Goal: Information Seeking & Learning: Learn about a topic

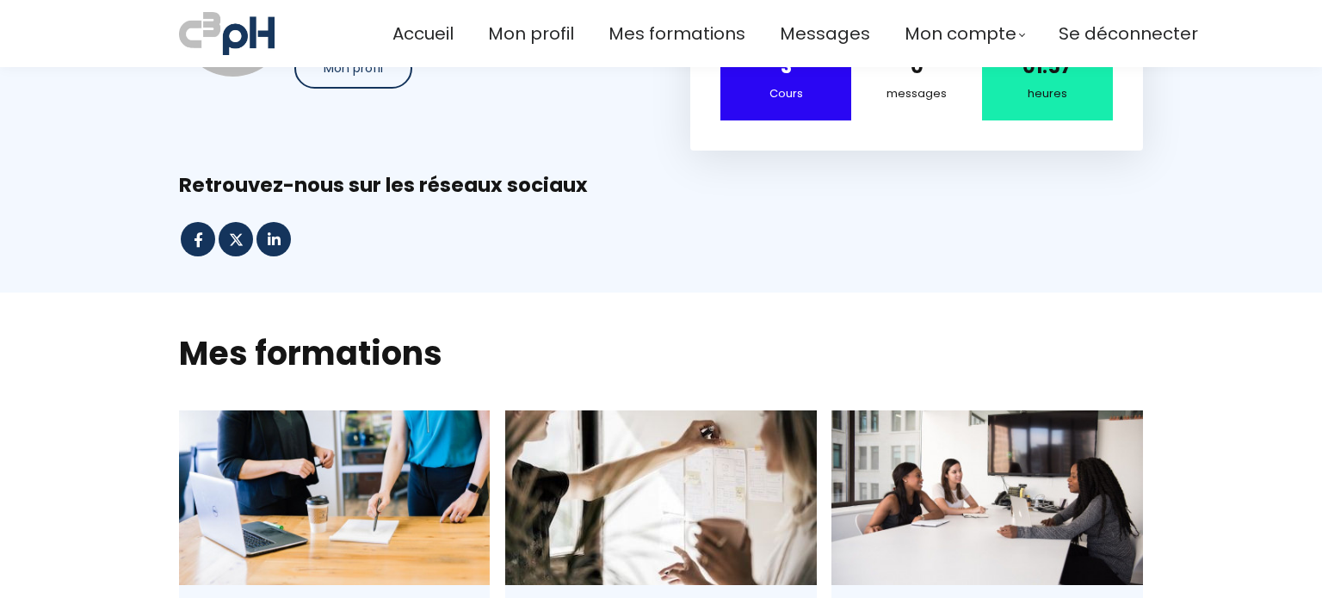
scroll to position [258, 0]
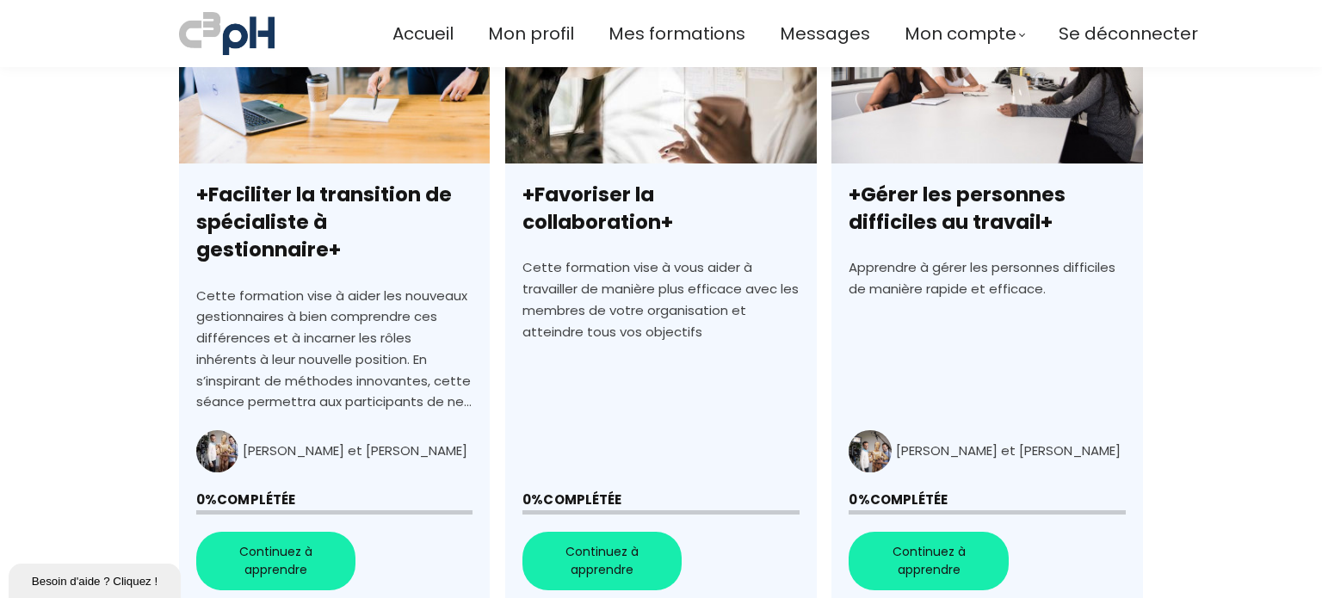
click at [603, 543] on link "+Favoriser la collaboration+" at bounding box center [660, 298] width 311 height 619
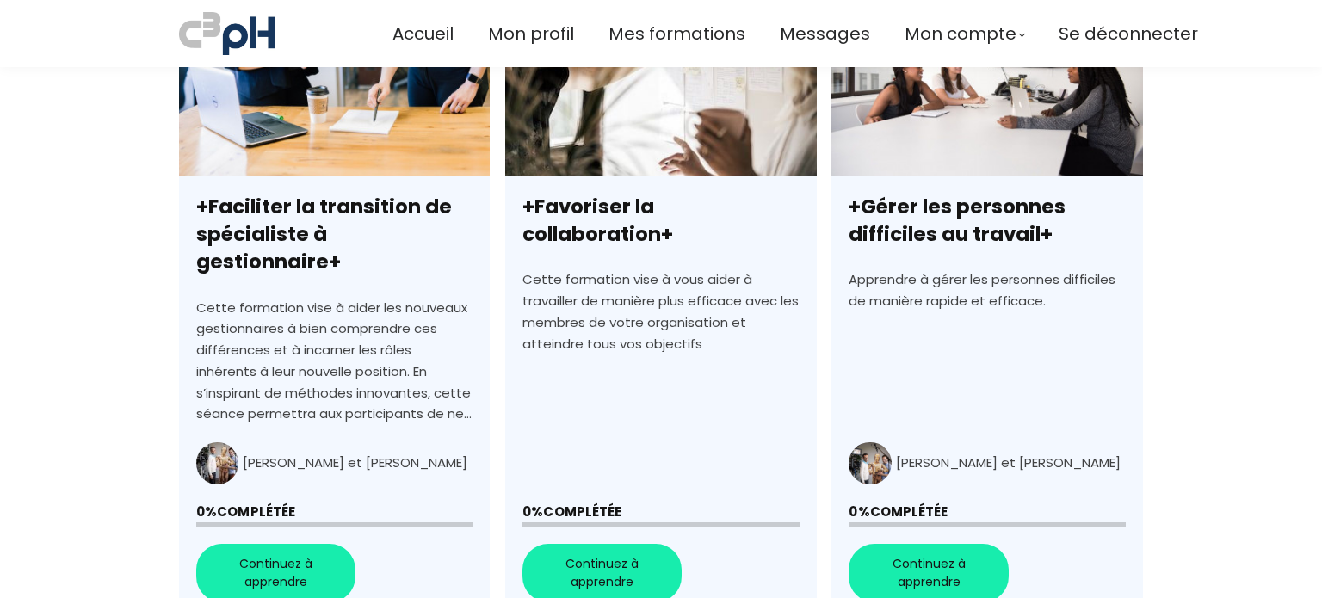
scroll to position [665, 0]
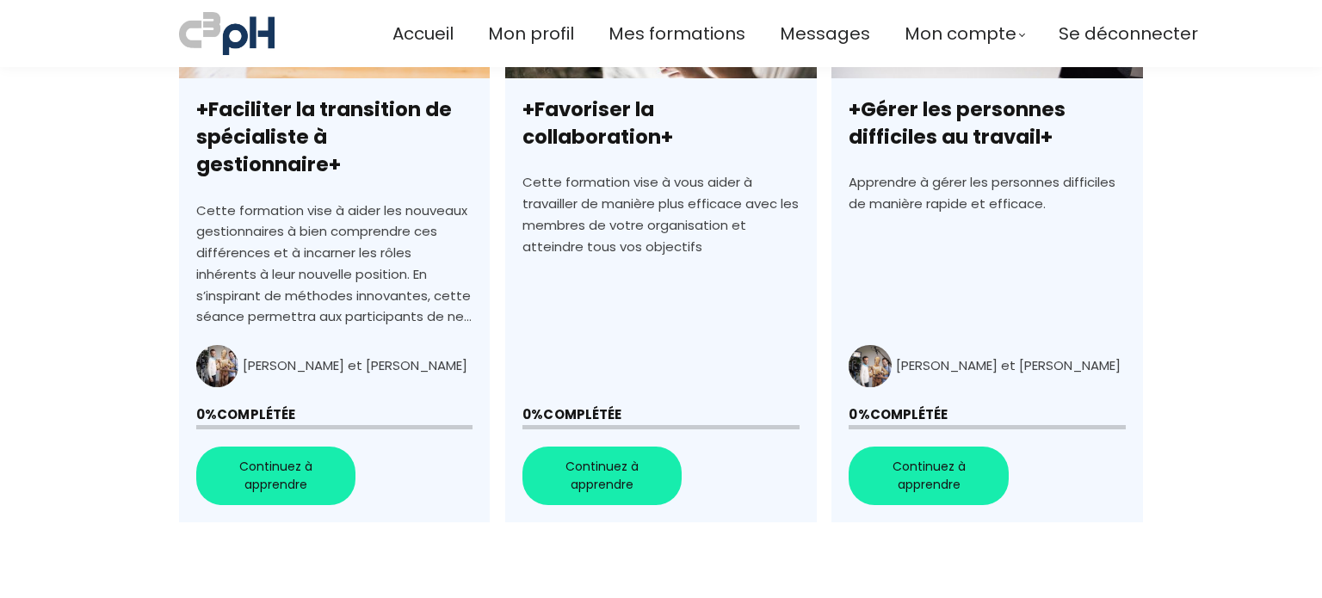
click at [937, 443] on link "+Gérer les personnes difficiles au travail+" at bounding box center [987, 213] width 311 height 619
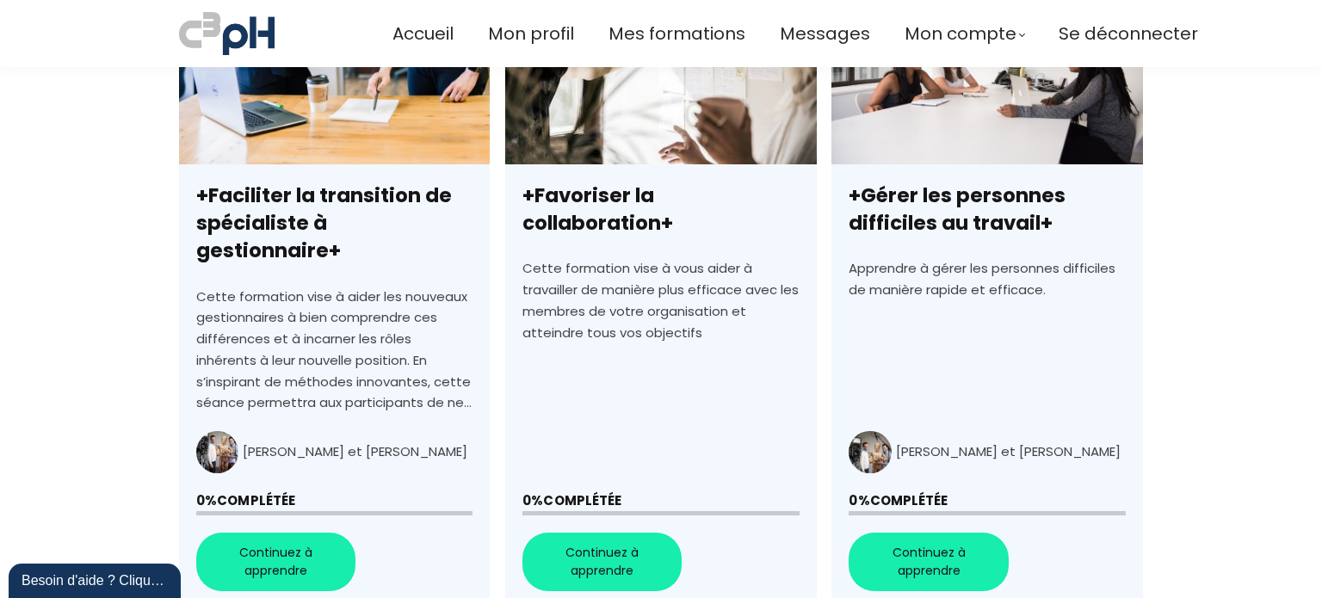
click at [251, 530] on link "+Faciliter la transition de spécialiste à gestionnaire+" at bounding box center [334, 299] width 311 height 619
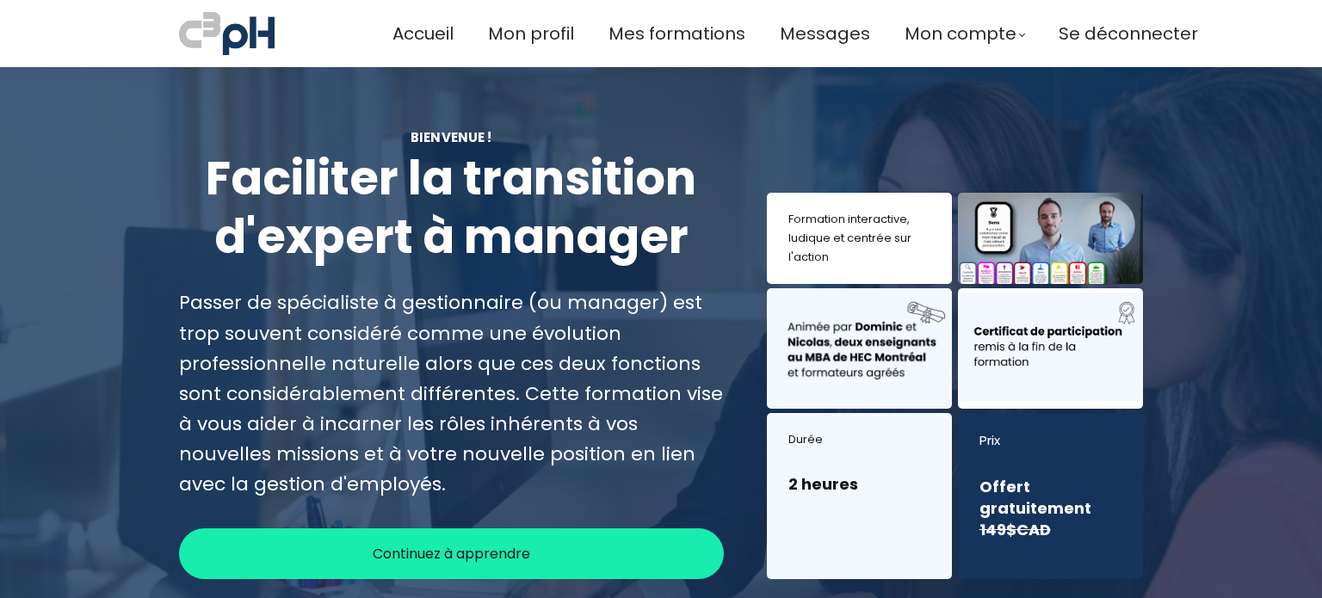
click at [429, 551] on span "Continuez à apprendre" at bounding box center [452, 554] width 158 height 22
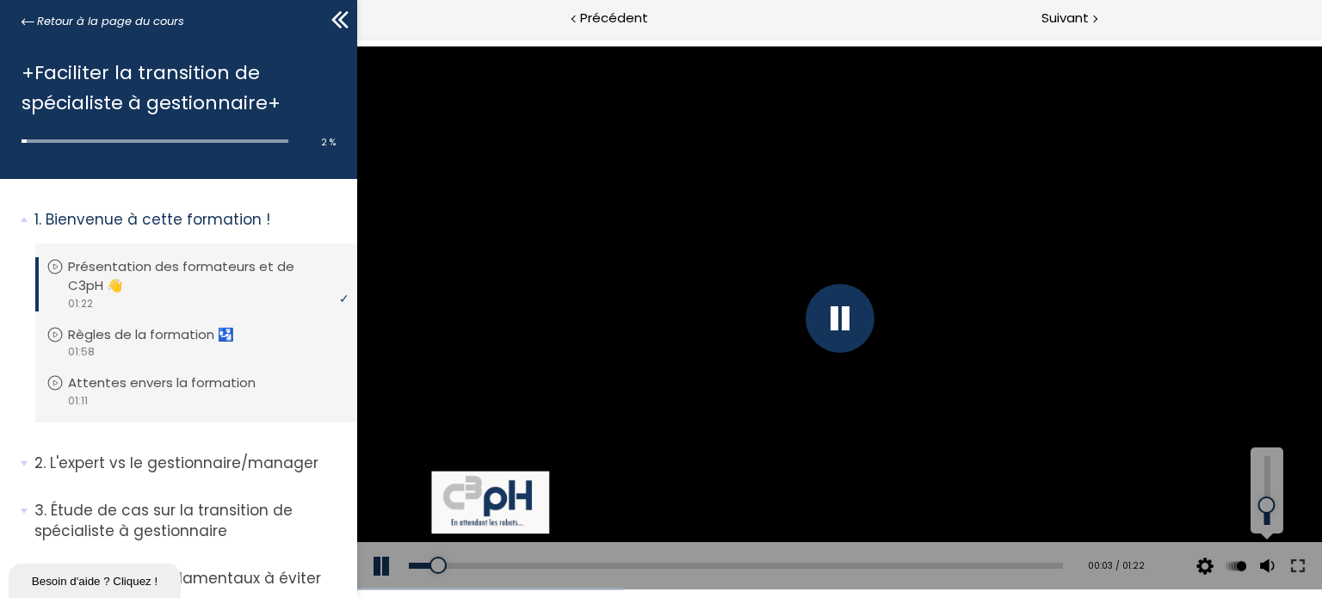
click at [1267, 505] on div at bounding box center [1266, 490] width 23 height 69
click at [1267, 518] on div at bounding box center [1266, 490] width 23 height 69
click at [1267, 530] on div at bounding box center [1266, 491] width 33 height 86
click at [496, 247] on div at bounding box center [839, 317] width 966 height 543
click at [820, 325] on div at bounding box center [839, 318] width 69 height 69
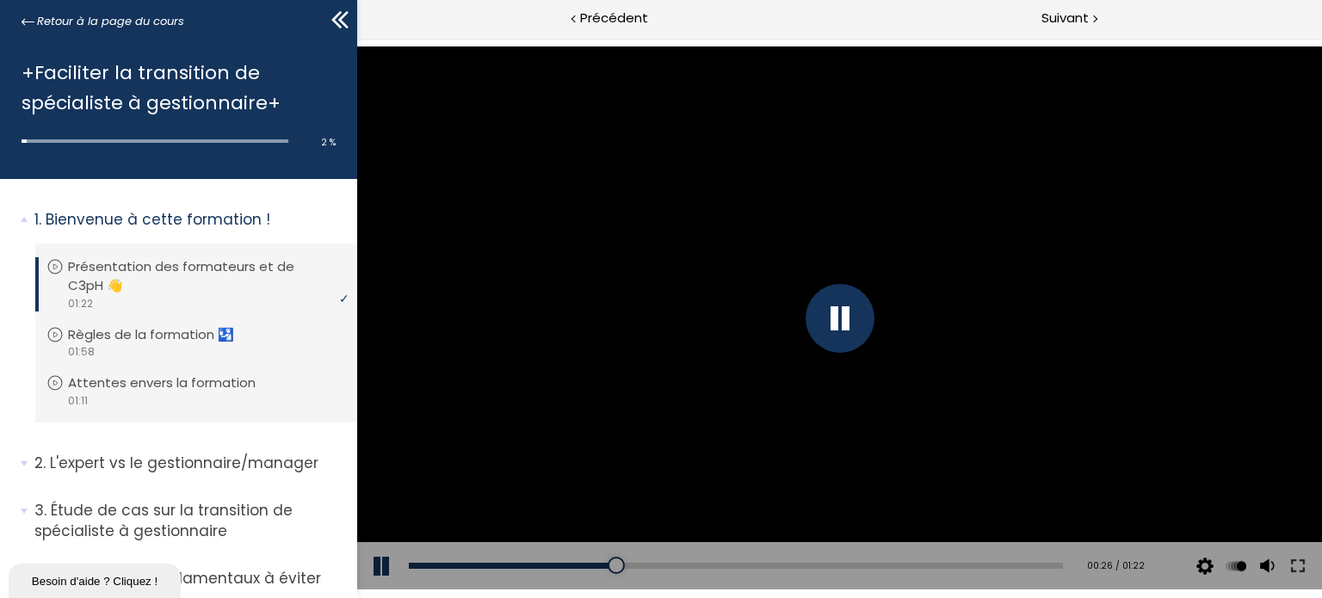
click at [760, 448] on div at bounding box center [839, 317] width 966 height 543
click at [857, 311] on div at bounding box center [839, 318] width 69 height 69
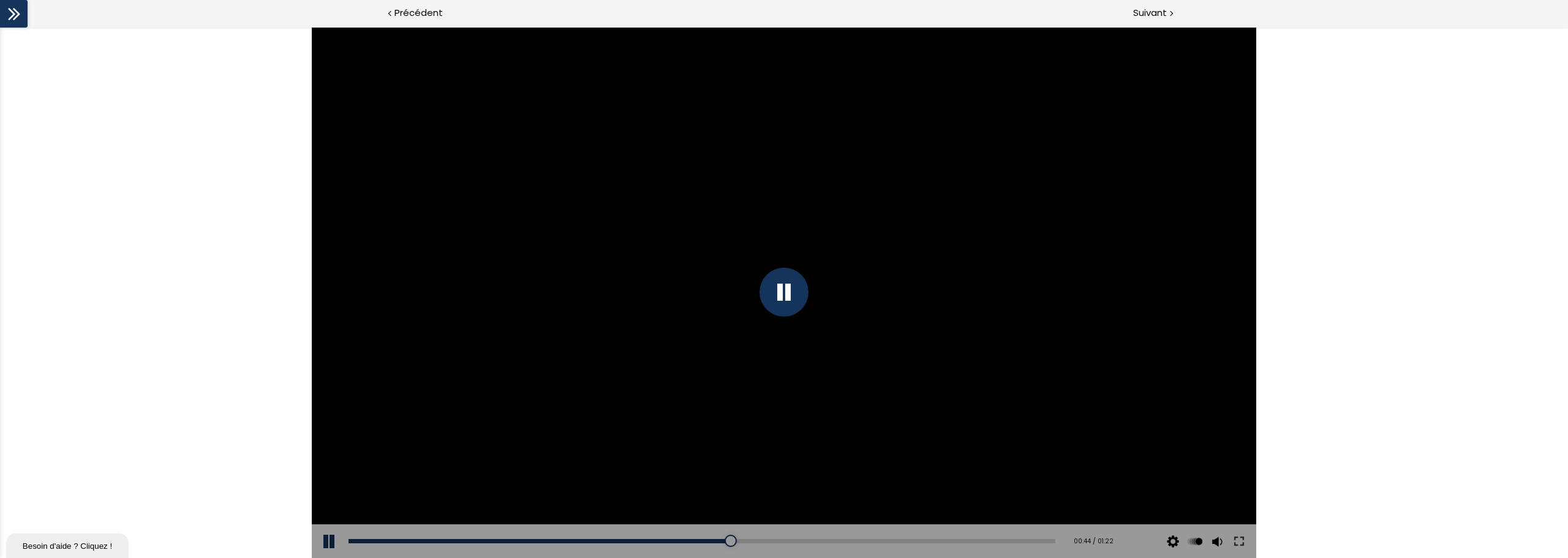
click at [940, 425] on div "Add chapter 01:16" at bounding box center [701, 542] width 706 height 34
click at [940, 425] on div "01:22" at bounding box center [701, 542] width 706 height 4
drag, startPoint x: 1042, startPoint y: 540, endPoint x: 1103, endPoint y: 537, distance: 61.1
click at [940, 425] on div "Add chapter 01:22 01:22 / 01:22 Subtitles None Auto 1080p 720p 540p 360p 224p x…" at bounding box center [783, 542] width 944 height 34
click at [940, 425] on div "01:05" at bounding box center [701, 542] width 706 height 4
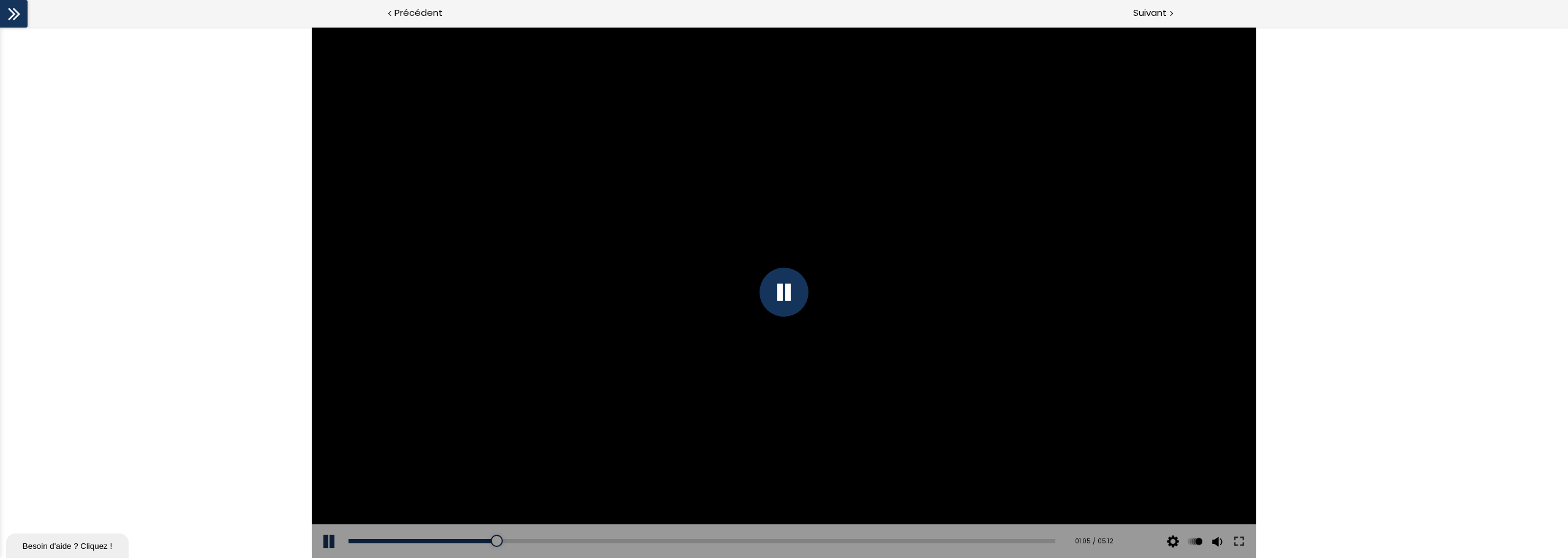
click at [780, 295] on div at bounding box center [783, 292] width 49 height 49
click at [782, 295] on div at bounding box center [783, 292] width 49 height 49
click at [940, 275] on div "Click for sound @keyframes VOLUME_SMALL_WAVE_FLASH { 0% { opacity: 0; } 33% { o…" at bounding box center [784, 293] width 1568 height 531
click at [800, 290] on div at bounding box center [783, 293] width 944 height 531
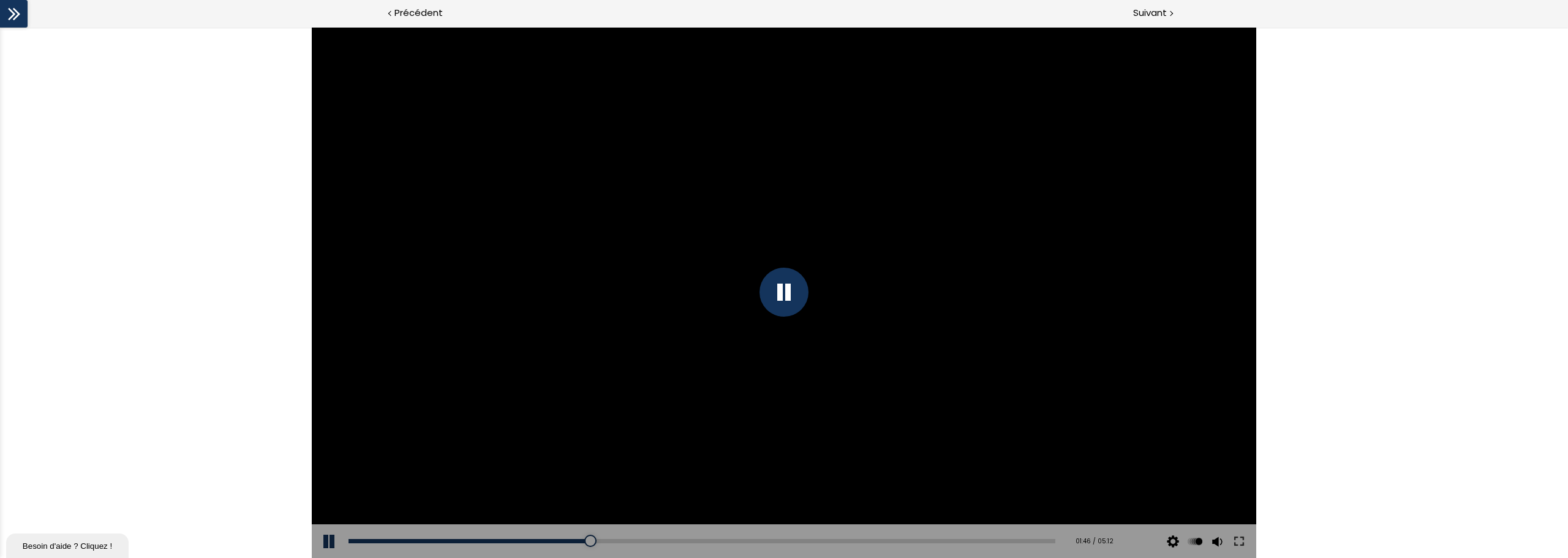
click at [790, 295] on div at bounding box center [783, 292] width 49 height 49
click at [787, 294] on div at bounding box center [783, 292] width 49 height 49
click at [940, 288] on div "Click for sound @keyframes VOLUME_SMALL_WAVE_FLASH { 0% { opacity: 0; } 33% { o…" at bounding box center [784, 293] width 1568 height 531
click at [603, 425] on div at bounding box center [606, 541] width 12 height 12
click at [610, 425] on div at bounding box center [607, 541] width 12 height 12
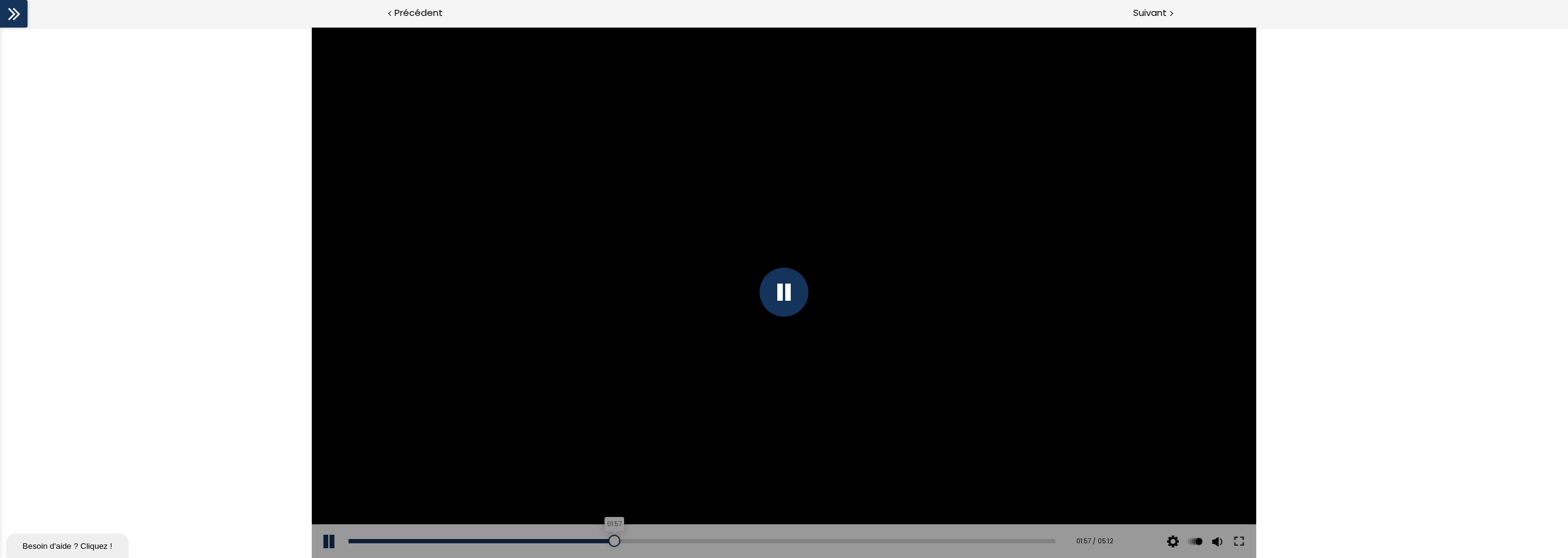
click at [617, 425] on div at bounding box center [614, 541] width 12 height 12
click at [626, 425] on div "02:04" at bounding box center [701, 542] width 706 height 4
click at [645, 425] on div "02:13" at bounding box center [701, 542] width 706 height 4
click at [655, 425] on div "02:17" at bounding box center [701, 542] width 706 height 4
click at [662, 425] on div at bounding box center [667, 541] width 12 height 12
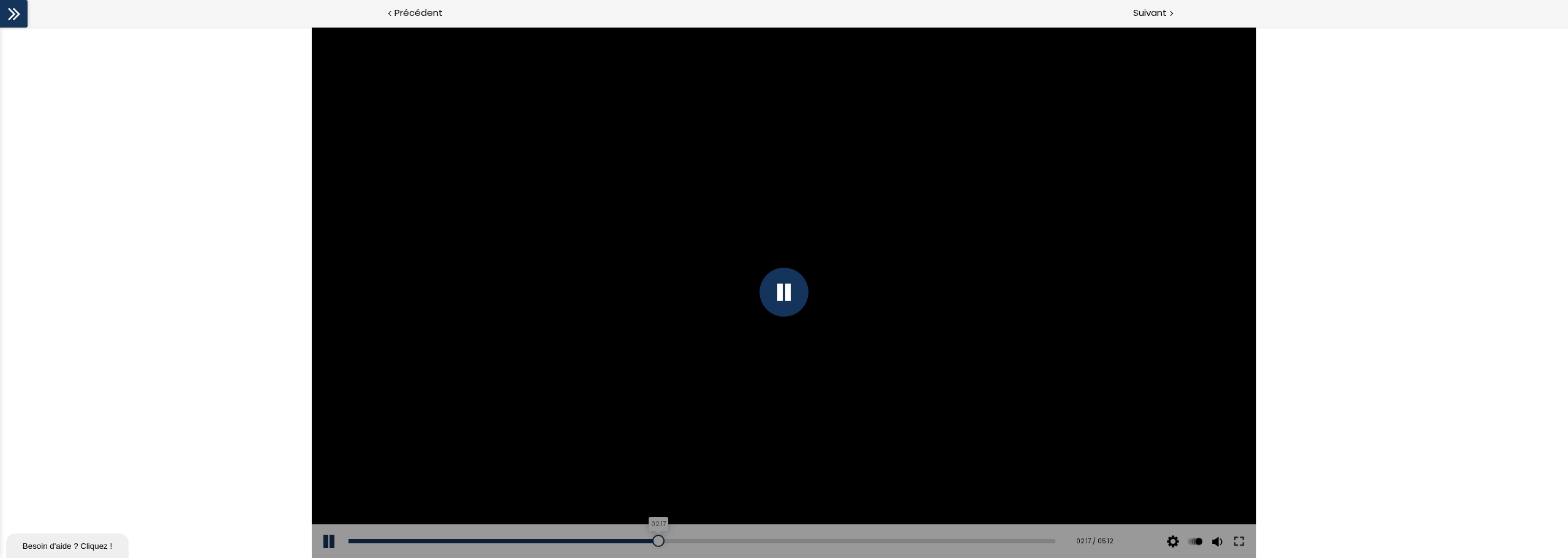
click at [655, 425] on div at bounding box center [658, 541] width 12 height 12
click at [646, 425] on div "Add chapter 02:17" at bounding box center [701, 542] width 706 height 34
click at [648, 425] on div "02:14" at bounding box center [701, 542] width 706 height 4
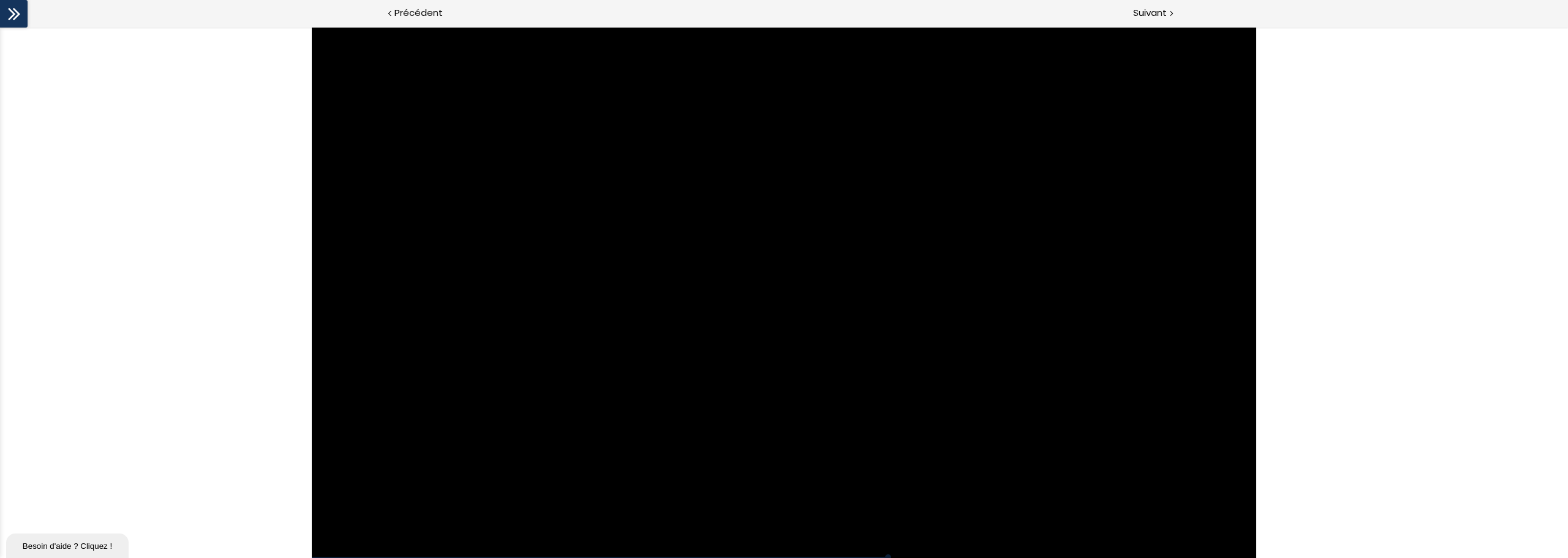
drag, startPoint x: 1386, startPoint y: 491, endPoint x: 1168, endPoint y: 510, distance: 218.8
click at [940, 425] on div "Click for sound @keyframes VOLUME_SMALL_WAVE_FLASH { 0% { opacity: 0; } 33% { o…" at bounding box center [784, 293] width 1568 height 531
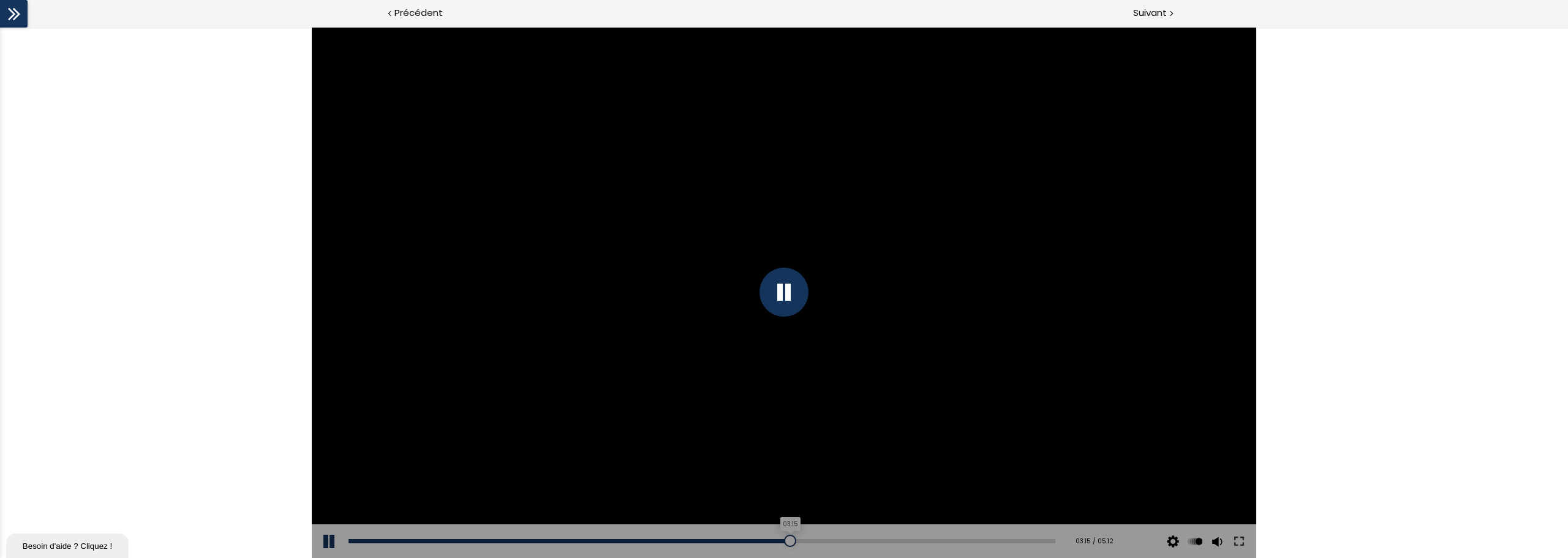
click at [785, 425] on div "03:15" at bounding box center [701, 542] width 706 height 4
click at [795, 425] on div "03:19" at bounding box center [701, 542] width 706 height 4
click at [931, 425] on div "04:21" at bounding box center [701, 542] width 706 height 4
click at [913, 425] on div "Add chapter 04:18" at bounding box center [701, 542] width 706 height 34
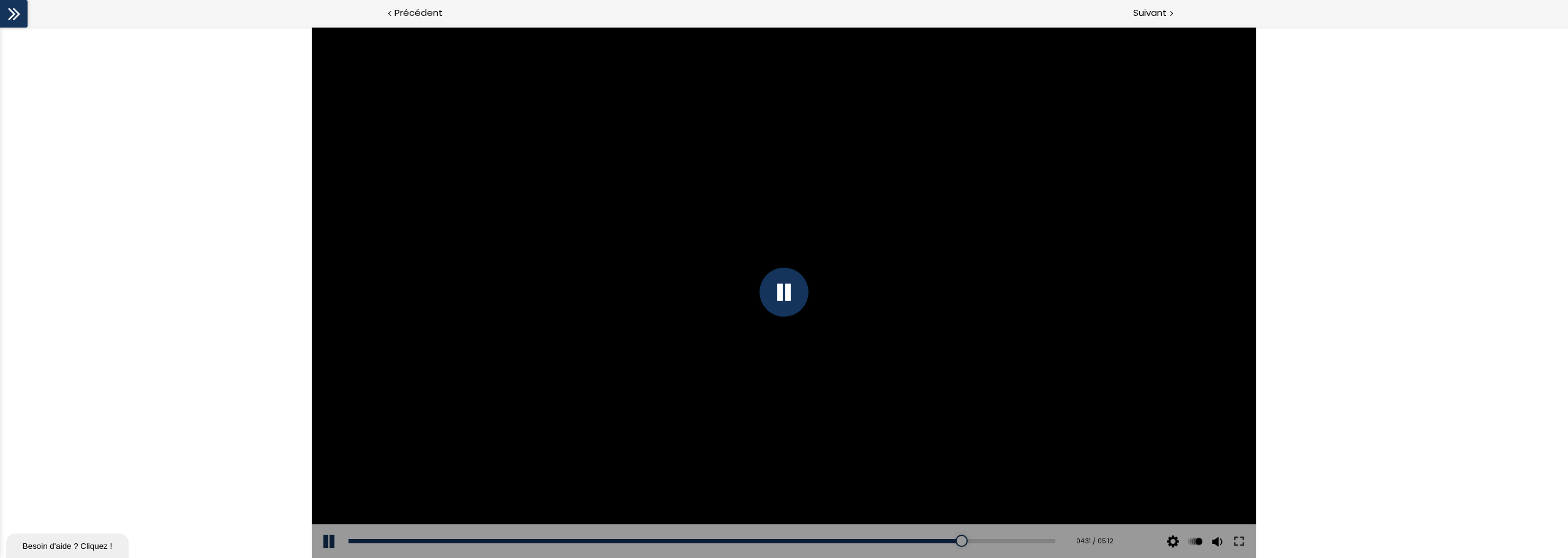
click at [926, 425] on div "Add chapter 04:15" at bounding box center [701, 542] width 706 height 34
click at [927, 425] on div "04:19" at bounding box center [701, 542] width 706 height 4
click at [783, 290] on div at bounding box center [783, 292] width 49 height 49
click at [783, 280] on div at bounding box center [783, 293] width 944 height 531
drag, startPoint x: 788, startPoint y: 298, endPoint x: 811, endPoint y: 299, distance: 23.0
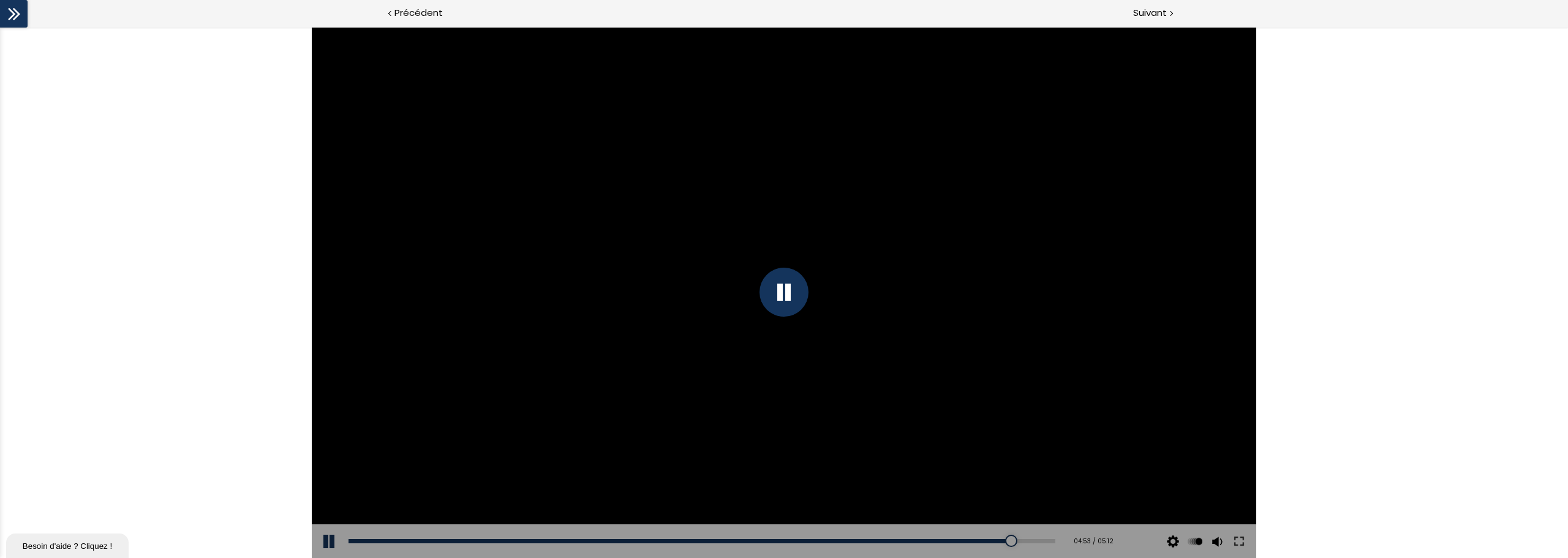
click at [788, 298] on div at bounding box center [783, 292] width 49 height 49
click at [659, 358] on div at bounding box center [783, 293] width 944 height 531
click at [940, 425] on div "05:01" at bounding box center [701, 542] width 706 height 4
click at [940, 425] on div "05:09" at bounding box center [701, 542] width 706 height 4
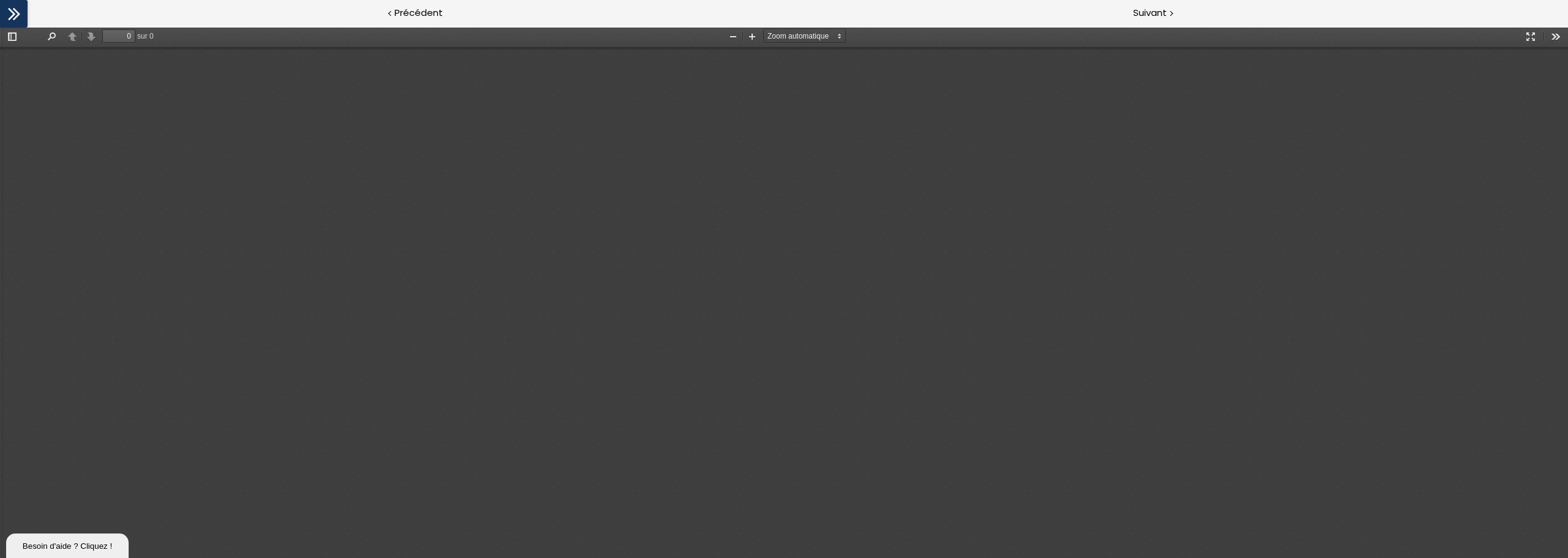
type input "1"
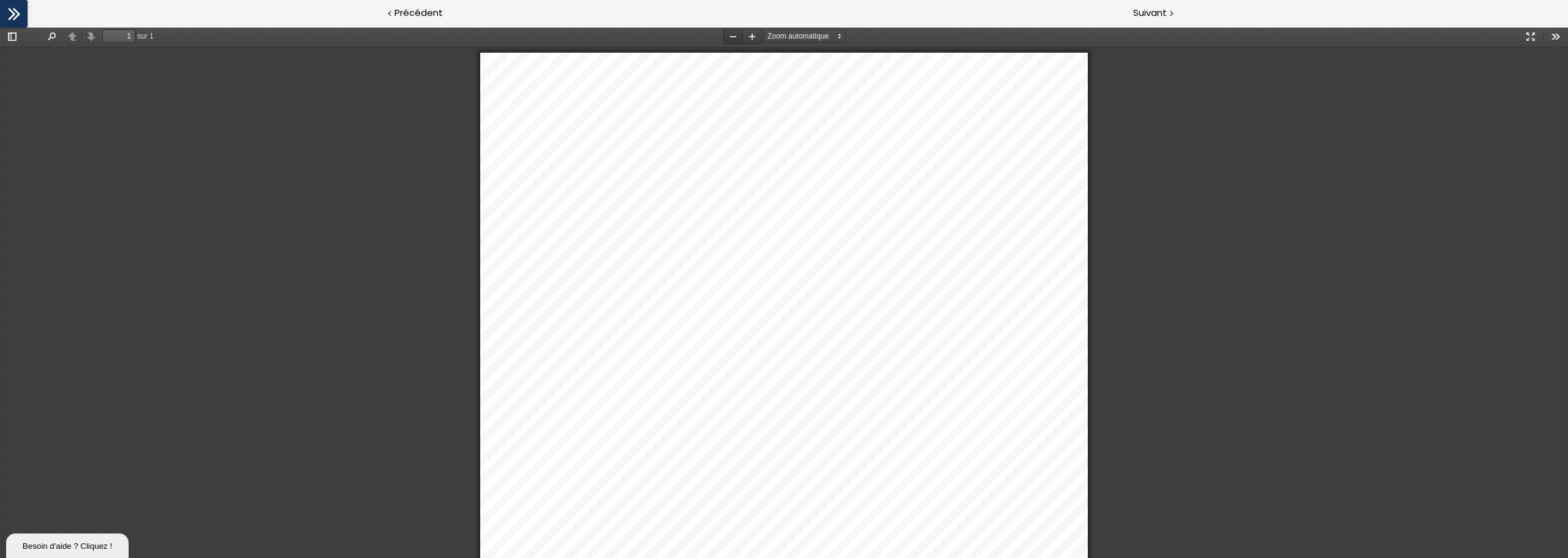
click at [729, 34] on button "Zoom arrière" at bounding box center [733, 36] width 20 height 16
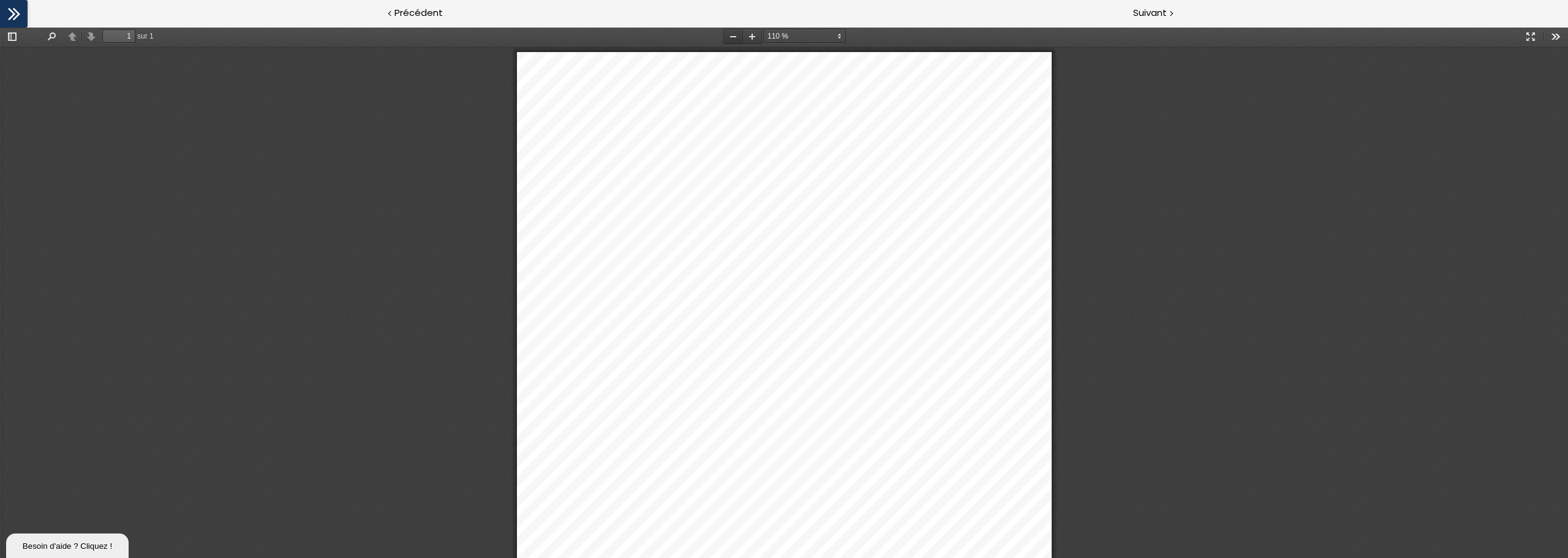
click at [729, 34] on button "Zoom arrière" at bounding box center [733, 36] width 20 height 16
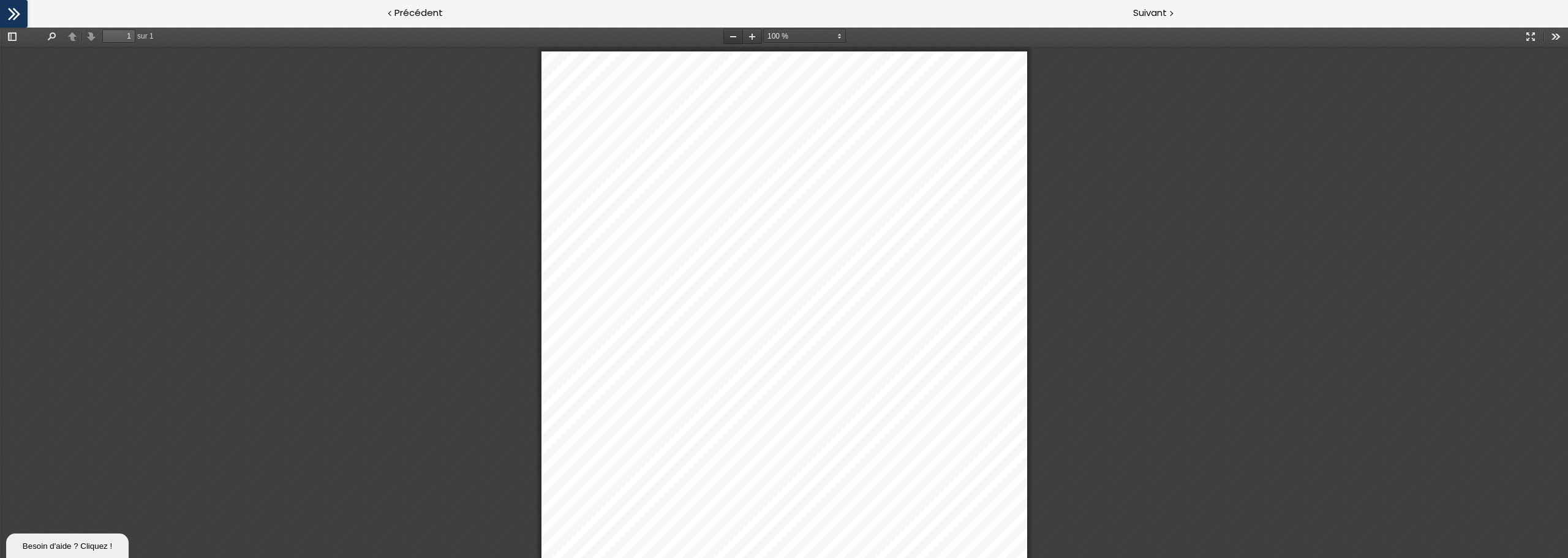
click at [729, 34] on button "Zoom arrière" at bounding box center [733, 36] width 20 height 16
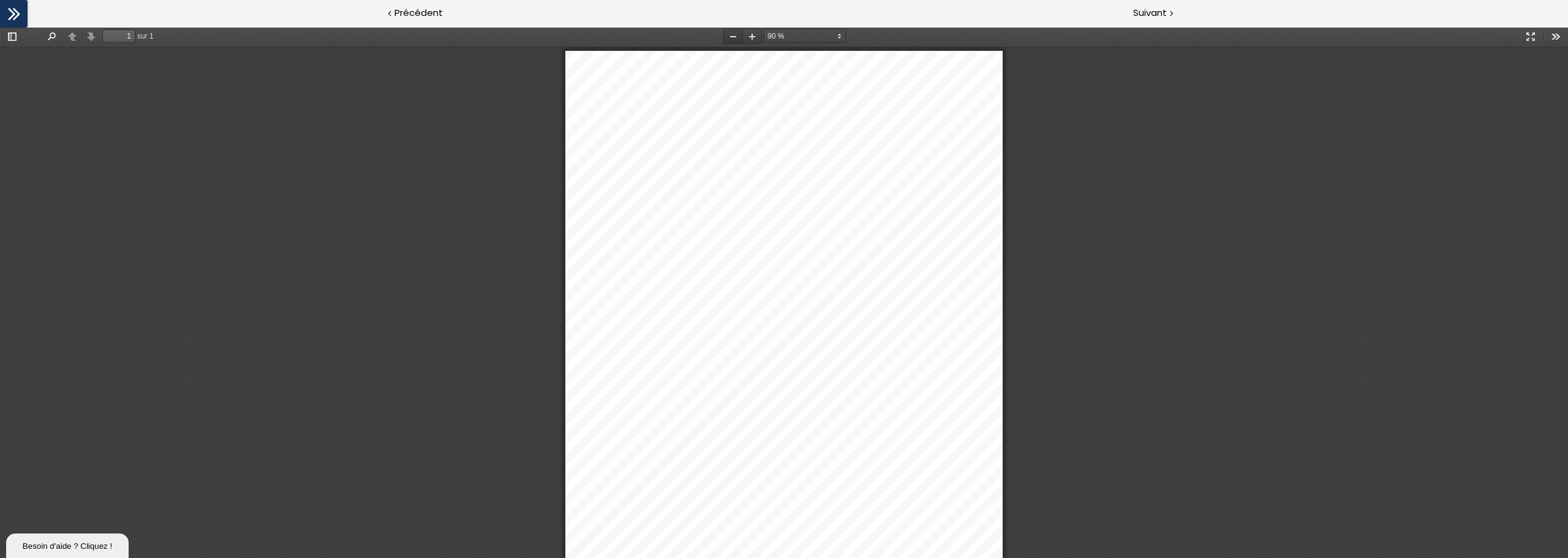
click at [729, 34] on button "Zoom arrière" at bounding box center [733, 36] width 20 height 16
select select "custom"
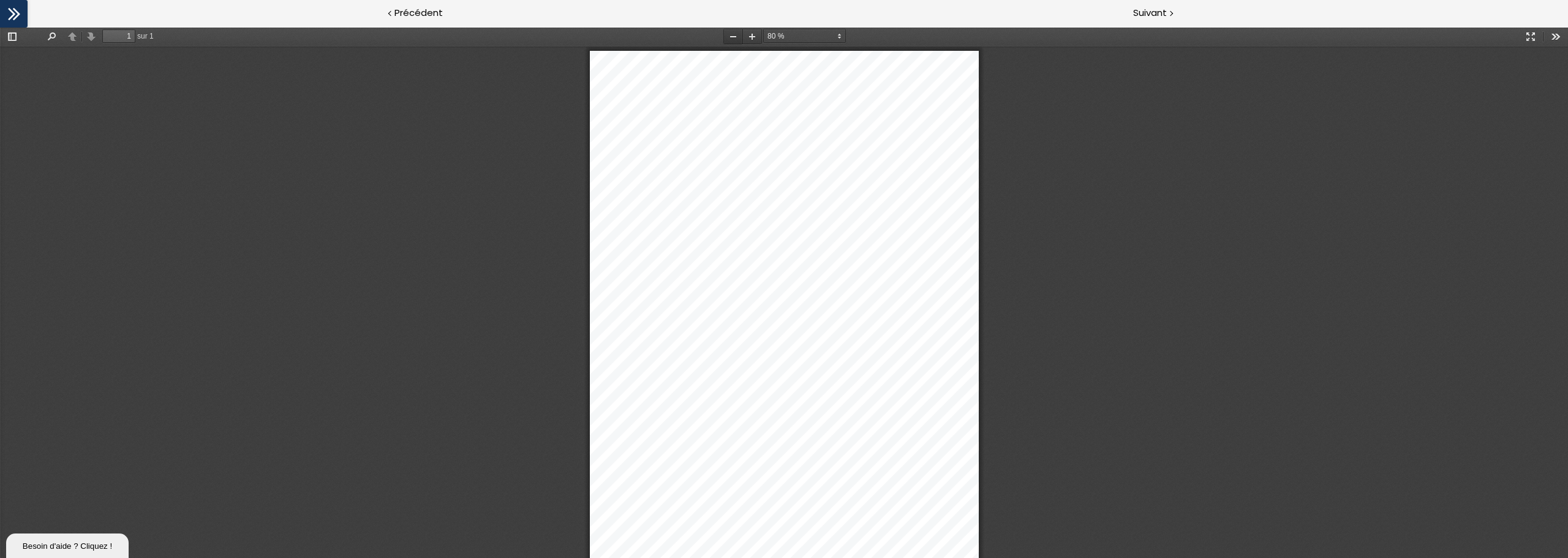
scroll to position [2, 0]
click at [940, 197] on div at bounding box center [784, 325] width 1568 height 562
click at [940, 14] on span "Suivant" at bounding box center [1150, 14] width 33 height 16
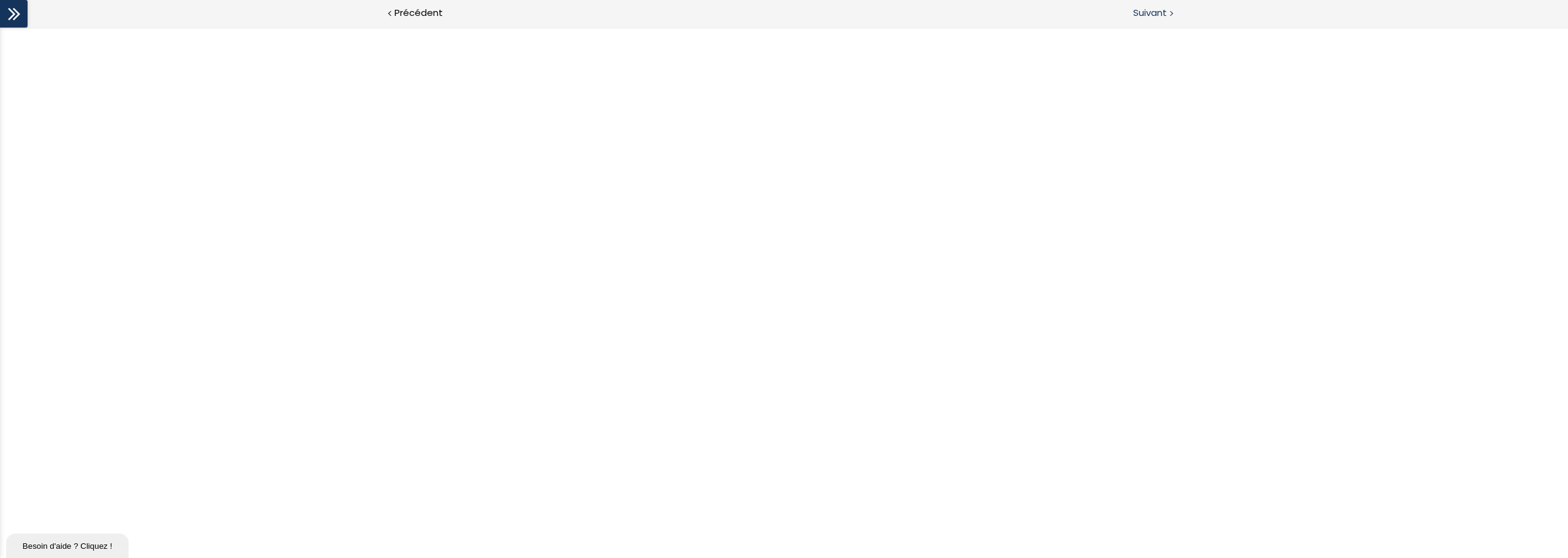
scroll to position [0, 0]
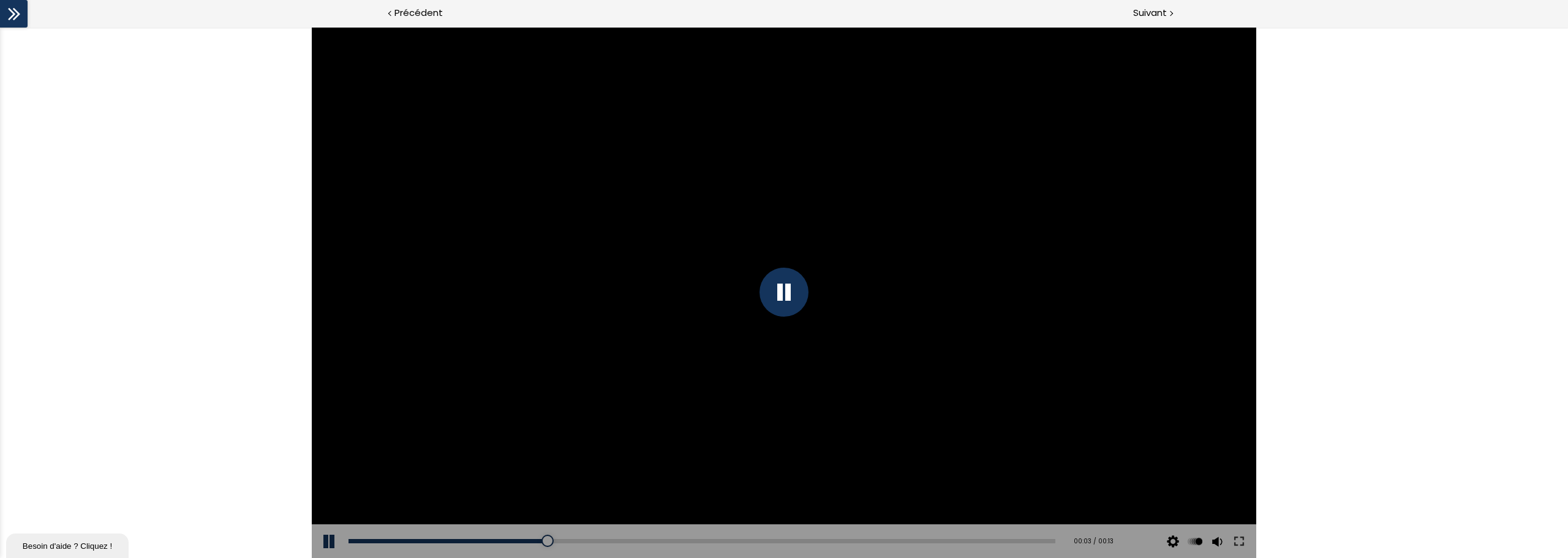
click at [783, 293] on div at bounding box center [783, 292] width 49 height 49
click at [801, 265] on div at bounding box center [783, 293] width 944 height 531
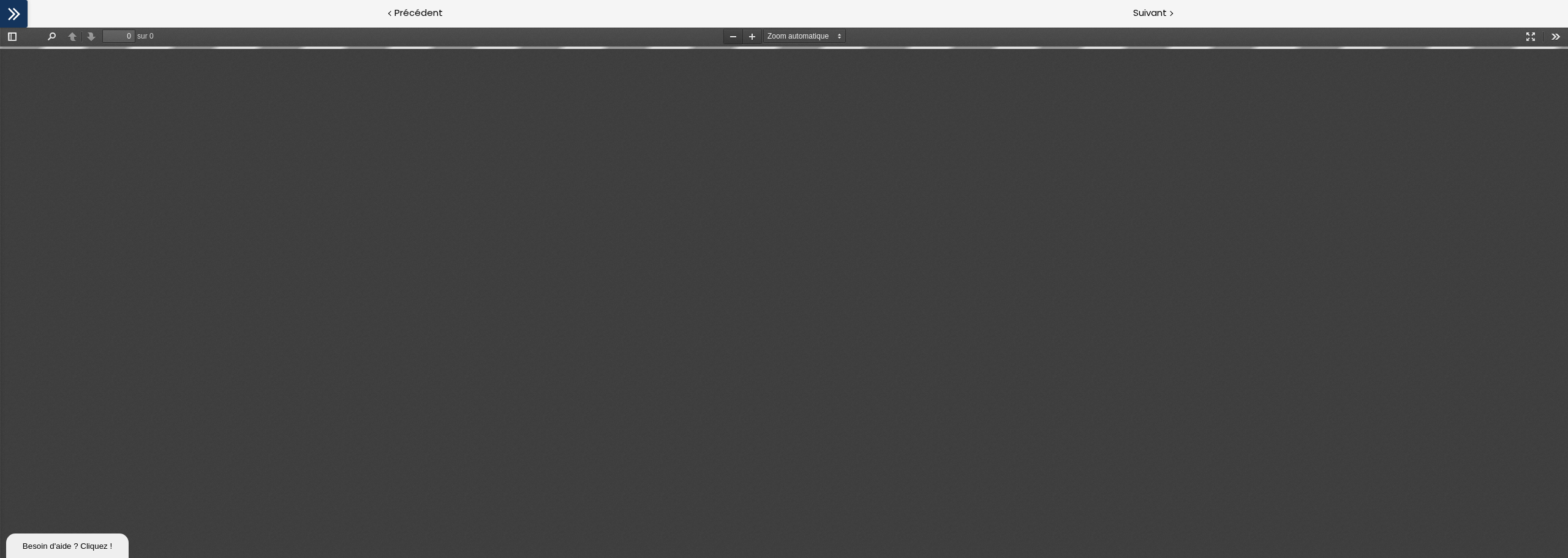
type input "1"
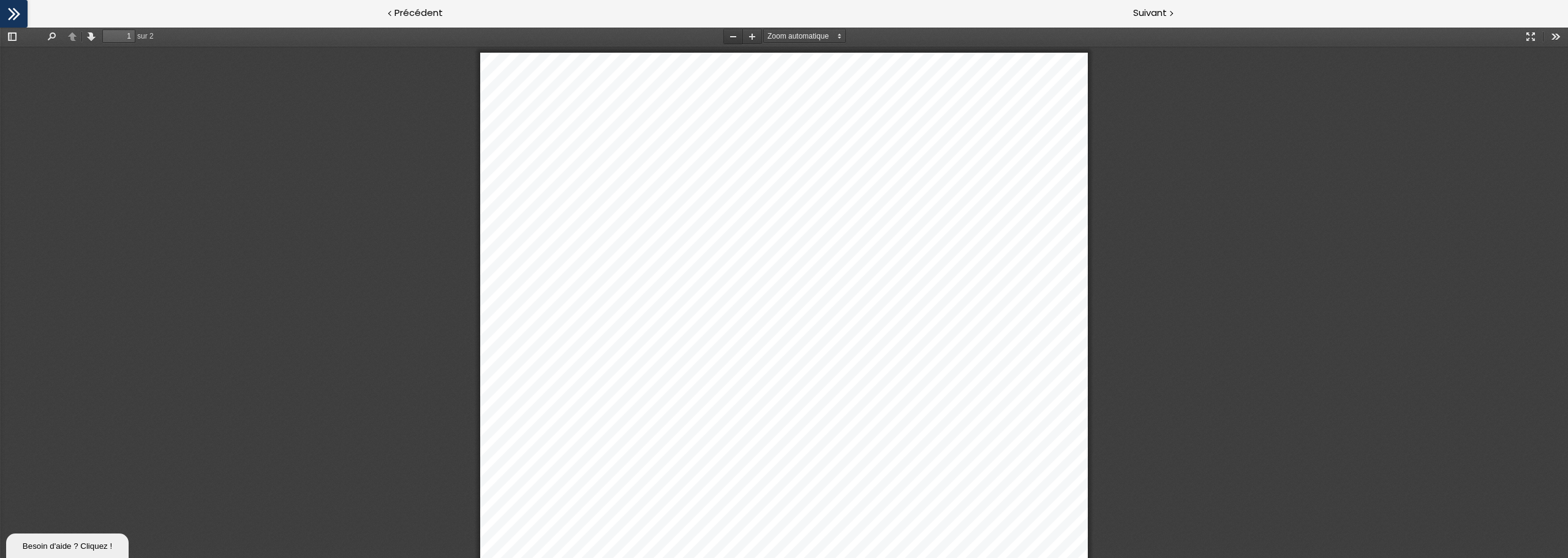
scroll to position [6, 0]
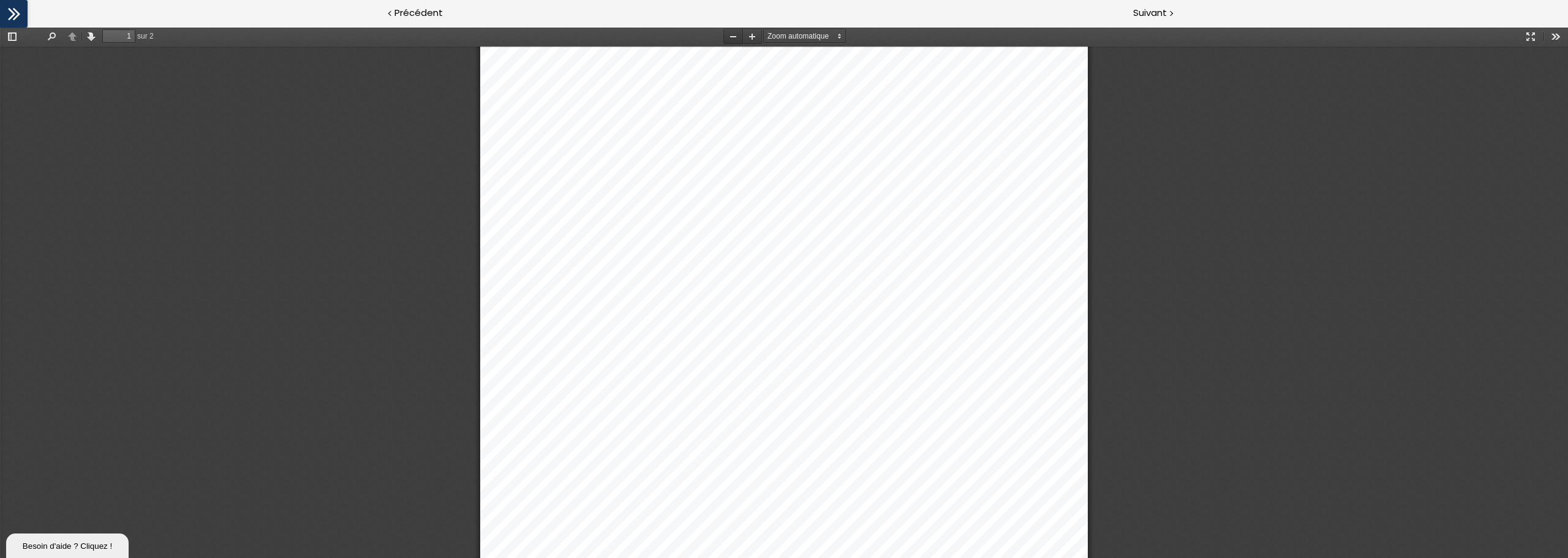
click at [733, 36] on button "Zoom arrière" at bounding box center [733, 36] width 20 height 16
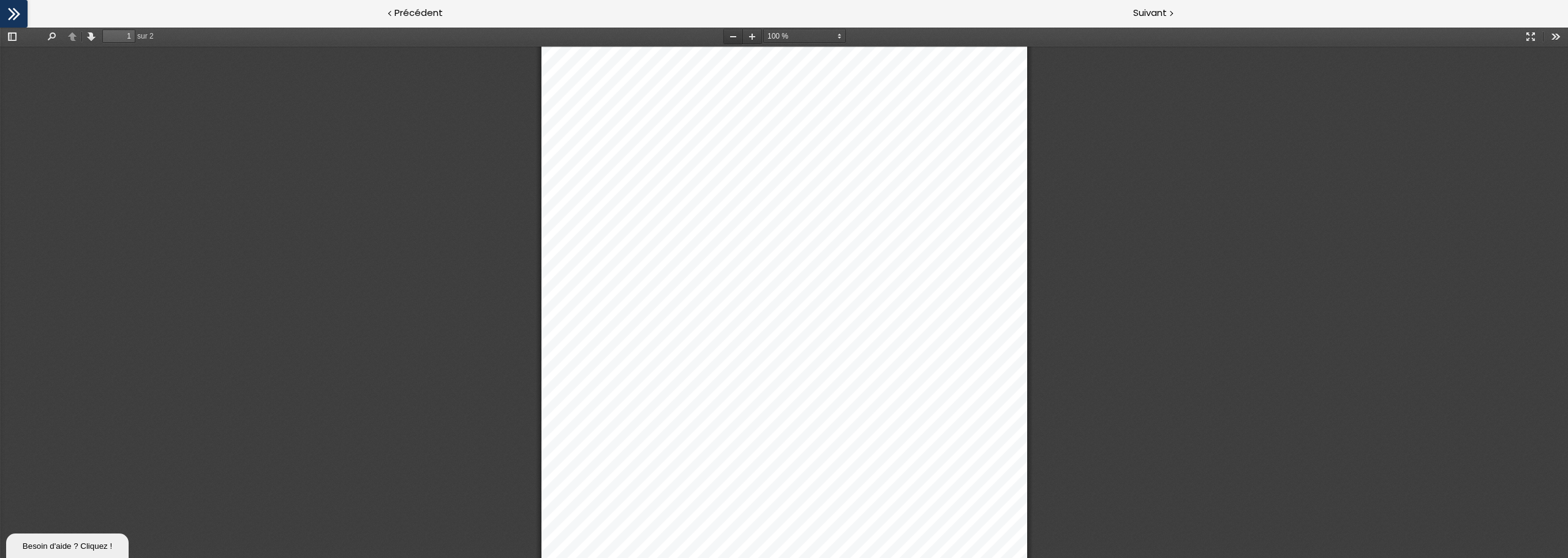
click at [733, 36] on button "Zoom arrière" at bounding box center [733, 36] width 20 height 16
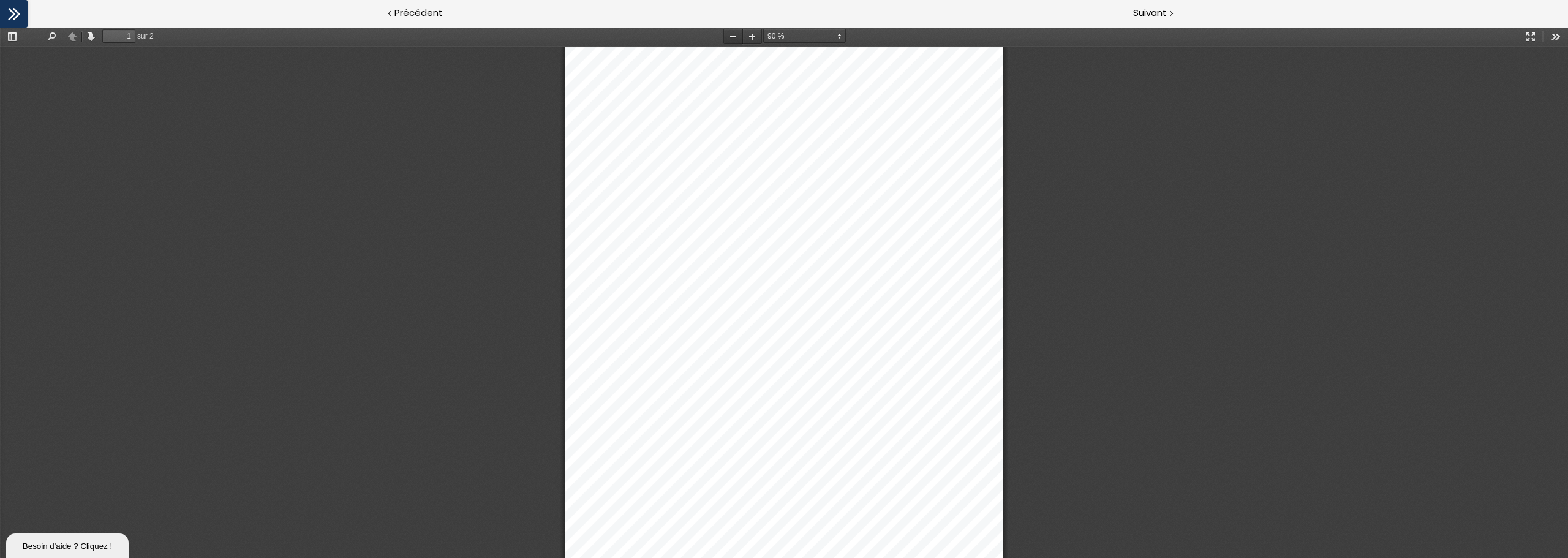
click at [733, 36] on button "Zoom arrière" at bounding box center [733, 36] width 20 height 16
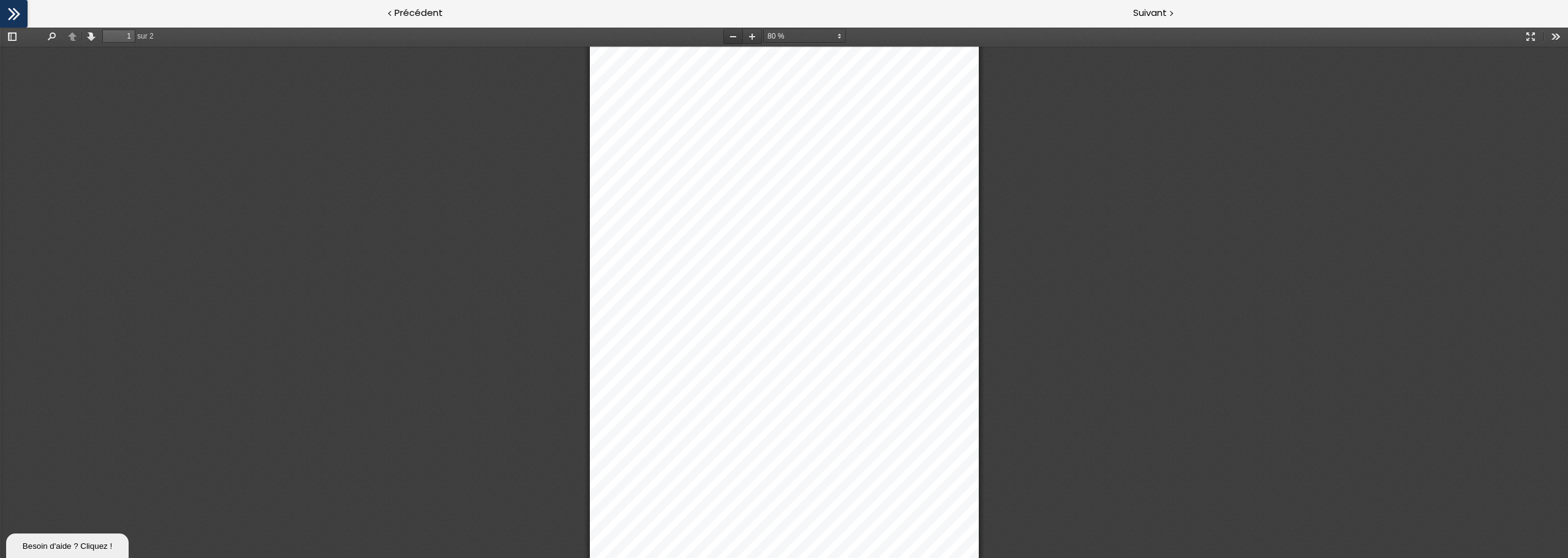
click at [733, 36] on button "Zoom arrière" at bounding box center [733, 36] width 20 height 16
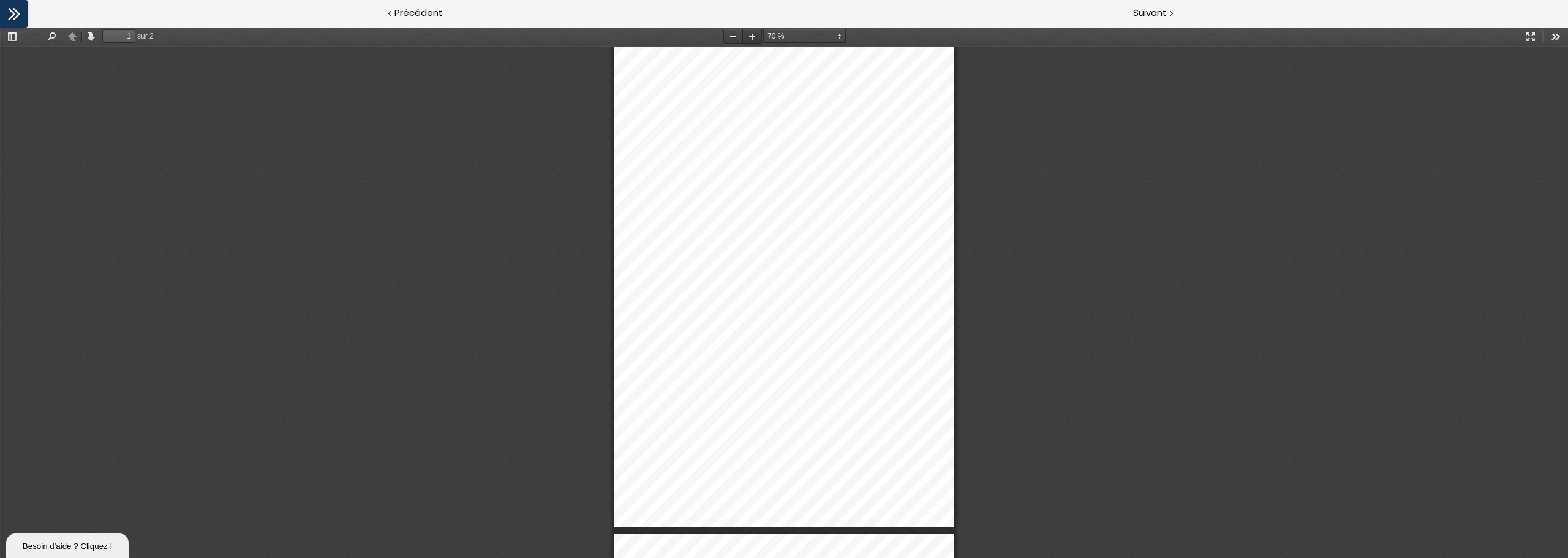
click at [751, 36] on button "Zoom avant" at bounding box center [752, 36] width 20 height 16
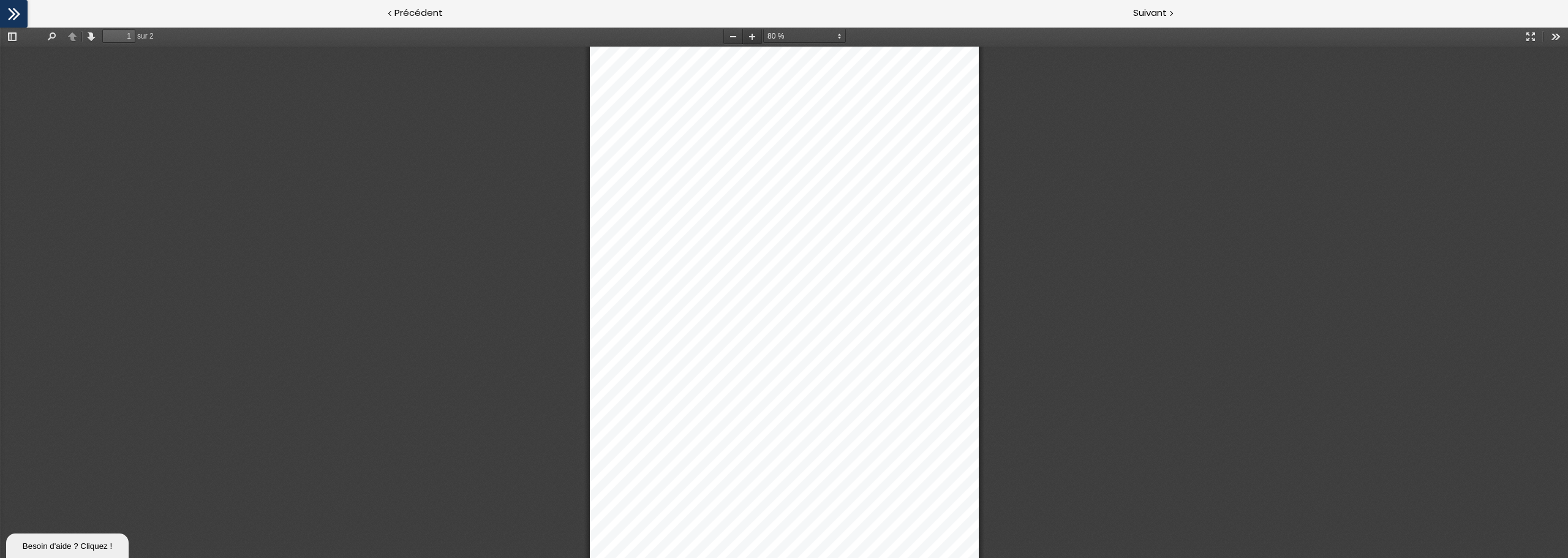
select select "custom"
type input "2"
select select "custom"
type input "1"
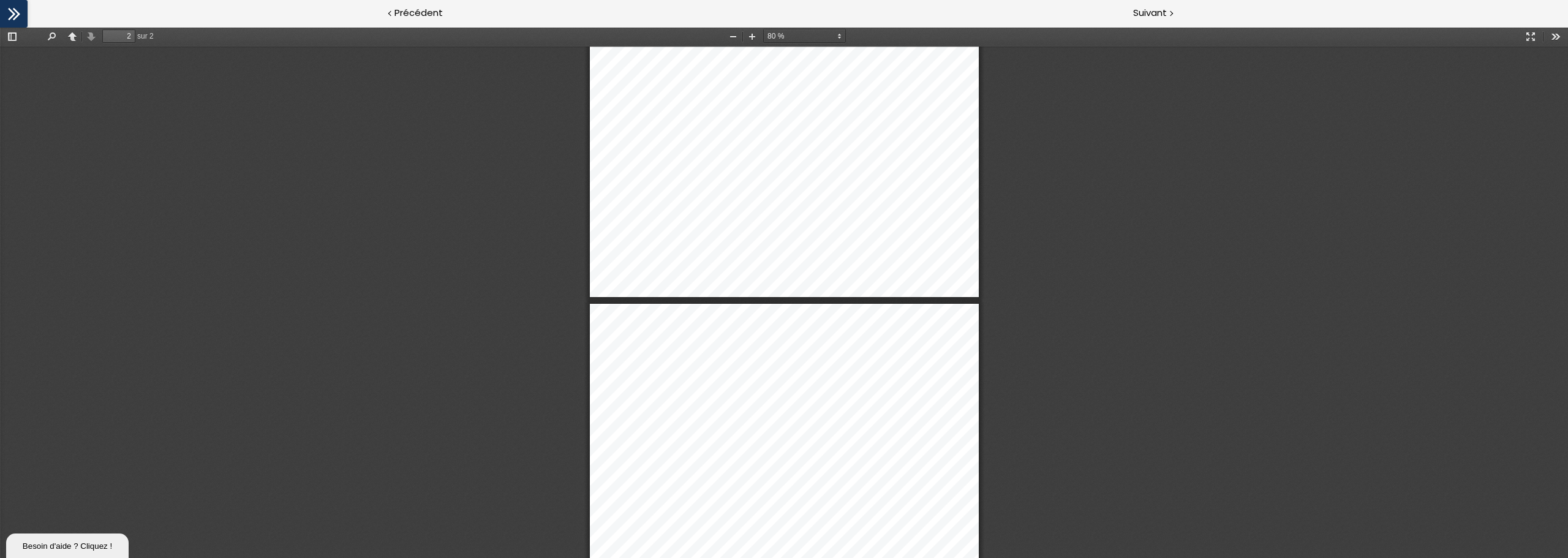
select select "custom"
type input "2"
select select "custom"
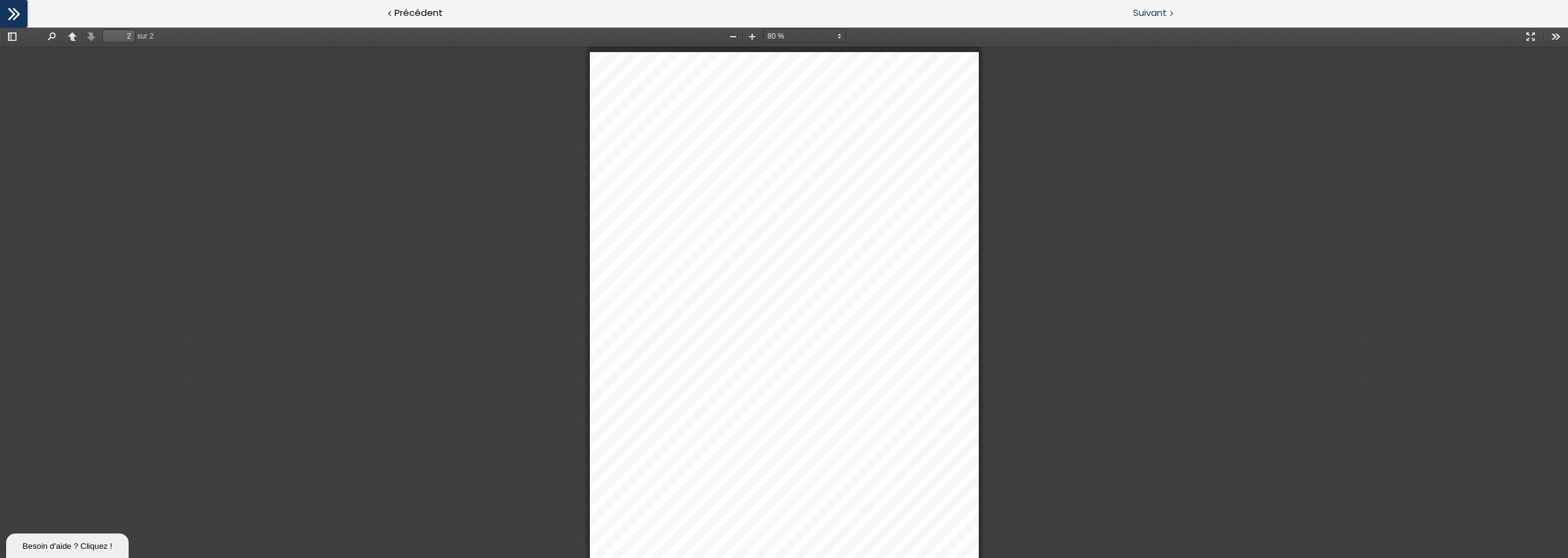
click at [940, 13] on span "Suivant" at bounding box center [1150, 14] width 33 height 16
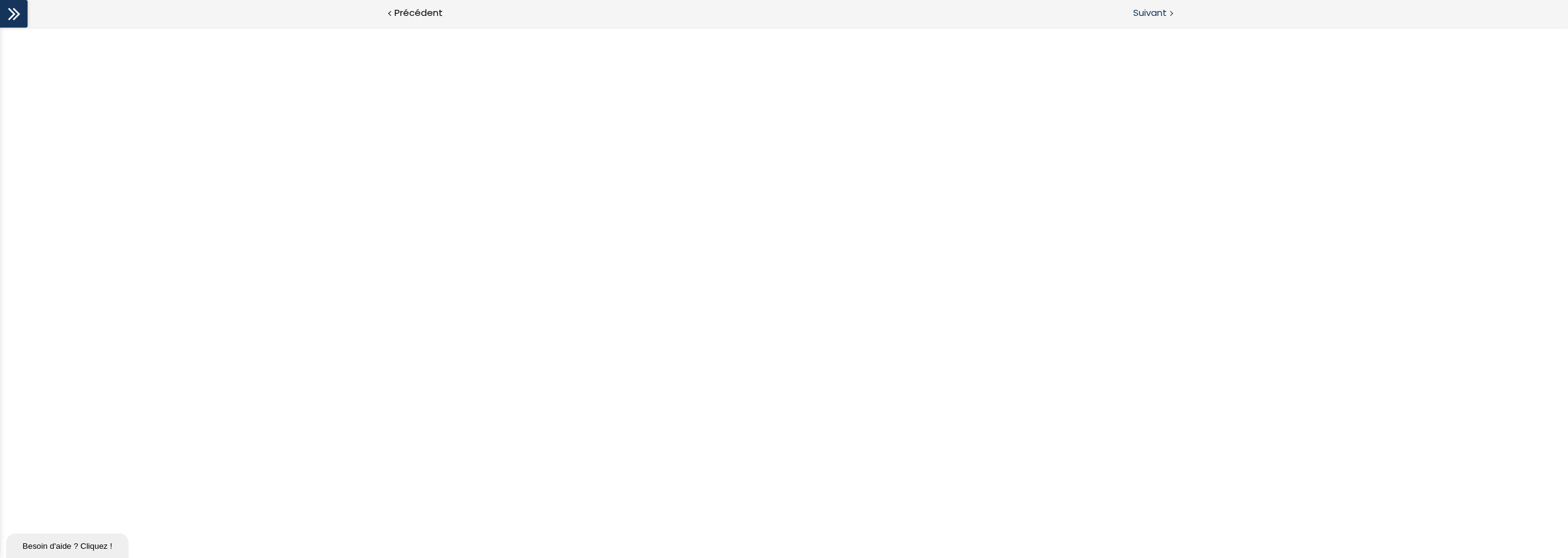
scroll to position [0, 0]
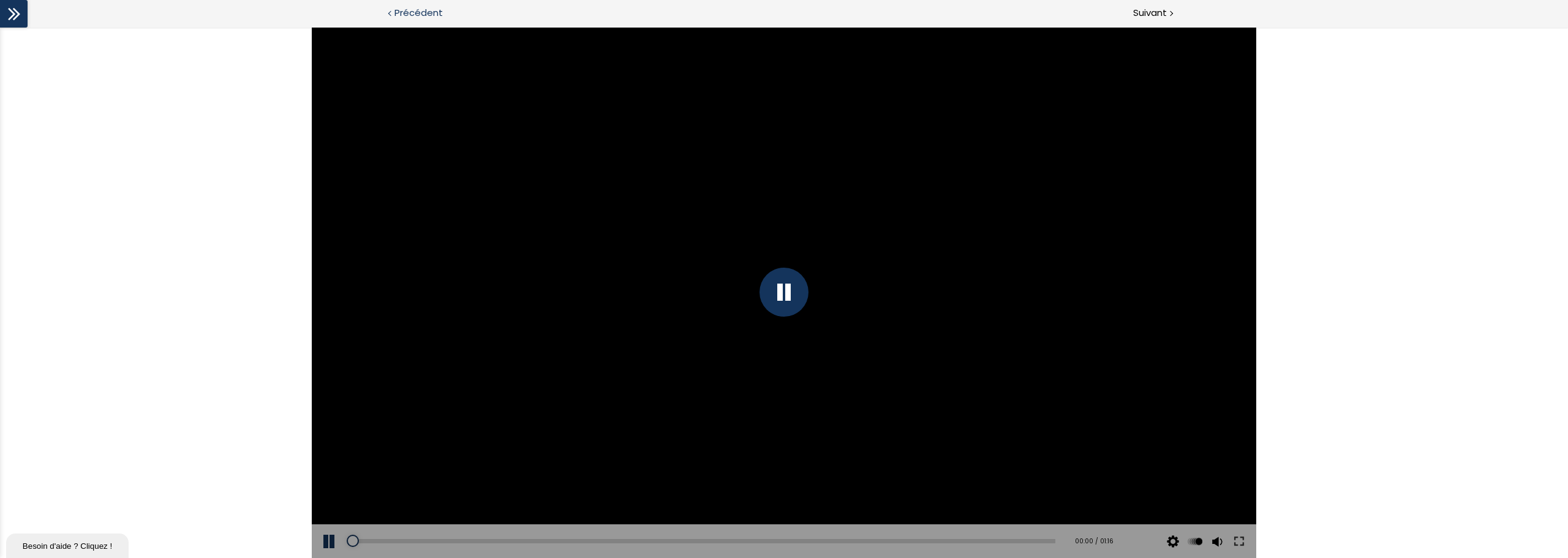
click at [412, 11] on span "Précédent" at bounding box center [418, 14] width 48 height 16
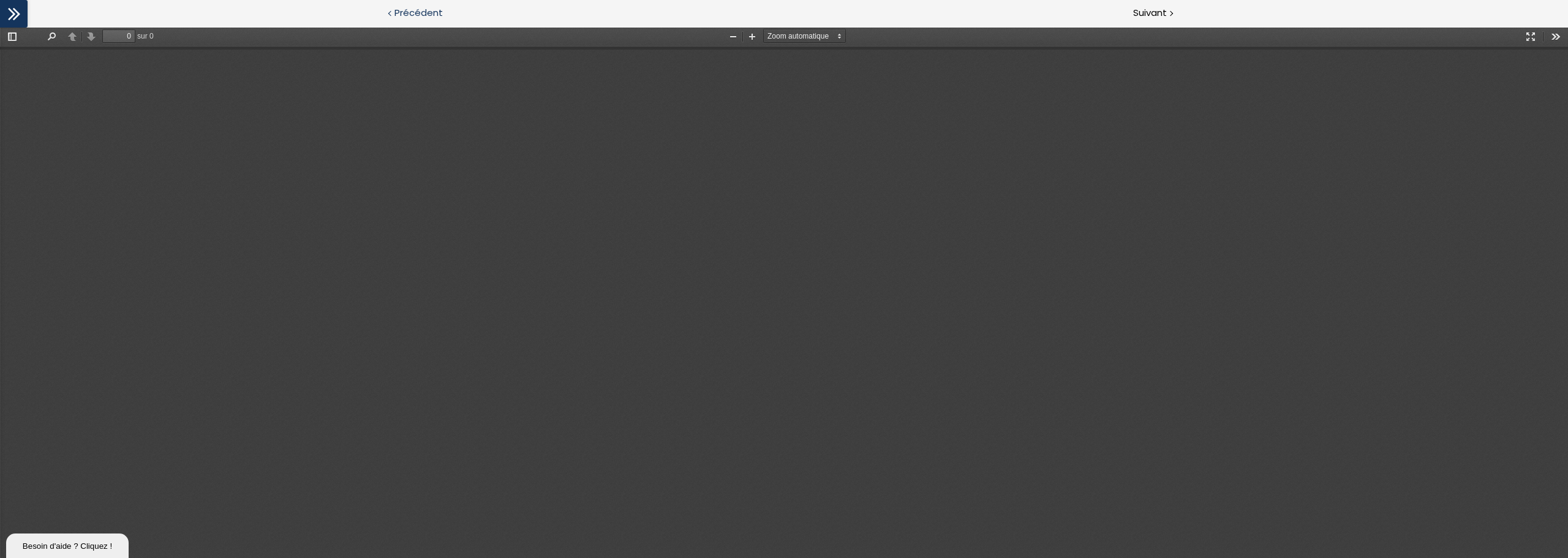
type input "2"
select select "custom"
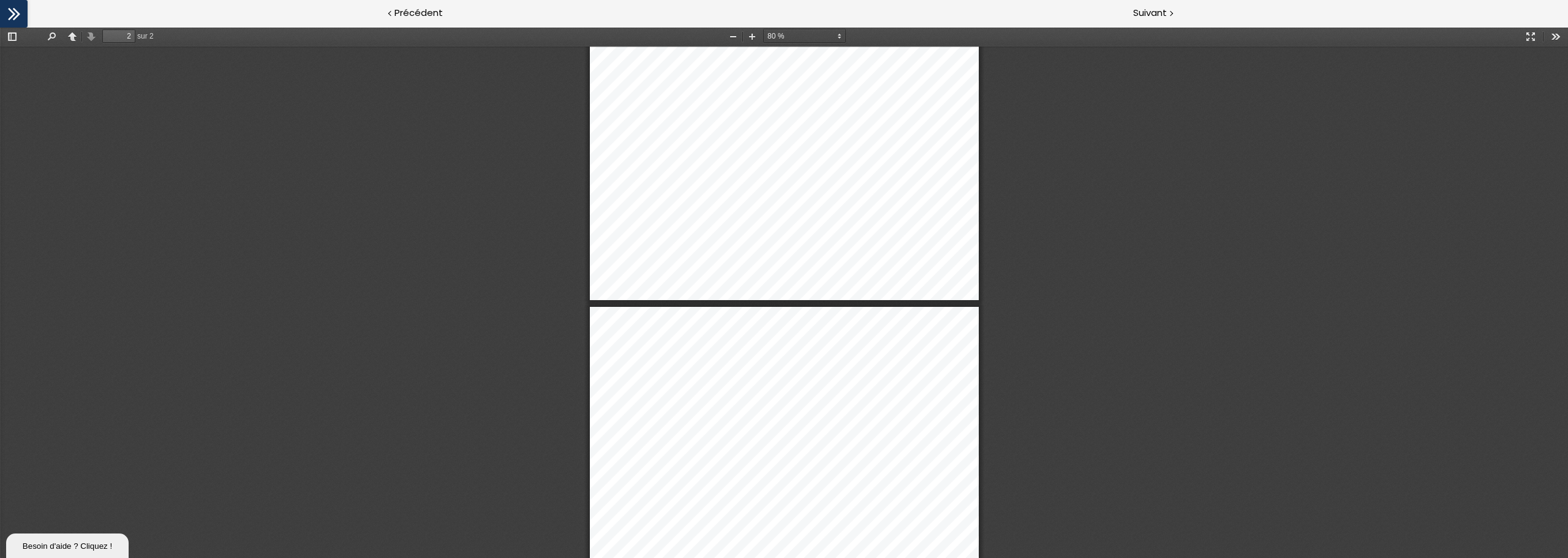
type input "1"
select select "custom"
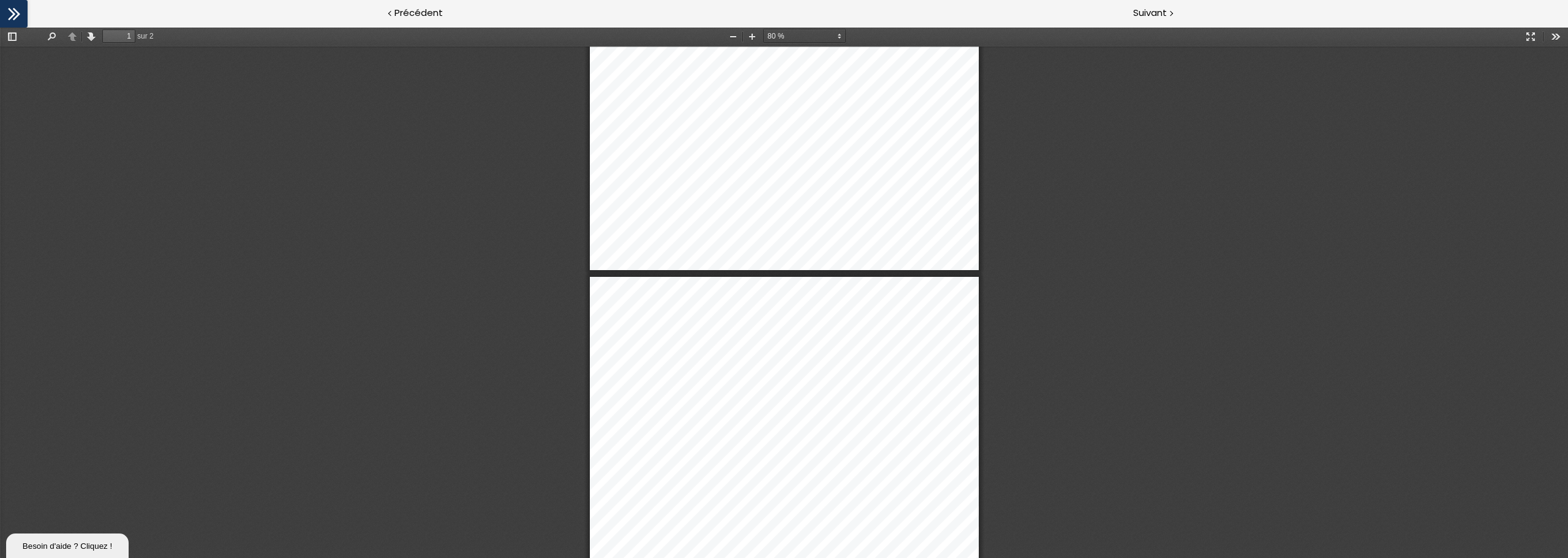
type input "2"
select select "custom"
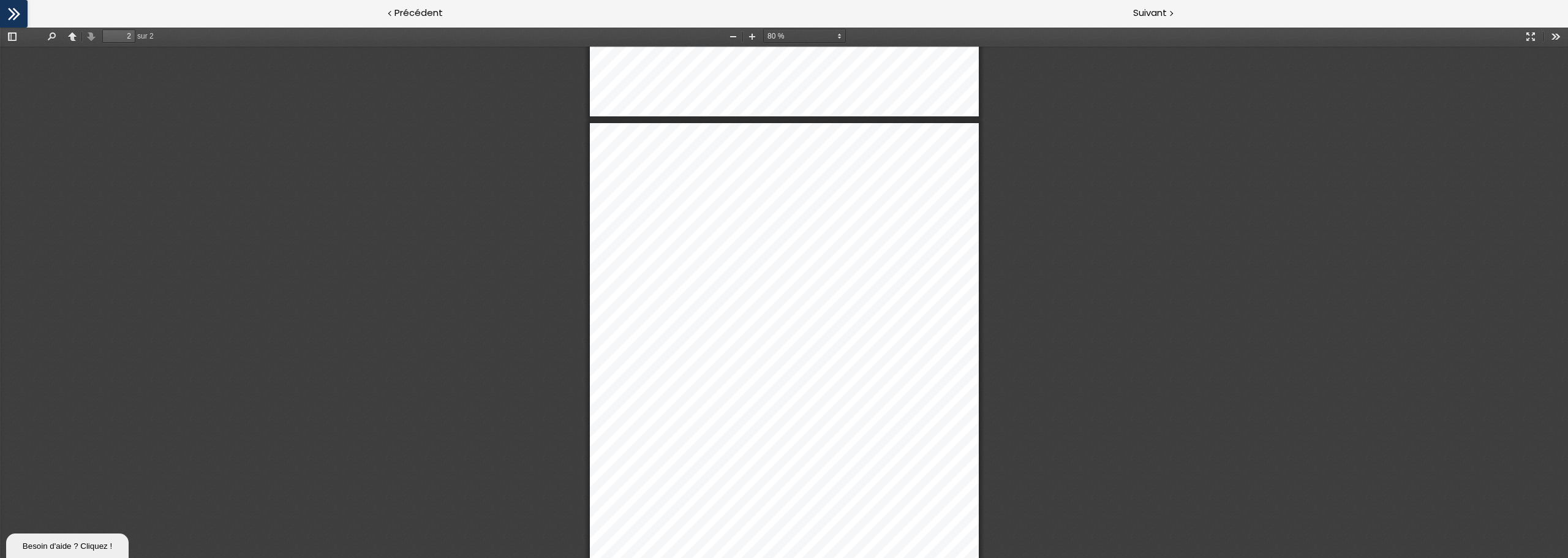
scroll to position [607, 0]
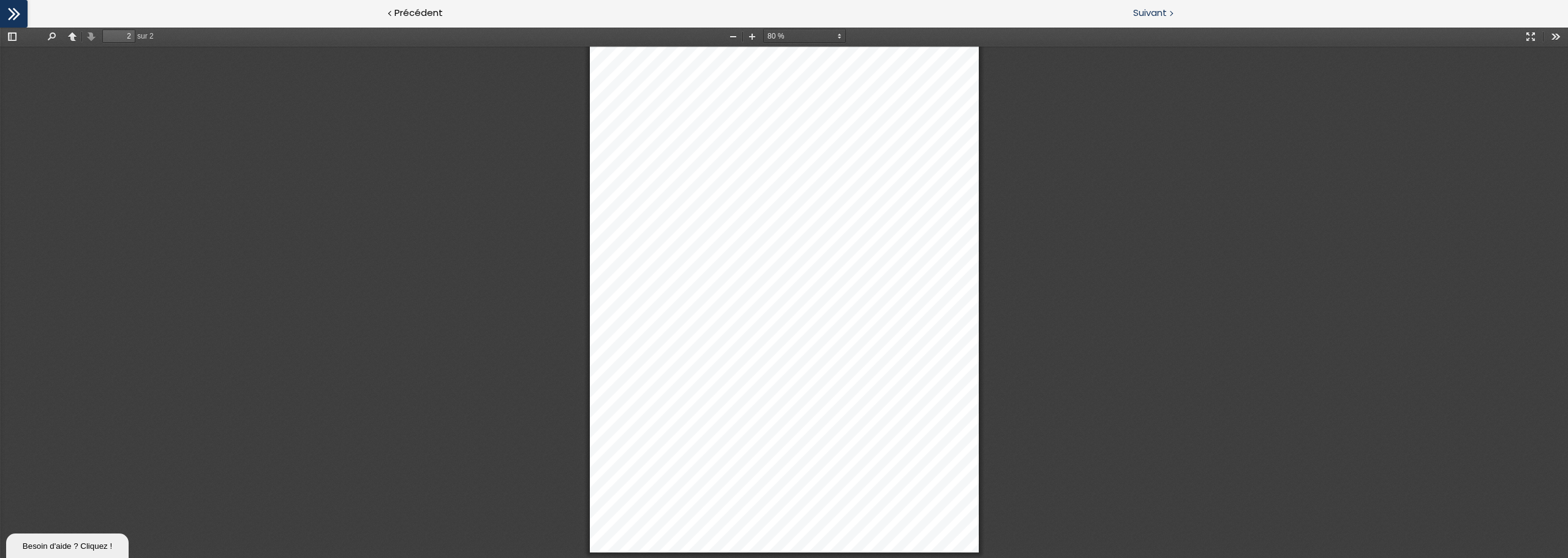
click at [940, 11] on span "Suivant" at bounding box center [1150, 14] width 33 height 16
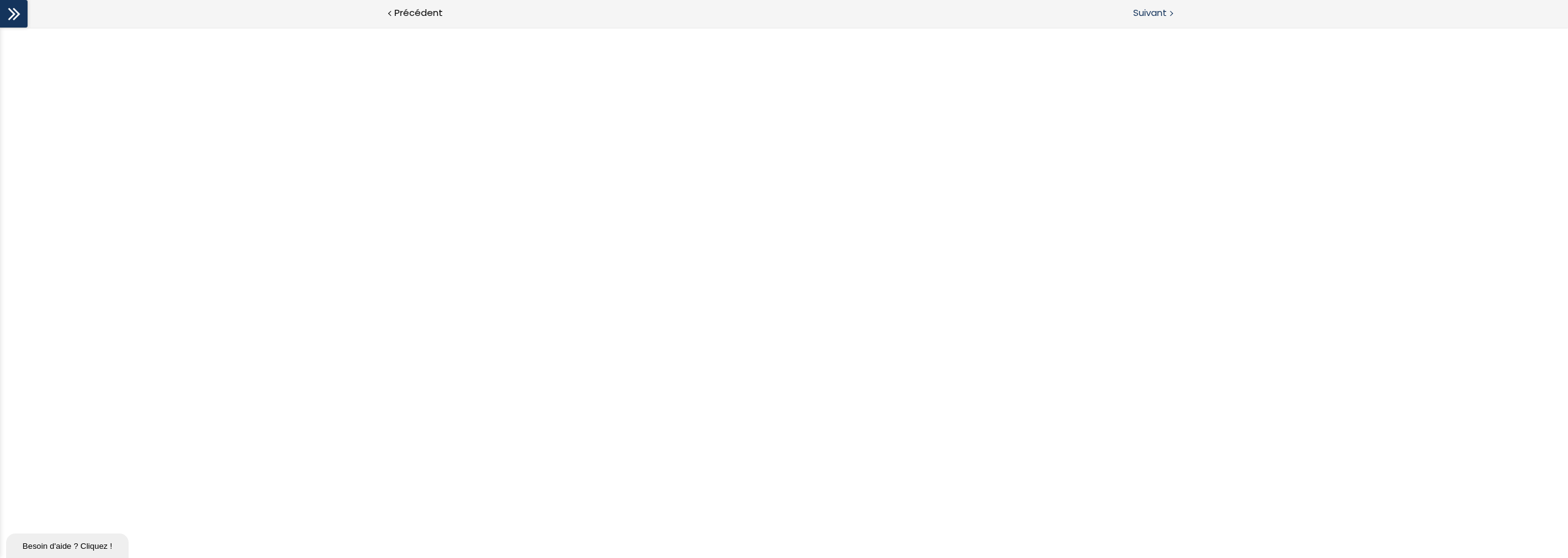
scroll to position [0, 0]
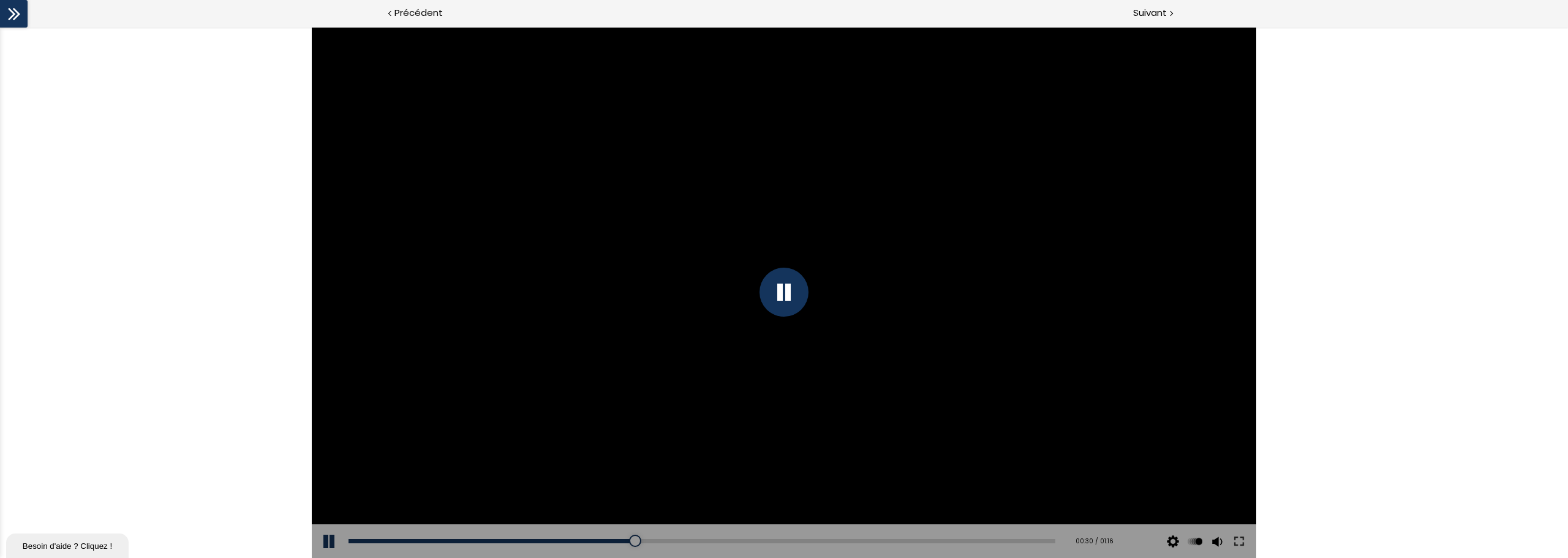
click at [787, 290] on div at bounding box center [783, 292] width 49 height 49
click at [928, 243] on div at bounding box center [783, 293] width 944 height 531
click at [777, 289] on div at bounding box center [783, 292] width 49 height 49
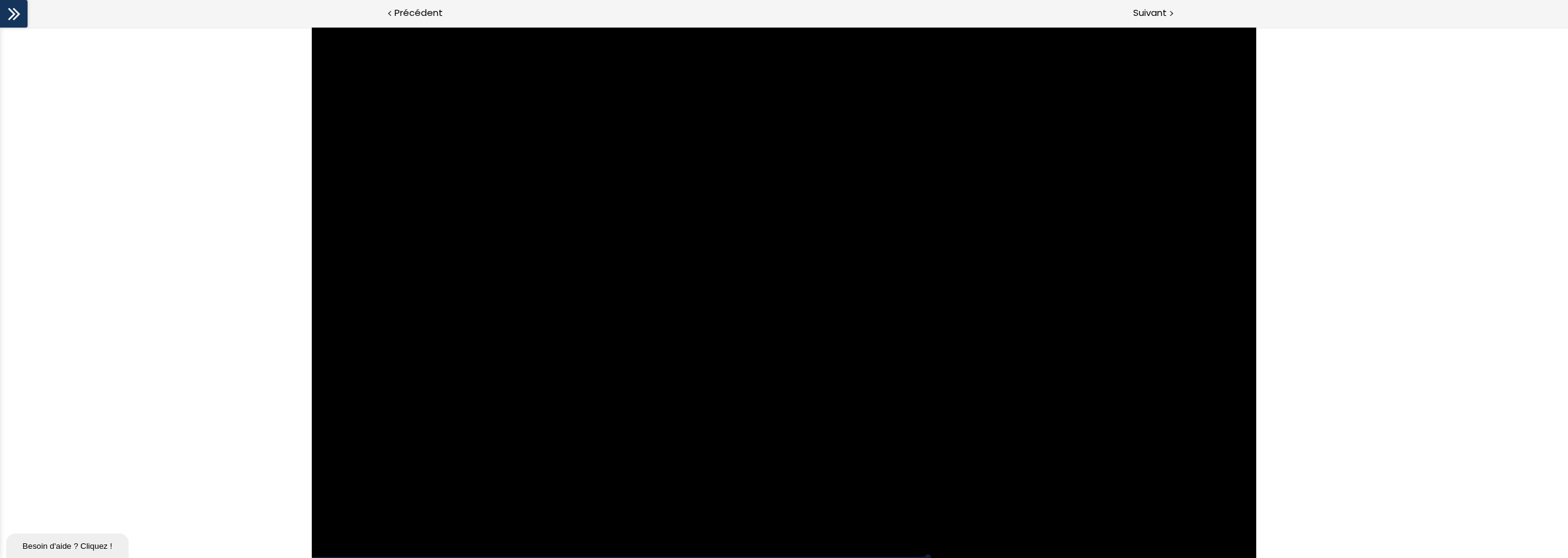
click at [788, 293] on div at bounding box center [783, 293] width 944 height 531
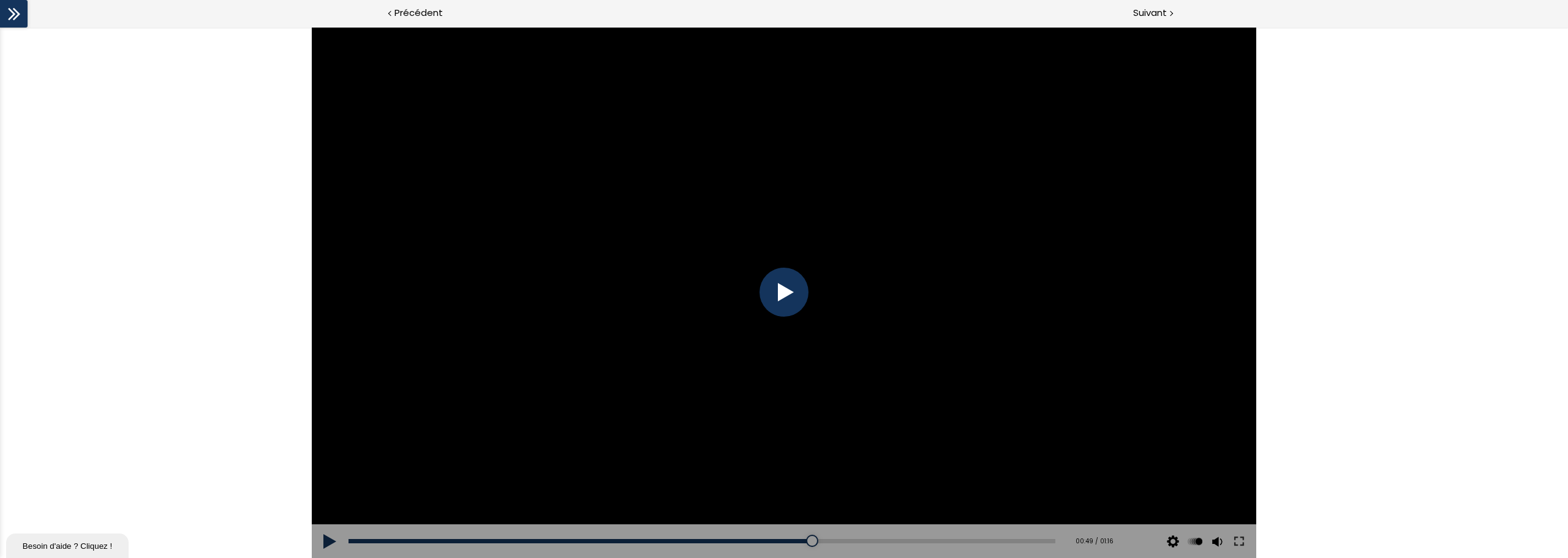
click at [788, 293] on div at bounding box center [783, 292] width 49 height 49
click at [809, 425] on div "00:50" at bounding box center [701, 542] width 706 height 4
click at [796, 425] on div "00:48" at bounding box center [701, 542] width 706 height 4
click at [940, 334] on div "Click for sound @keyframes VOLUME_SMALL_WAVE_FLASH { 0% { opacity: 0; } 33% { o…" at bounding box center [784, 293] width 1568 height 531
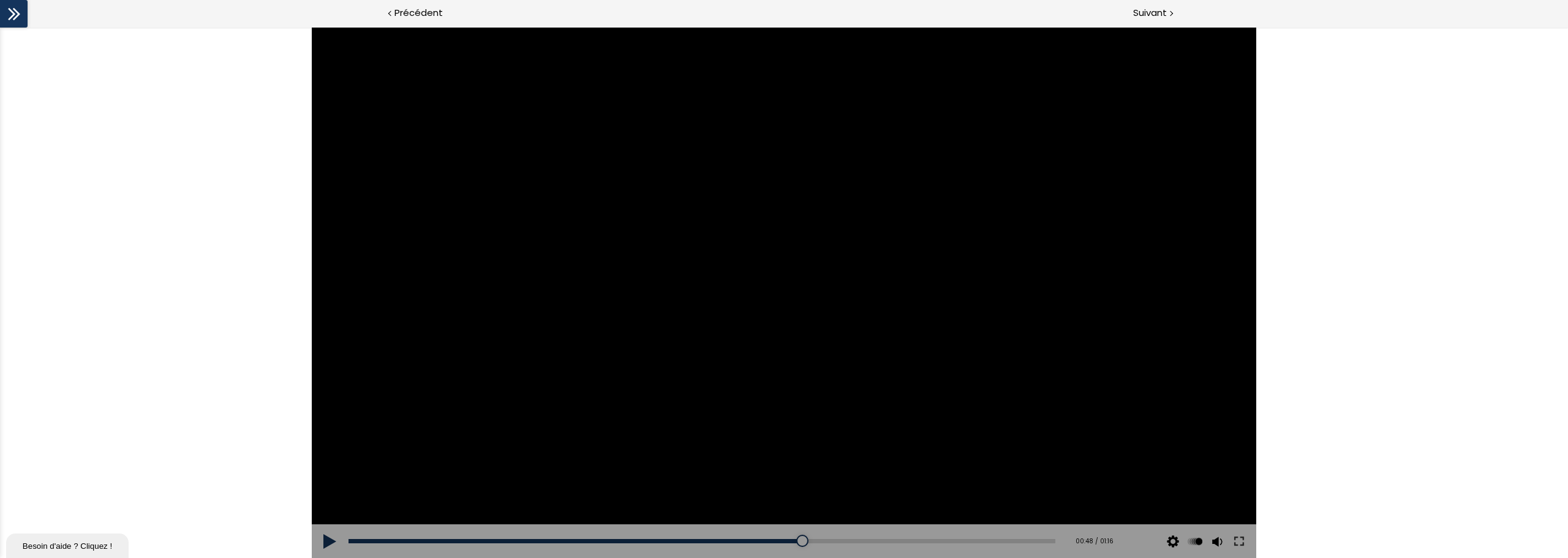
click at [894, 347] on div at bounding box center [783, 293] width 944 height 531
click at [782, 287] on div at bounding box center [783, 292] width 49 height 49
click at [940, 344] on div "Click for sound @keyframes VOLUME_SMALL_WAVE_FLASH { 0% { opacity: 0; } 33% { o…" at bounding box center [784, 293] width 1568 height 531
click at [694, 285] on div at bounding box center [783, 293] width 944 height 531
click at [856, 425] on div "00:55" at bounding box center [701, 542] width 706 height 4
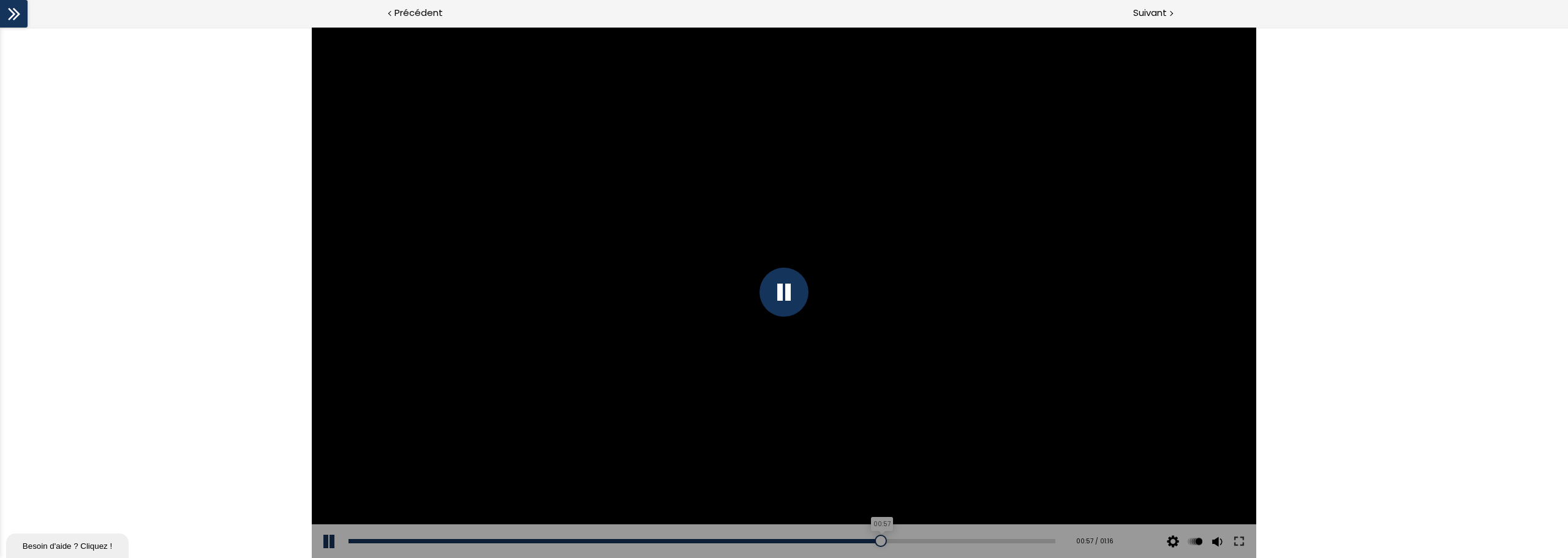
click at [874, 425] on div "00:57" at bounding box center [701, 542] width 706 height 4
click at [900, 425] on div "00:59" at bounding box center [701, 542] width 706 height 4
click at [936, 425] on div "01:04" at bounding box center [701, 542] width 706 height 4
click at [940, 425] on div "Add chapter 01:06" at bounding box center [701, 542] width 706 height 34
click at [940, 425] on div "01:08" at bounding box center [701, 542] width 706 height 4
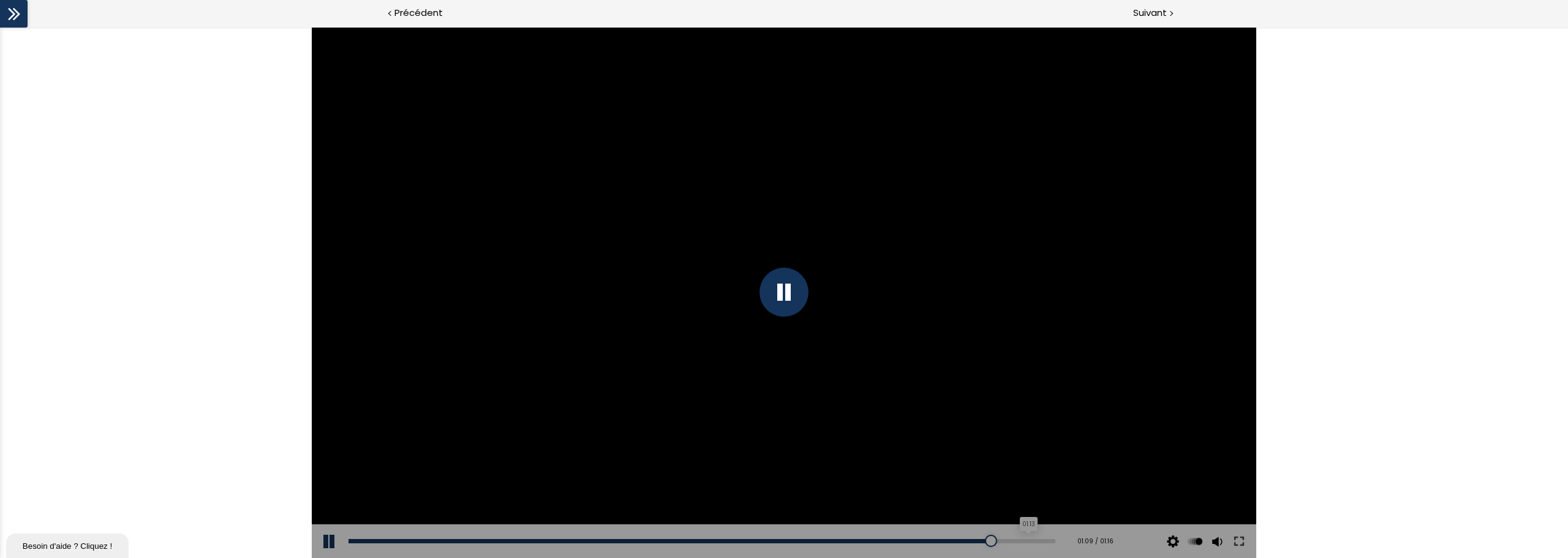
click at [940, 425] on div "01:13" at bounding box center [701, 542] width 706 height 4
click at [940, 425] on div "01:15" at bounding box center [701, 542] width 706 height 4
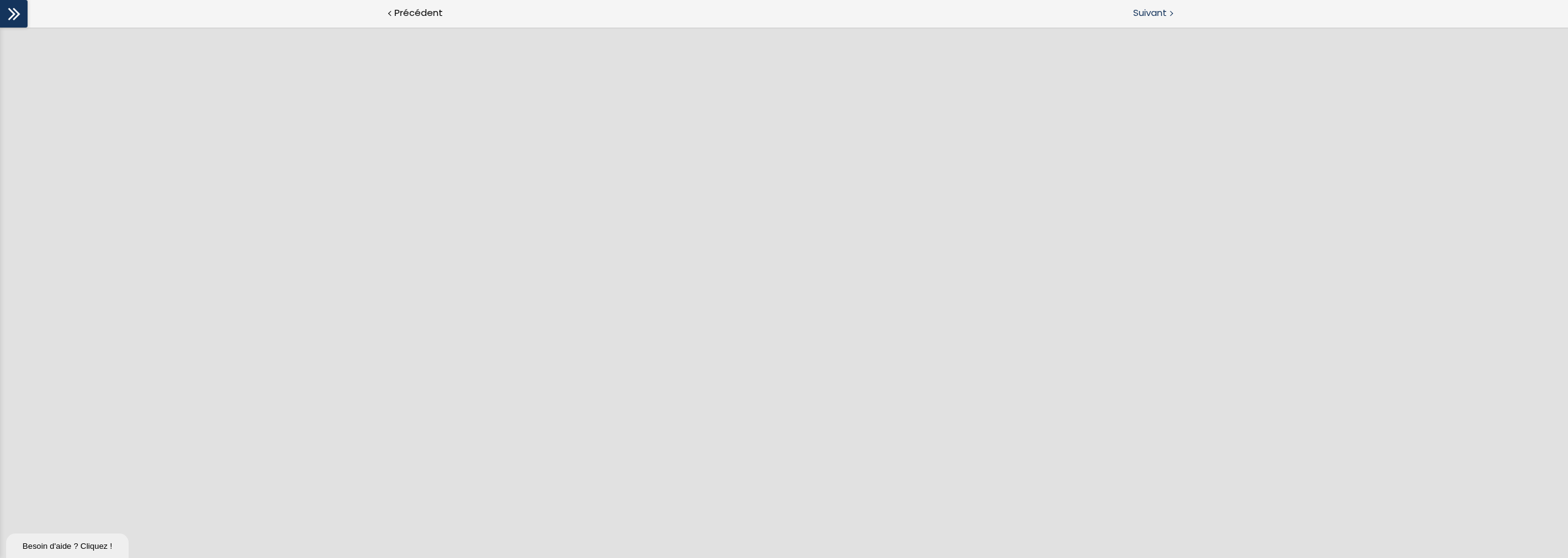
click at [940, 15] on span "Suivant" at bounding box center [1150, 14] width 33 height 16
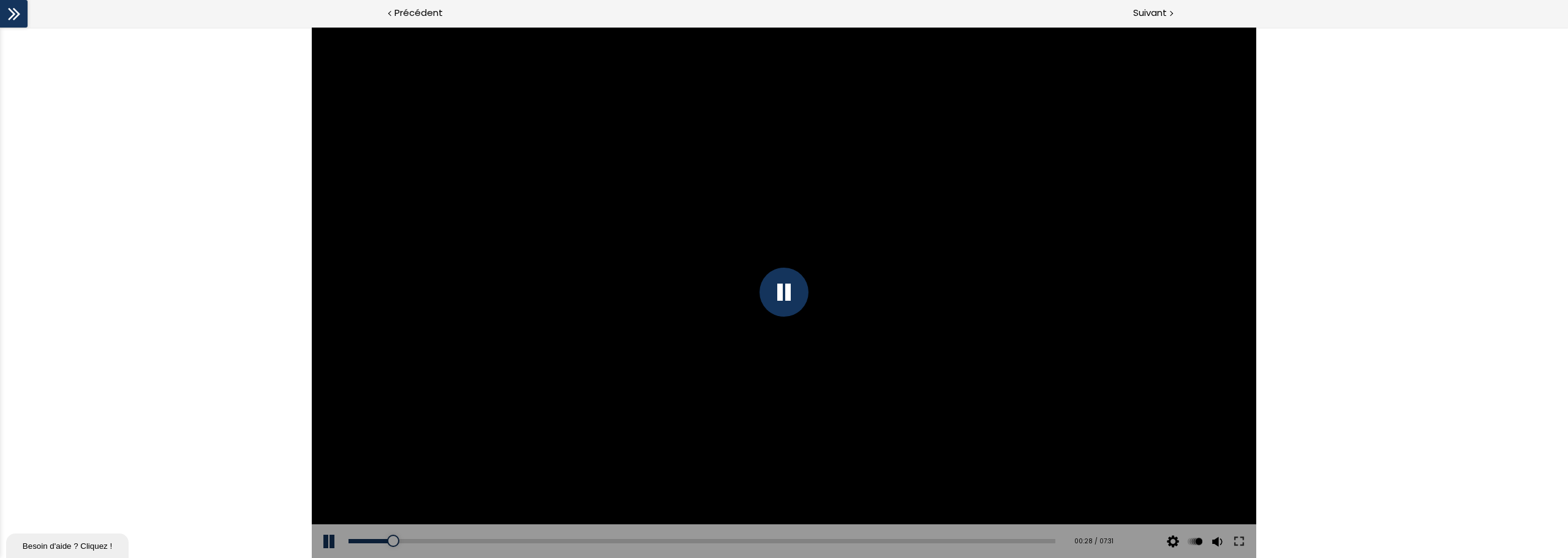
click at [785, 295] on div at bounding box center [783, 292] width 49 height 49
click at [940, 290] on div at bounding box center [783, 293] width 944 height 531
click at [780, 294] on div at bounding box center [783, 292] width 49 height 49
click at [940, 201] on div at bounding box center [783, 293] width 944 height 531
click at [785, 292] on div at bounding box center [783, 292] width 49 height 49
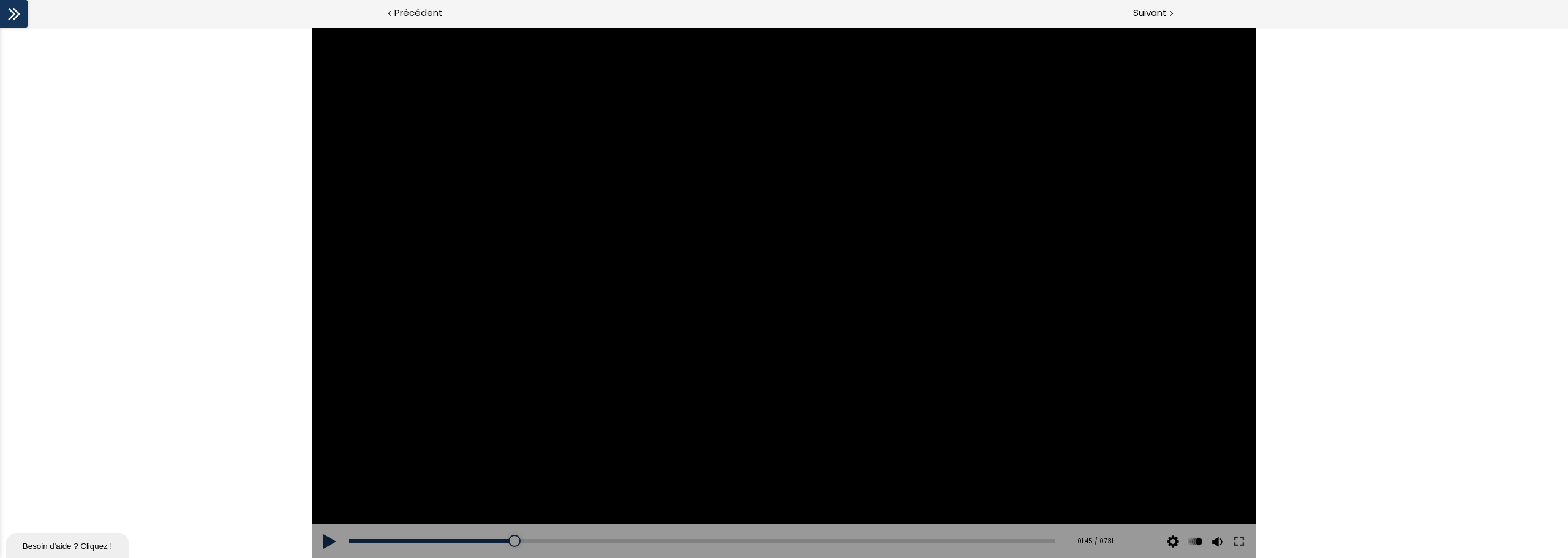
click at [669, 206] on div at bounding box center [783, 293] width 944 height 531
click at [780, 289] on div at bounding box center [783, 292] width 49 height 49
click at [753, 305] on div at bounding box center [783, 293] width 944 height 531
click at [783, 288] on div at bounding box center [783, 292] width 49 height 49
click at [865, 336] on div at bounding box center [783, 293] width 944 height 531
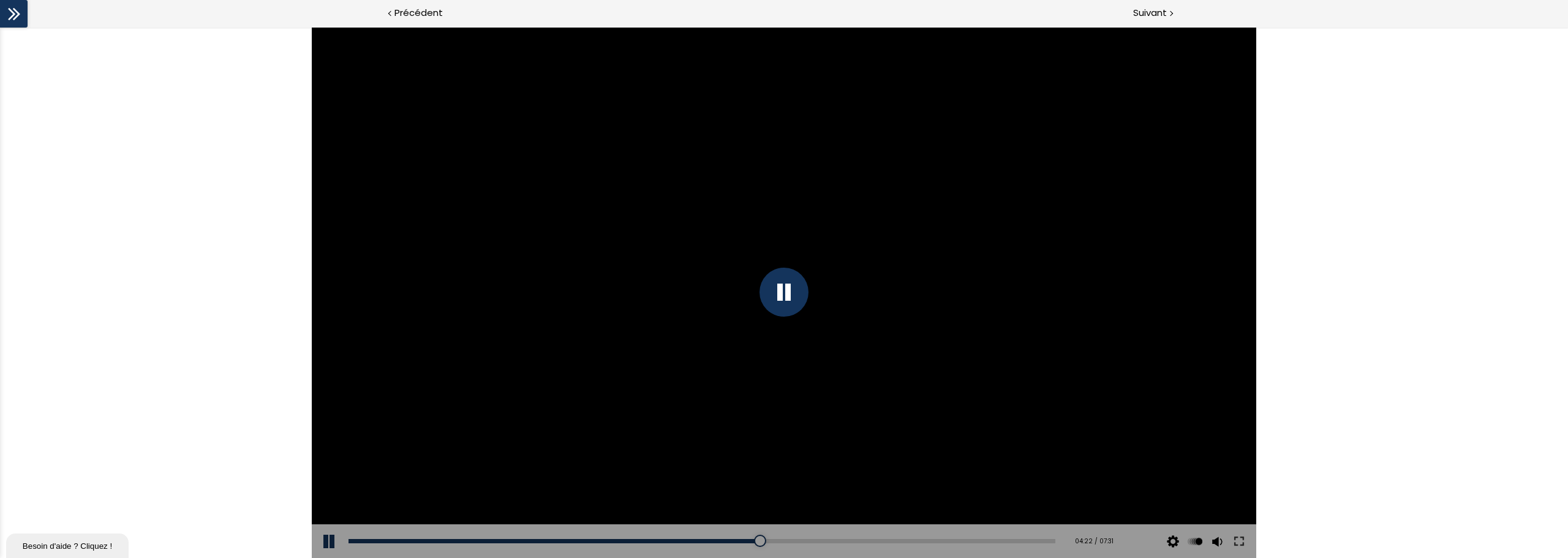
click at [784, 294] on div at bounding box center [783, 292] width 49 height 49
click at [940, 371] on div "Click for sound @keyframes VOLUME_SMALL_WAVE_FLASH { 0% { opacity: 0; } 33% { o…" at bounding box center [784, 293] width 1568 height 531
click at [696, 251] on div at bounding box center [783, 293] width 944 height 531
click at [783, 294] on div at bounding box center [783, 292] width 49 height 49
click at [940, 362] on div "Click for sound @keyframes VOLUME_SMALL_WAVE_FLASH { 0% { opacity: 0; } 33% { o…" at bounding box center [784, 293] width 1568 height 531
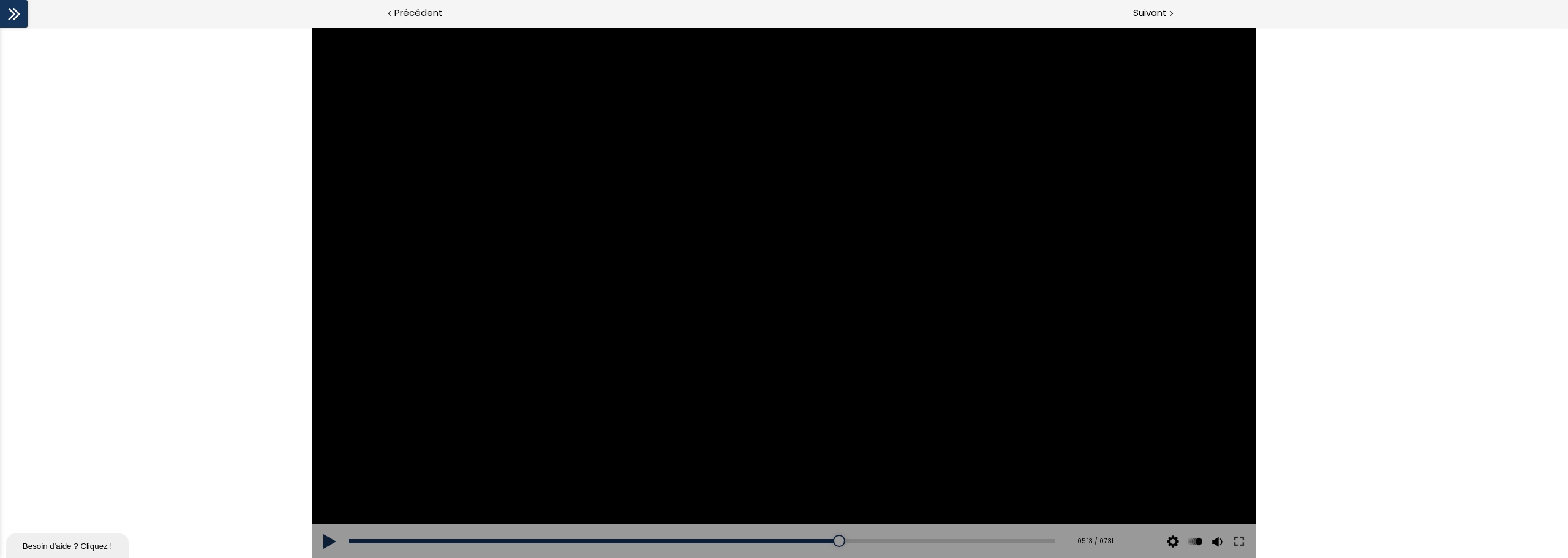
click at [886, 280] on div at bounding box center [783, 293] width 944 height 531
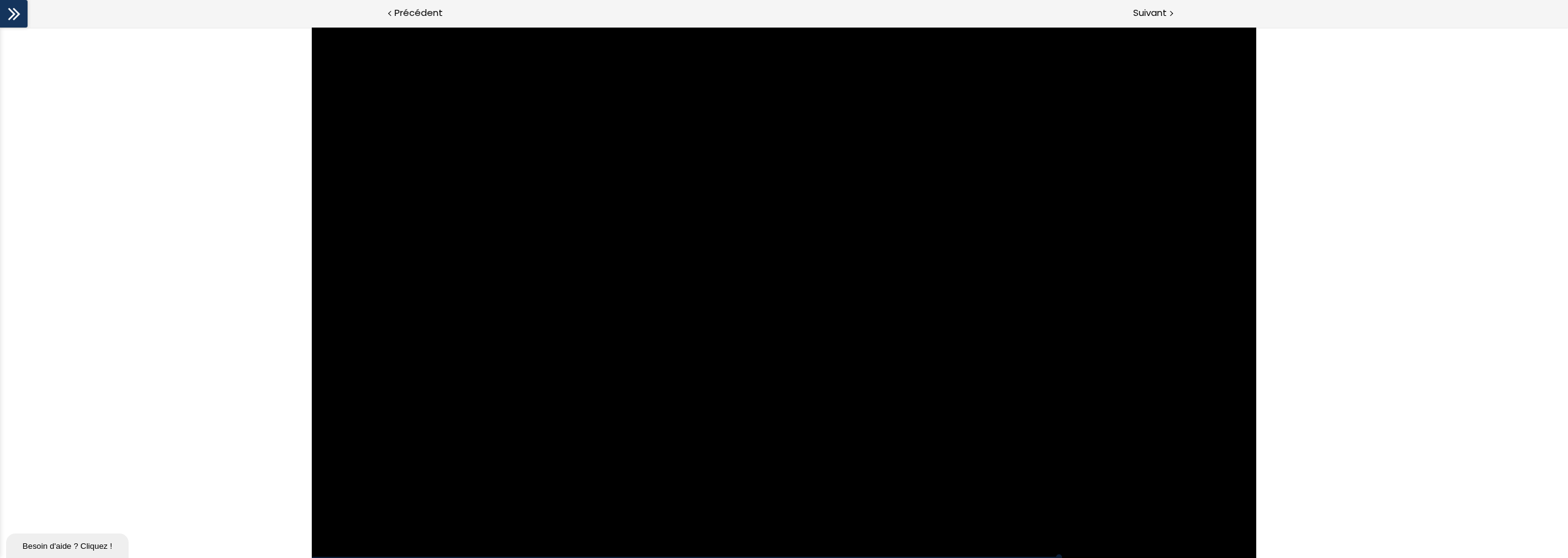
click at [780, 298] on div at bounding box center [783, 293] width 944 height 531
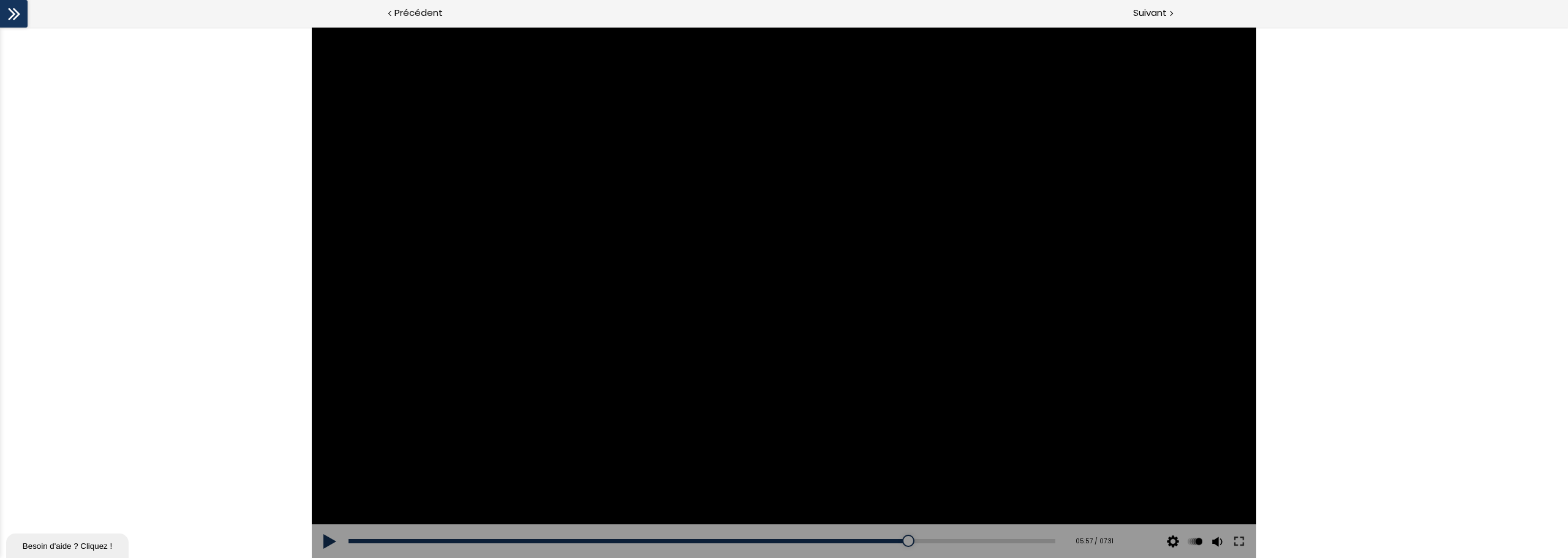
click at [940, 281] on div at bounding box center [783, 293] width 944 height 531
click at [851, 310] on div at bounding box center [783, 293] width 944 height 531
click at [940, 247] on div at bounding box center [783, 293] width 944 height 531
click at [783, 284] on div at bounding box center [783, 292] width 49 height 49
click at [926, 425] on div at bounding box center [783, 293] width 944 height 531
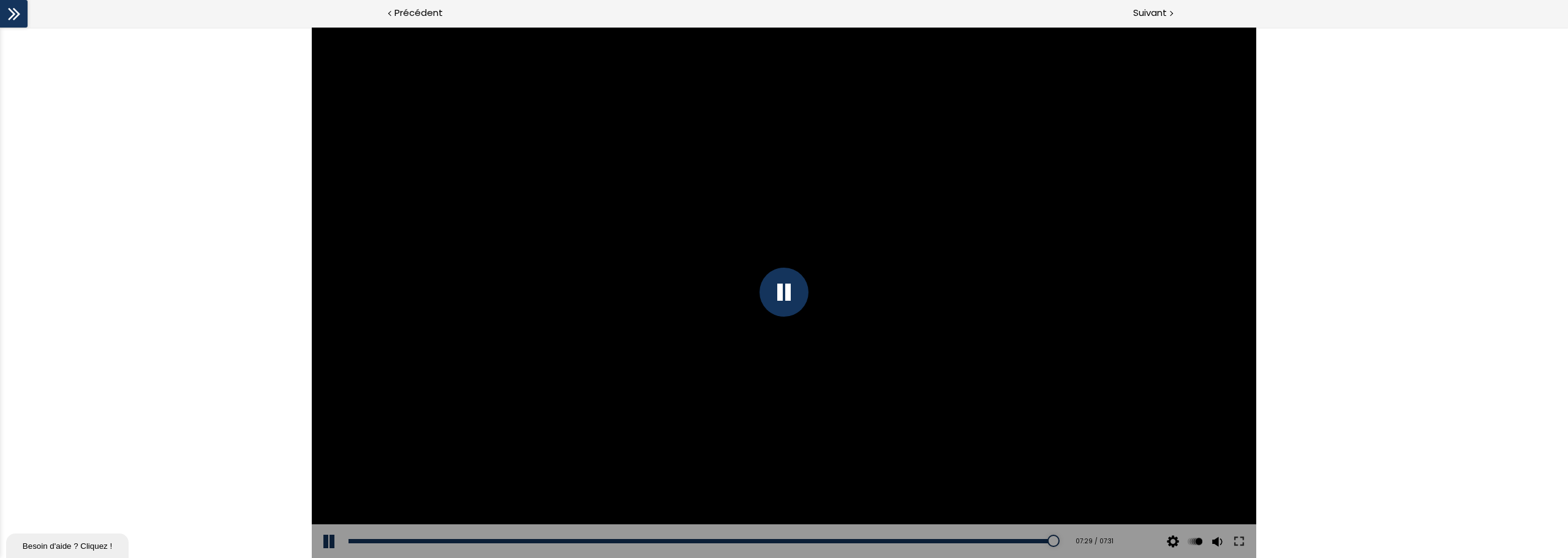
click at [790, 295] on div at bounding box center [783, 292] width 49 height 49
click at [940, 294] on div at bounding box center [783, 293] width 944 height 531
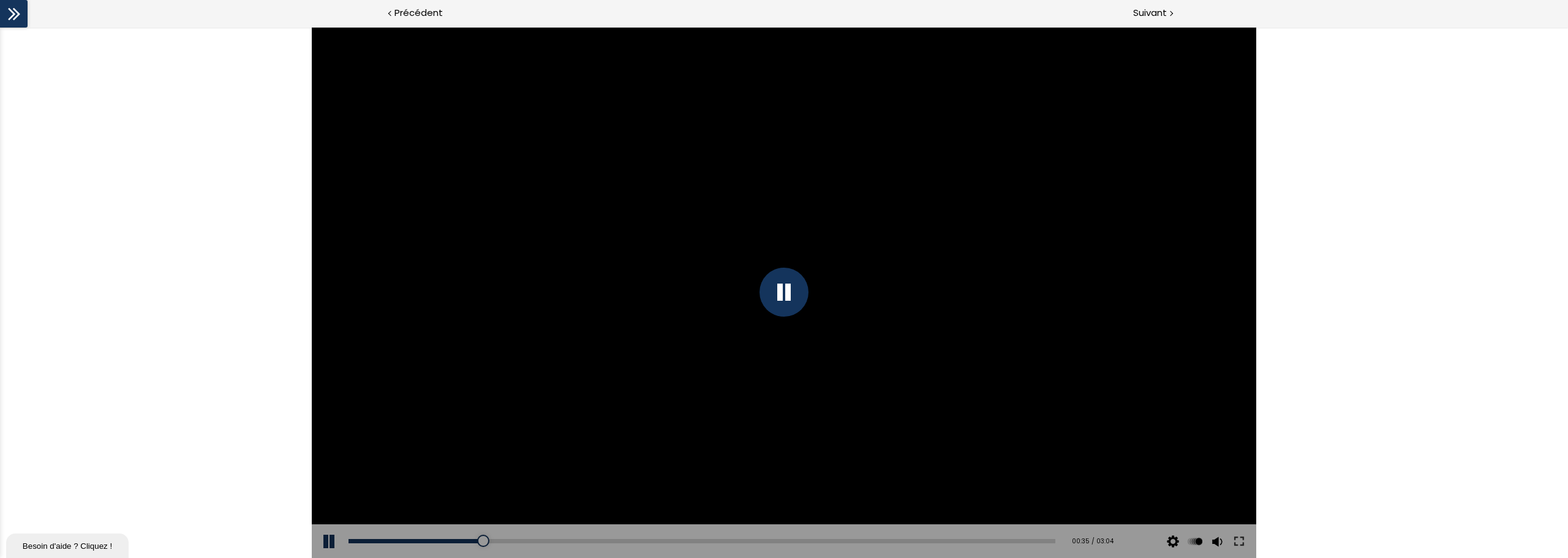
click at [779, 294] on div at bounding box center [783, 292] width 49 height 49
click at [788, 285] on div at bounding box center [783, 293] width 944 height 531
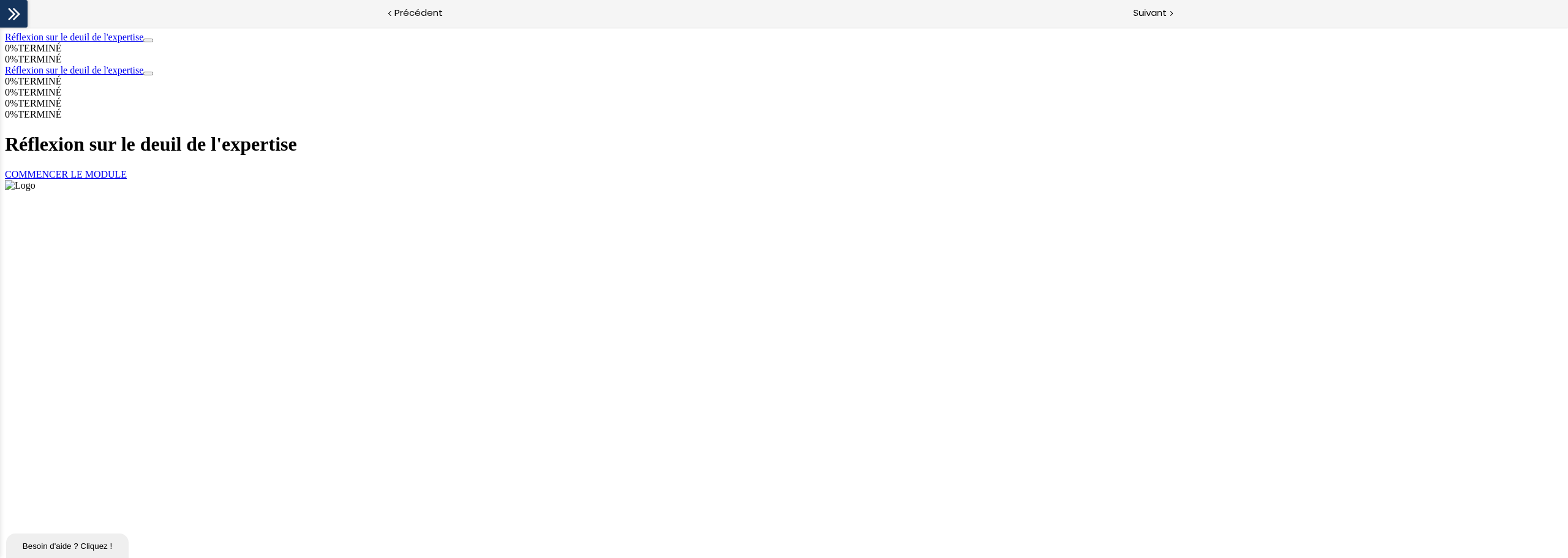
click at [127, 179] on link "COMMENCER LE MODULE" at bounding box center [65, 174] width 122 height 11
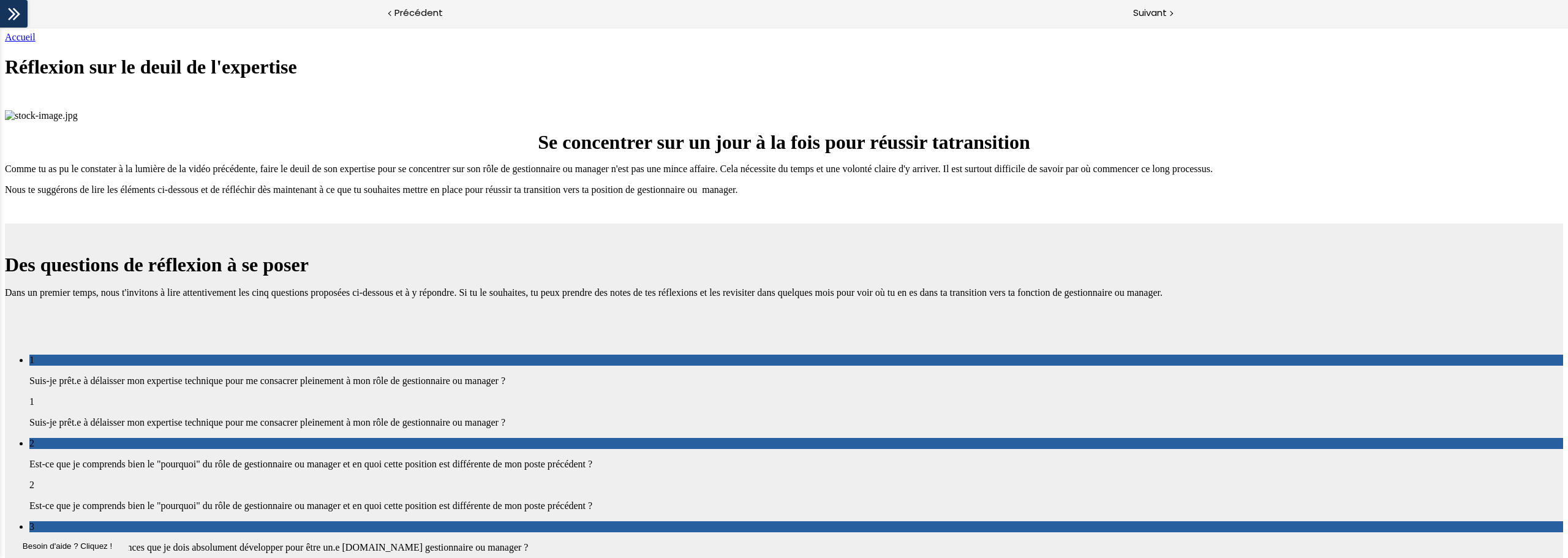
scroll to position [1206, 0]
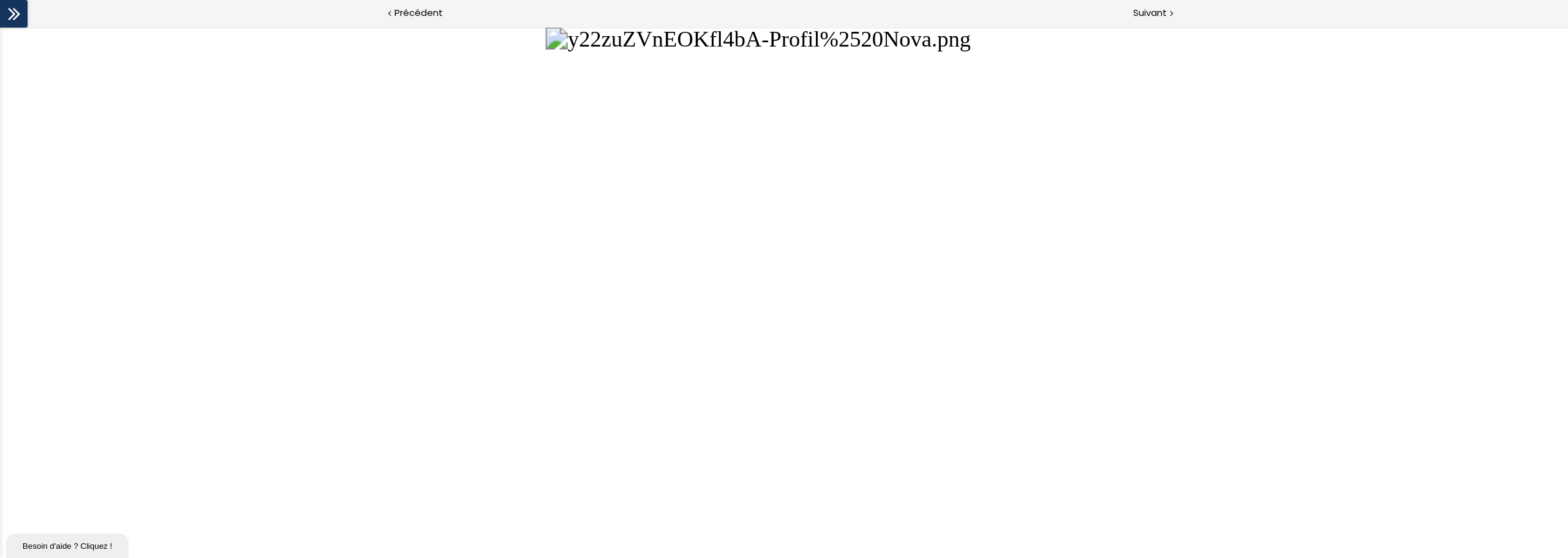
click at [940, 425] on button "Unzoom image" at bounding box center [784, 293] width 1568 height 531
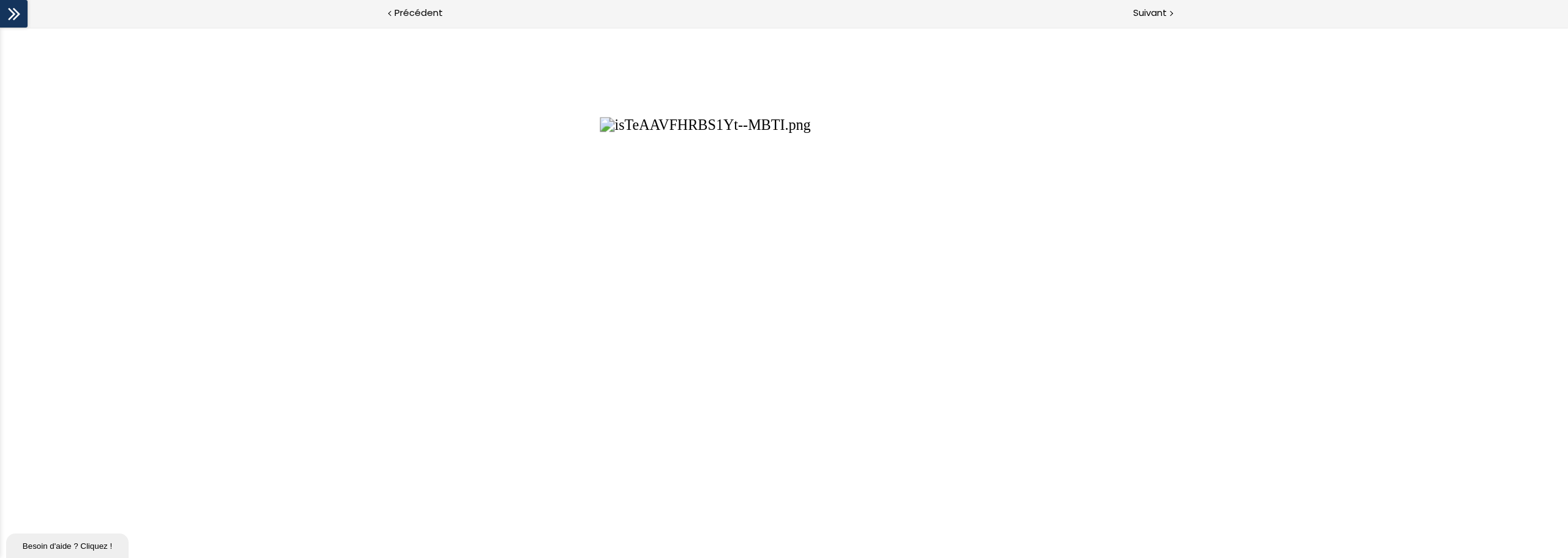
click at [594, 303] on button "Unzoom image" at bounding box center [784, 293] width 1568 height 531
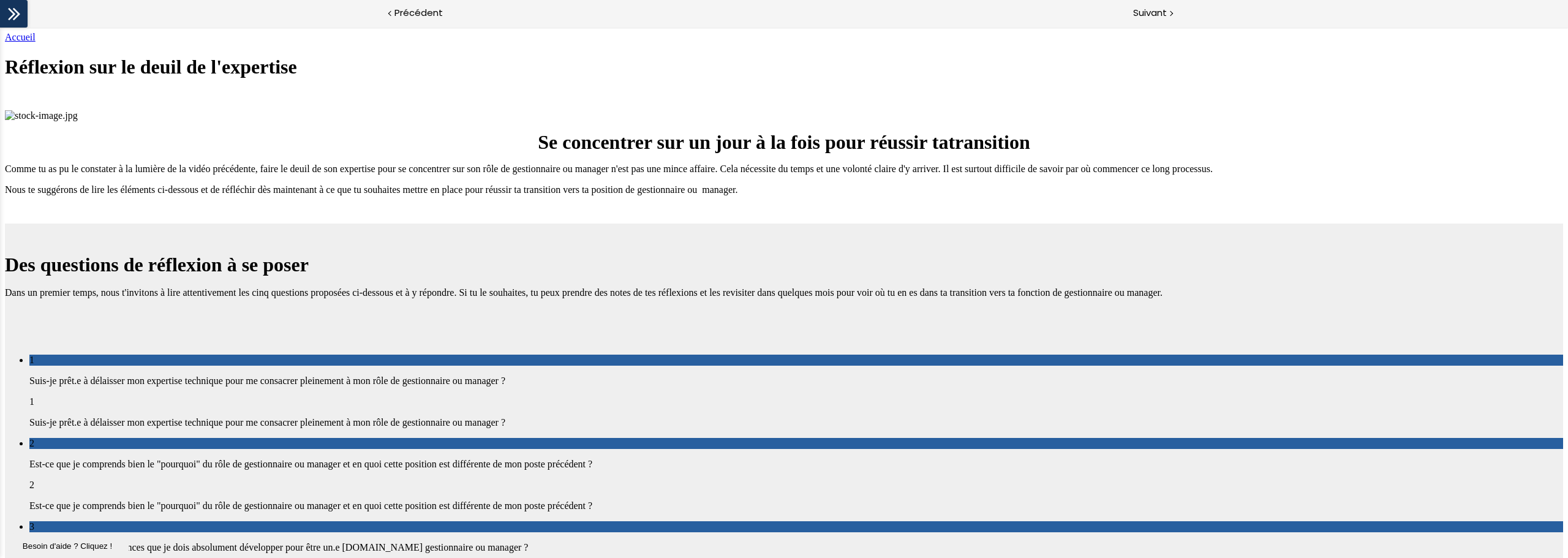
scroll to position [1464, 0]
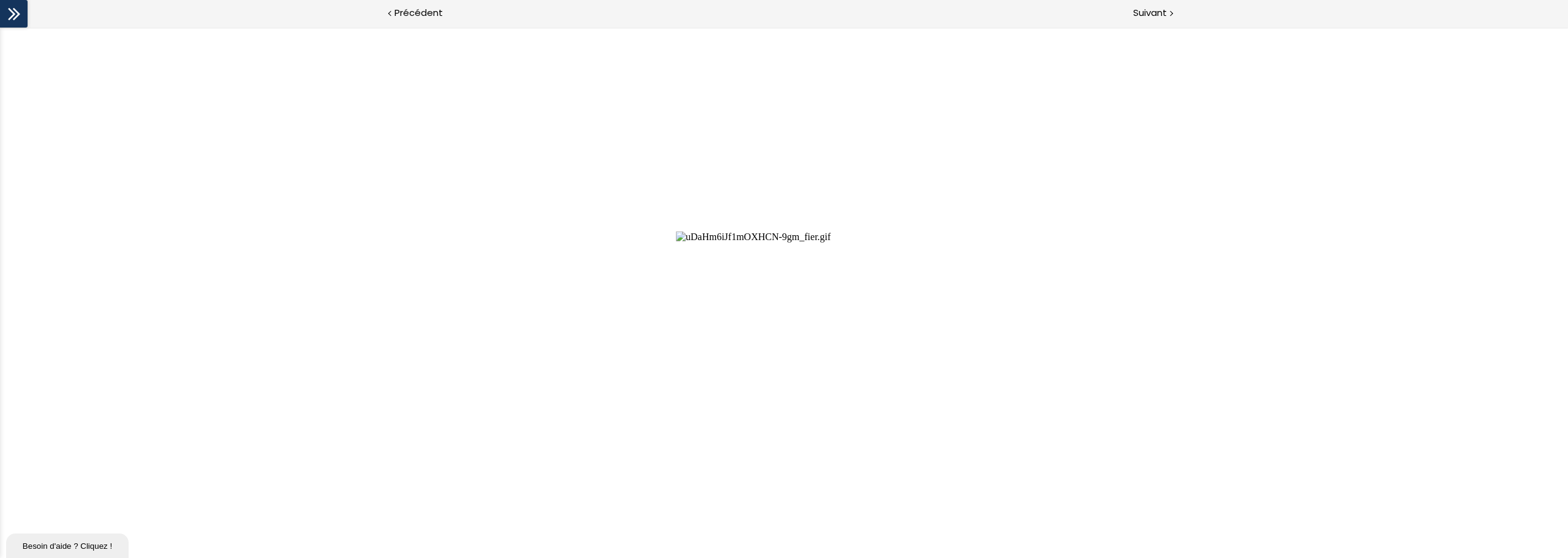
click at [940, 194] on button "Unzoom image" at bounding box center [784, 293] width 1568 height 531
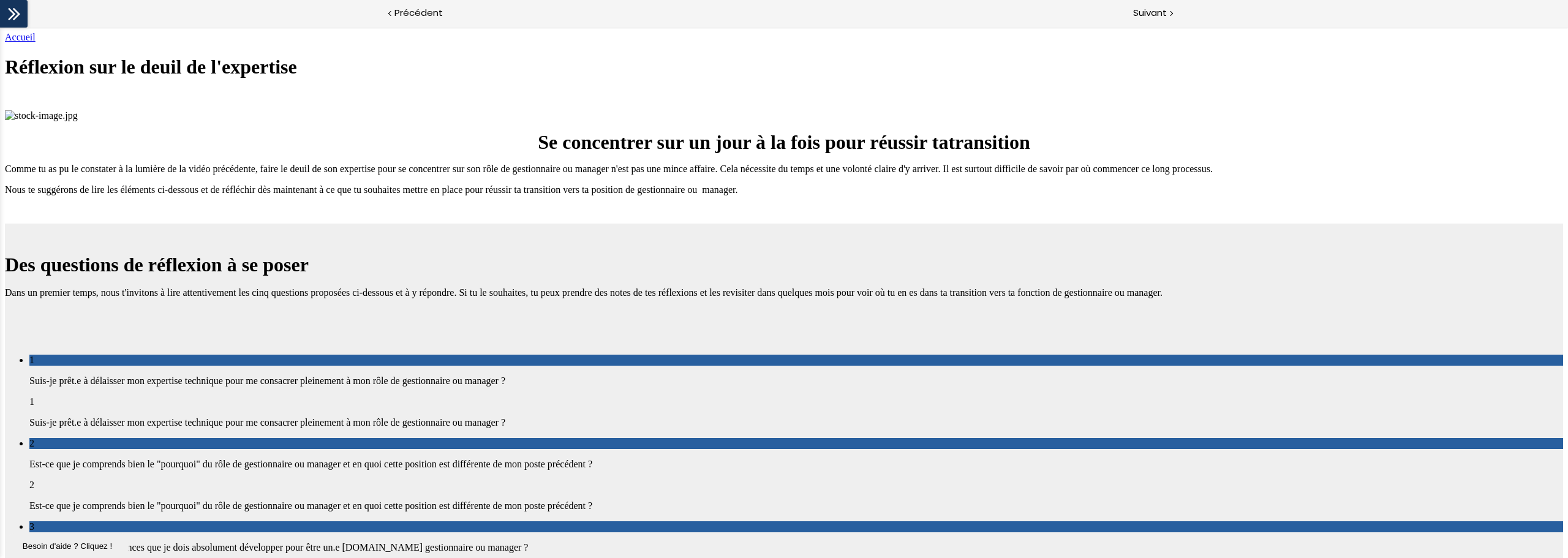
scroll to position [1464, 0]
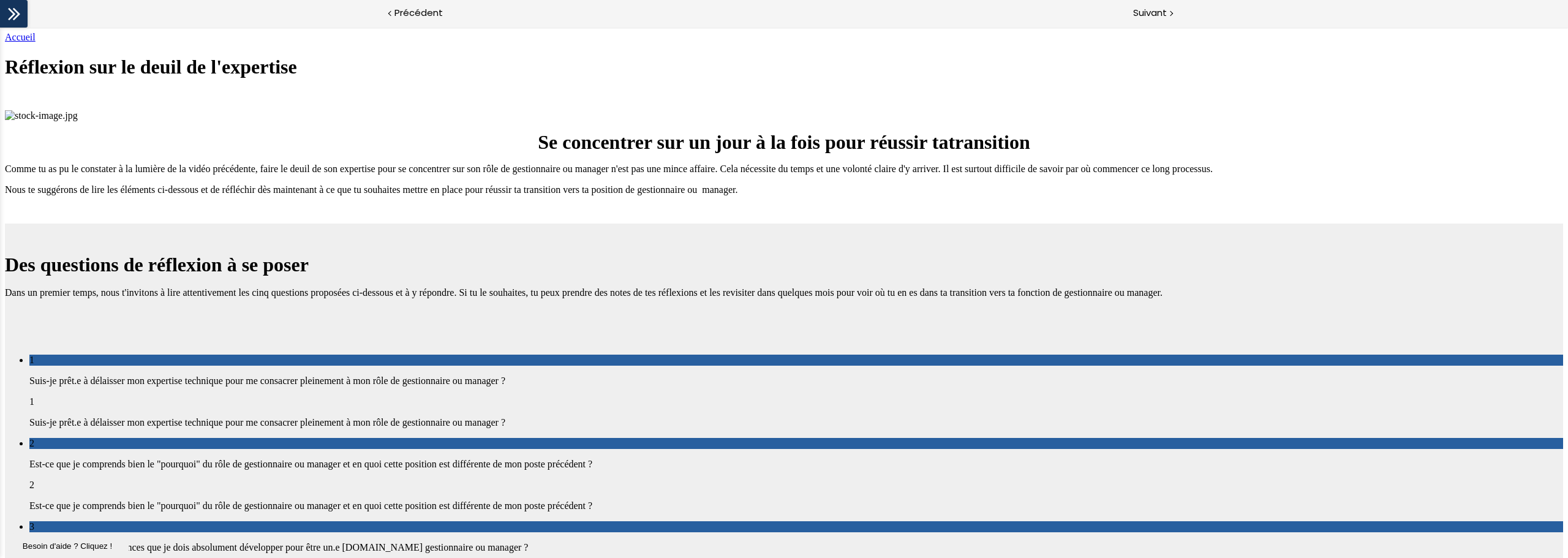
click at [940, 13] on span "Suivant" at bounding box center [1150, 14] width 33 height 16
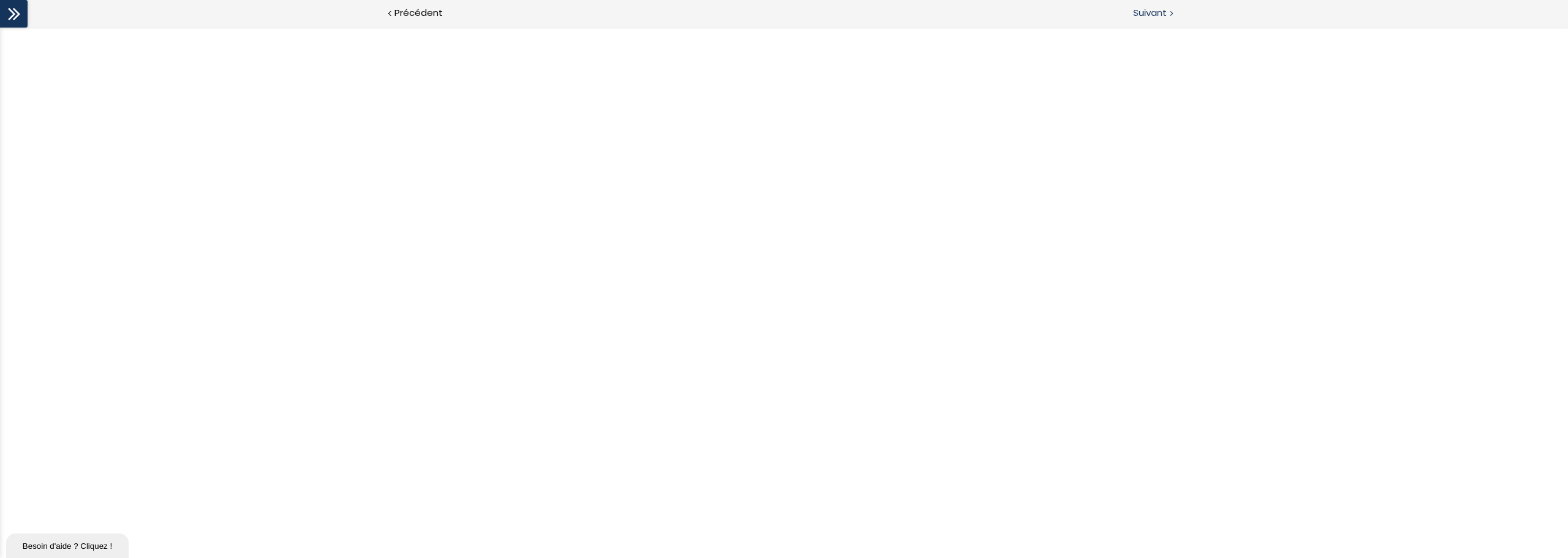
scroll to position [0, 0]
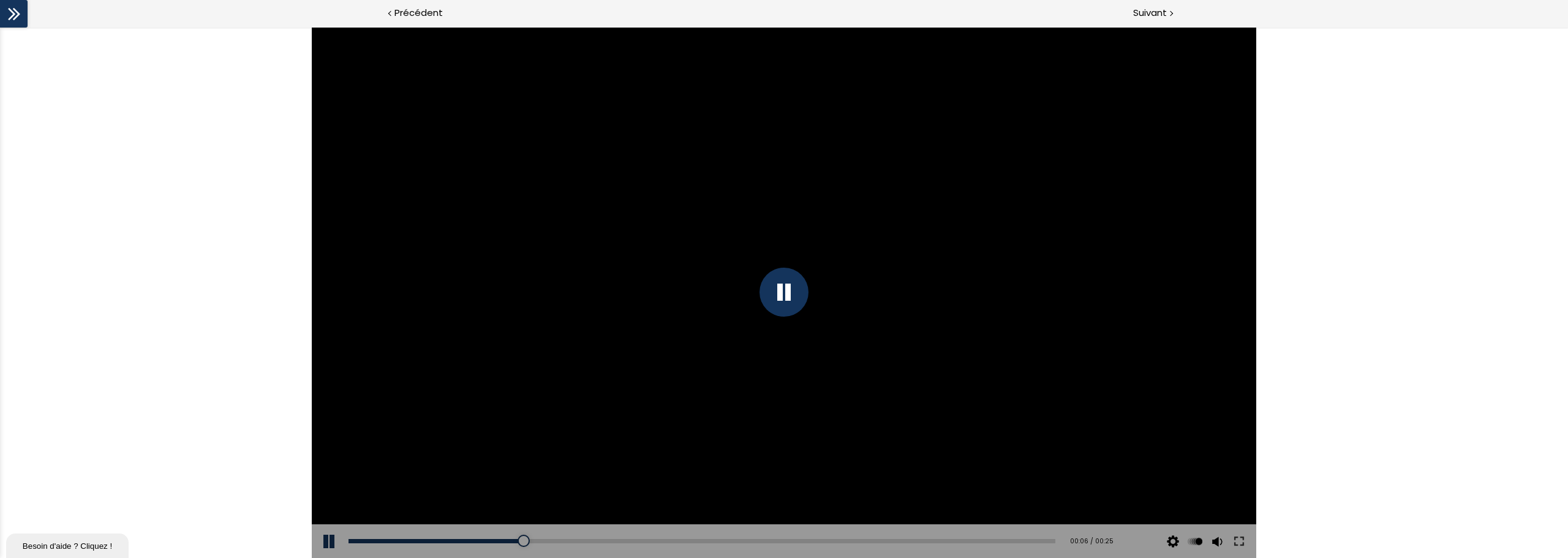
click at [780, 294] on div at bounding box center [783, 292] width 49 height 49
click at [940, 310] on div "Click for sound @keyframes VOLUME_SMALL_WAVE_FLASH { 0% { opacity: 0; } 33% { o…" at bounding box center [784, 293] width 1568 height 531
click at [799, 214] on div at bounding box center [783, 293] width 944 height 531
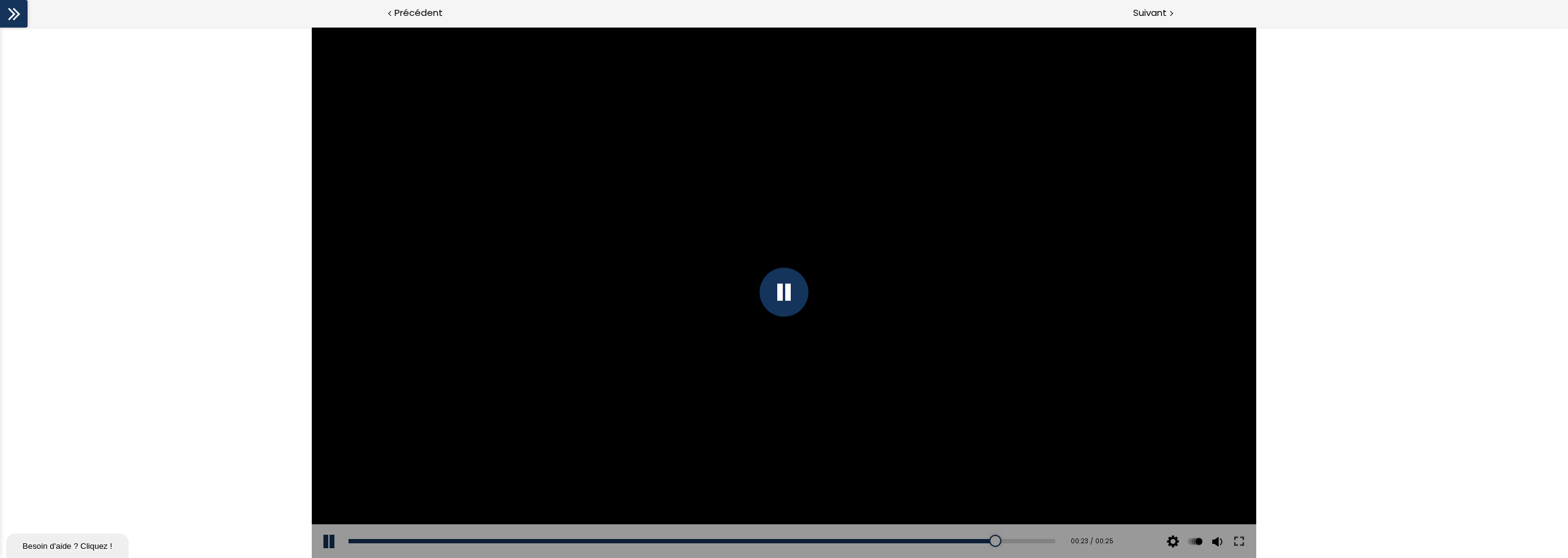
click at [940, 425] on div "Add chapter 00:21" at bounding box center [701, 542] width 706 height 34
click at [940, 425] on div "00:22" at bounding box center [701, 542] width 706 height 4
click at [940, 425] on div "00:21" at bounding box center [701, 542] width 706 height 4
click at [904, 425] on div "00:20" at bounding box center [701, 542] width 706 height 4
click at [785, 295] on div at bounding box center [783, 292] width 49 height 49
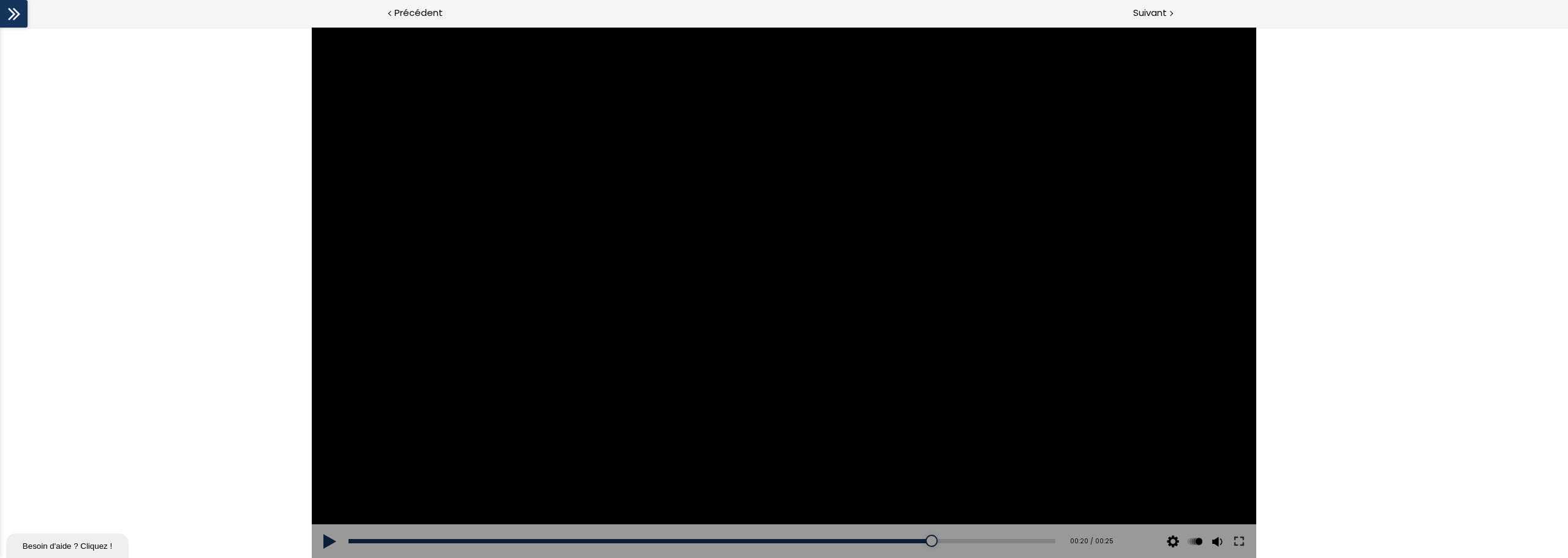
click at [940, 413] on div "Click for sound @keyframes VOLUME_SMALL_WAVE_FLASH { 0% { opacity: 0; } 33% { o…" at bounding box center [784, 293] width 1568 height 531
click at [747, 322] on div at bounding box center [783, 293] width 944 height 531
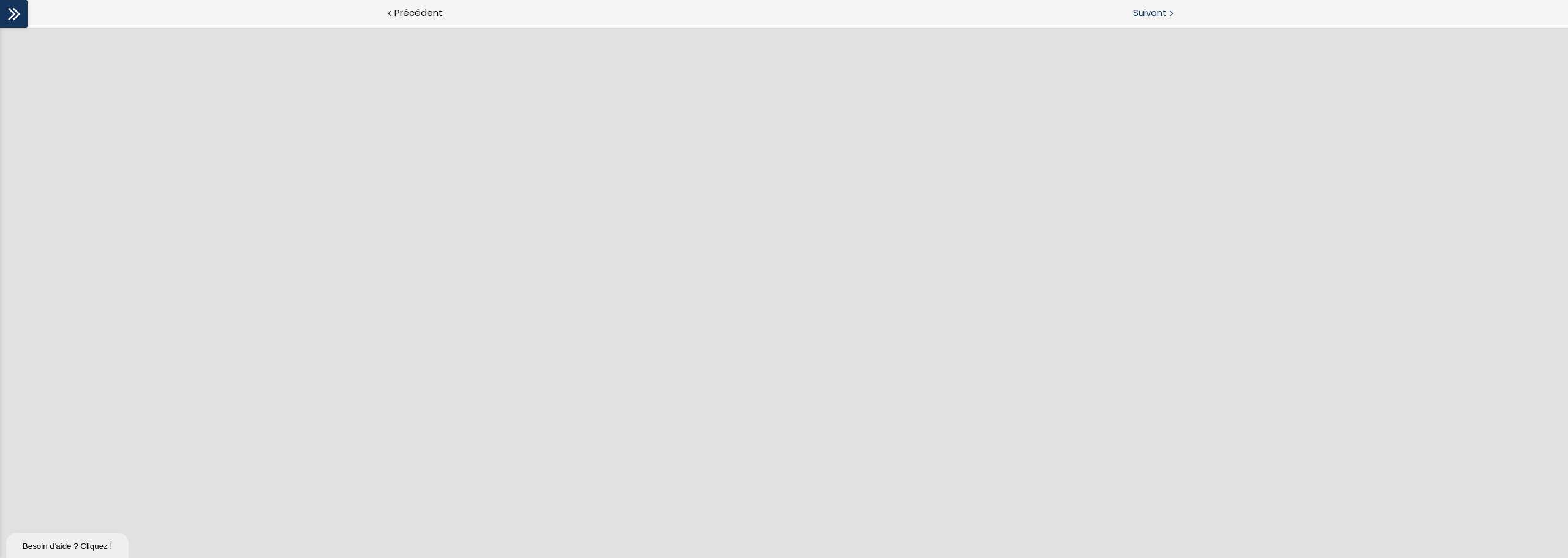
click at [940, 16] on span "Suivant" at bounding box center [1150, 14] width 33 height 16
click at [940, 11] on span "Suivant" at bounding box center [1150, 14] width 33 height 16
click at [413, 17] on span "Précédent" at bounding box center [418, 14] width 48 height 16
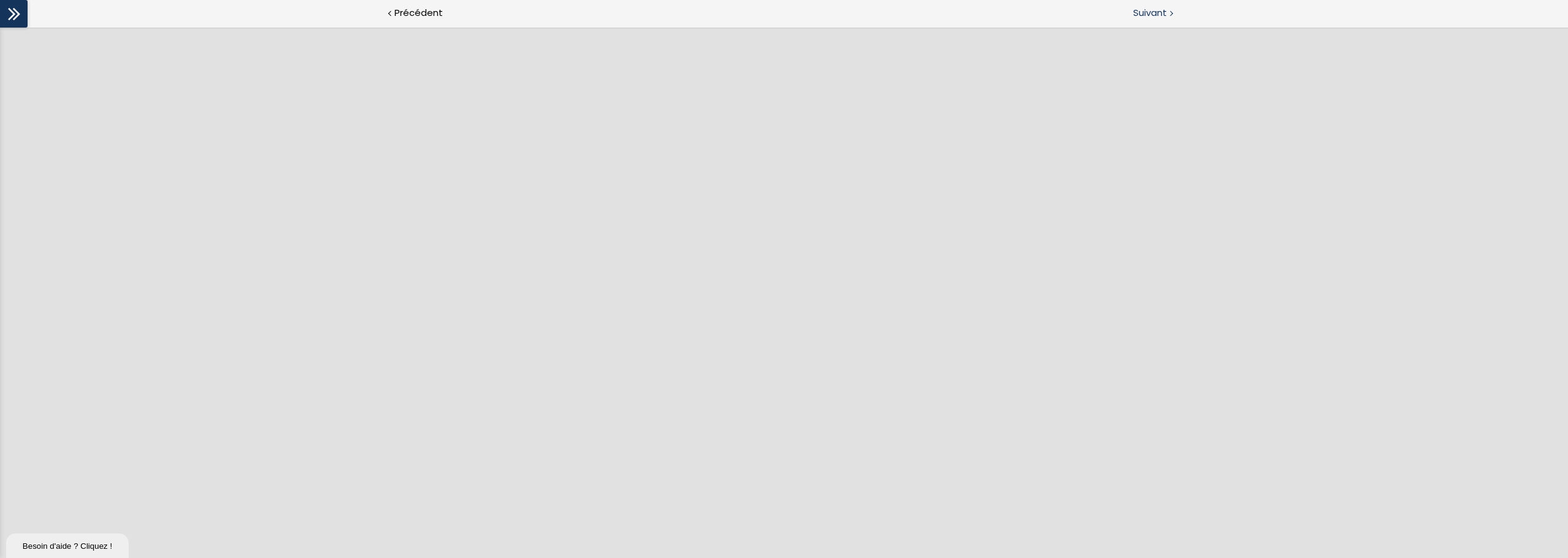
click at [940, 11] on span "Suivant" at bounding box center [1150, 14] width 33 height 16
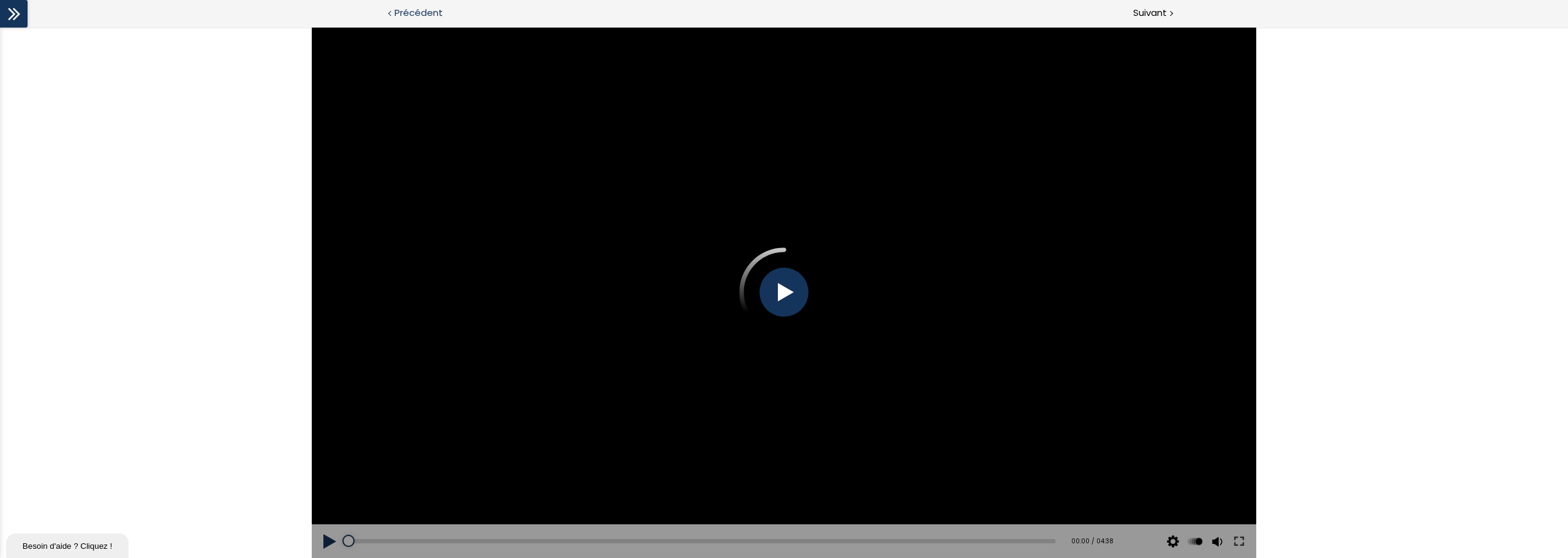
click at [407, 11] on span "Précédent" at bounding box center [418, 14] width 48 height 16
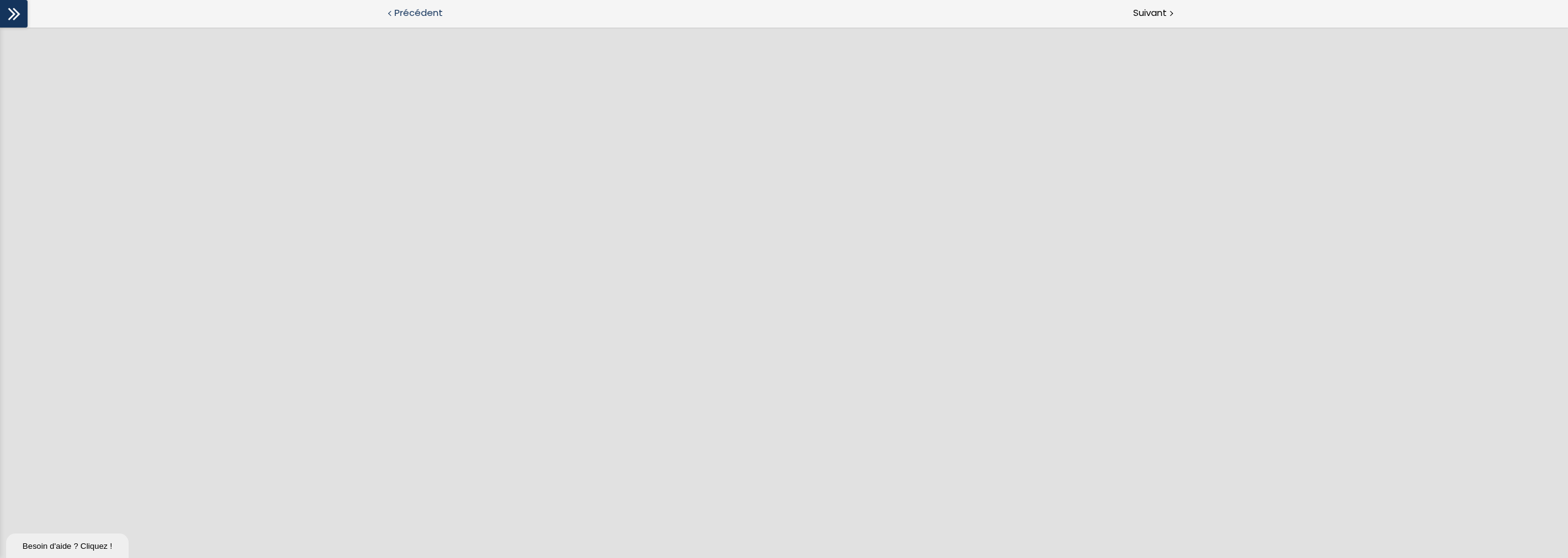
click at [418, 16] on span "Précédent" at bounding box center [418, 14] width 48 height 16
click at [940, 13] on span "Suivant" at bounding box center [1150, 14] width 33 height 16
click at [11, 14] on icon at bounding box center [14, 14] width 18 height 19
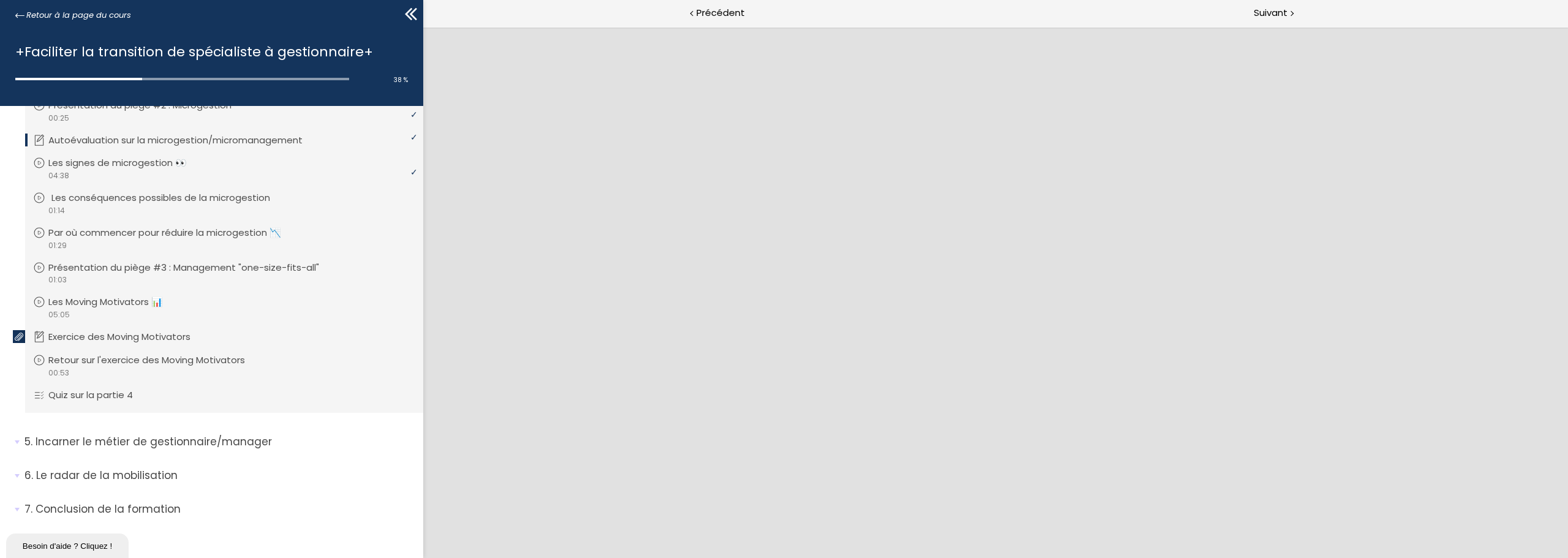
click at [118, 196] on p "Les conséquences possibles de la microgestion" at bounding box center [169, 198] width 237 height 14
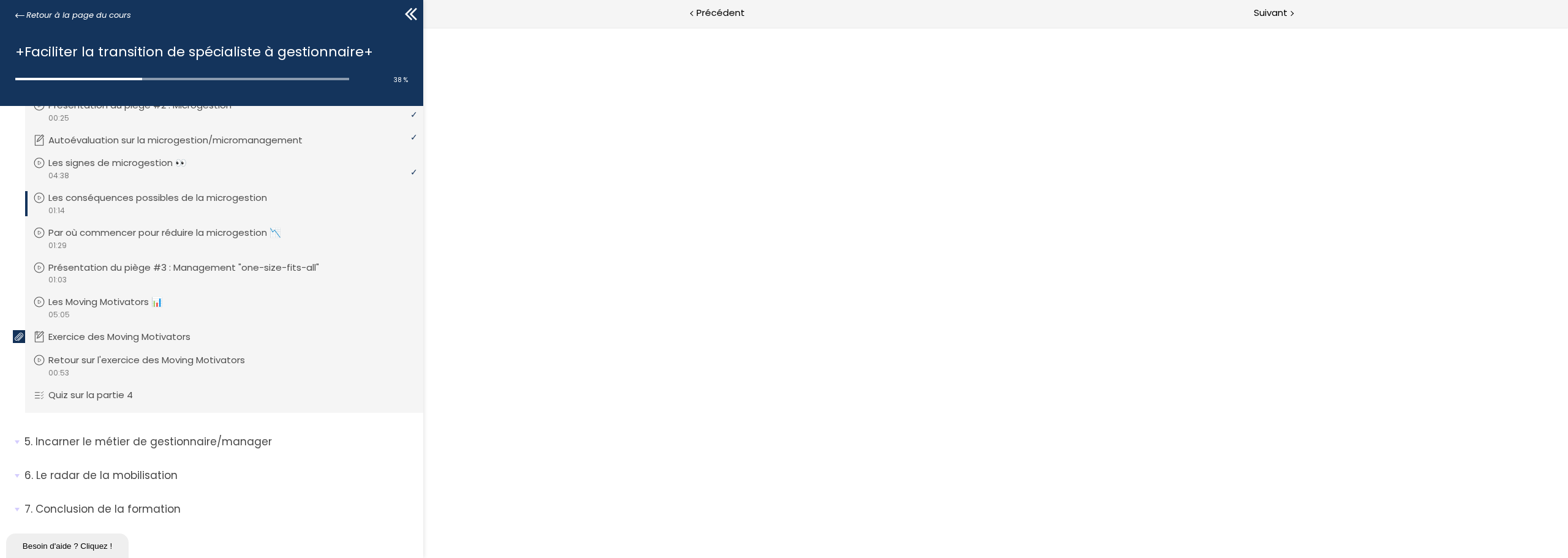
click at [409, 11] on icon at bounding box center [409, 14] width 7 height 12
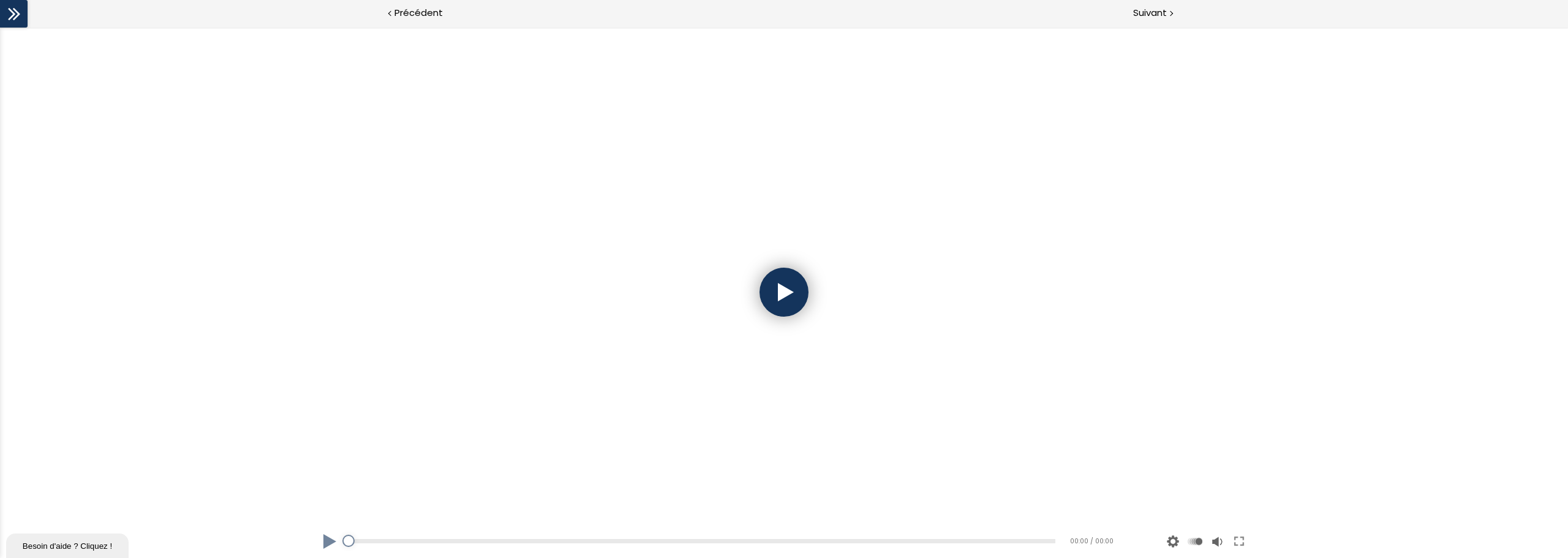
click at [790, 293] on div at bounding box center [783, 292] width 49 height 49
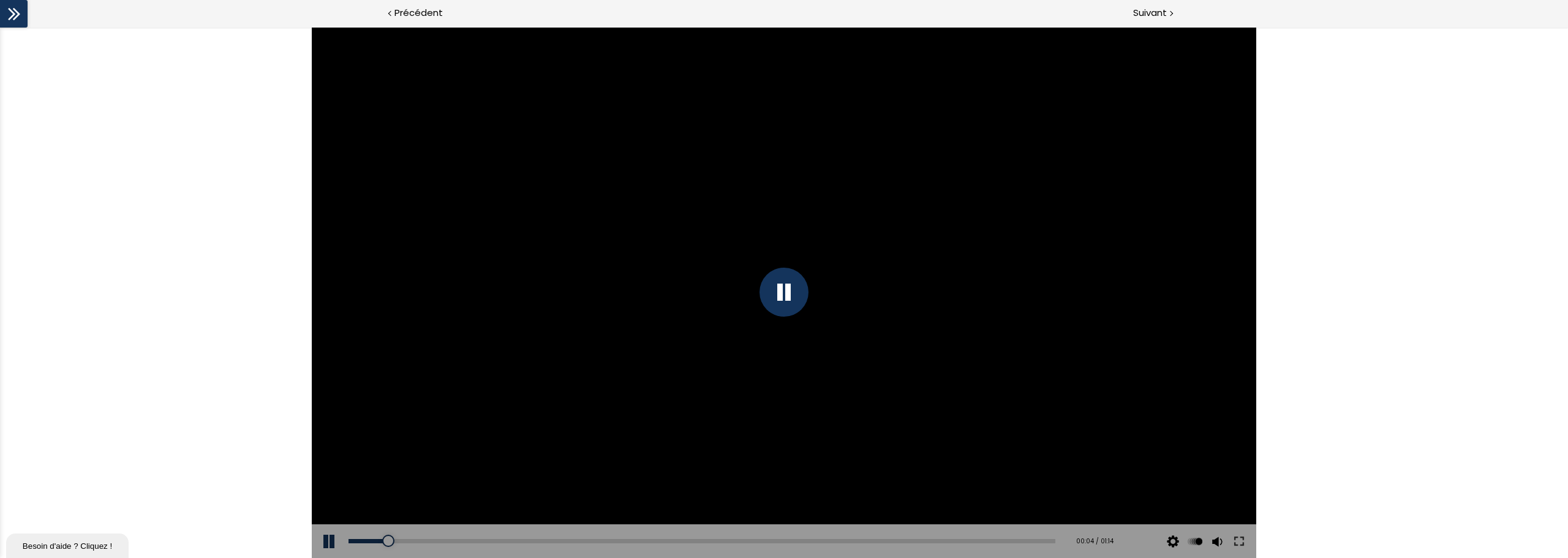
click at [798, 293] on div at bounding box center [783, 292] width 49 height 49
click at [940, 425] on div "The video is loading... Click for sound @keyframes VOLUME_SMALL_WAVE_FLASH { 0%…" at bounding box center [784, 293] width 1568 height 531
click at [869, 308] on div at bounding box center [783, 293] width 944 height 531
click at [786, 295] on div at bounding box center [783, 292] width 49 height 49
click at [916, 291] on div at bounding box center [783, 293] width 944 height 531
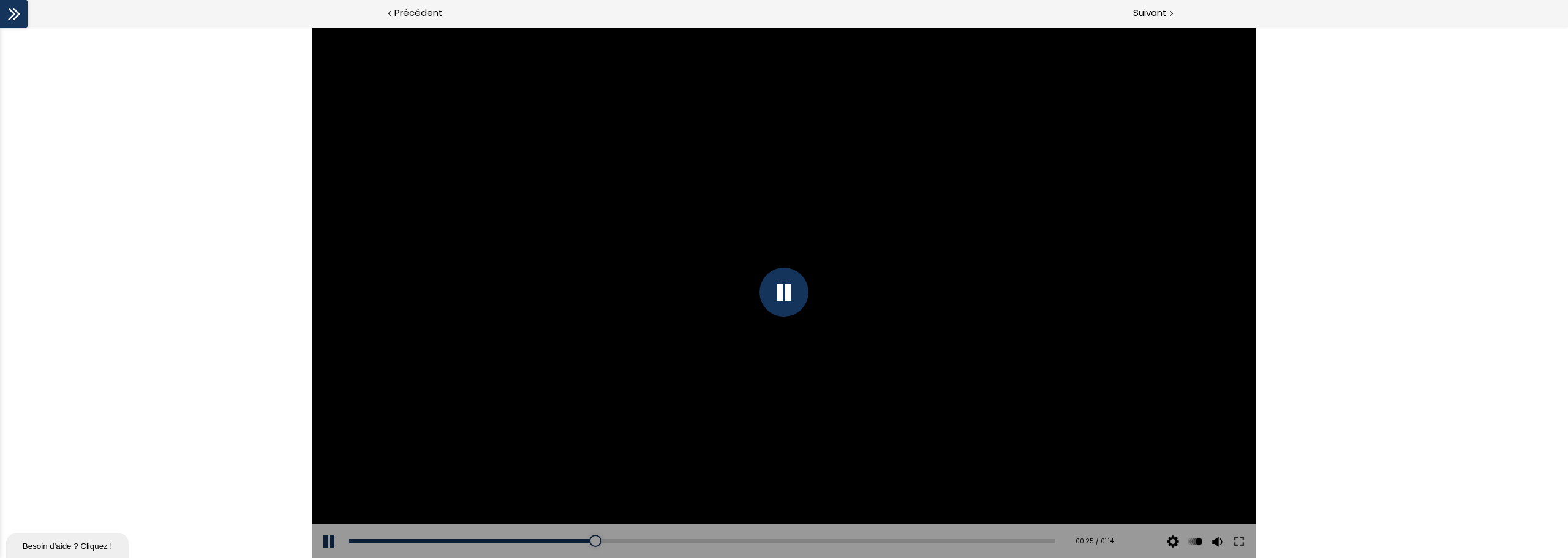
click at [772, 283] on div at bounding box center [783, 292] width 49 height 49
click at [932, 129] on div at bounding box center [783, 293] width 944 height 531
click at [788, 293] on div at bounding box center [783, 292] width 49 height 49
click at [812, 298] on div at bounding box center [783, 293] width 944 height 531
click at [793, 302] on div at bounding box center [783, 292] width 49 height 49
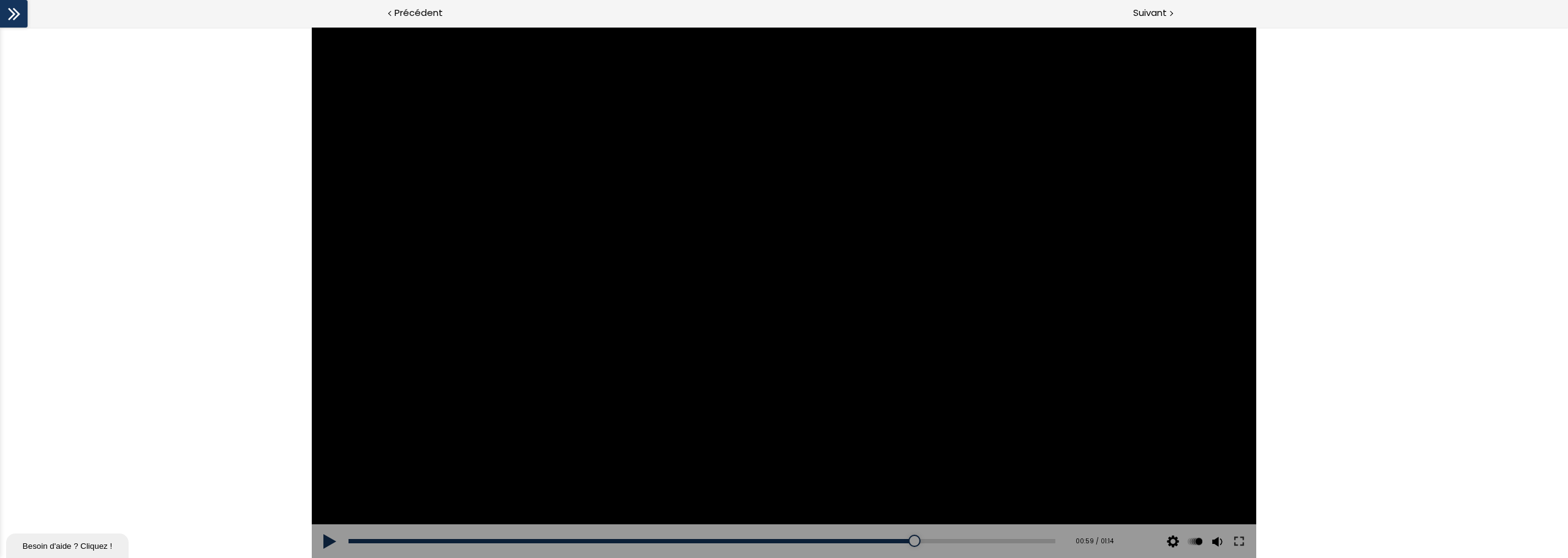
click at [821, 98] on div at bounding box center [783, 293] width 944 height 531
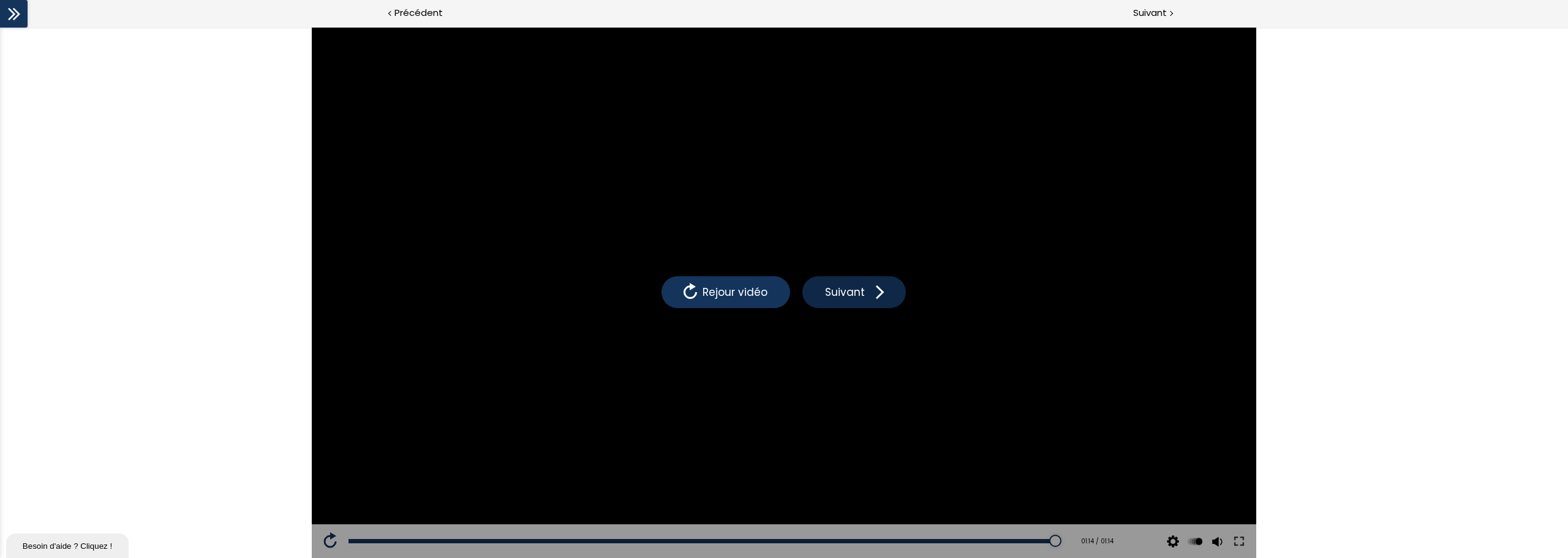
click at [848, 290] on span "Suivant" at bounding box center [844, 292] width 46 height 16
click at [682, 293] on span at bounding box center [690, 293] width 18 height 19
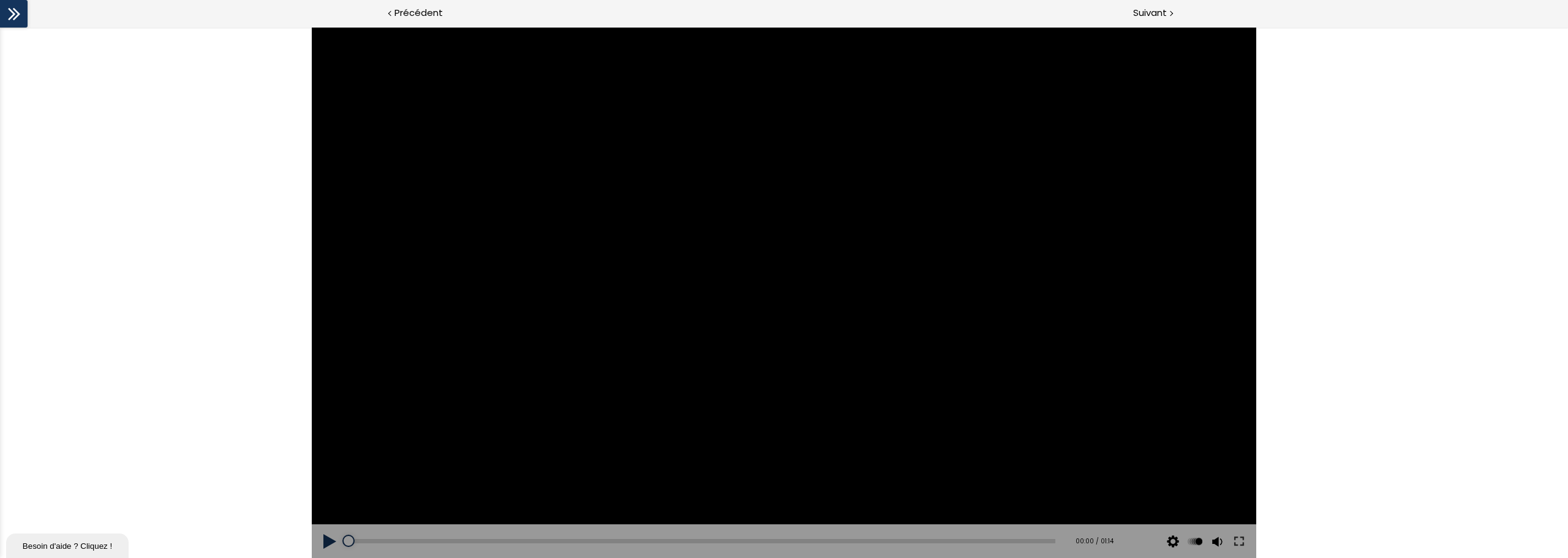
click at [328, 425] on button at bounding box center [330, 542] width 37 height 34
click at [810, 209] on div at bounding box center [783, 293] width 944 height 531
click at [398, 425] on div "00:05" at bounding box center [701, 542] width 706 height 4
click at [324, 425] on button at bounding box center [330, 542] width 37 height 34
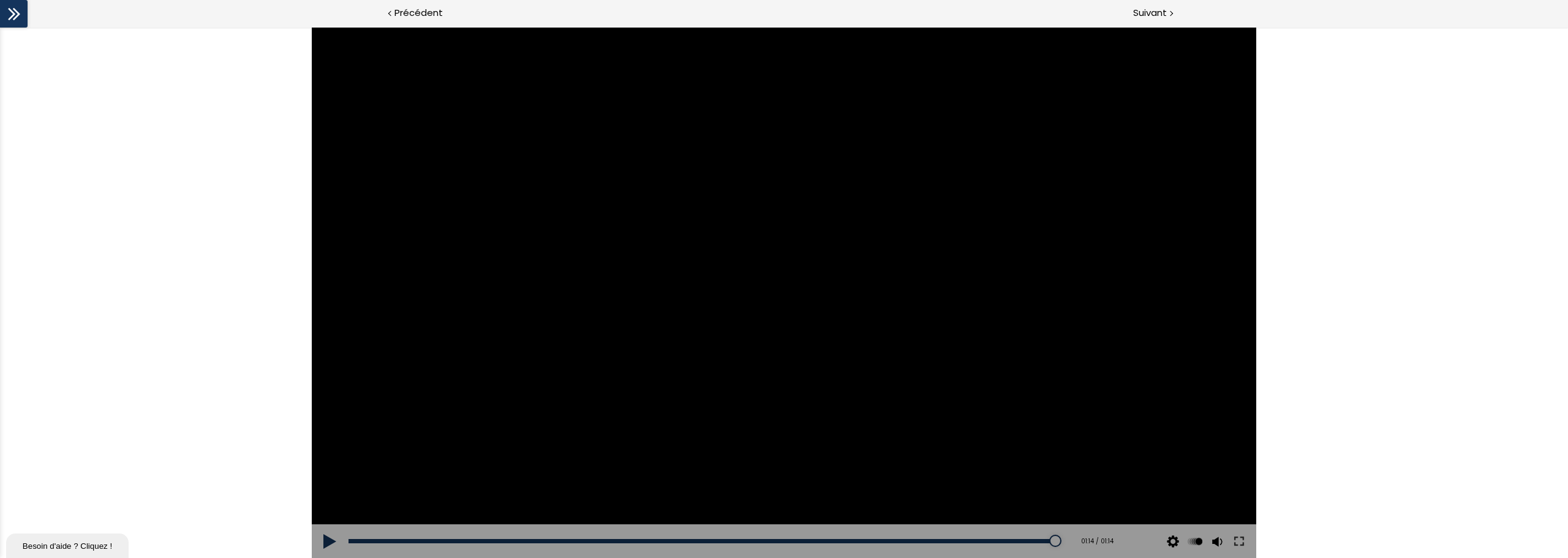
click at [798, 291] on div at bounding box center [783, 293] width 944 height 531
click at [793, 304] on div at bounding box center [783, 293] width 944 height 531
click at [793, 305] on div at bounding box center [783, 293] width 944 height 531
click at [6, 2] on div at bounding box center [14, 14] width 28 height 28
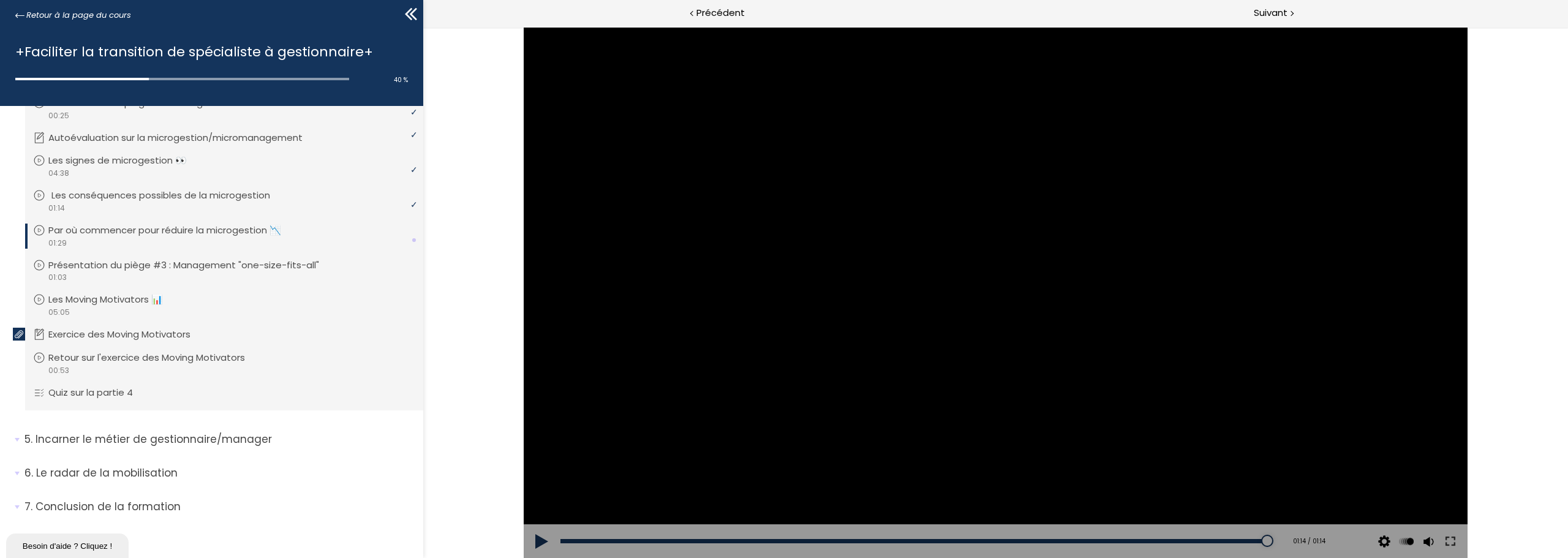
click at [126, 194] on p "Les conséquences possibles de la microgestion" at bounding box center [169, 195] width 237 height 14
click at [41, 196] on icon at bounding box center [38, 195] width 12 height 12
click at [409, 12] on icon at bounding box center [409, 14] width 7 height 12
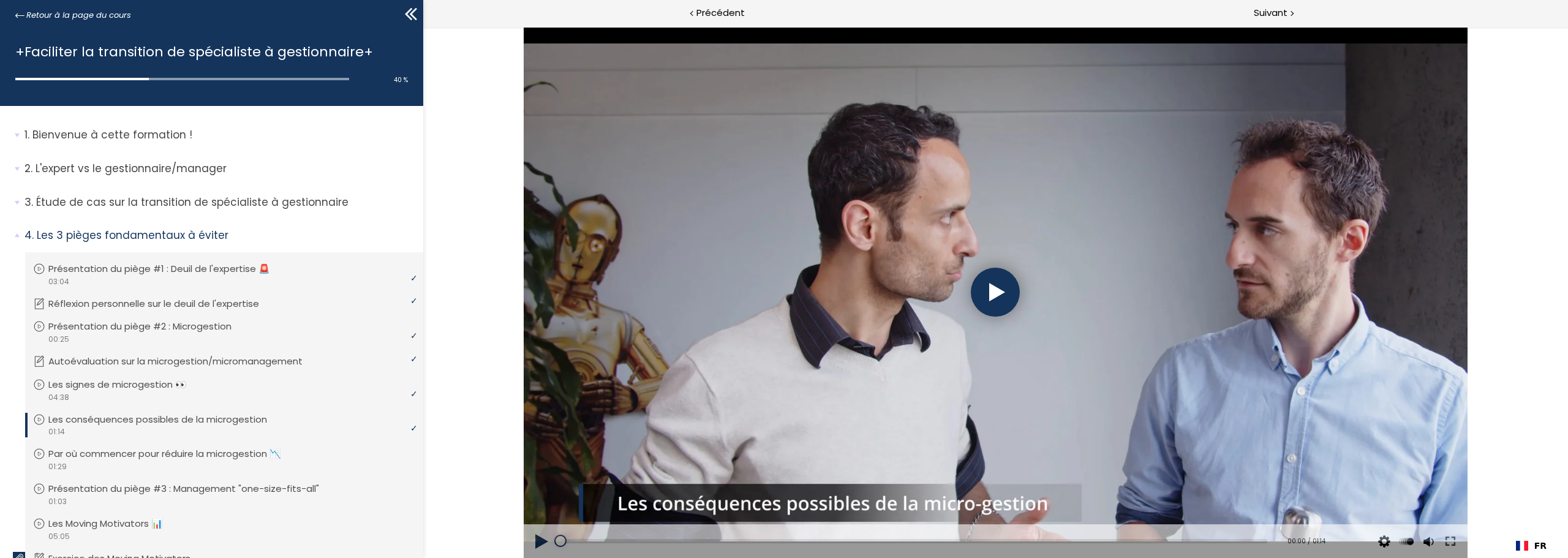
click at [913, 334] on div at bounding box center [995, 293] width 944 height 531
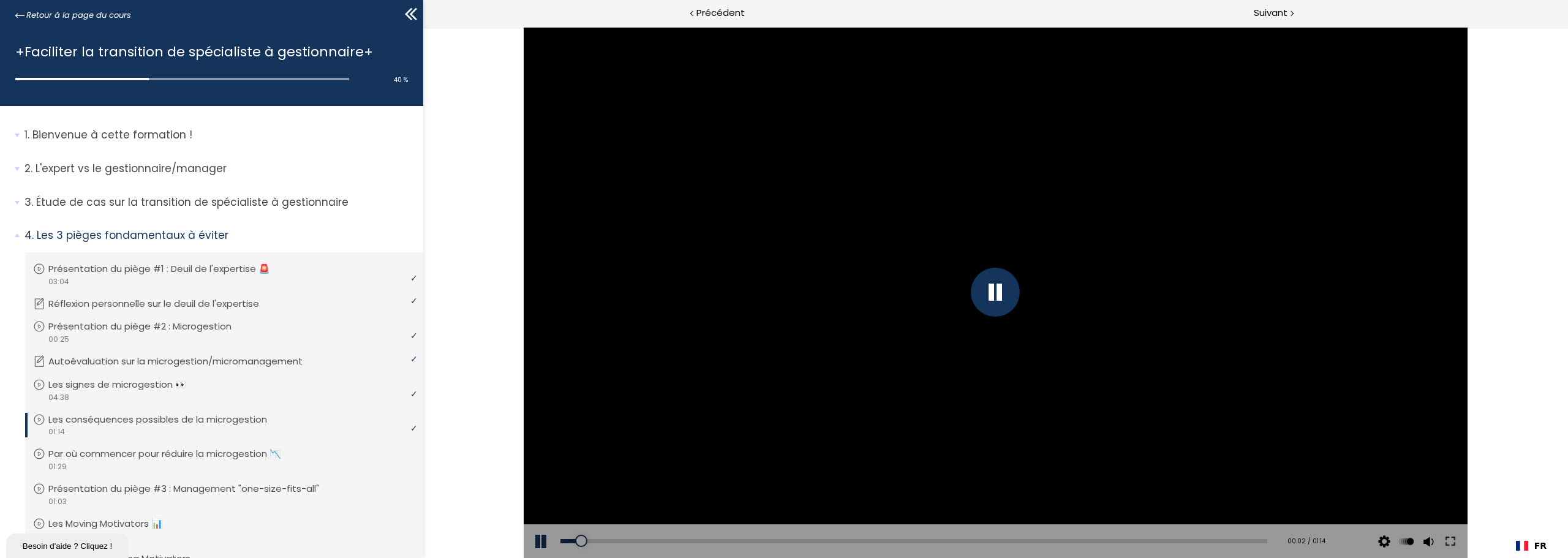
click at [406, 14] on icon at bounding box center [409, 14] width 7 height 12
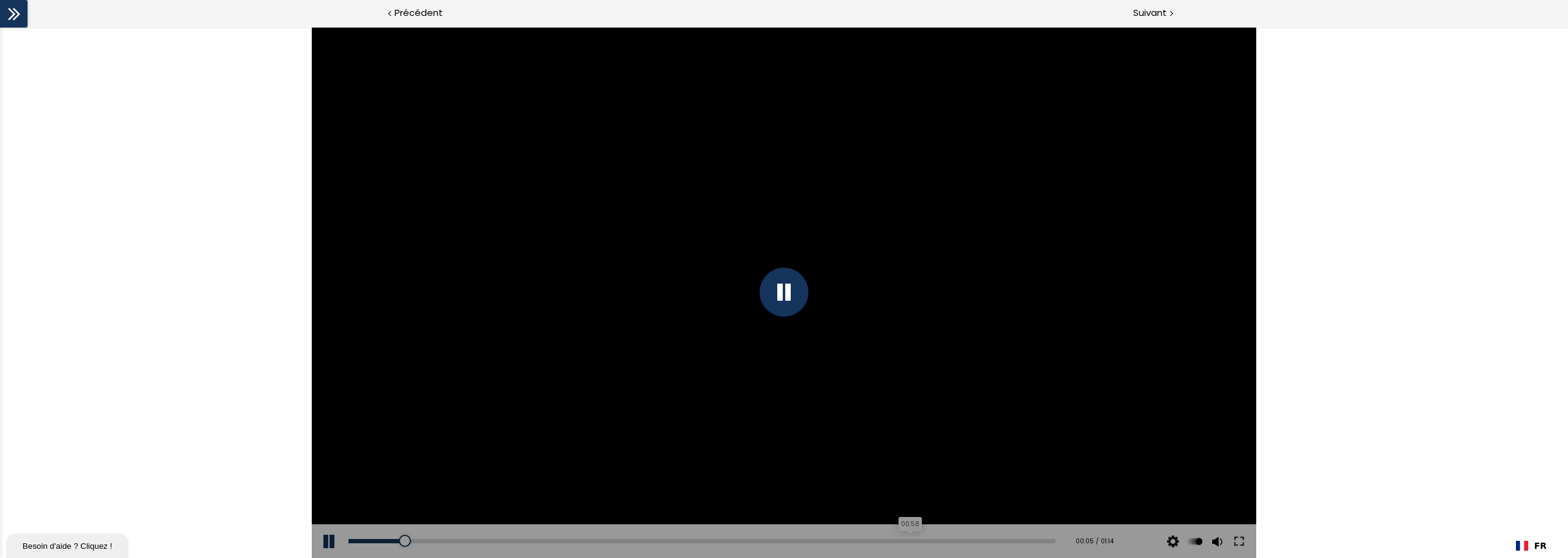
click at [901, 542] on div "00:58" at bounding box center [701, 542] width 706 height 4
click at [785, 297] on div at bounding box center [783, 292] width 49 height 49
click at [681, 256] on div at bounding box center [783, 293] width 944 height 531
click at [802, 298] on div at bounding box center [783, 292] width 49 height 49
click at [956, 303] on div at bounding box center [783, 293] width 944 height 531
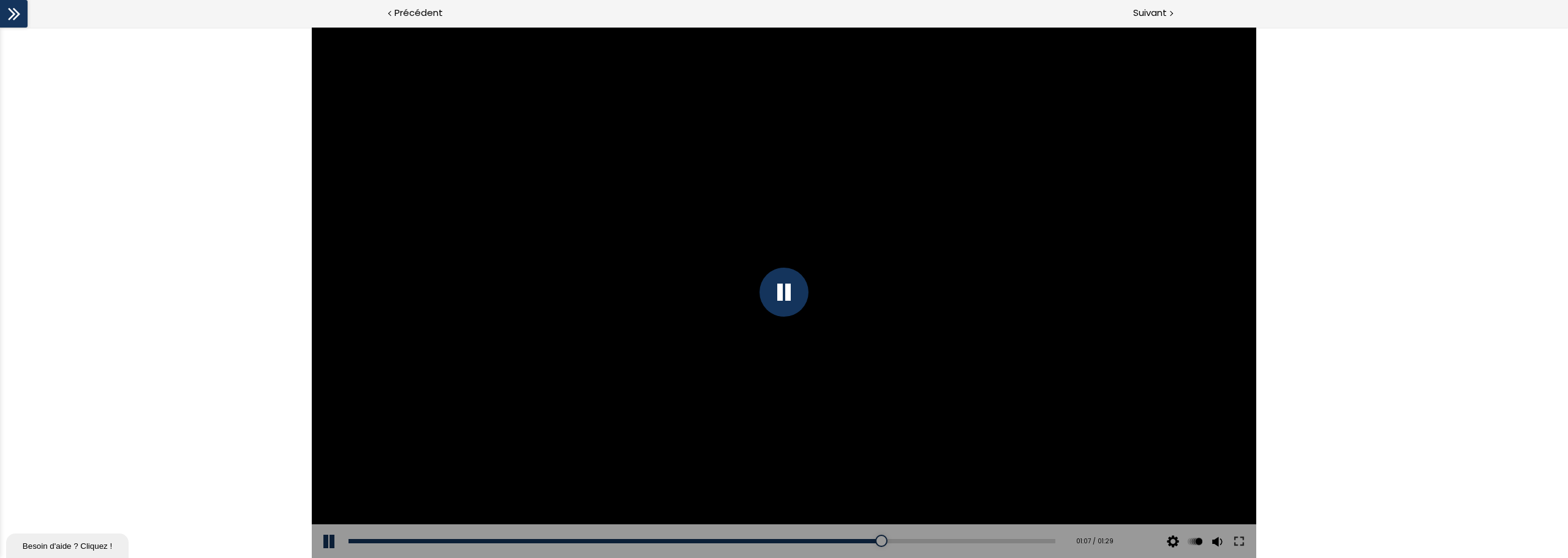
click at [790, 292] on div at bounding box center [783, 292] width 49 height 49
click at [1384, 428] on div "The video is loading... Click for sound @keyframes VOLUME_SMALL_WAVE_FLASH { 0%…" at bounding box center [784, 293] width 1568 height 531
click at [795, 343] on div at bounding box center [783, 293] width 944 height 531
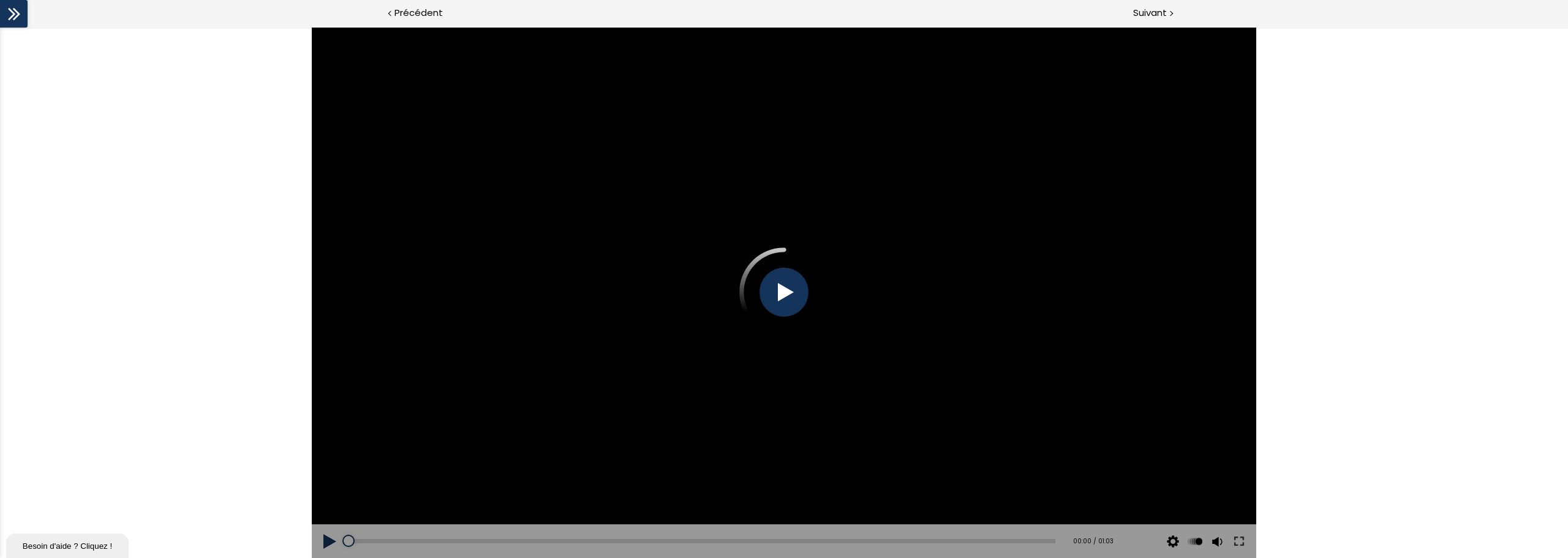
click at [13, 11] on icon at bounding box center [14, 14] width 18 height 19
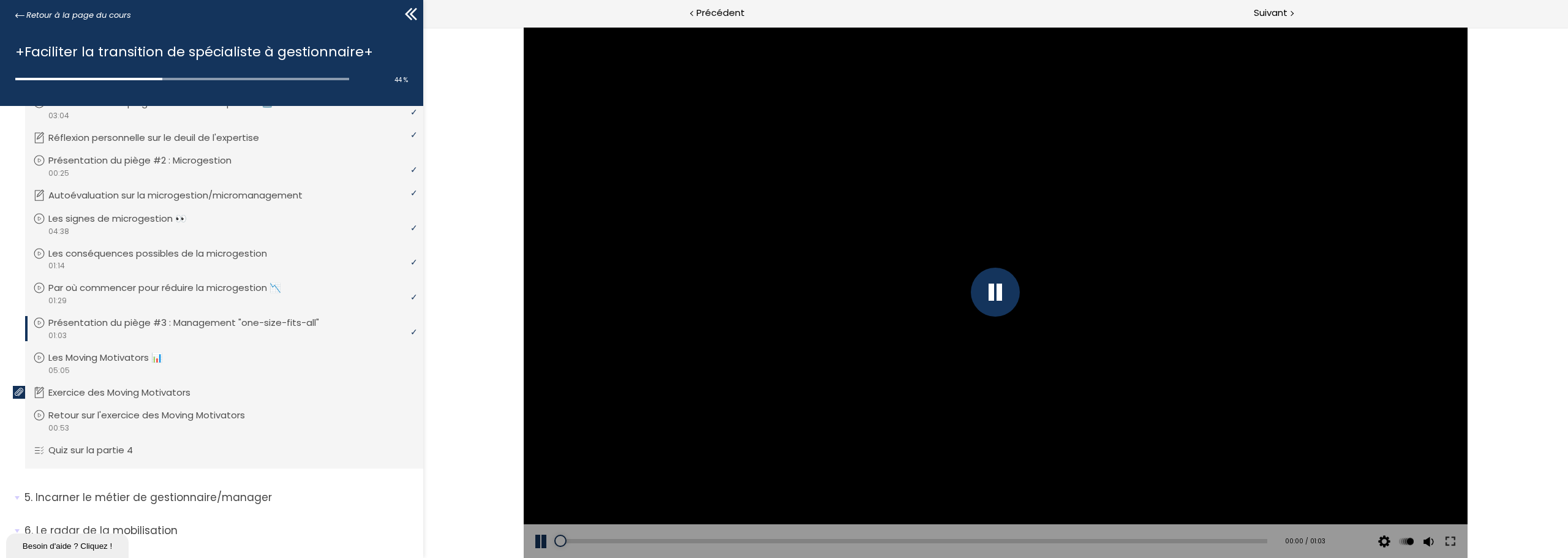
scroll to position [226, 0]
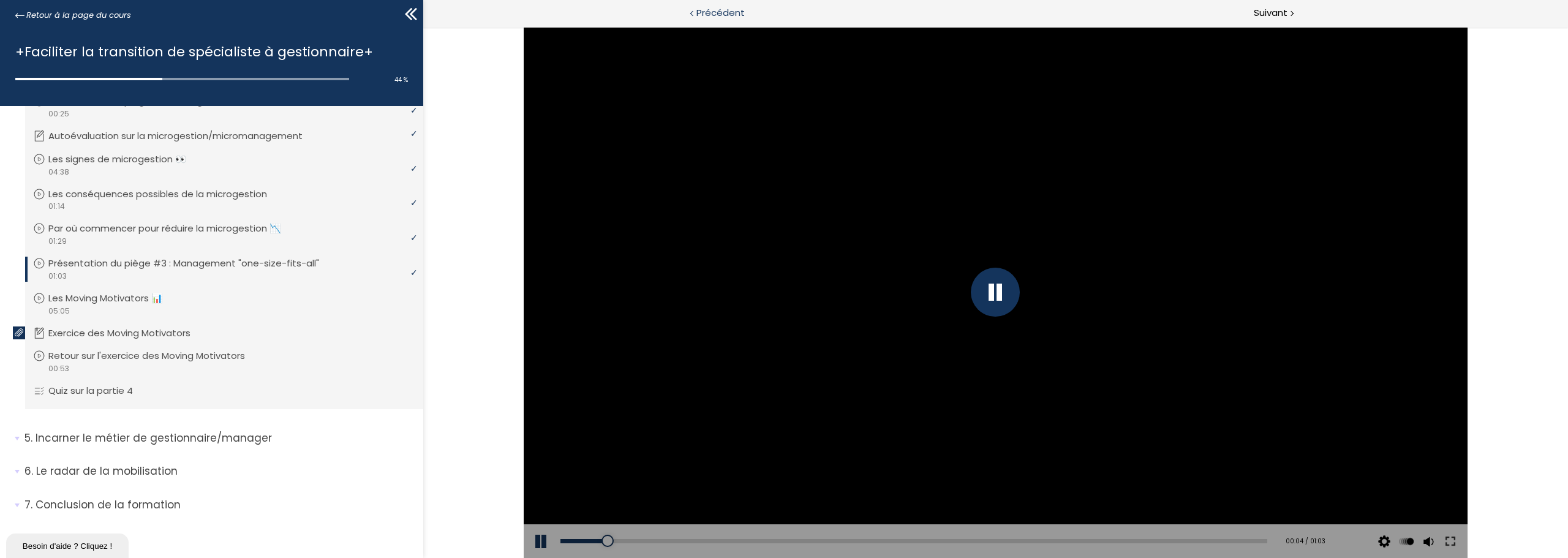
click at [410, 11] on icon at bounding box center [409, 14] width 7 height 12
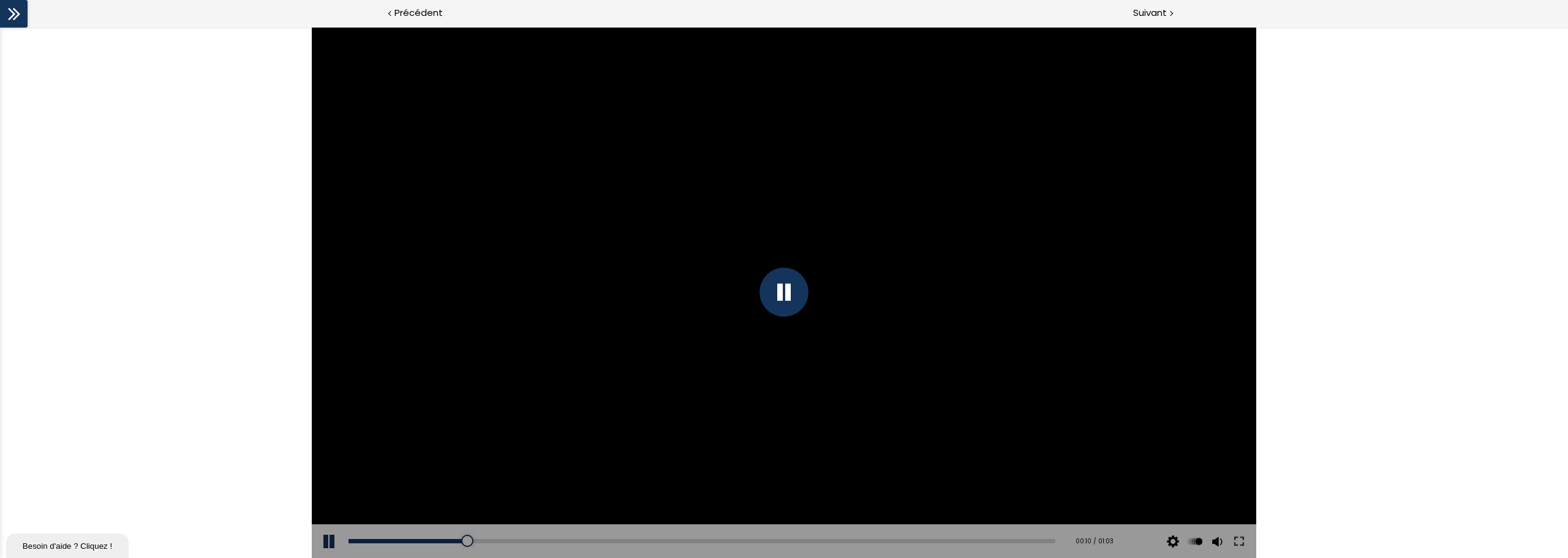
click at [773, 284] on div at bounding box center [783, 292] width 49 height 49
drag, startPoint x: 856, startPoint y: 278, endPoint x: 887, endPoint y: 327, distance: 58.0
click at [856, 278] on div at bounding box center [783, 293] width 944 height 531
click at [777, 284] on div at bounding box center [783, 292] width 49 height 49
click at [955, 328] on div at bounding box center [783, 293] width 944 height 531
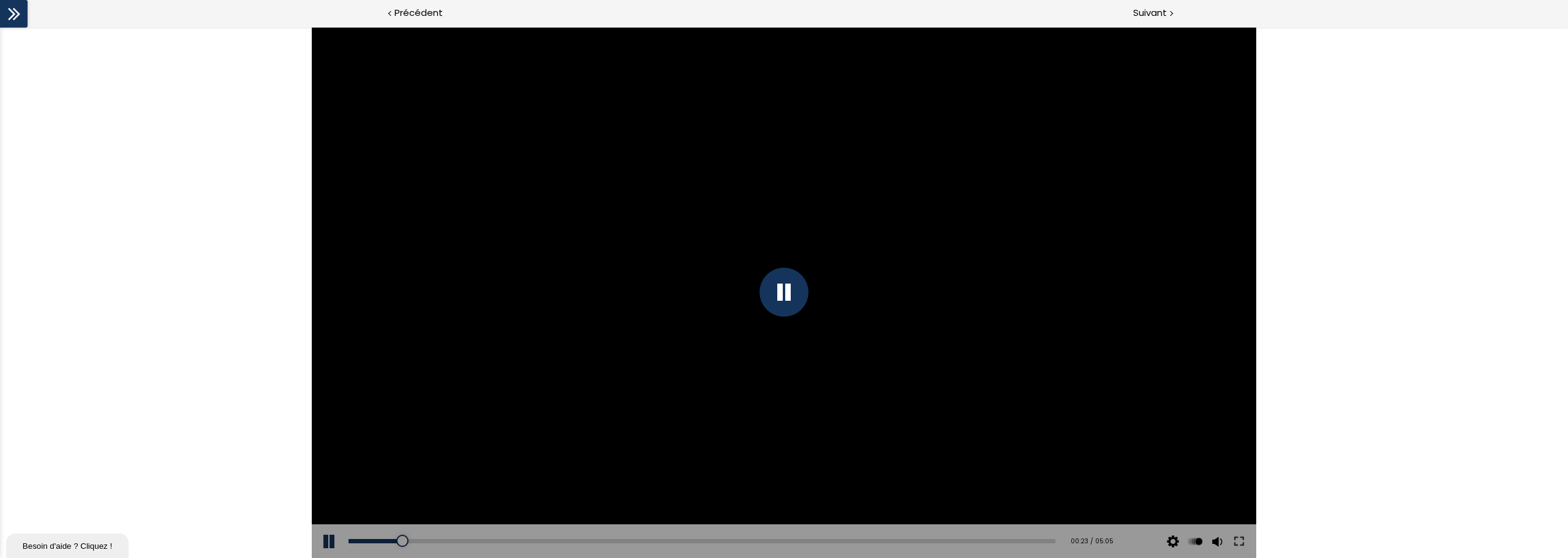
click at [934, 280] on div at bounding box center [783, 293] width 944 height 531
click at [731, 244] on div at bounding box center [783, 293] width 944 height 531
click at [955, 199] on div at bounding box center [783, 293] width 944 height 531
drag, startPoint x: 1202, startPoint y: 244, endPoint x: 1192, endPoint y: 249, distance: 11.2
click at [1198, 245] on div at bounding box center [783, 293] width 944 height 531
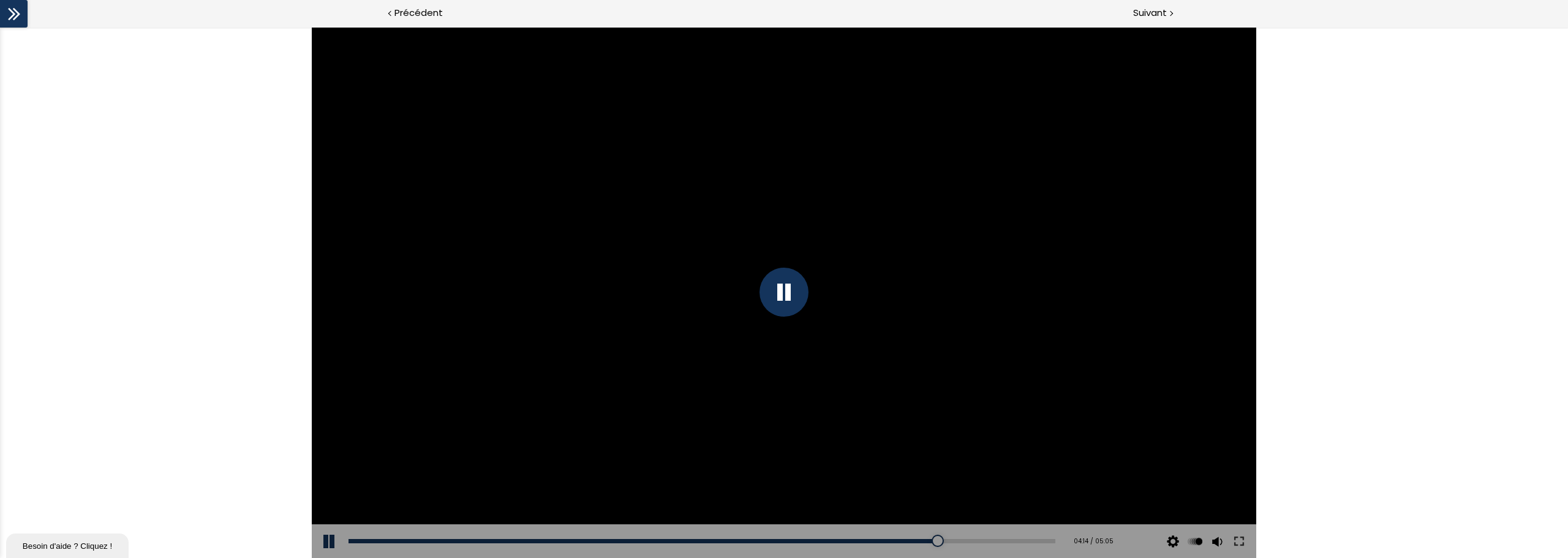
click at [793, 287] on div at bounding box center [783, 292] width 49 height 49
click at [825, 290] on div at bounding box center [783, 293] width 944 height 531
click at [783, 293] on div at bounding box center [783, 292] width 49 height 49
click at [869, 197] on div at bounding box center [783, 293] width 944 height 531
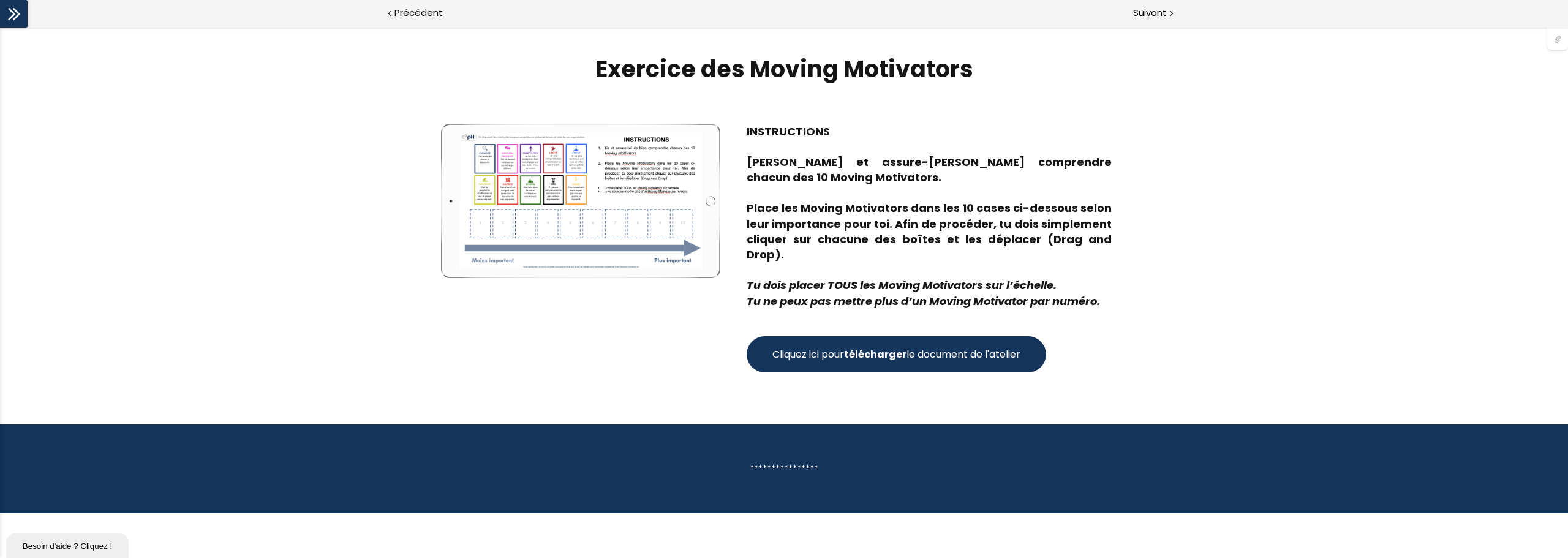
click at [879, 347] on strong "télécharger" at bounding box center [875, 354] width 63 height 14
click at [1155, 11] on span "Suivant" at bounding box center [1150, 14] width 33 height 16
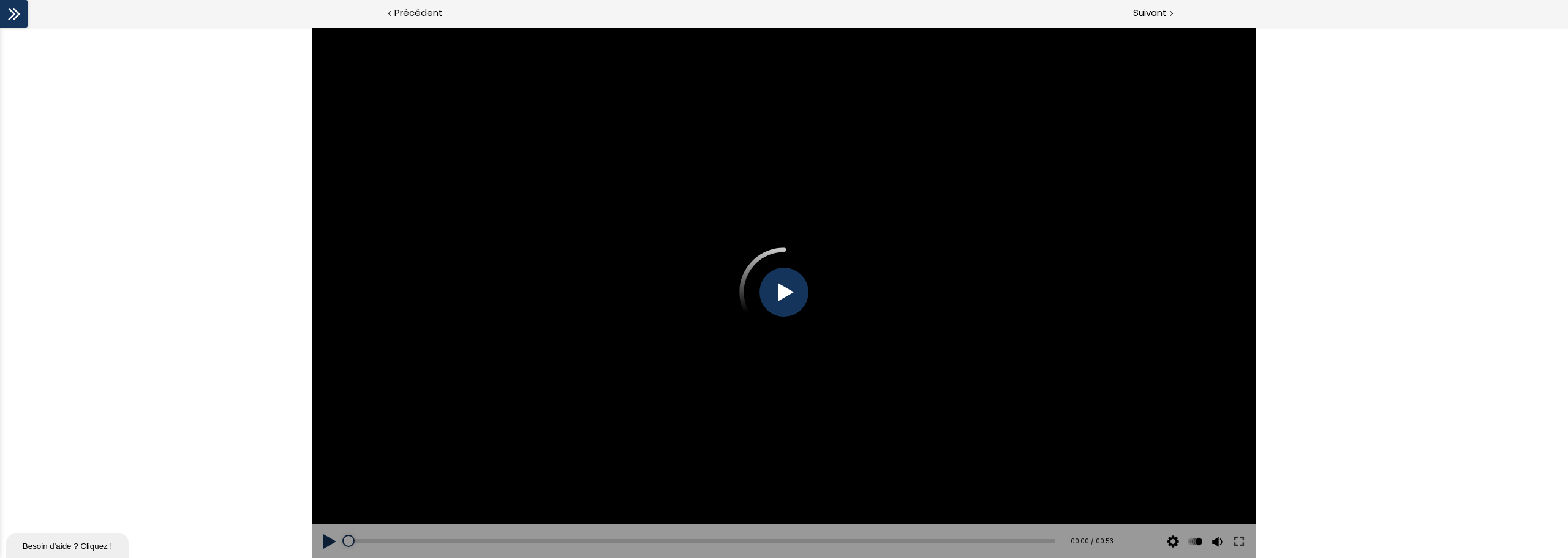
click at [18, 15] on icon at bounding box center [16, 14] width 7 height 12
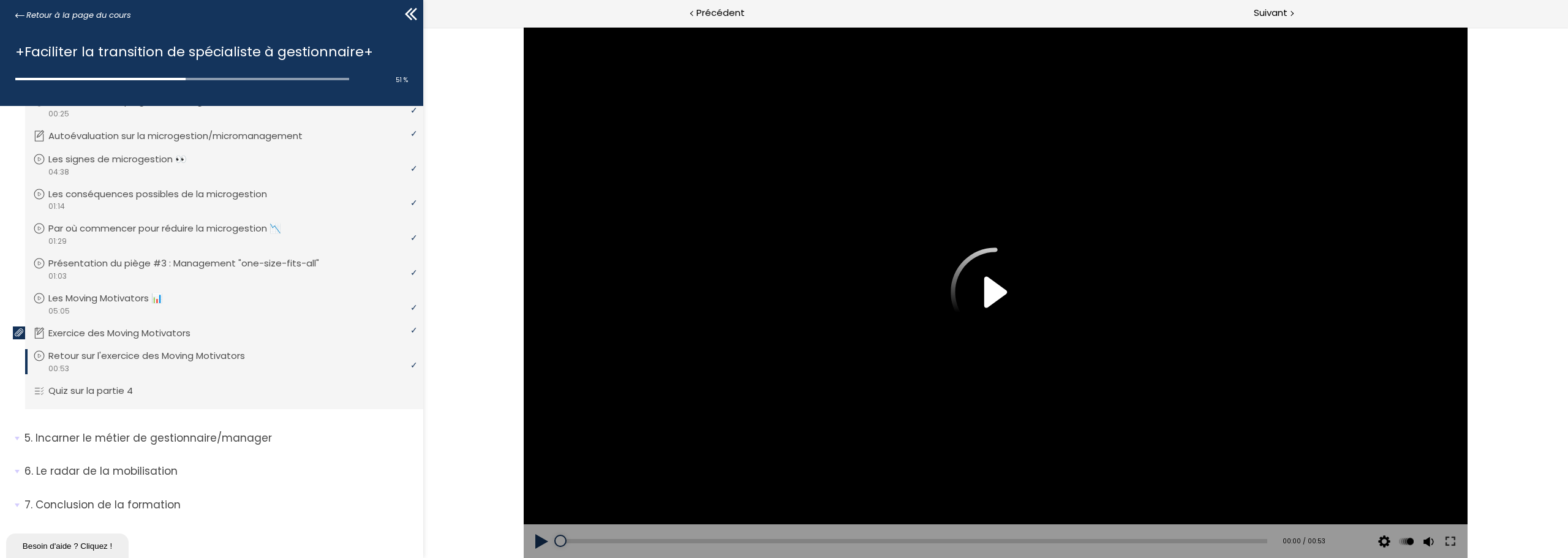
click at [406, 19] on icon at bounding box center [411, 14] width 18 height 19
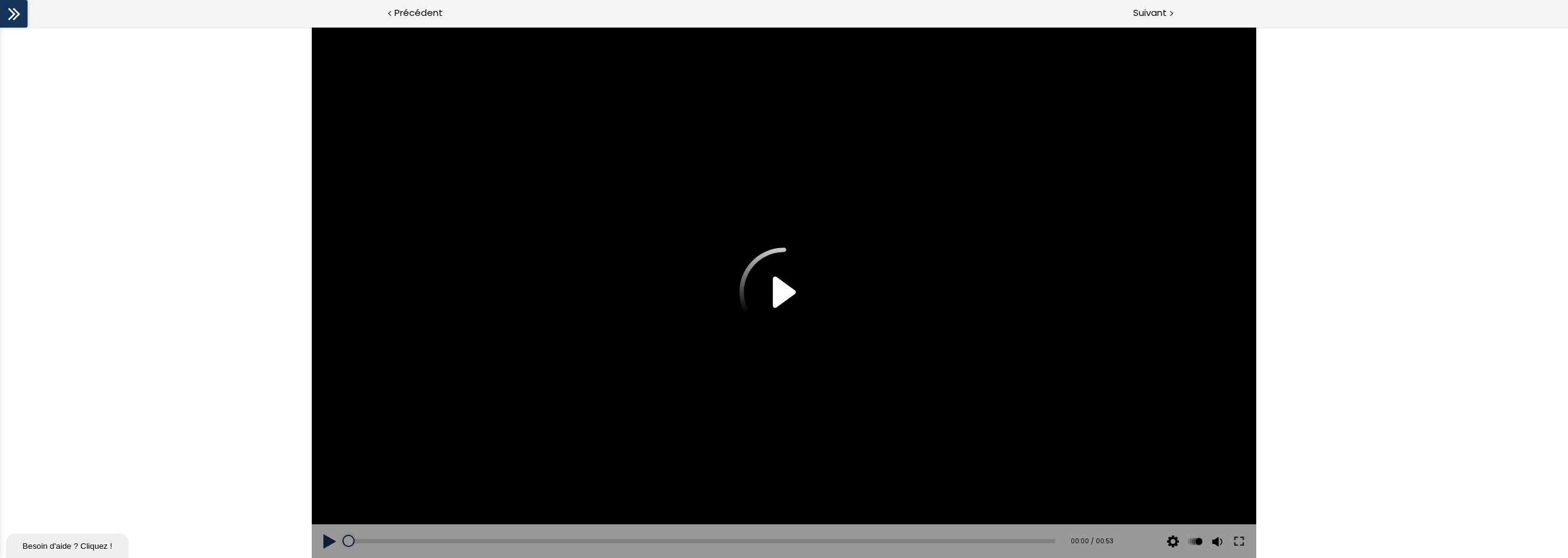
click at [13, 16] on icon at bounding box center [11, 14] width 7 height 12
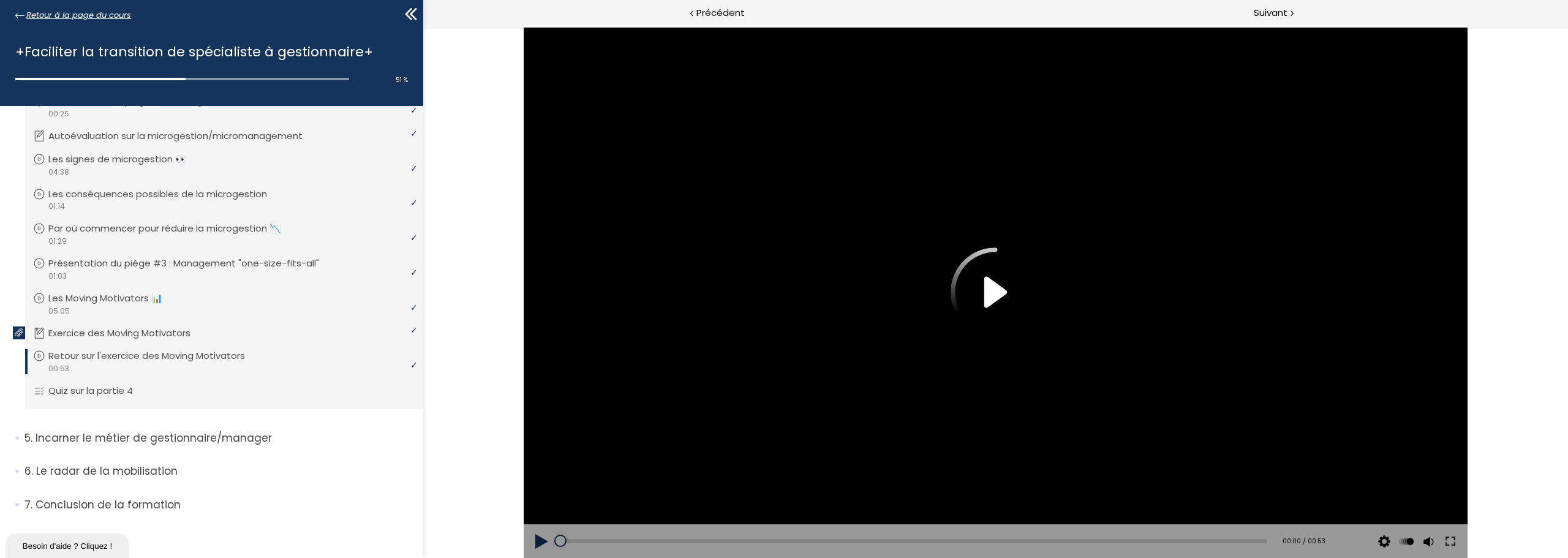
click at [18, 14] on icon at bounding box center [20, 15] width 9 height 4
click at [412, 11] on icon at bounding box center [411, 14] width 18 height 19
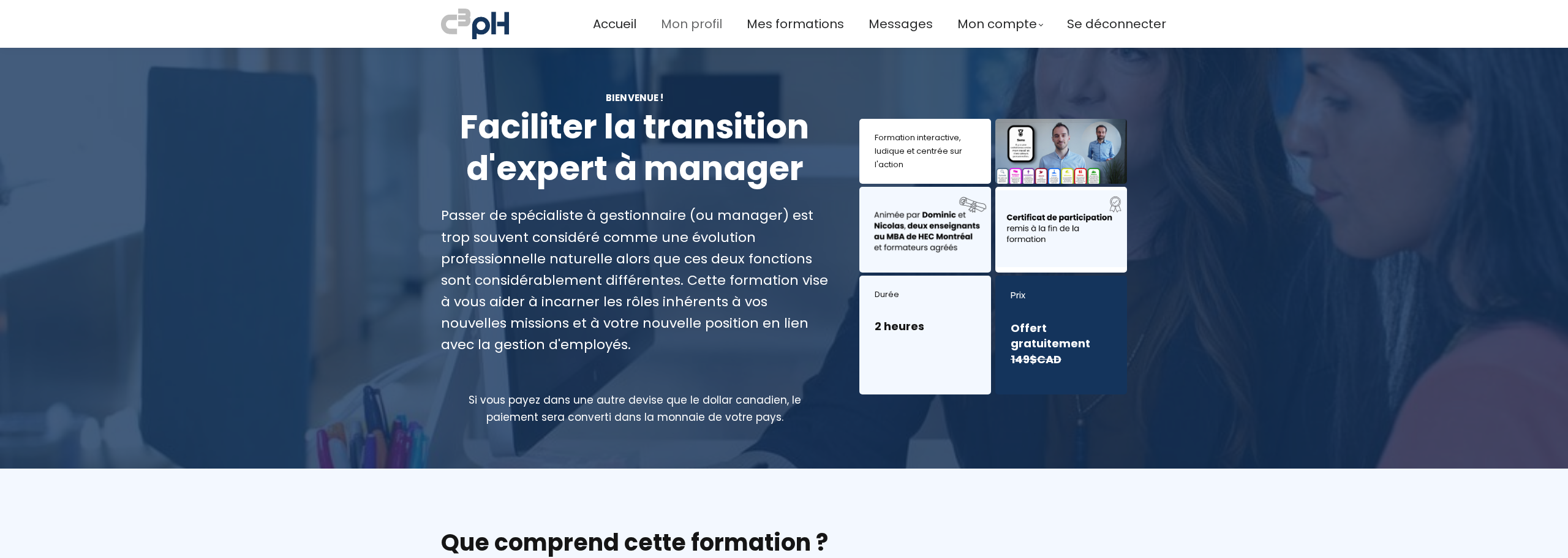
click at [689, 20] on span "Mon profil" at bounding box center [692, 24] width 61 height 20
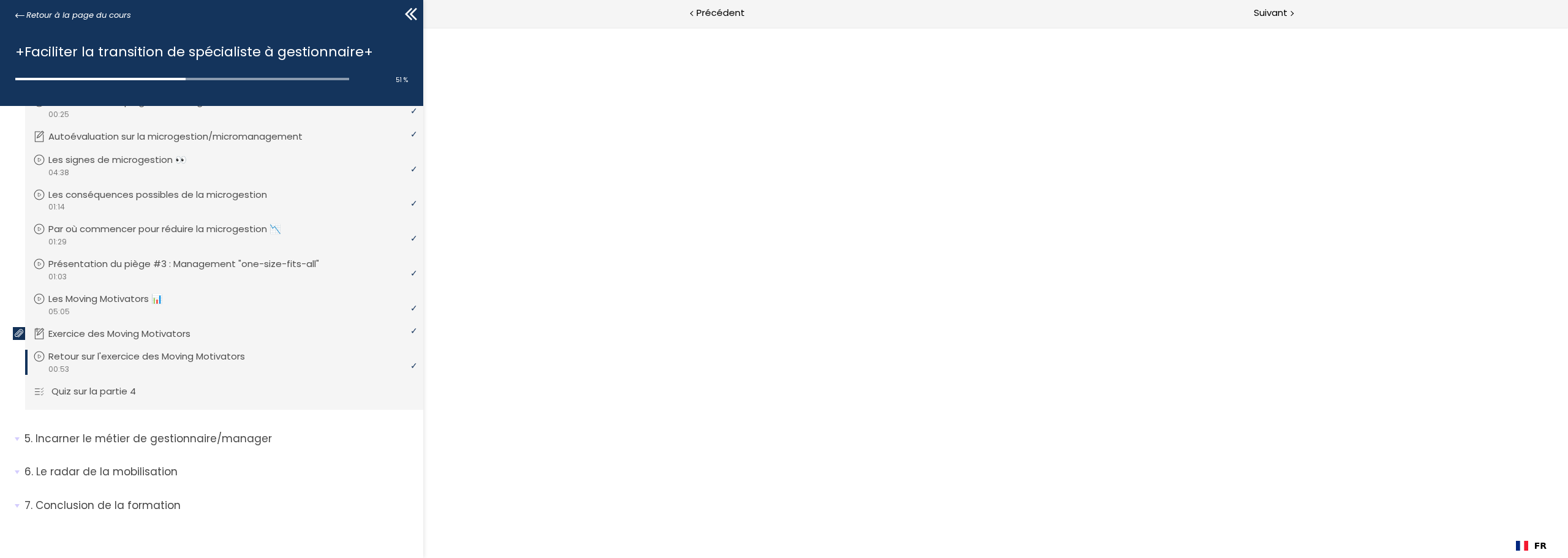
scroll to position [226, 0]
click at [38, 354] on icon at bounding box center [38, 356] width 12 height 12
click at [997, 295] on div at bounding box center [995, 292] width 49 height 49
click at [414, 13] on icon at bounding box center [411, 14] width 18 height 19
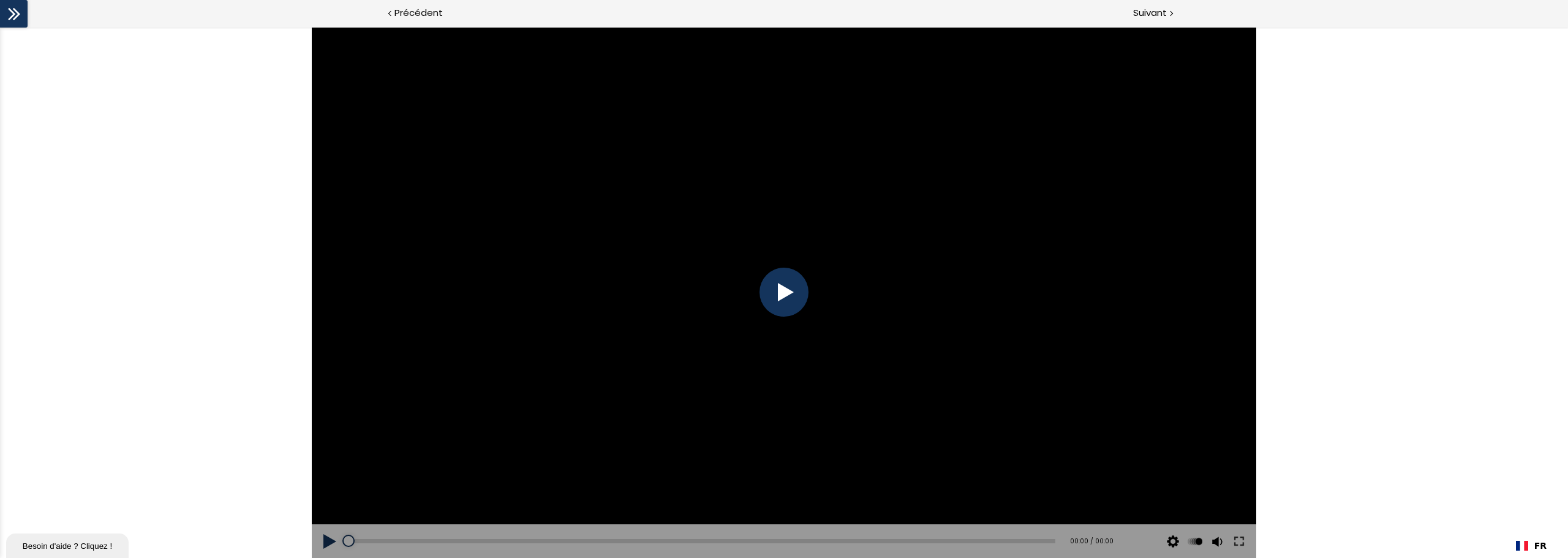
scroll to position [0, 0]
click at [786, 294] on div at bounding box center [783, 292] width 49 height 49
click at [795, 213] on div at bounding box center [783, 293] width 944 height 531
click at [325, 539] on button at bounding box center [330, 542] width 37 height 34
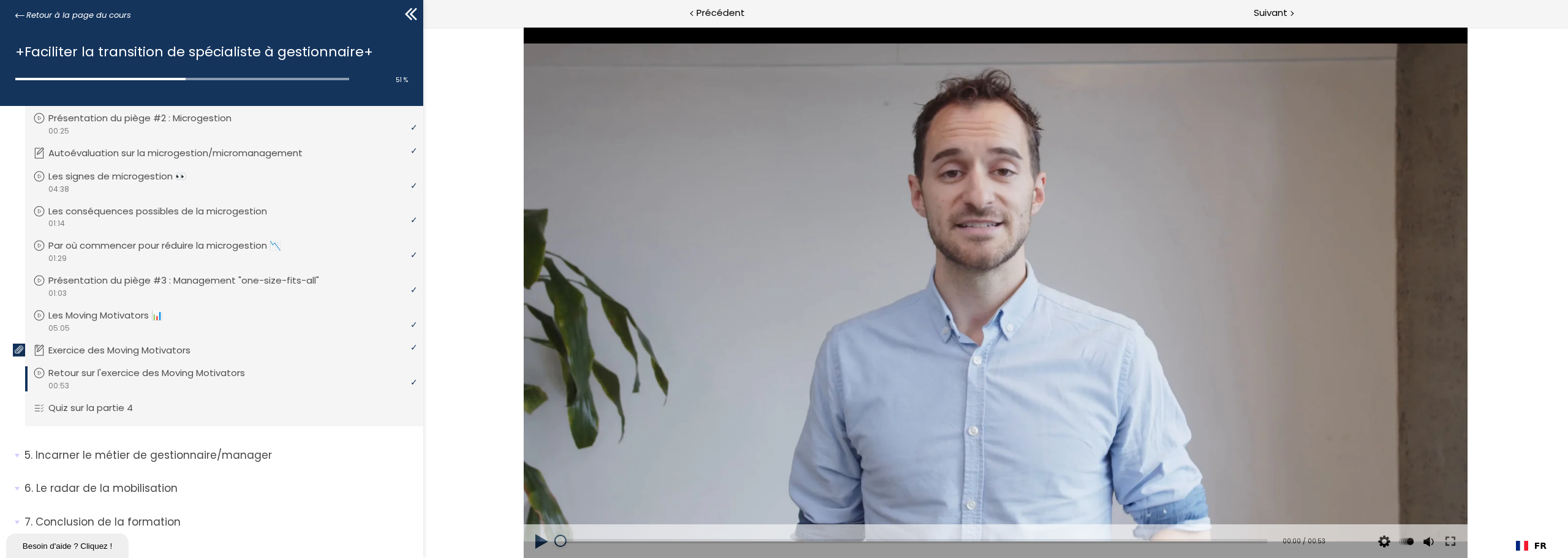
click at [840, 354] on div at bounding box center [995, 293] width 944 height 531
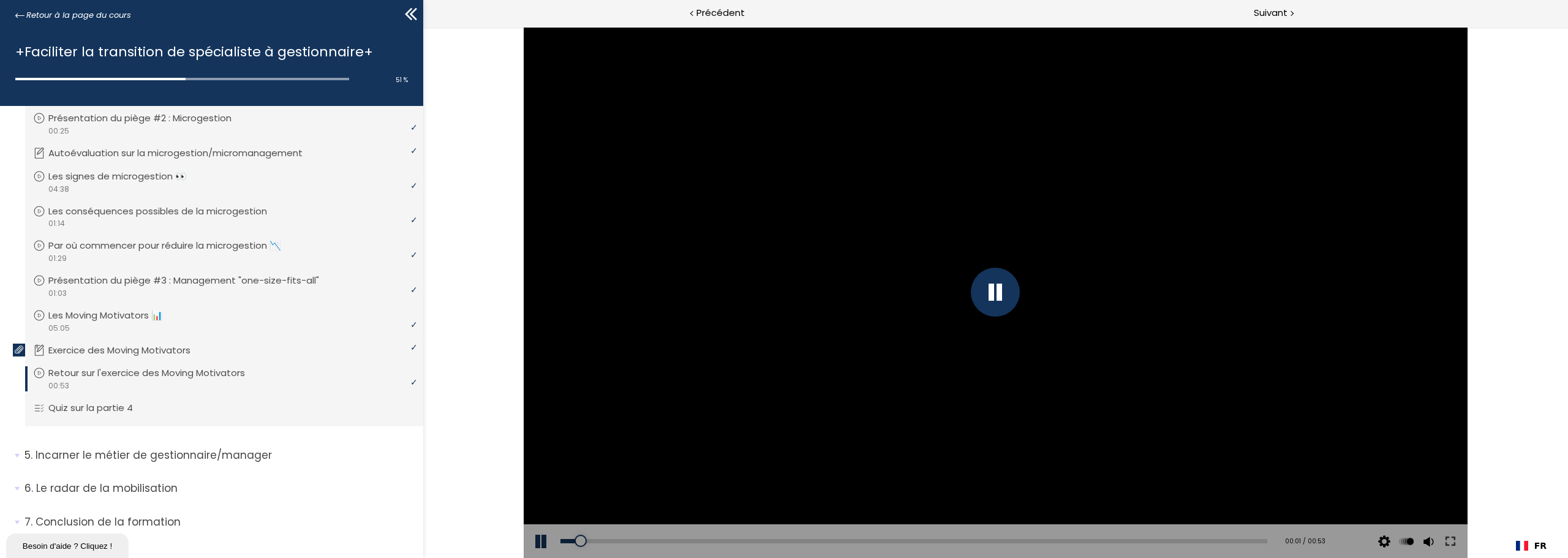
click at [415, 14] on icon at bounding box center [411, 14] width 18 height 19
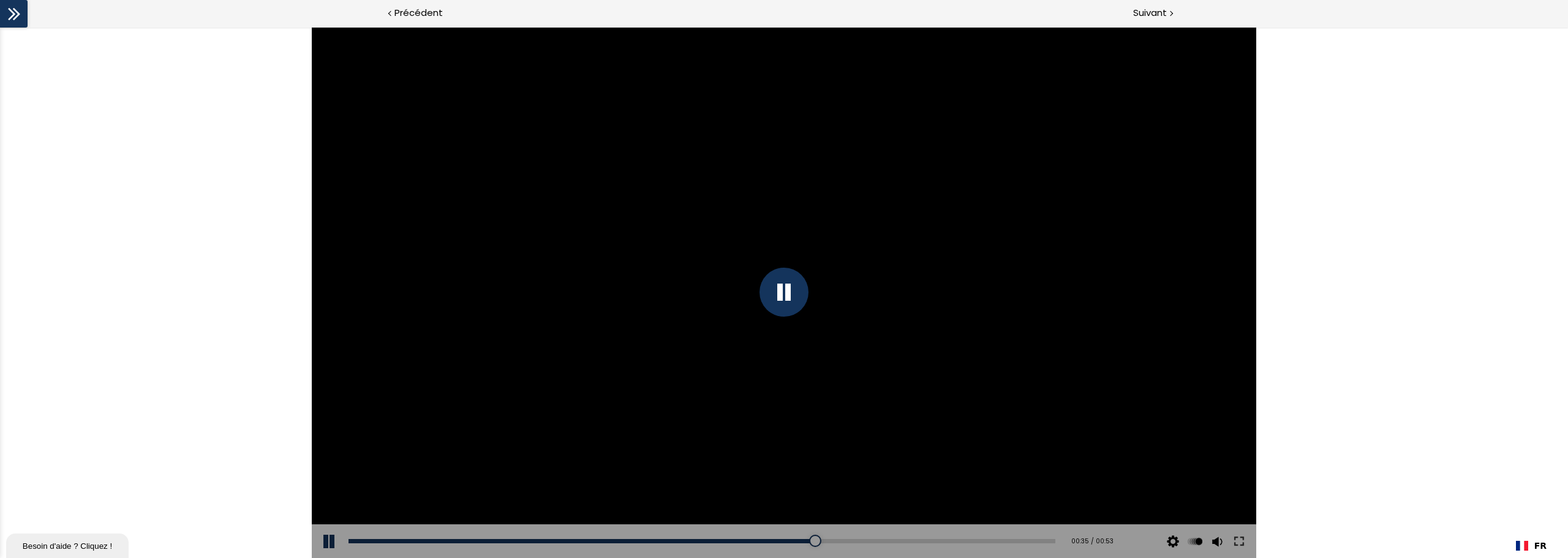
click at [596, 196] on div at bounding box center [783, 293] width 944 height 531
click at [600, 180] on div at bounding box center [783, 293] width 944 height 531
click at [780, 295] on div at bounding box center [783, 292] width 49 height 49
click at [781, 295] on div at bounding box center [783, 292] width 49 height 49
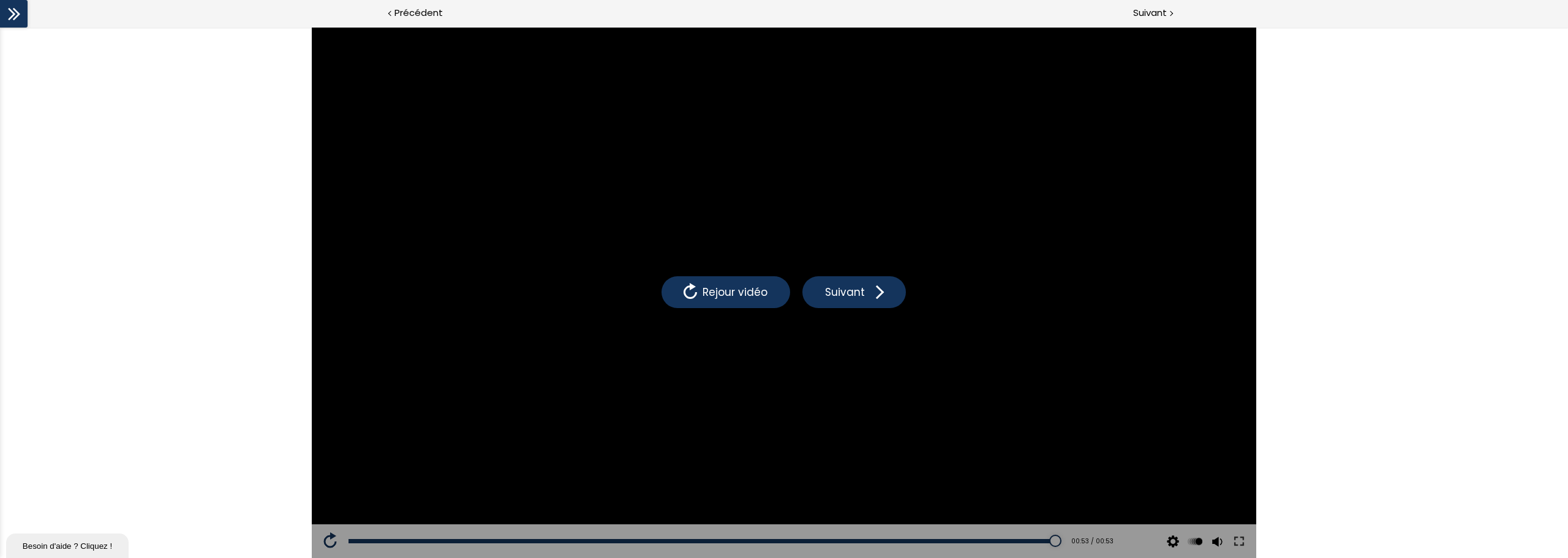
click at [1022, 538] on div "Add chapter 00:51" at bounding box center [701, 542] width 706 height 34
click at [1024, 539] on div "00:52" at bounding box center [701, 542] width 706 height 4
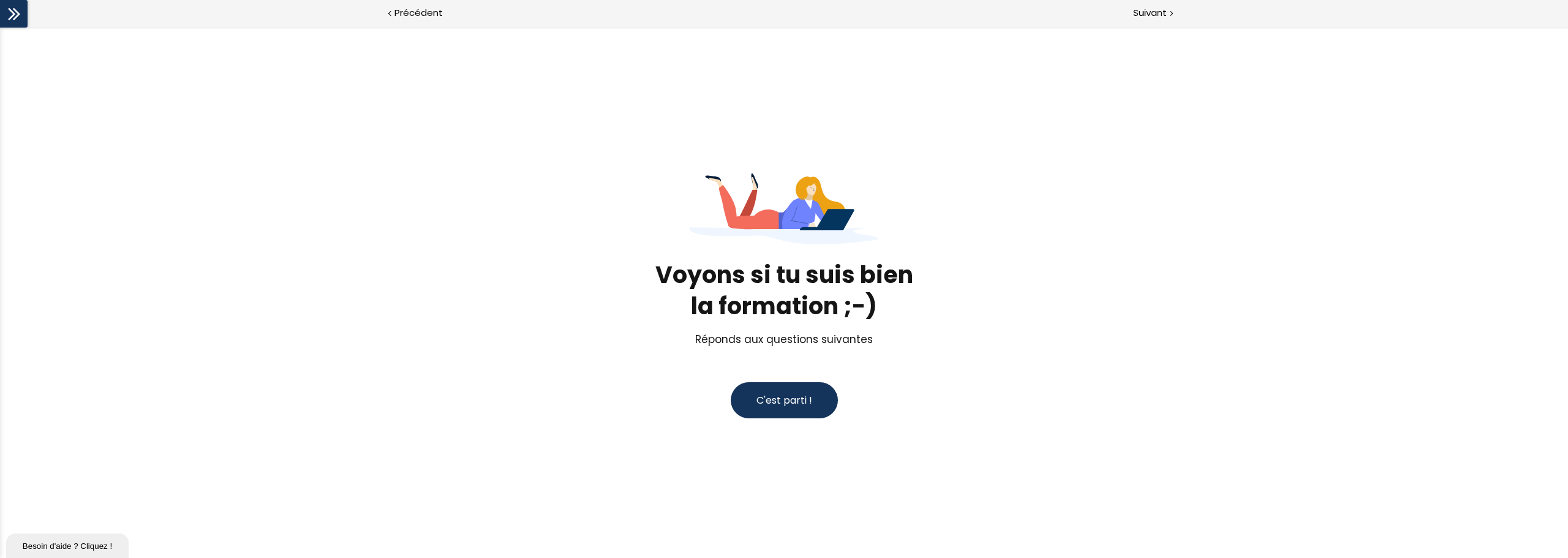
click at [19, 16] on icon at bounding box center [14, 14] width 18 height 19
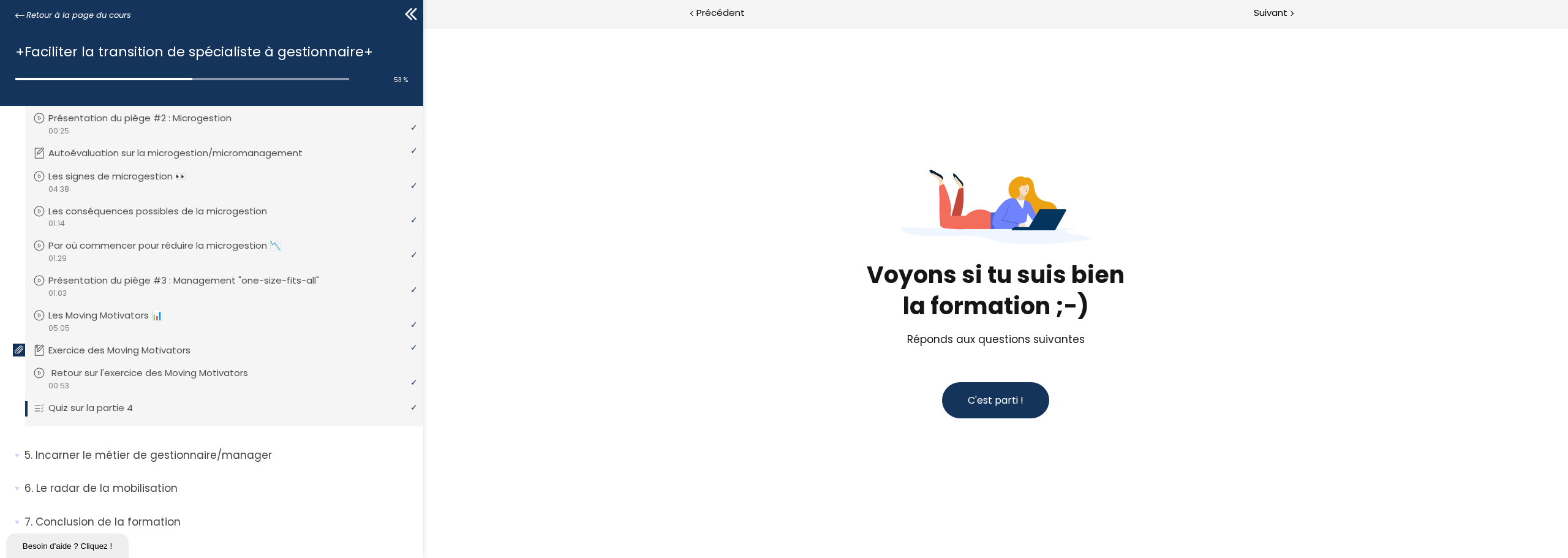
click at [70, 377] on p "Retour sur l'exercice des Moving Motivators" at bounding box center [159, 373] width 215 height 14
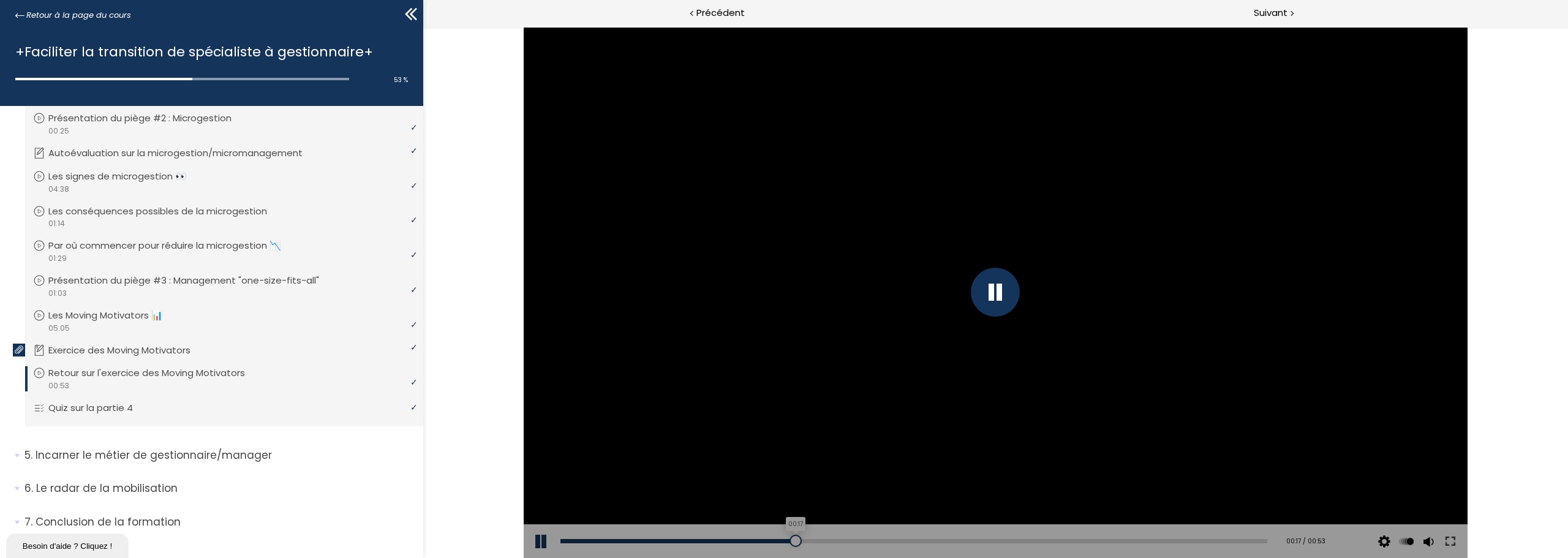
click at [793, 539] on div "00:17" at bounding box center [913, 542] width 706 height 4
click at [988, 539] on div "00:33" at bounding box center [913, 542] width 706 height 4
click at [978, 295] on div at bounding box center [995, 292] width 49 height 49
click at [1199, 273] on div at bounding box center [995, 293] width 944 height 531
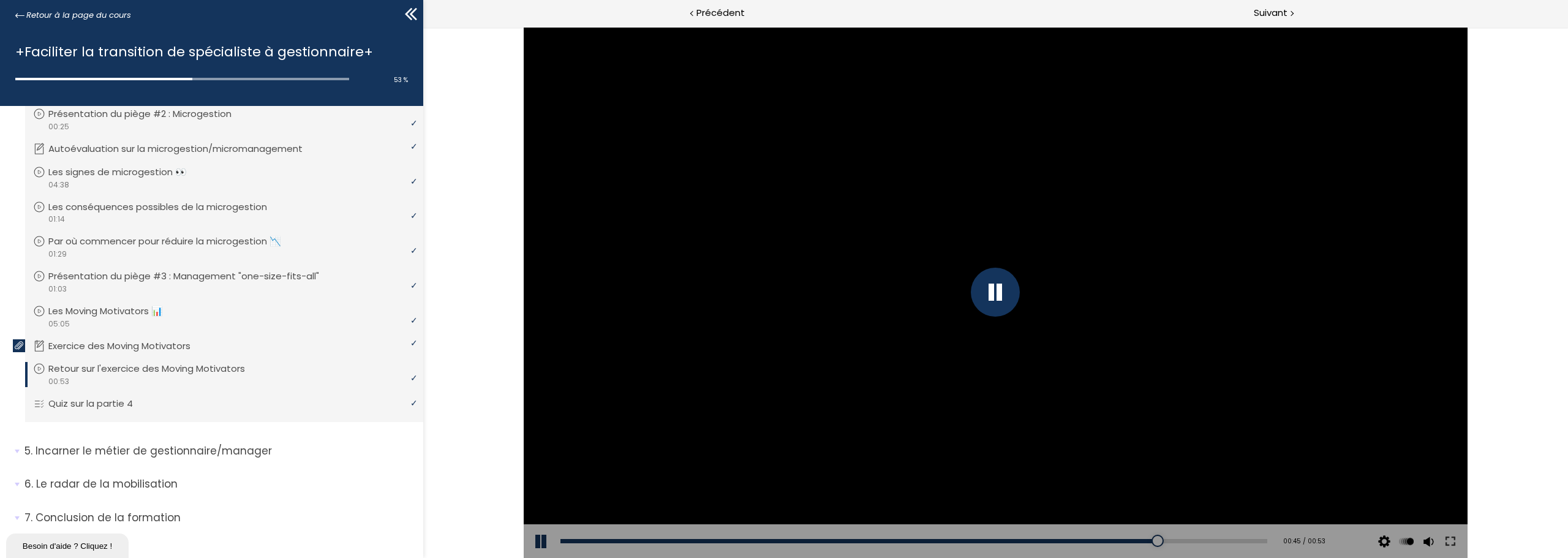
scroll to position [226, 0]
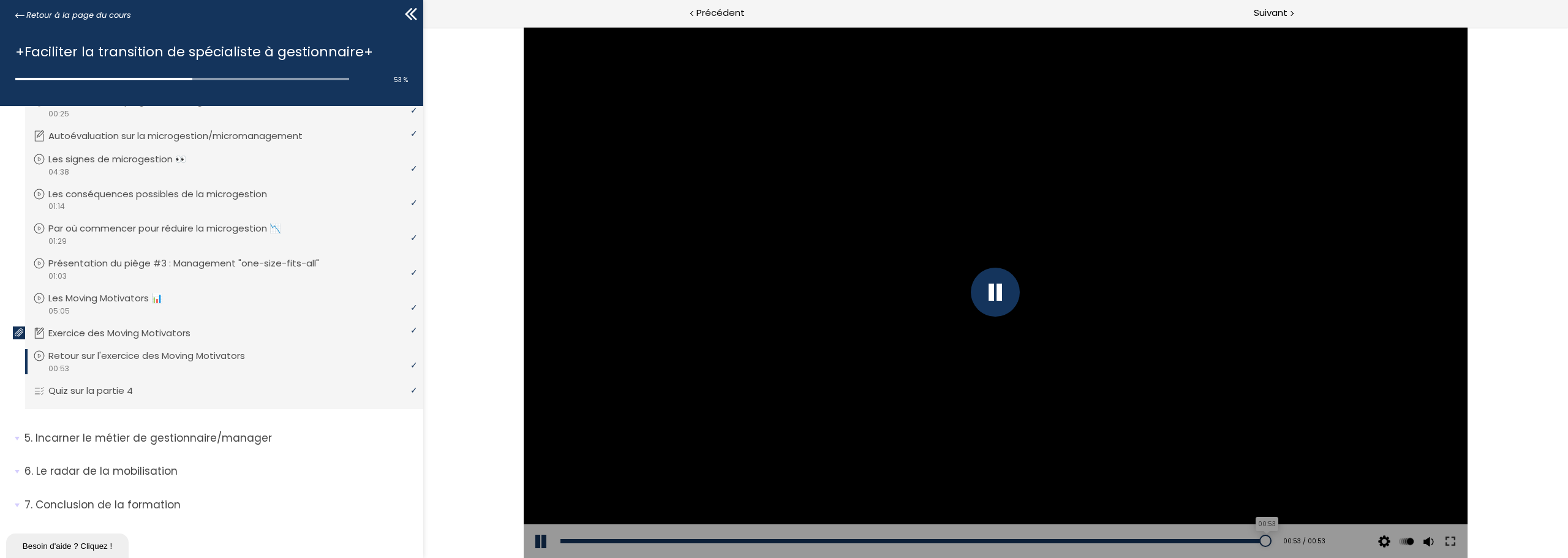
click at [1256, 539] on div "00:53" at bounding box center [913, 542] width 706 height 4
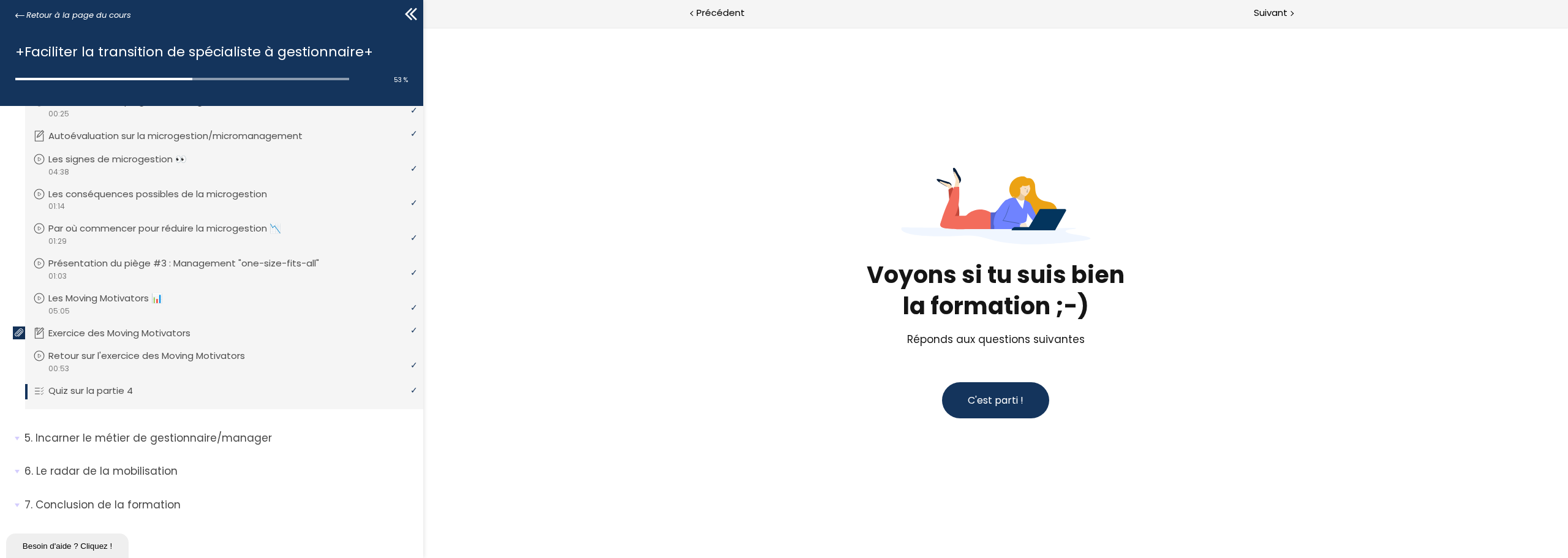
click at [1000, 409] on button "C'est parti !" at bounding box center [995, 400] width 107 height 36
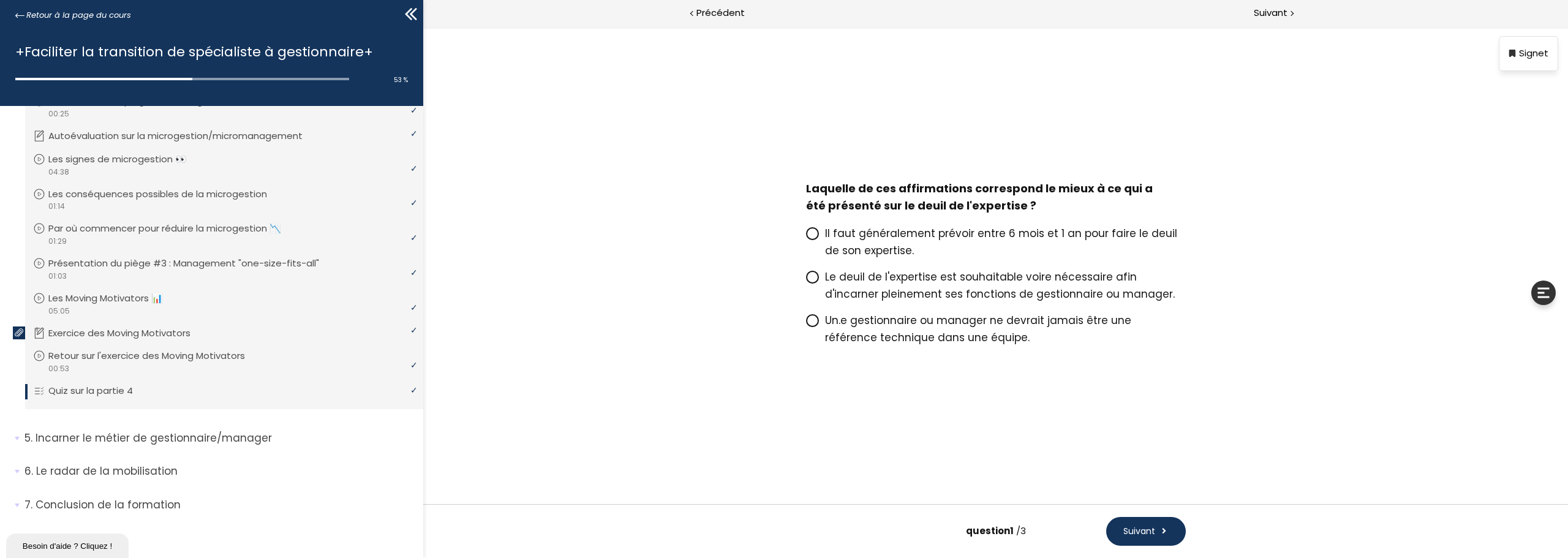
click at [815, 277] on icon at bounding box center [812, 277] width 7 height 7
click at [806, 280] on input "Le deuil de l'expertise est souhaitable voire nécessaire afin d'incarner pleine…" at bounding box center [806, 280] width 0 height 0
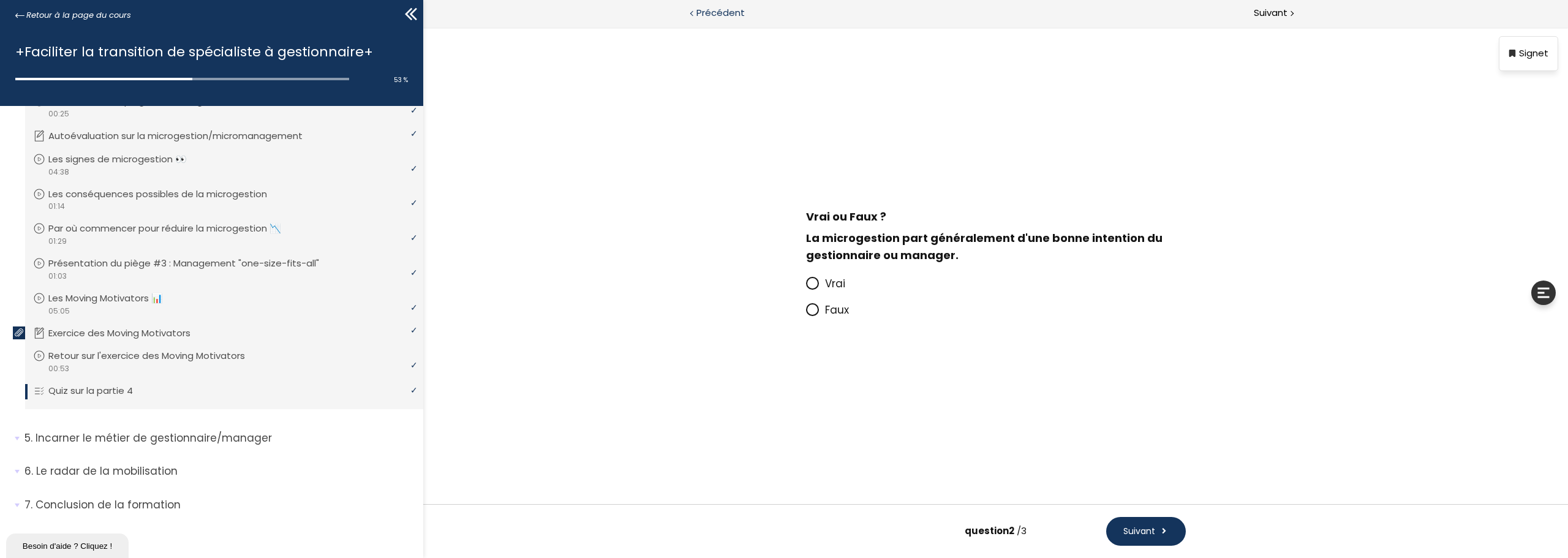
click at [713, 15] on span "Précédent" at bounding box center [721, 14] width 48 height 16
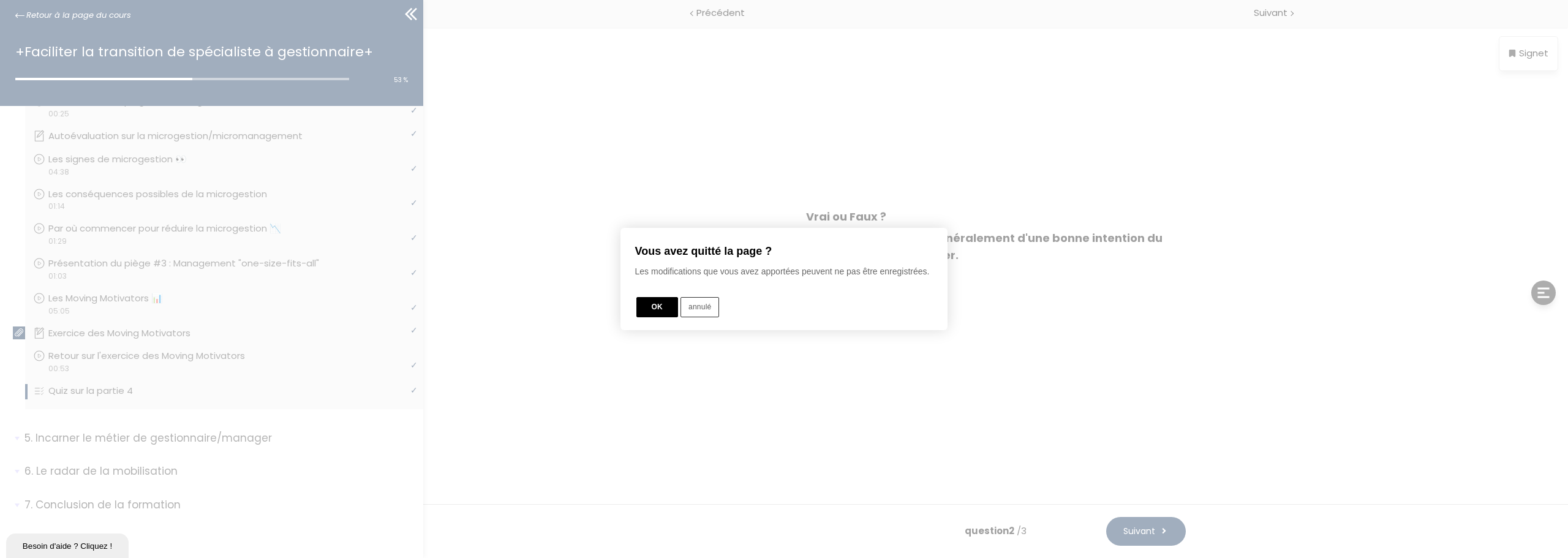
click at [657, 311] on button "OK" at bounding box center [657, 307] width 42 height 20
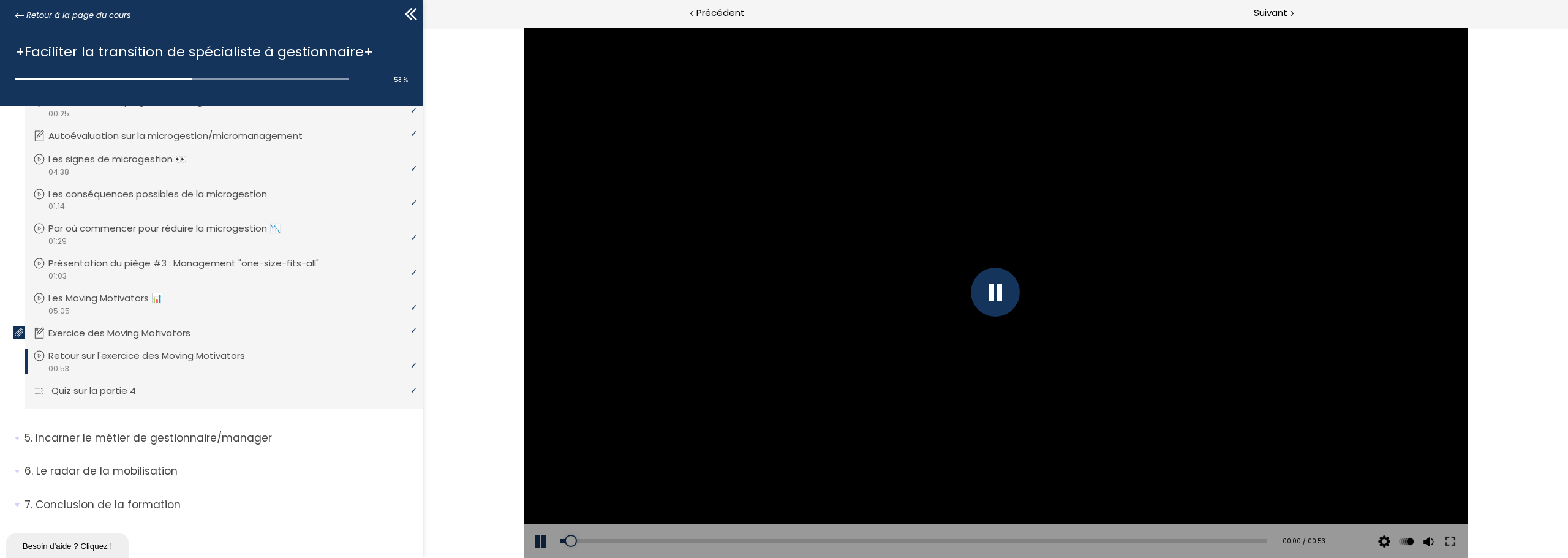
click at [52, 391] on p "Quiz sur la partie 4" at bounding box center [102, 391] width 103 height 14
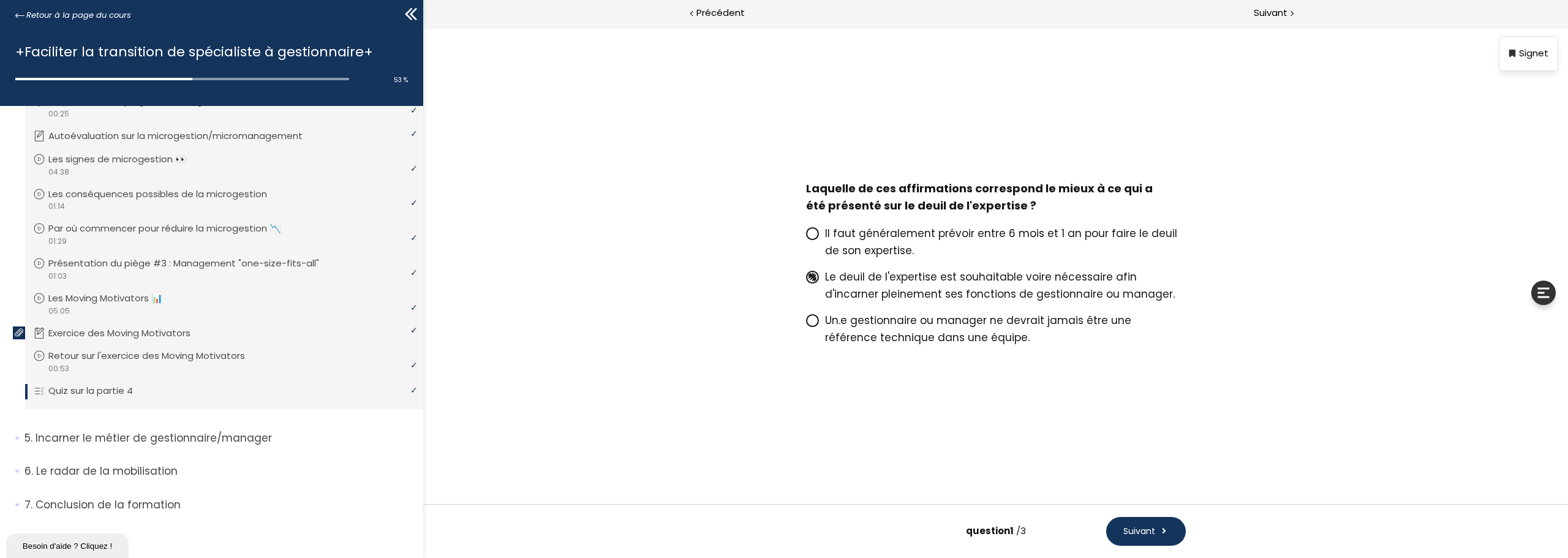
click at [813, 278] on icon at bounding box center [812, 277] width 7 height 7
click at [806, 280] on input "Le deuil de l'expertise est souhaitable voire nécessaire afin d'incarner pleine…" at bounding box center [806, 280] width 0 height 0
click at [1150, 530] on span "Suivant" at bounding box center [1139, 532] width 32 height 13
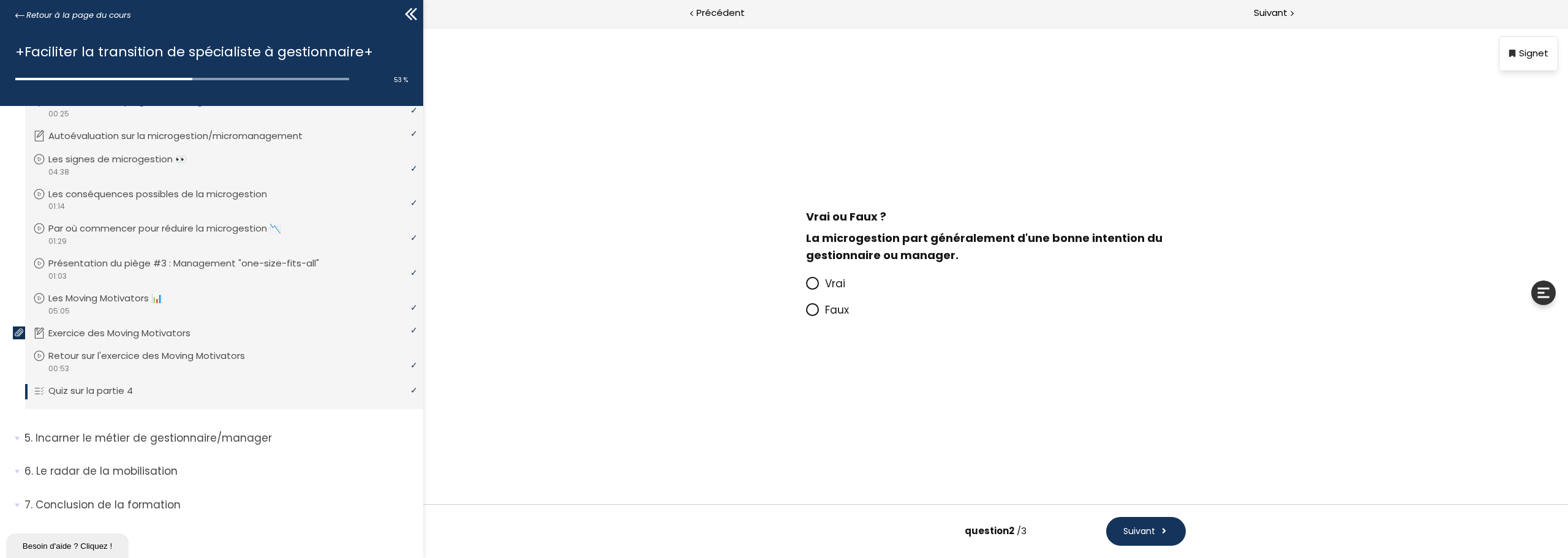
click at [812, 283] on icon at bounding box center [812, 283] width 7 height 7
click at [806, 288] on input "Vrai" at bounding box center [806, 288] width 0 height 0
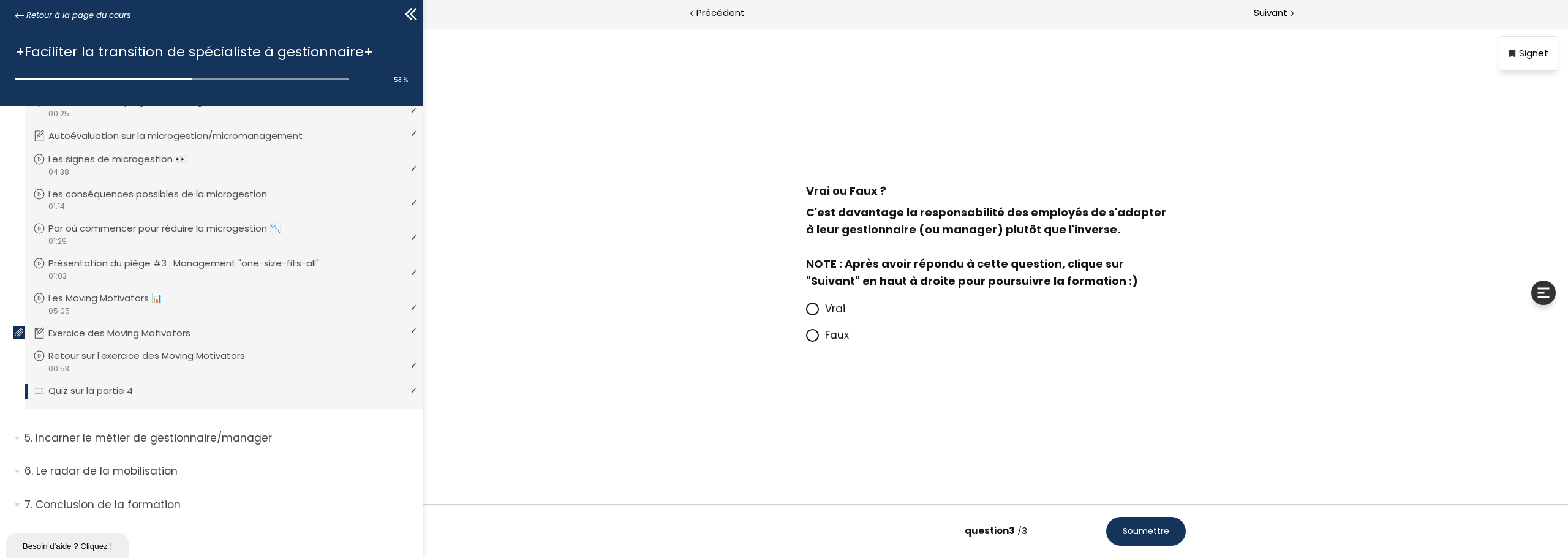
click at [812, 338] on icon at bounding box center [812, 335] width 7 height 7
click at [806, 339] on input "Faux" at bounding box center [806, 339] width 0 height 0
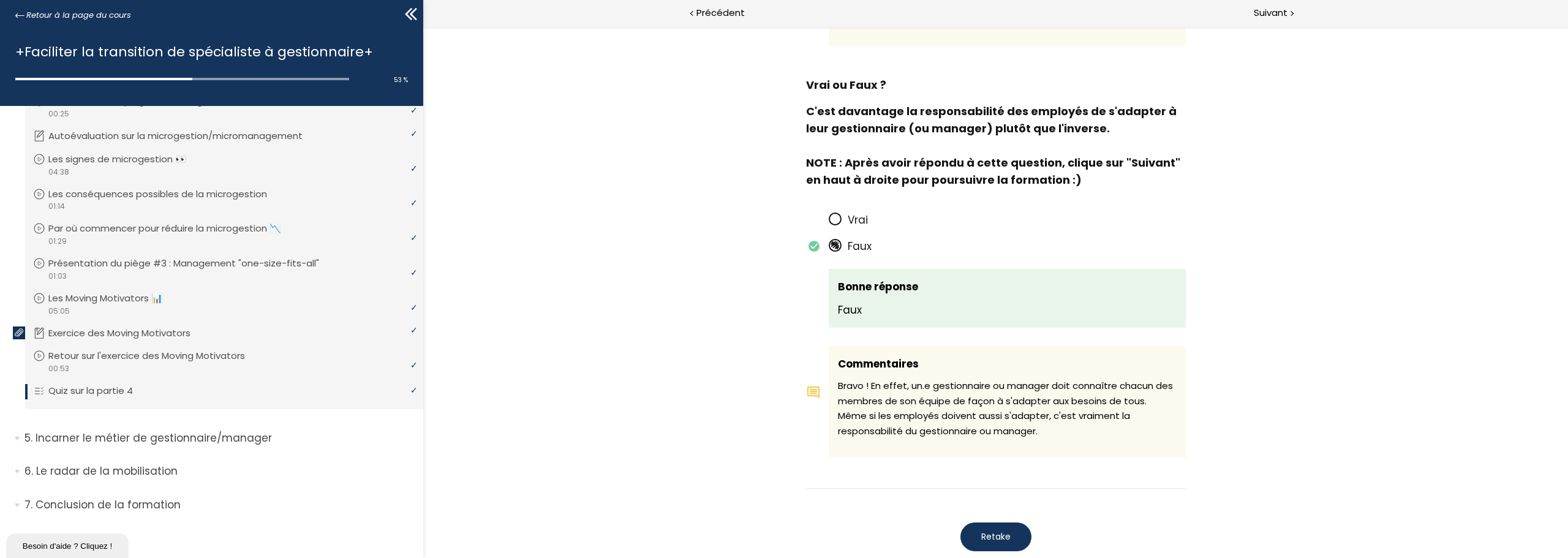
scroll to position [1043, 0]
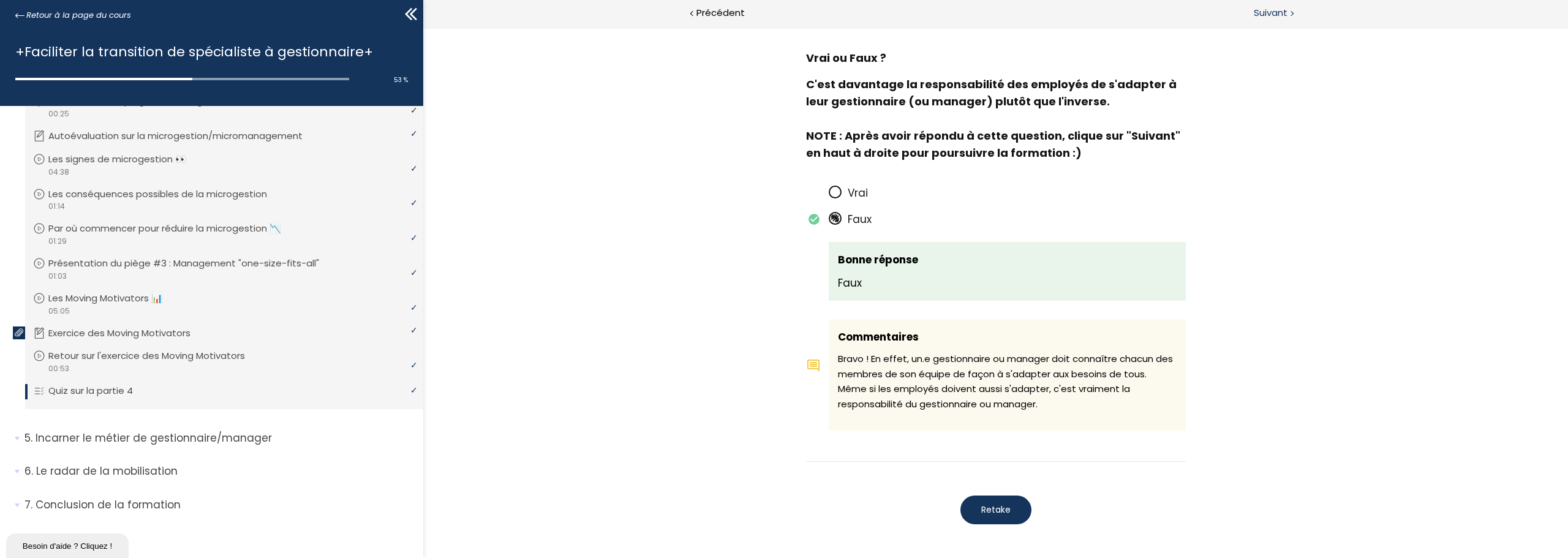
drag, startPoint x: 1273, startPoint y: 12, endPoint x: 1266, endPoint y: 24, distance: 13.9
click at [1273, 12] on span "Suivant" at bounding box center [1270, 14] width 33 height 16
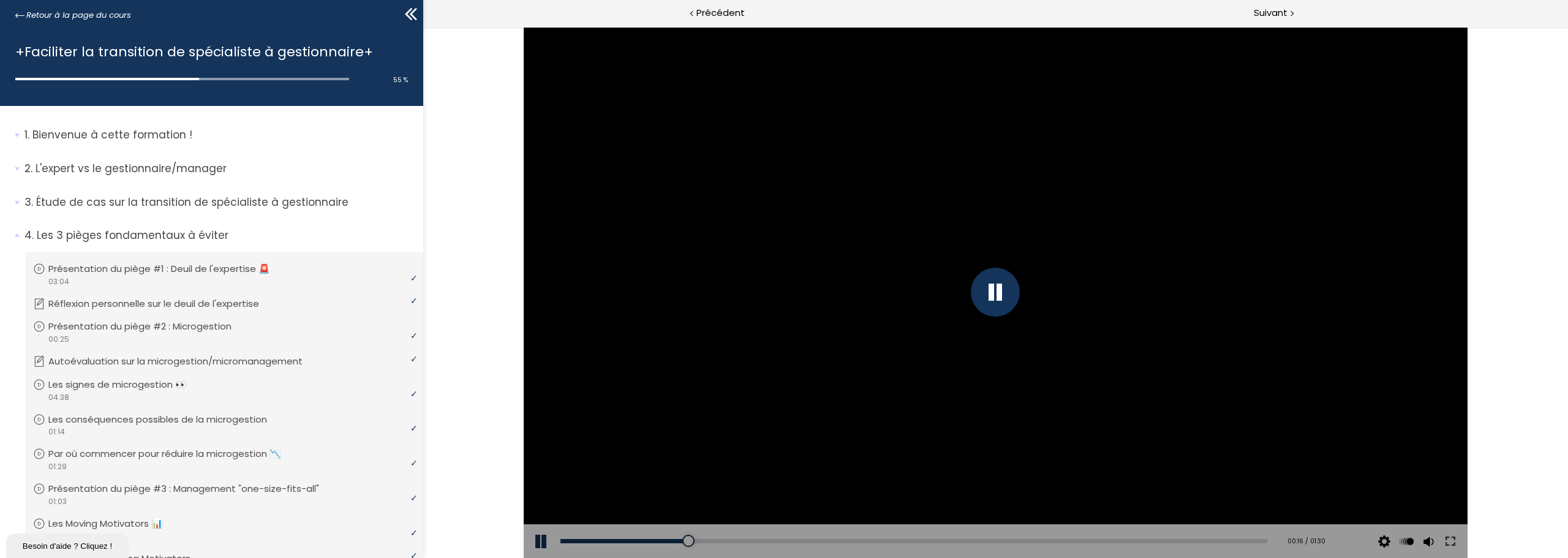
click at [997, 296] on div at bounding box center [995, 292] width 49 height 49
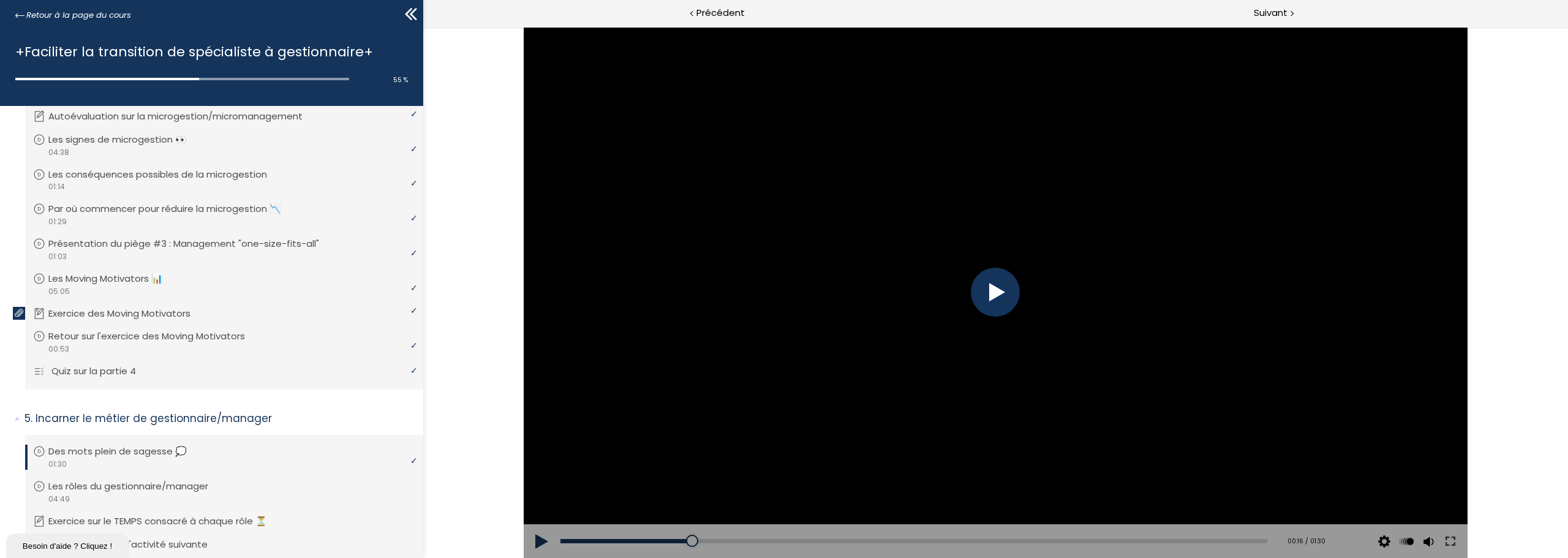
scroll to position [368, 0]
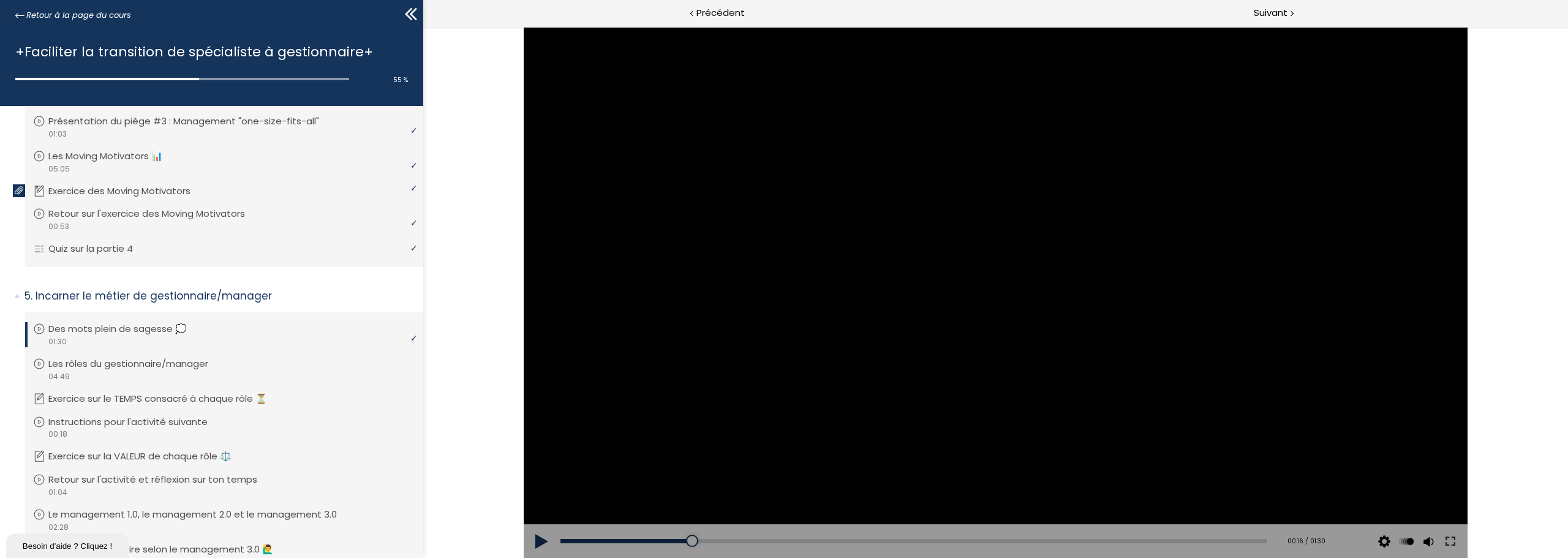
drag, startPoint x: 1209, startPoint y: 551, endPoint x: 967, endPoint y: 293, distance: 353.7
click at [967, 293] on div at bounding box center [995, 293] width 944 height 531
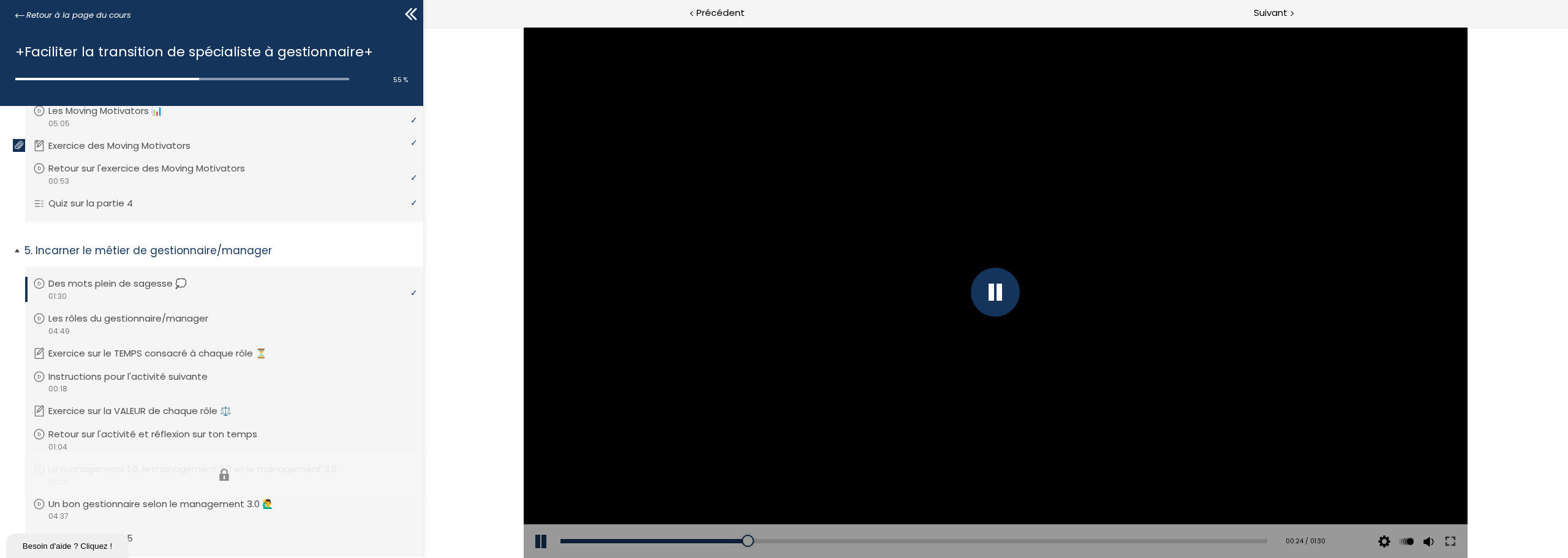
scroll to position [527, 0]
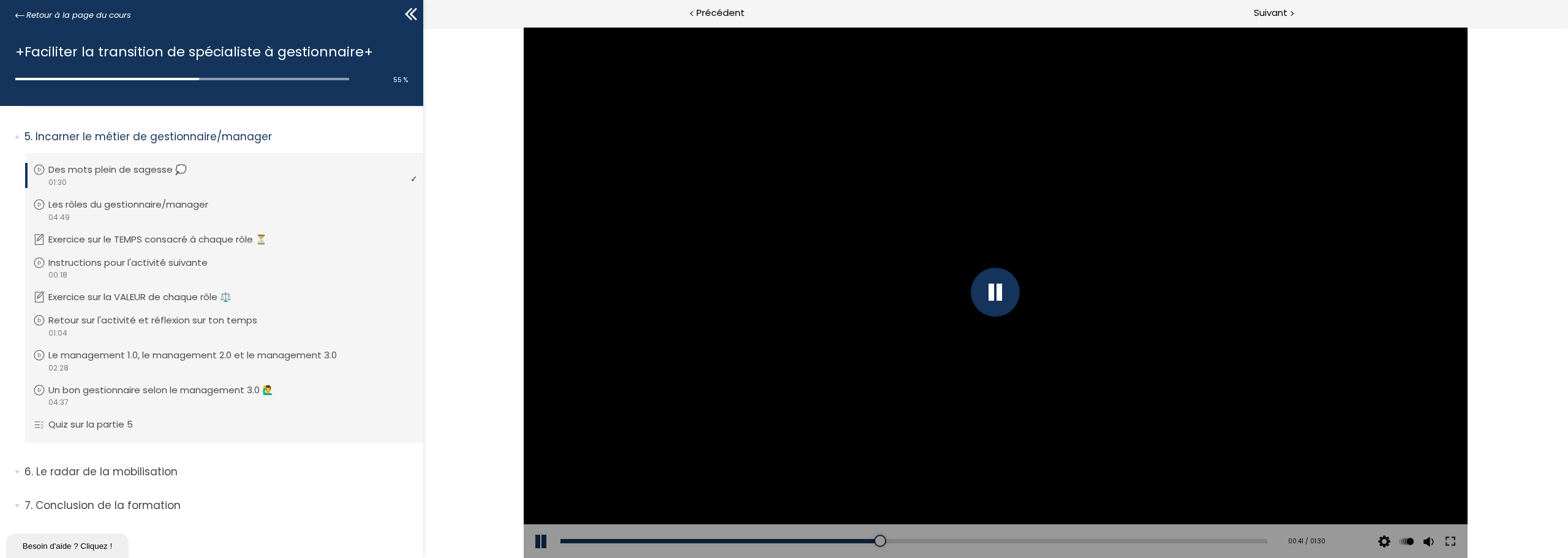
click at [987, 292] on div at bounding box center [995, 292] width 49 height 49
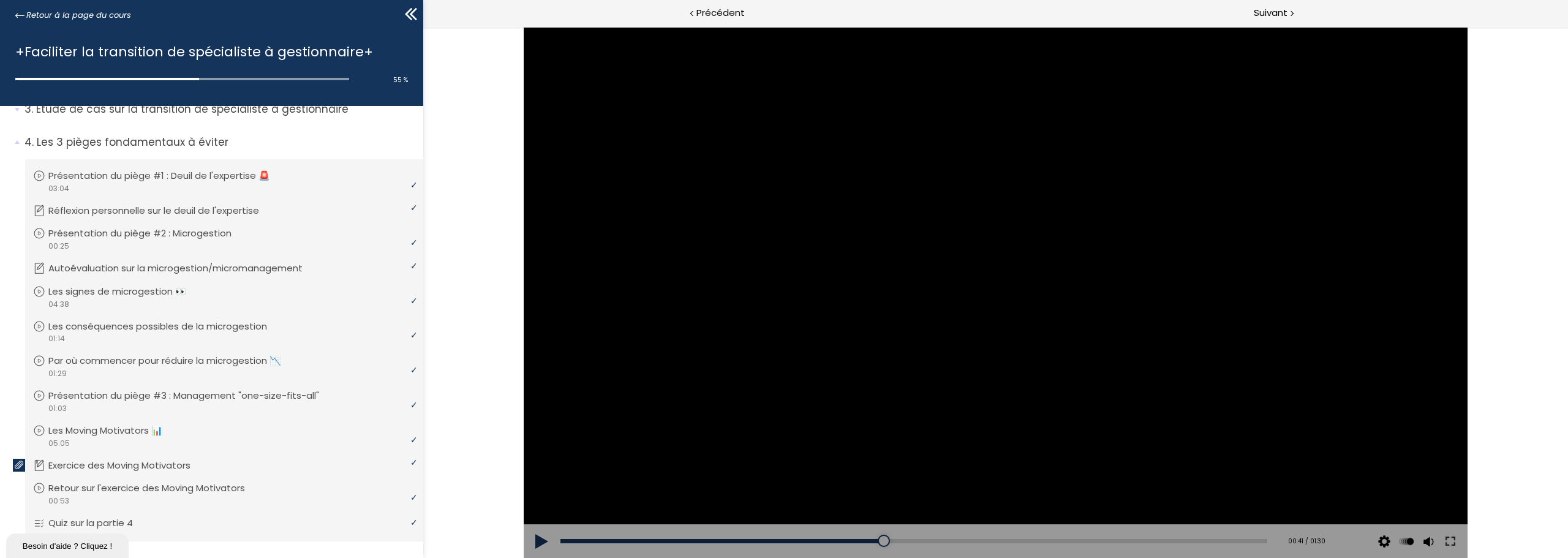
scroll to position [0, 0]
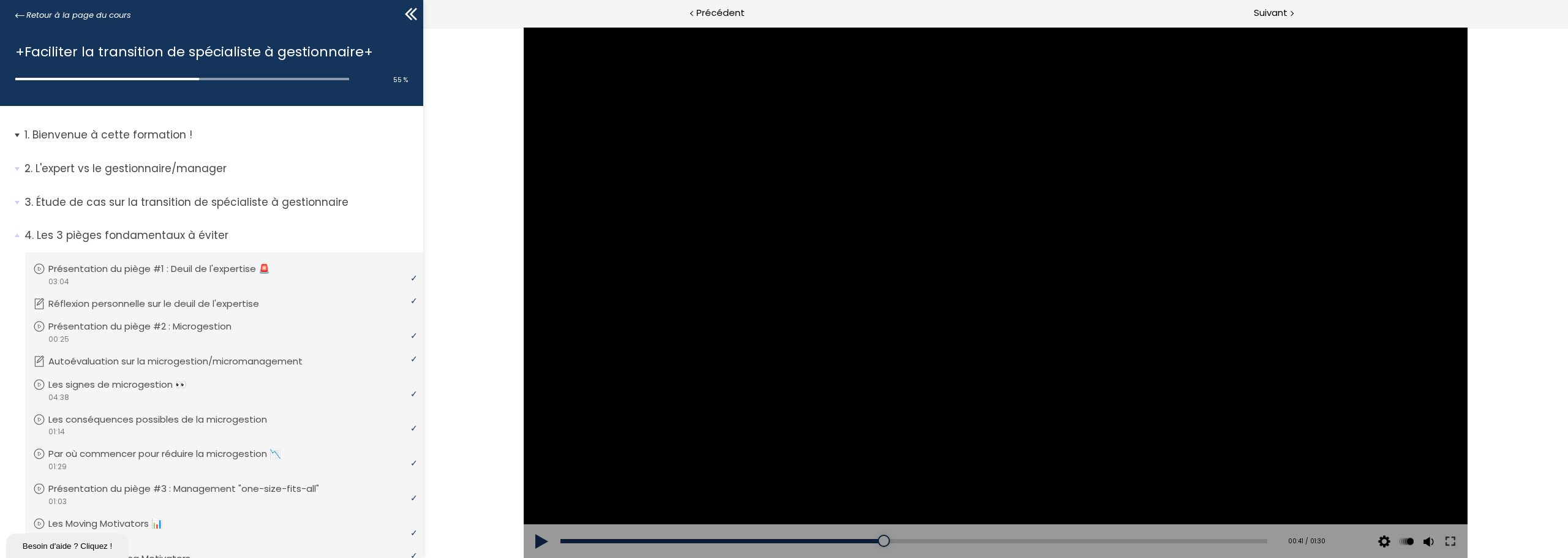
click at [16, 134] on span "1. Bienvenue à cette formation !" at bounding box center [219, 140] width 408 height 24
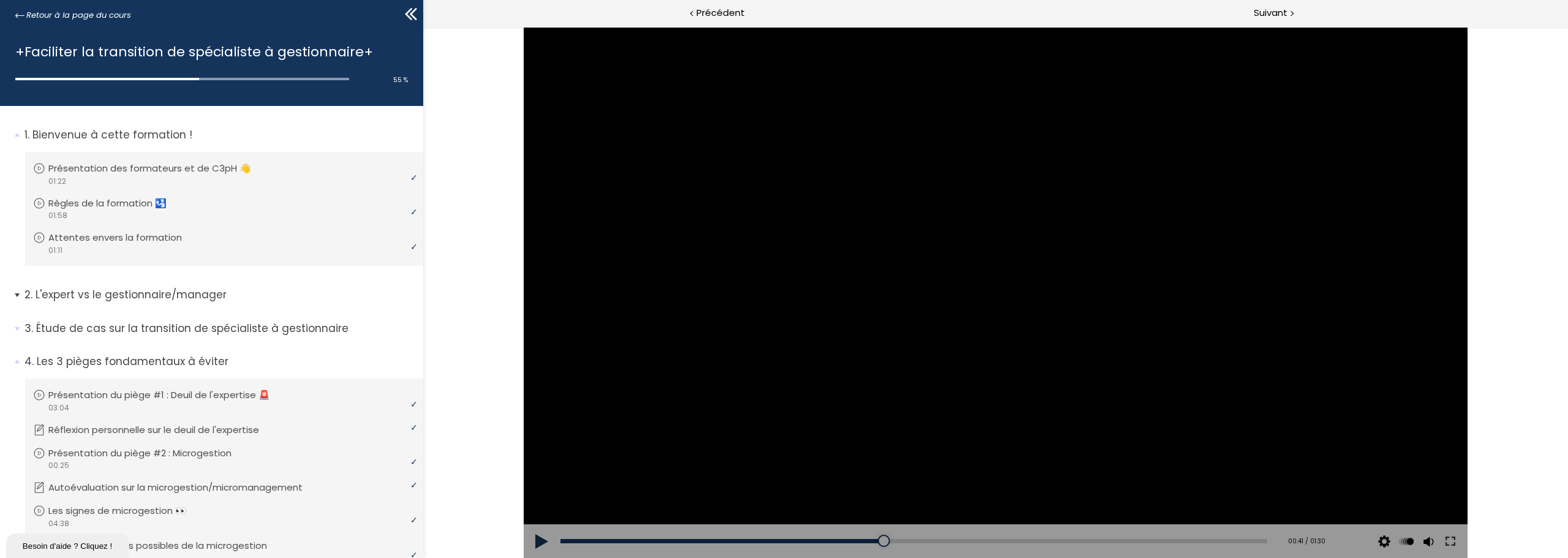
click at [16, 298] on span "2. L'expert vs le gestionnaire/manager" at bounding box center [219, 300] width 408 height 24
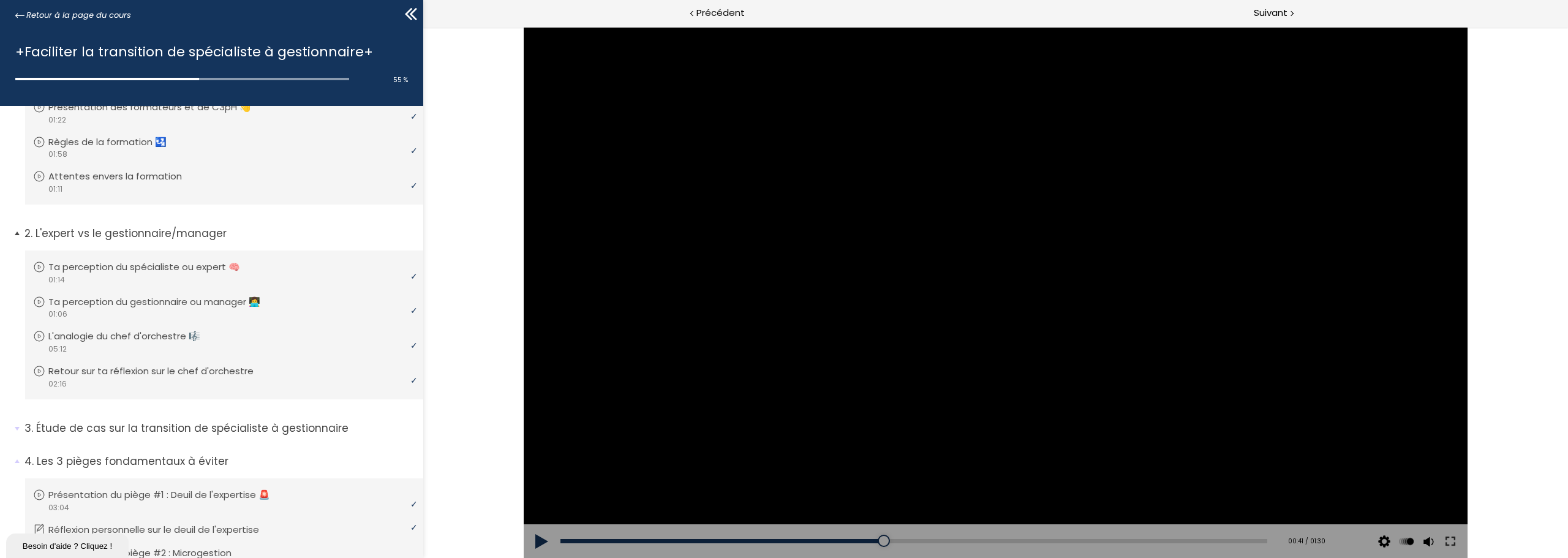
scroll to position [122, 0]
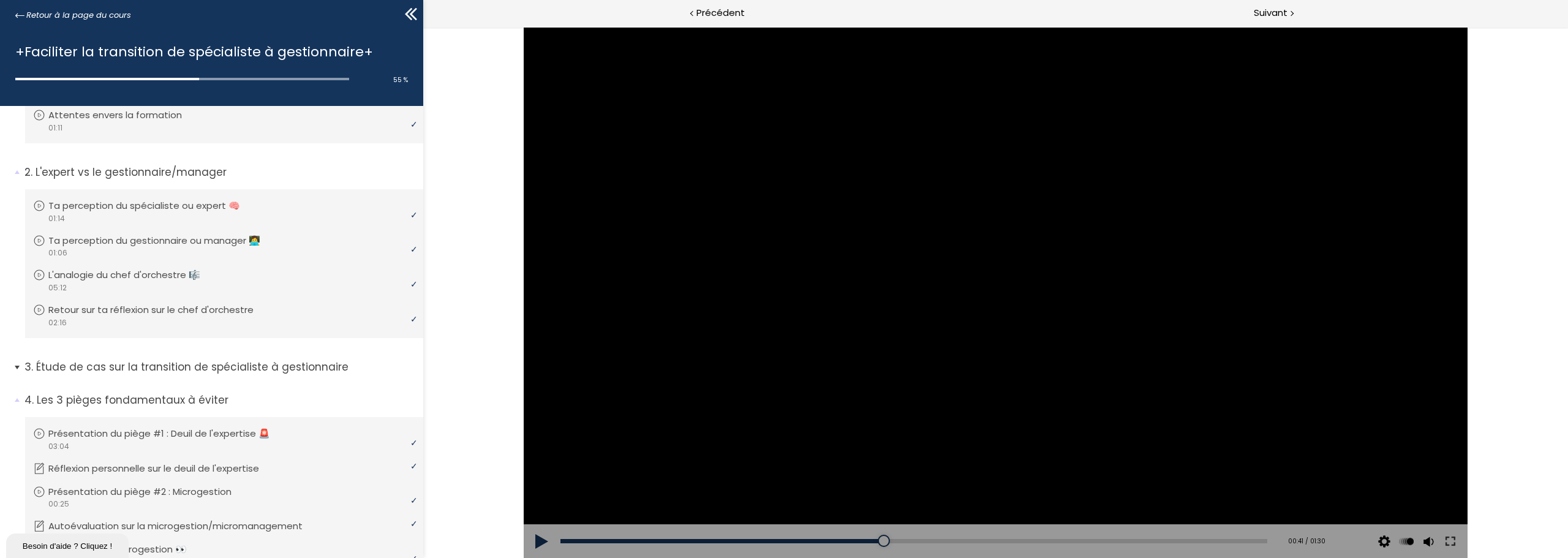
click at [16, 368] on span "3. Étude de cas sur la transition de spécialiste à gestionnaire" at bounding box center [219, 372] width 408 height 24
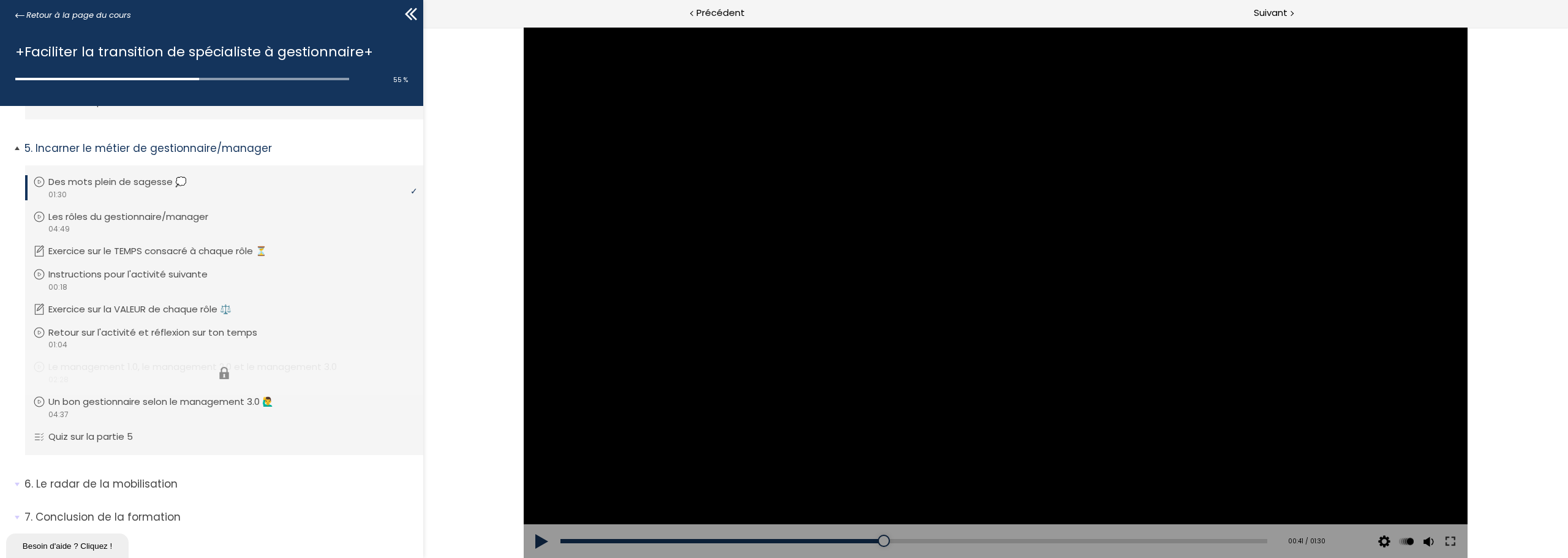
scroll to position [1041, 0]
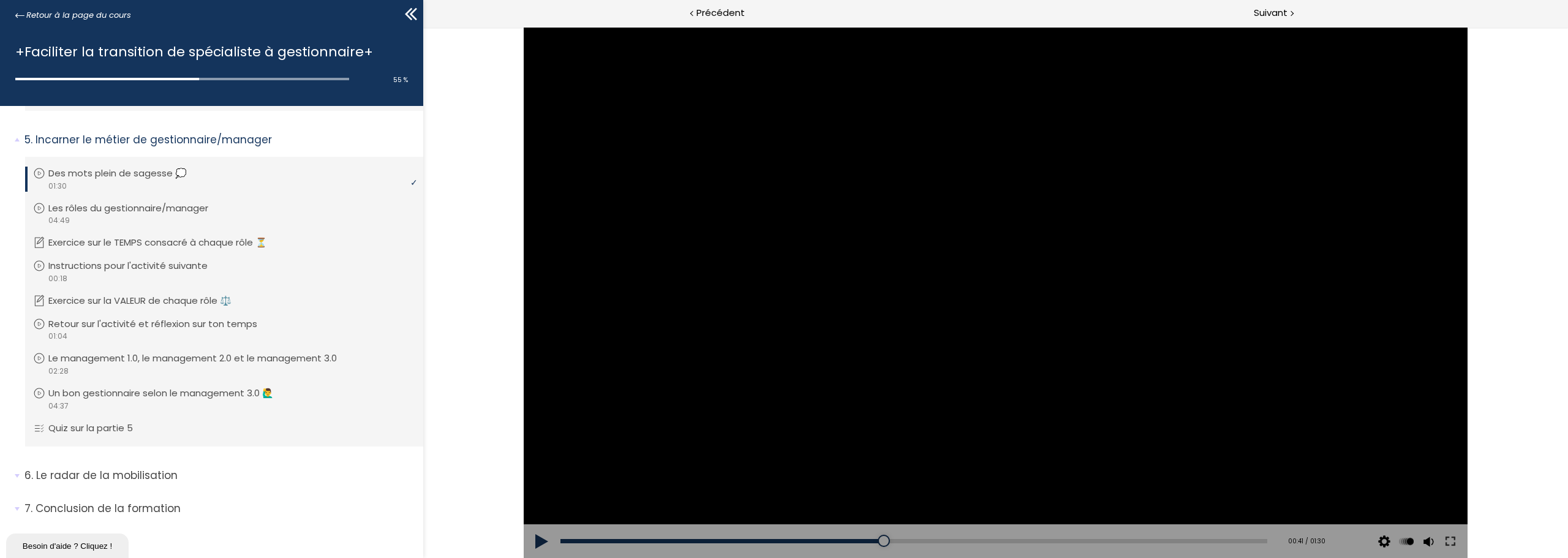
click at [1114, 157] on div at bounding box center [995, 293] width 944 height 531
click at [1066, 534] on div "Add chapter 01:04" at bounding box center [913, 542] width 706 height 34
click at [1029, 544] on div "Add chapter 01:06" at bounding box center [913, 542] width 706 height 34
click at [1029, 541] on div "01:01" at bounding box center [913, 542] width 706 height 4
click at [1218, 539] on div "01:25" at bounding box center [913, 542] width 706 height 4
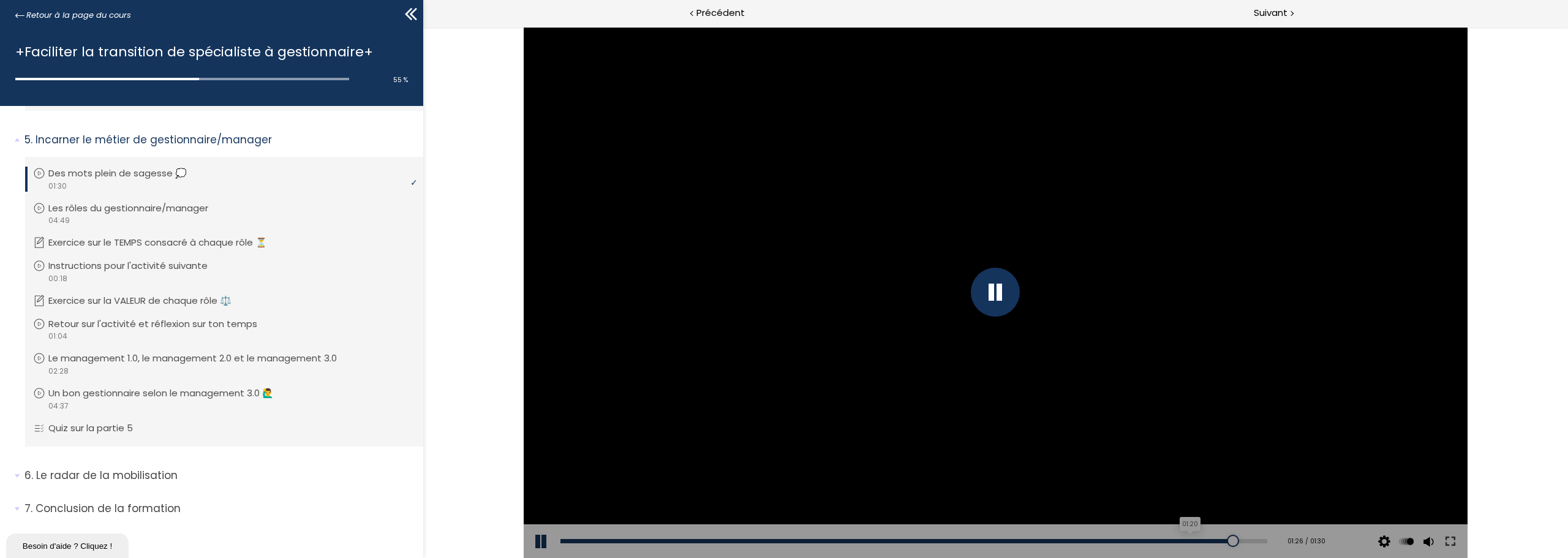
click at [1166, 543] on div "01:20" at bounding box center [913, 542] width 706 height 4
click at [1113, 542] on div "01:11" at bounding box center [913, 542] width 706 height 4
click at [1096, 542] on div "01:09" at bounding box center [913, 542] width 706 height 4
click at [1074, 542] on div "01:06" at bounding box center [913, 542] width 706 height 4
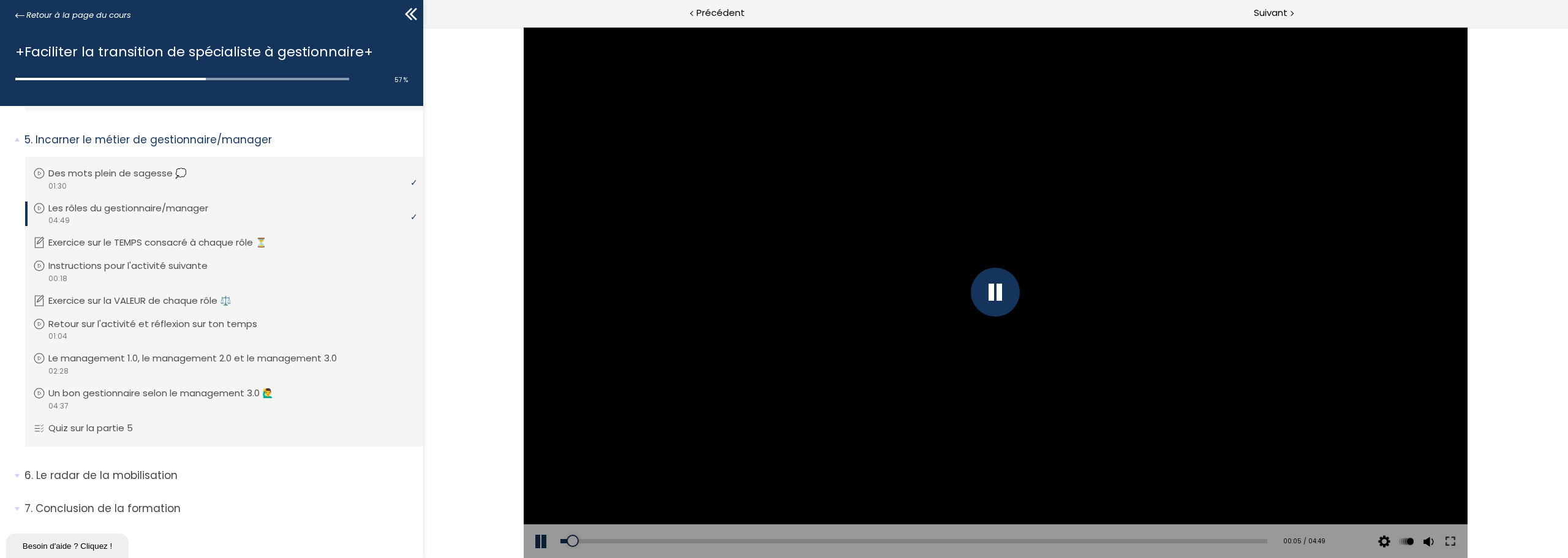
click at [1226, 334] on div at bounding box center [995, 293] width 944 height 531
click at [561, 539] on div "00:00" at bounding box center [913, 542] width 706 height 4
click at [561, 539] on div at bounding box center [561, 541] width 12 height 12
drag, startPoint x: 558, startPoint y: 543, endPoint x: 539, endPoint y: 541, distance: 19.1
click at [539, 541] on div "Add chapter 00:00 00:00 / 04:49 Subtitles None Auto 2026p 1012p 676p 506p 338p …" at bounding box center [995, 542] width 944 height 34
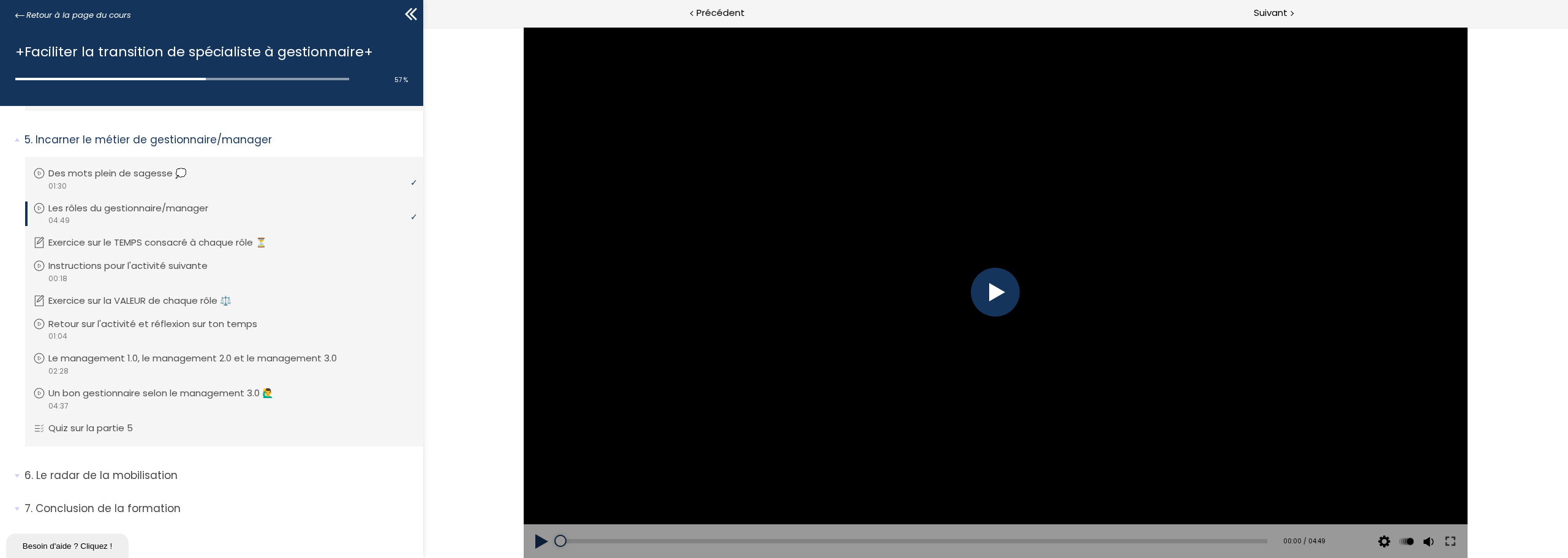
click at [1000, 294] on div at bounding box center [995, 292] width 49 height 49
click at [1054, 354] on div at bounding box center [995, 293] width 944 height 531
click at [803, 539] on div "01:40" at bounding box center [913, 542] width 706 height 4
drag, startPoint x: 1216, startPoint y: 278, endPoint x: 1182, endPoint y: 280, distance: 34.1
click at [1216, 278] on div at bounding box center [995, 293] width 944 height 531
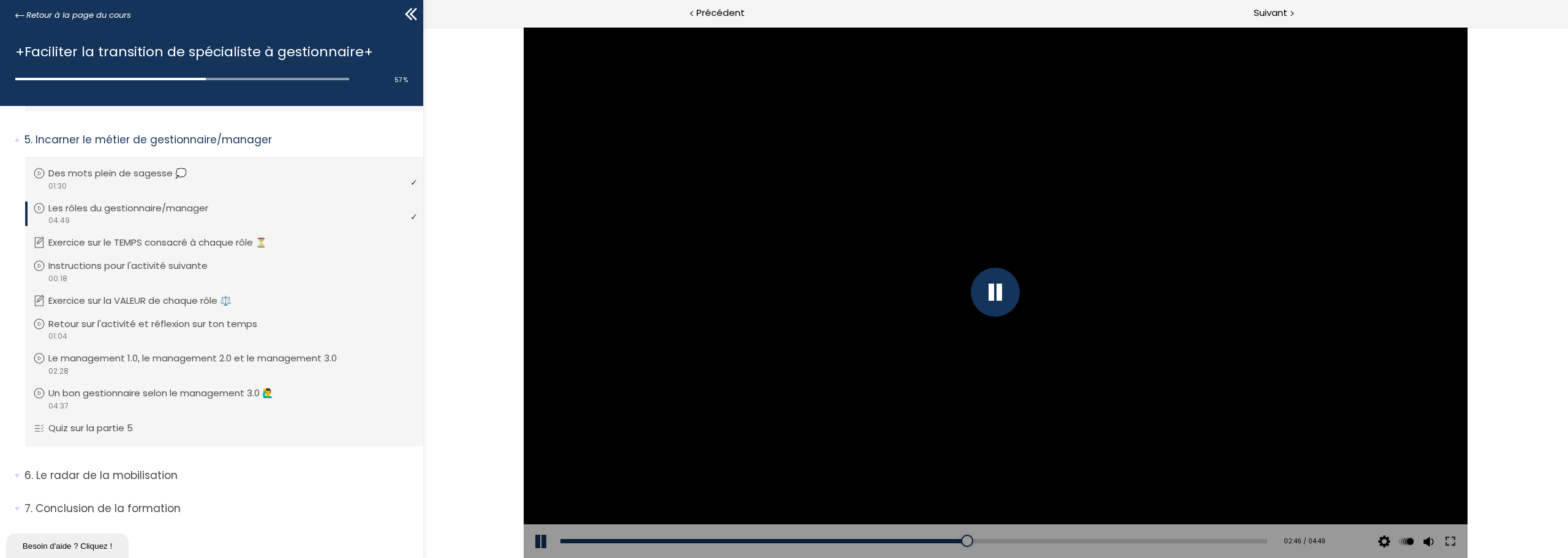
click at [1000, 299] on div at bounding box center [995, 292] width 49 height 49
drag, startPoint x: 986, startPoint y: 377, endPoint x: 989, endPoint y: 384, distance: 7.6
click at [986, 377] on div at bounding box center [995, 293] width 944 height 531
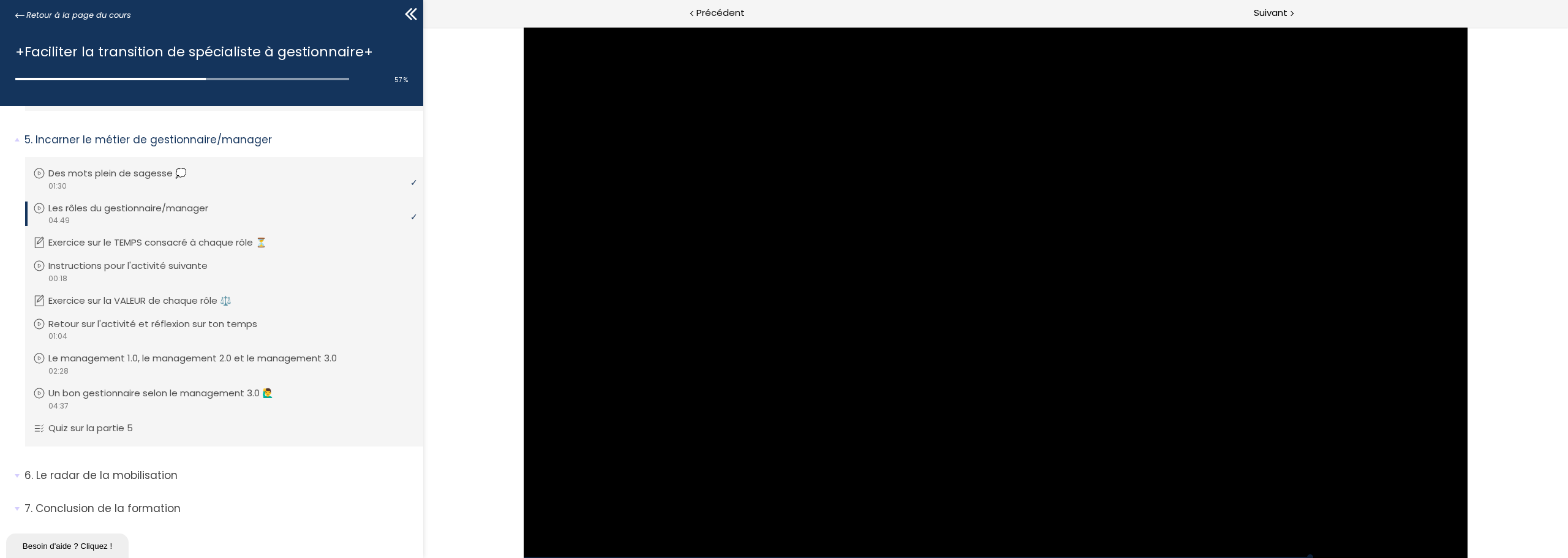
click at [973, 294] on div at bounding box center [995, 293] width 944 height 531
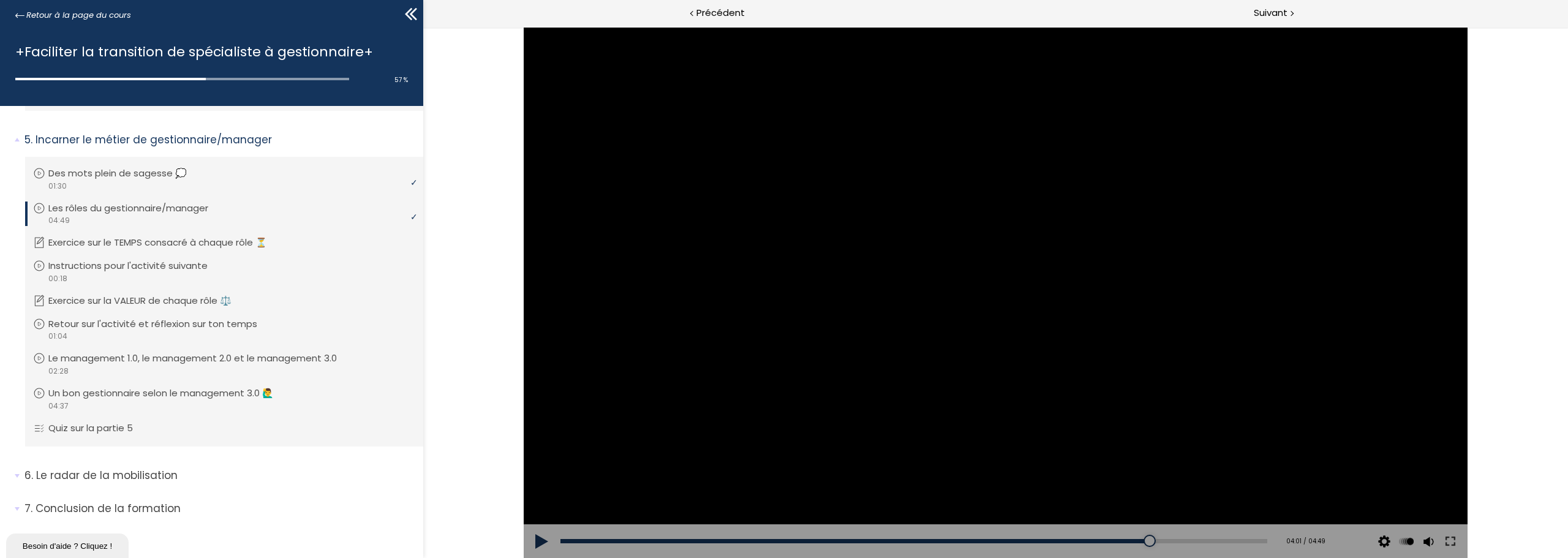
click at [1092, 342] on div at bounding box center [995, 293] width 944 height 531
click at [994, 297] on div at bounding box center [995, 292] width 49 height 49
click at [945, 210] on div at bounding box center [995, 293] width 944 height 531
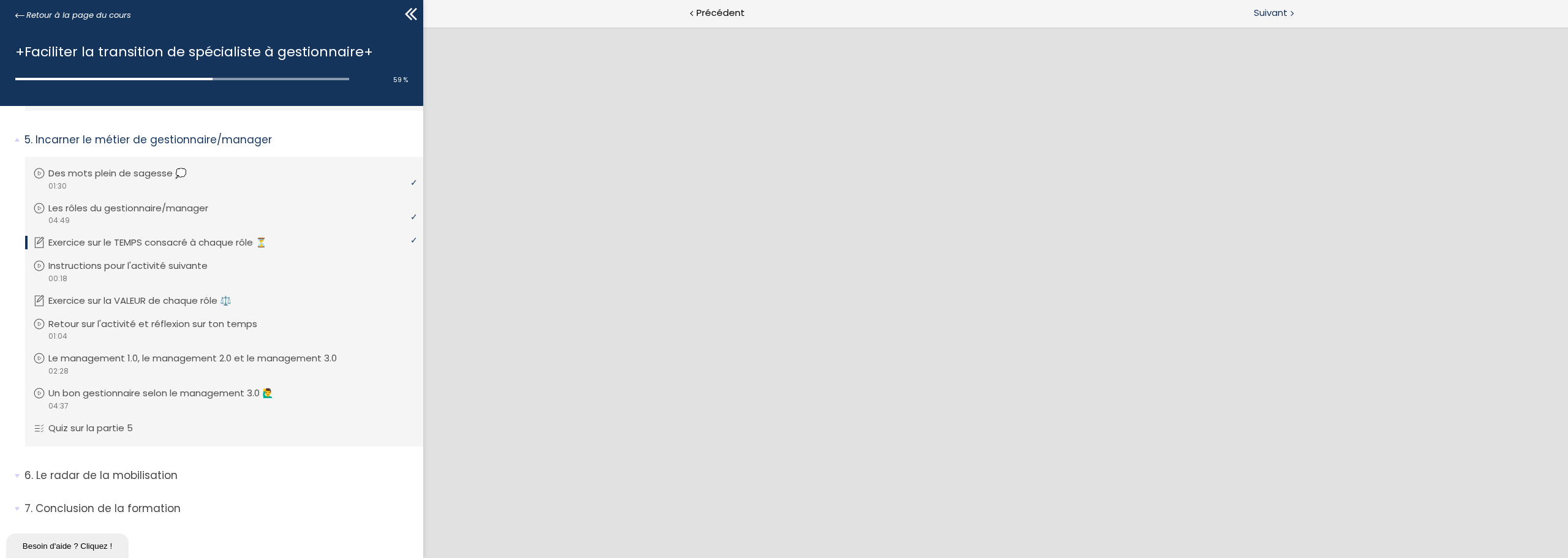
click at [1264, 15] on span "Suivant" at bounding box center [1270, 14] width 33 height 16
click at [1281, 23] on div "Suivant" at bounding box center [1282, 14] width 572 height 28
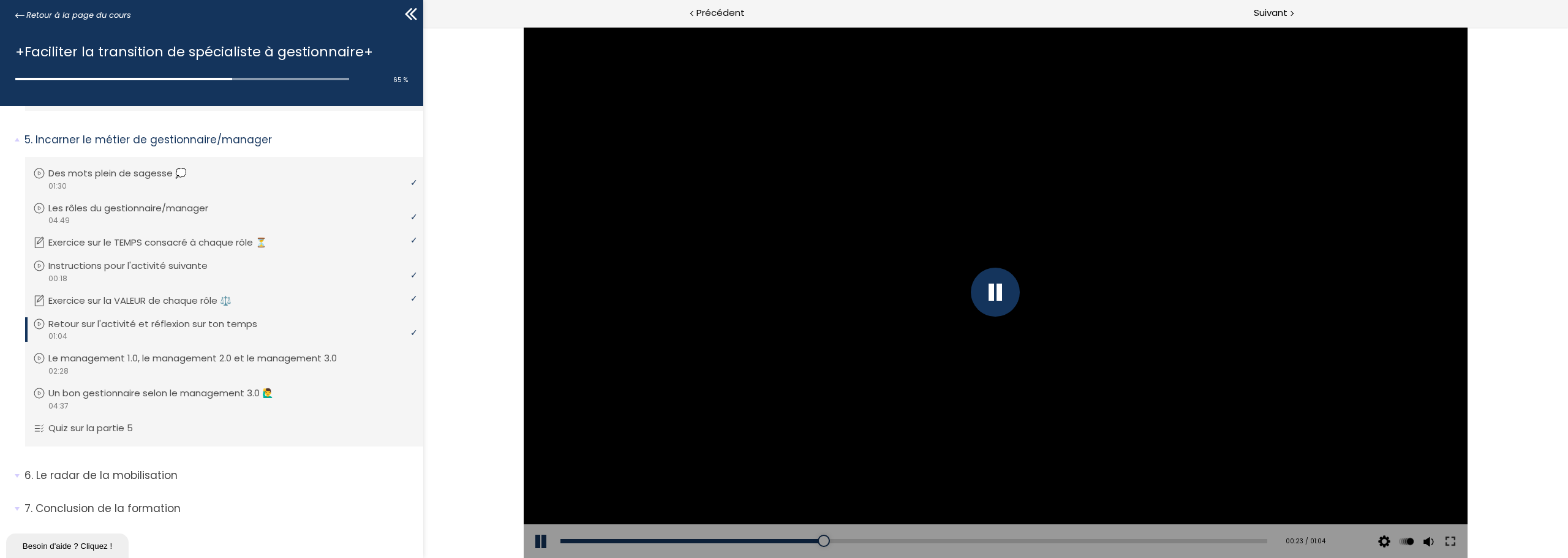
click at [979, 293] on div at bounding box center [995, 292] width 49 height 49
drag, startPoint x: 1020, startPoint y: 233, endPoint x: 994, endPoint y: 242, distance: 27.5
click at [1020, 233] on div at bounding box center [995, 293] width 944 height 531
click at [998, 301] on div at bounding box center [995, 292] width 49 height 49
drag, startPoint x: 980, startPoint y: 335, endPoint x: 1111, endPoint y: 404, distance: 148.1
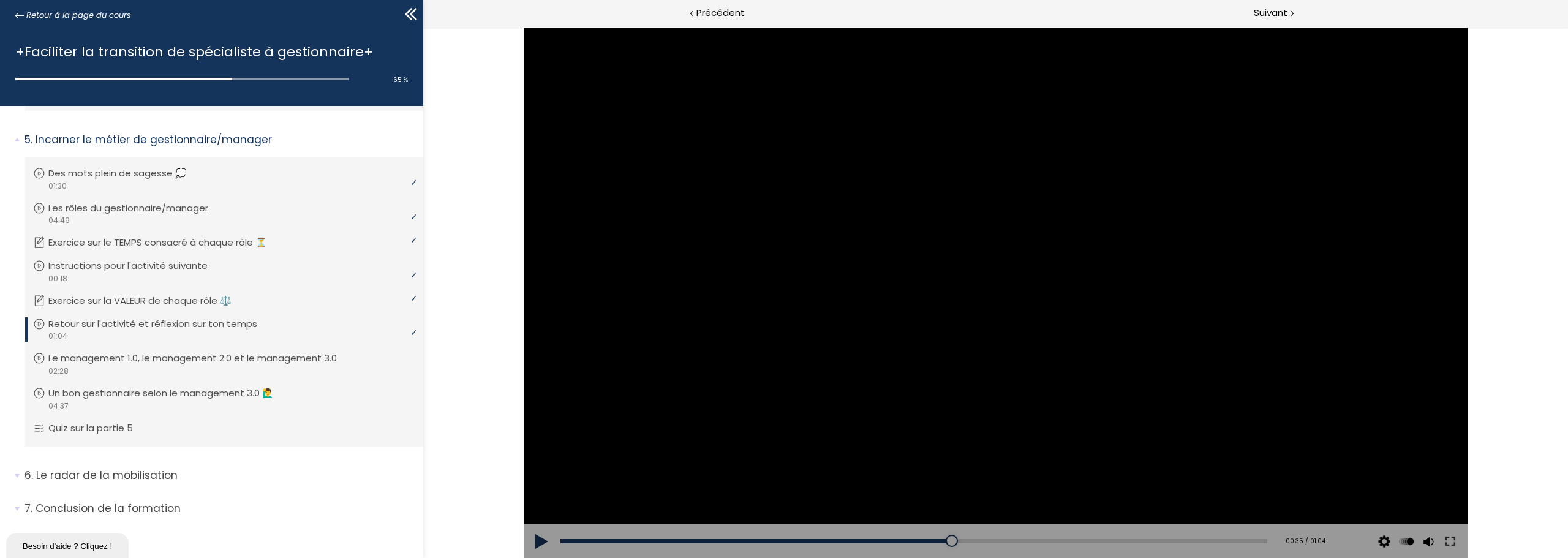
click at [980, 335] on div at bounding box center [995, 293] width 944 height 531
click at [1049, 536] on div "Add chapter 00:44" at bounding box center [913, 542] width 706 height 34
click at [1050, 538] on div "Add chapter 00:44" at bounding box center [913, 542] width 706 height 34
click at [1051, 539] on div "00:45" at bounding box center [913, 542] width 706 height 4
click at [1090, 539] on div "00:48" at bounding box center [913, 542] width 706 height 4
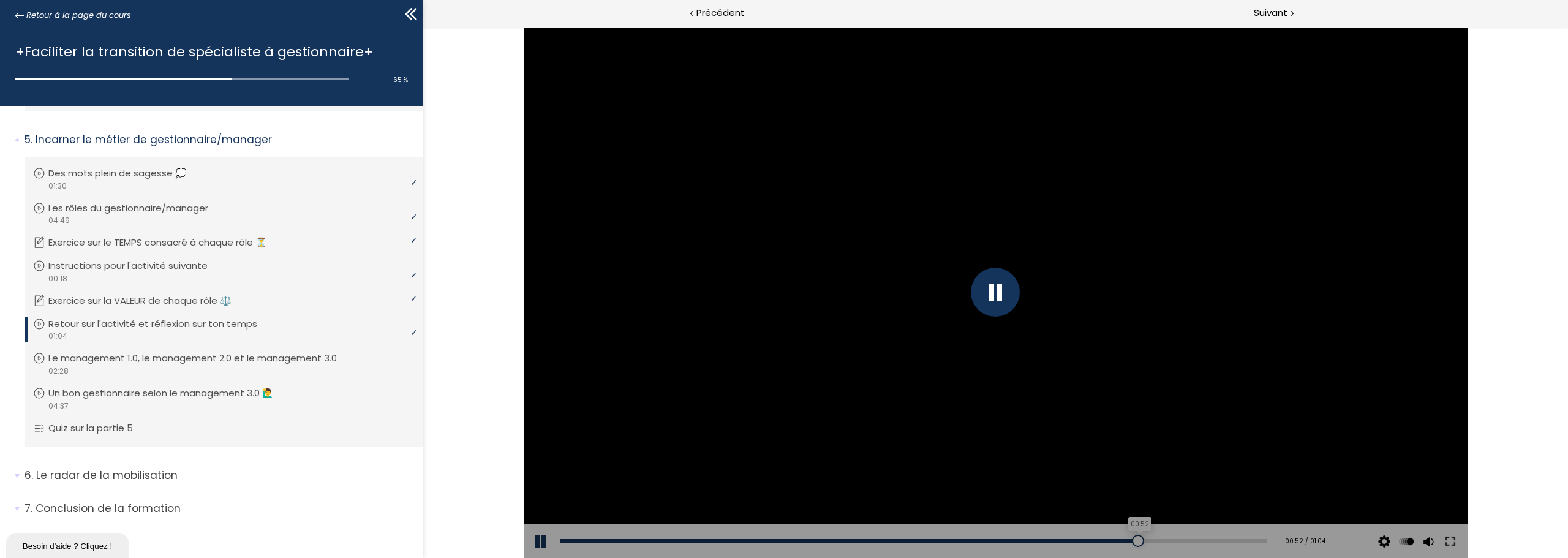
click at [1130, 539] on div "00:52" at bounding box center [913, 542] width 706 height 4
click at [1173, 544] on div "Add chapter 00:54" at bounding box center [913, 542] width 706 height 34
click at [1193, 537] on div "Add chapter 00:58" at bounding box center [913, 542] width 706 height 34
click at [1193, 539] on div "00:58" at bounding box center [913, 542] width 706 height 4
click at [1251, 539] on div "01:03" at bounding box center [913, 542] width 706 height 4
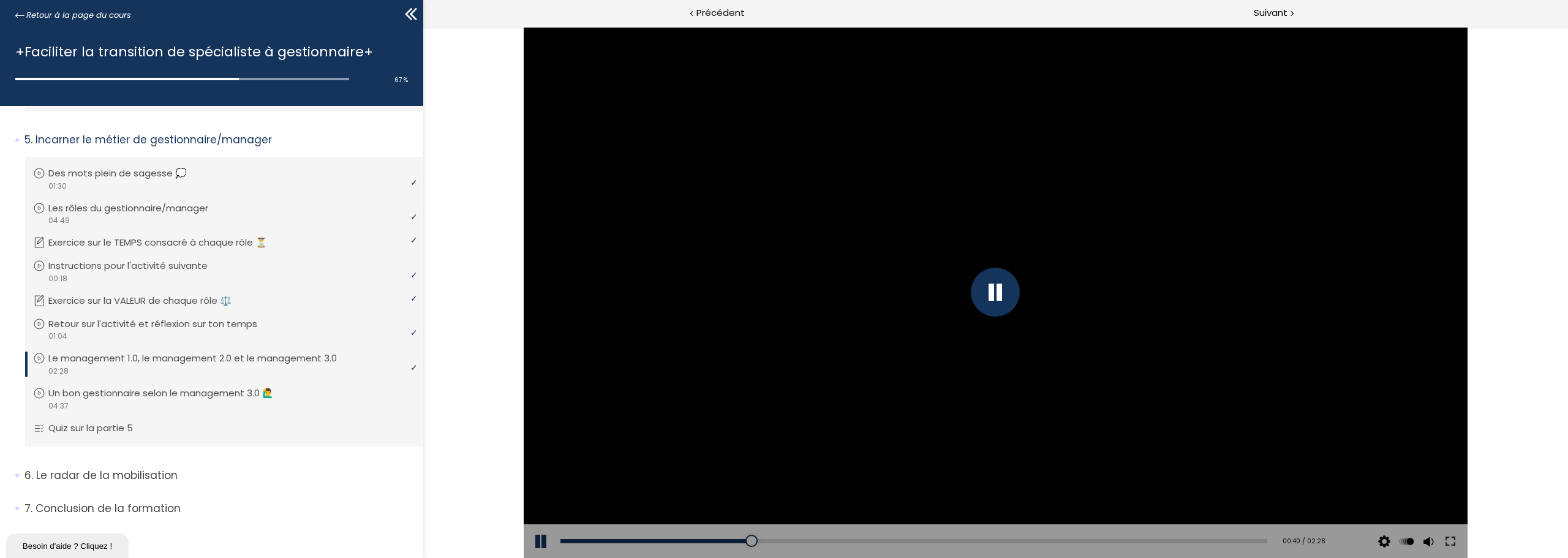
click at [1001, 295] on div at bounding box center [995, 292] width 49 height 49
click at [731, 543] on div "00:36" at bounding box center [913, 542] width 706 height 4
click at [718, 542] on div "00:33" at bounding box center [913, 542] width 706 height 4
click at [997, 268] on div at bounding box center [995, 293] width 944 height 531
click at [809, 296] on div at bounding box center [995, 293] width 944 height 531
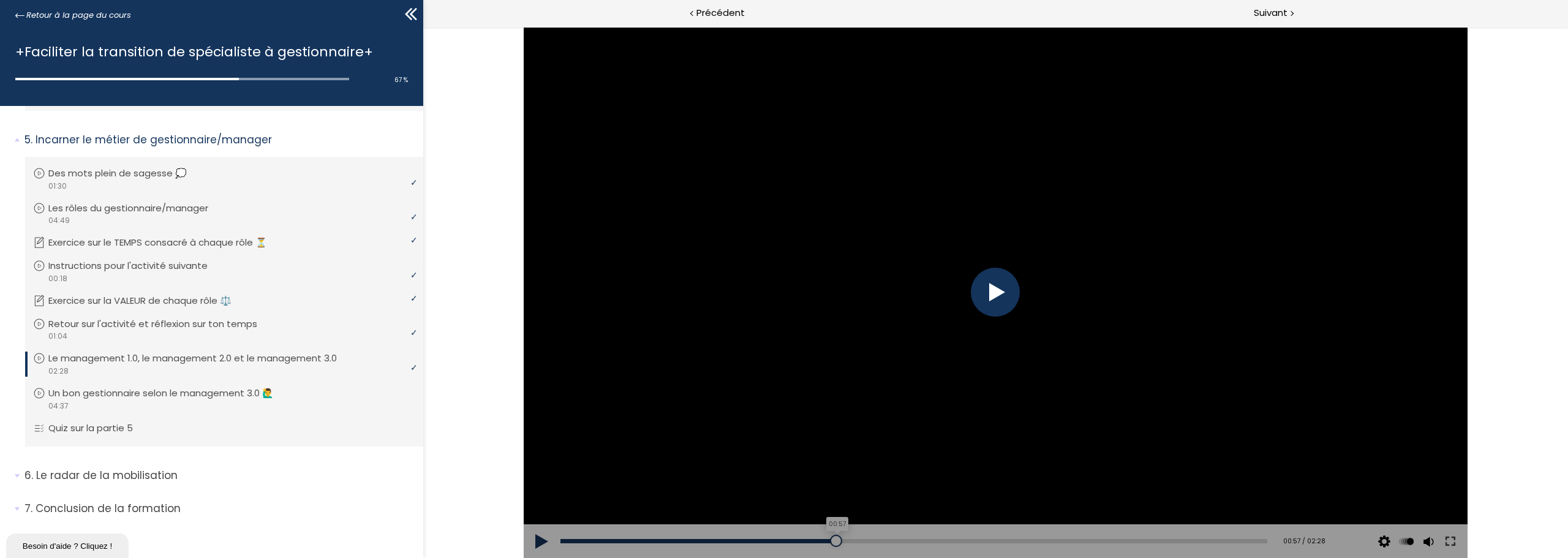
click at [832, 543] on div "00:57" at bounding box center [913, 542] width 706 height 4
click at [802, 539] on div "00:51" at bounding box center [913, 542] width 706 height 4
click at [761, 539] on div "00:42" at bounding box center [913, 542] width 706 height 4
click at [768, 540] on div "00:44" at bounding box center [913, 542] width 706 height 4
click at [774, 541] on div "00:44" at bounding box center [913, 542] width 706 height 4
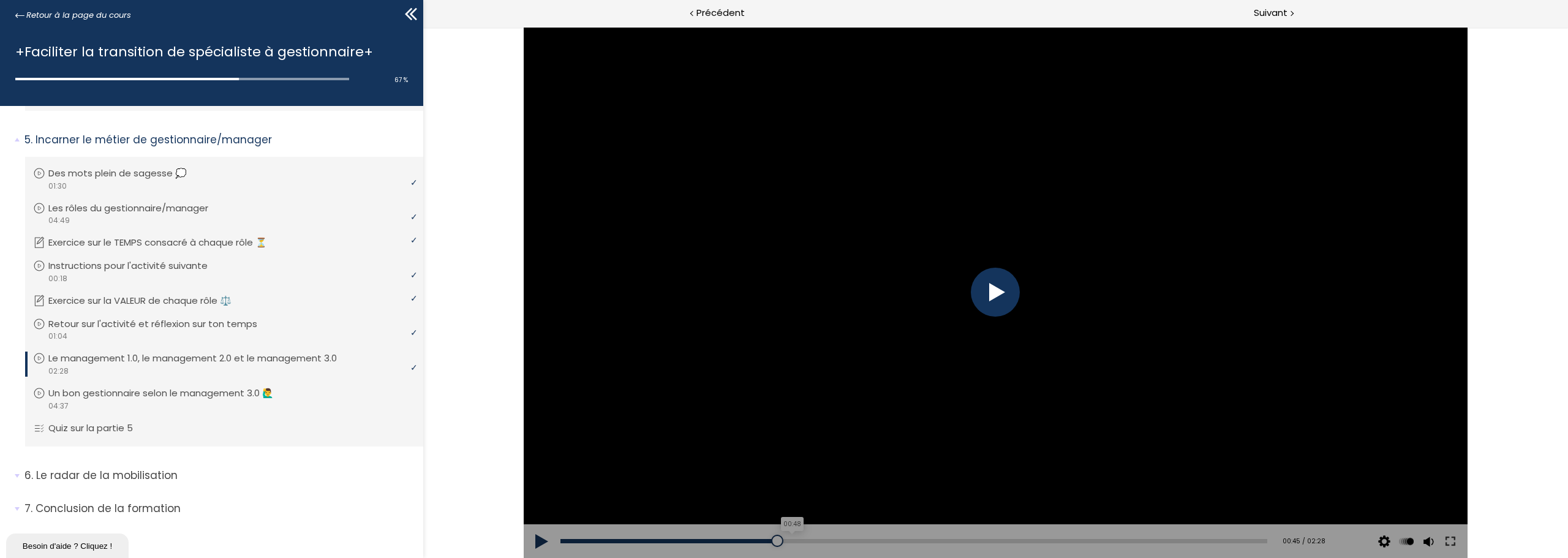
click at [787, 542] on div "00:48" at bounding box center [913, 542] width 706 height 4
click at [800, 542] on div "00:51" at bounding box center [913, 542] width 706 height 4
click at [817, 542] on div "00:54" at bounding box center [913, 542] width 706 height 4
click at [839, 539] on div "00:59" at bounding box center [913, 542] width 706 height 4
click at [860, 539] on div "01:03" at bounding box center [913, 542] width 706 height 4
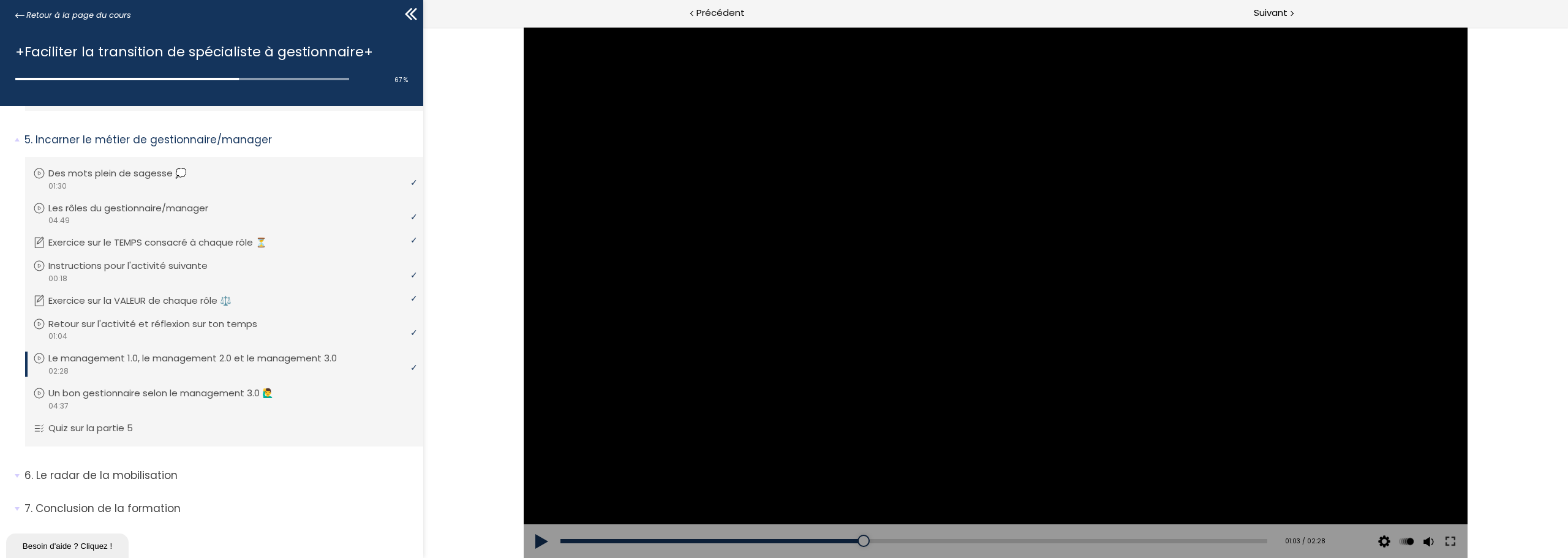
click at [1271, 155] on div at bounding box center [995, 293] width 944 height 531
click at [934, 539] on div "01:19" at bounding box center [913, 542] width 706 height 4
click at [998, 277] on div at bounding box center [995, 292] width 49 height 49
click at [926, 539] on div "01:17" at bounding box center [913, 542] width 706 height 4
click at [926, 539] on div at bounding box center [931, 541] width 12 height 12
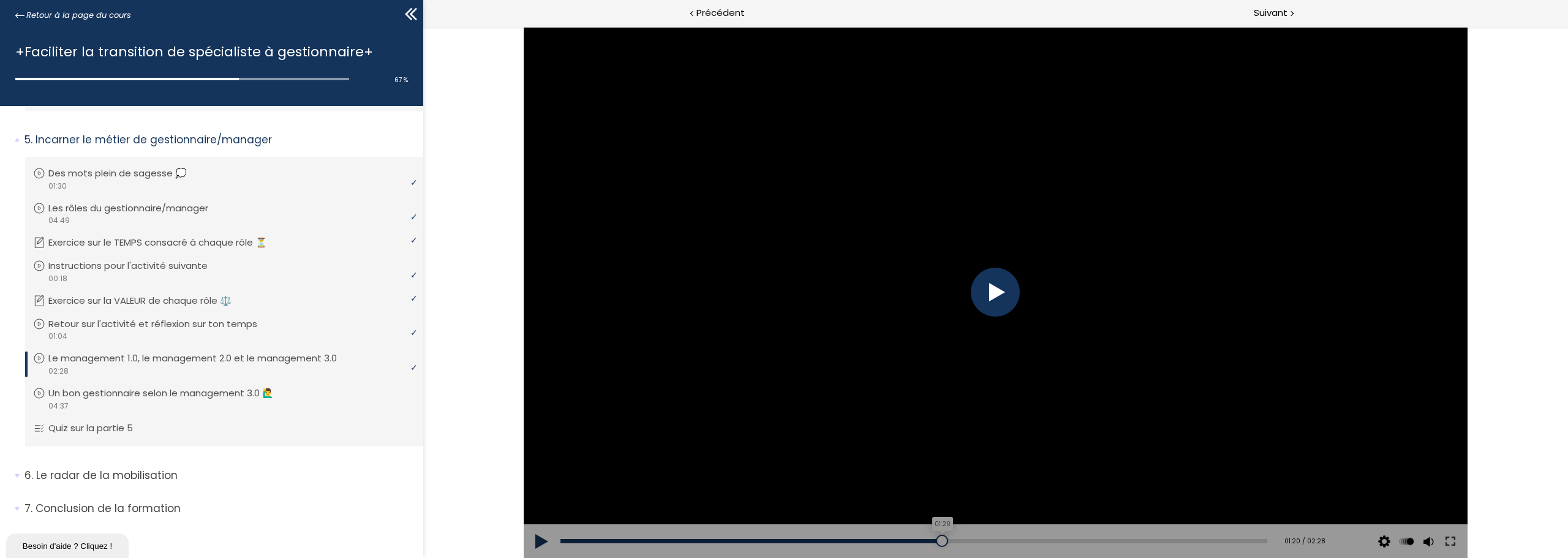
click at [937, 539] on div "01:20" at bounding box center [913, 542] width 706 height 4
click at [948, 539] on div "01:22" at bounding box center [913, 542] width 706 height 4
click at [961, 539] on div "01:25" at bounding box center [913, 542] width 706 height 4
click at [967, 539] on div "01:26" at bounding box center [913, 542] width 706 height 4
click at [815, 228] on div at bounding box center [995, 293] width 944 height 531
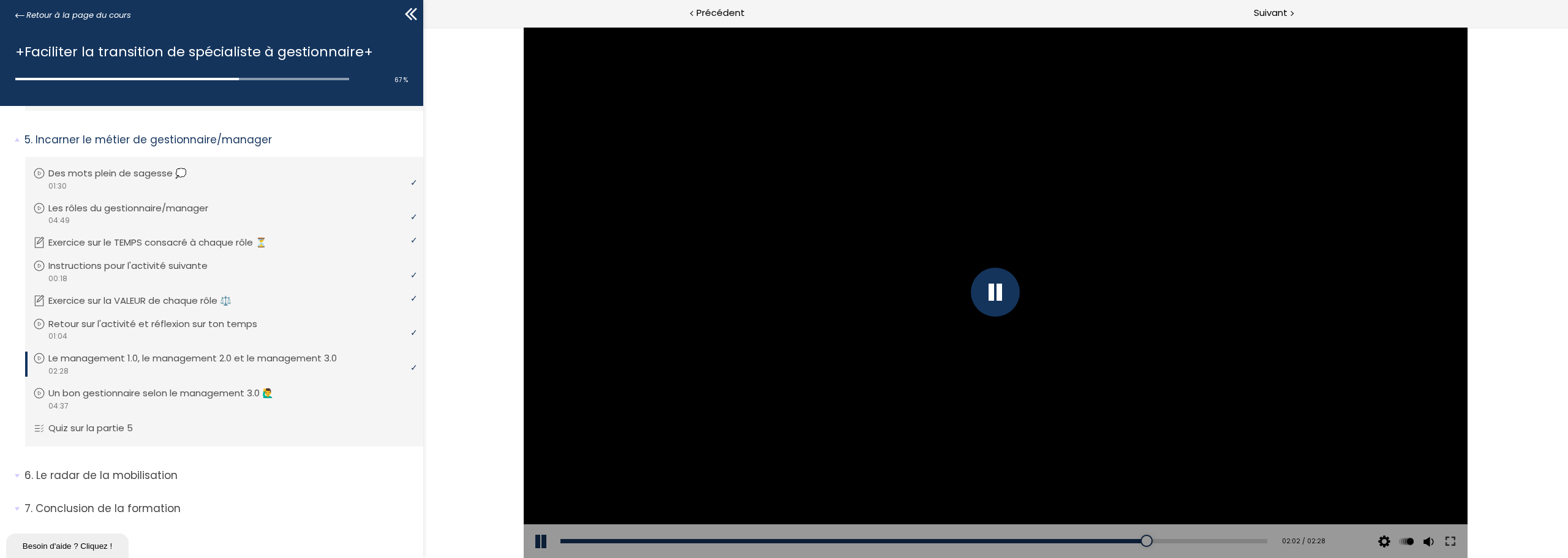
click at [998, 298] on div at bounding box center [995, 292] width 49 height 49
click at [1007, 278] on div at bounding box center [995, 293] width 944 height 531
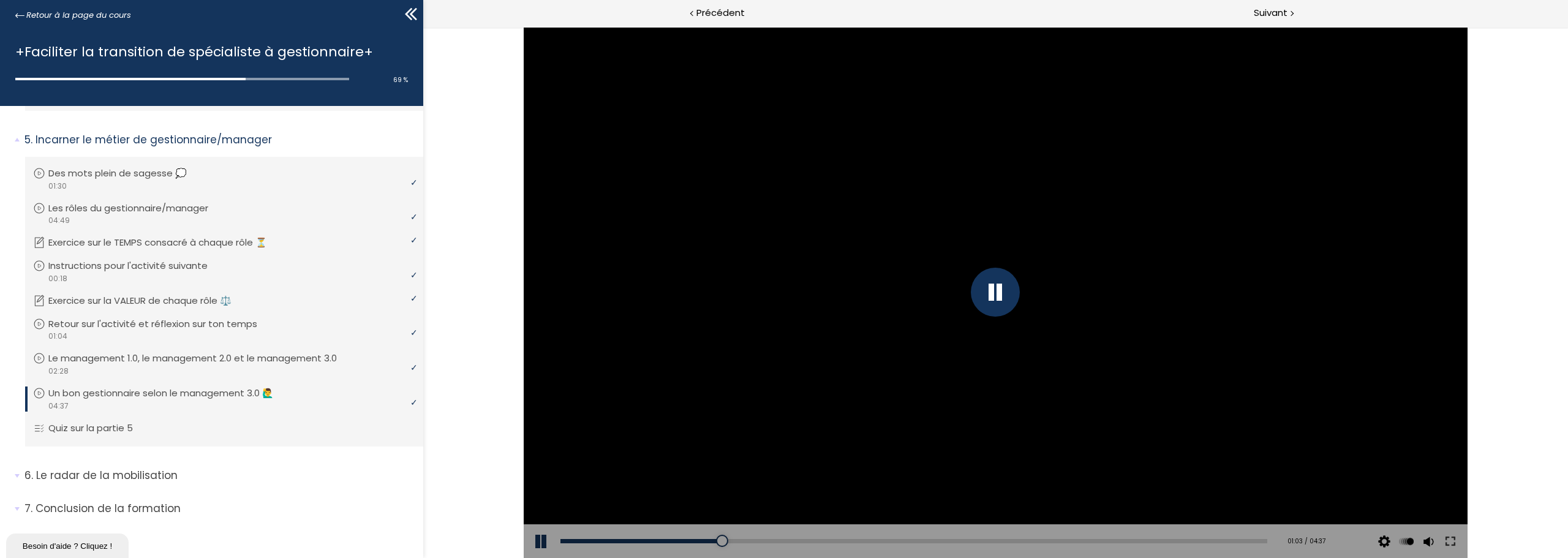
click at [1010, 288] on div at bounding box center [995, 292] width 49 height 49
click at [698, 541] on div "00:54" at bounding box center [913, 542] width 706 height 4
click at [679, 541] on div "00:49" at bounding box center [913, 542] width 706 height 4
click at [690, 540] on div "00:51" at bounding box center [913, 542] width 706 height 4
click at [953, 228] on div at bounding box center [995, 293] width 944 height 531
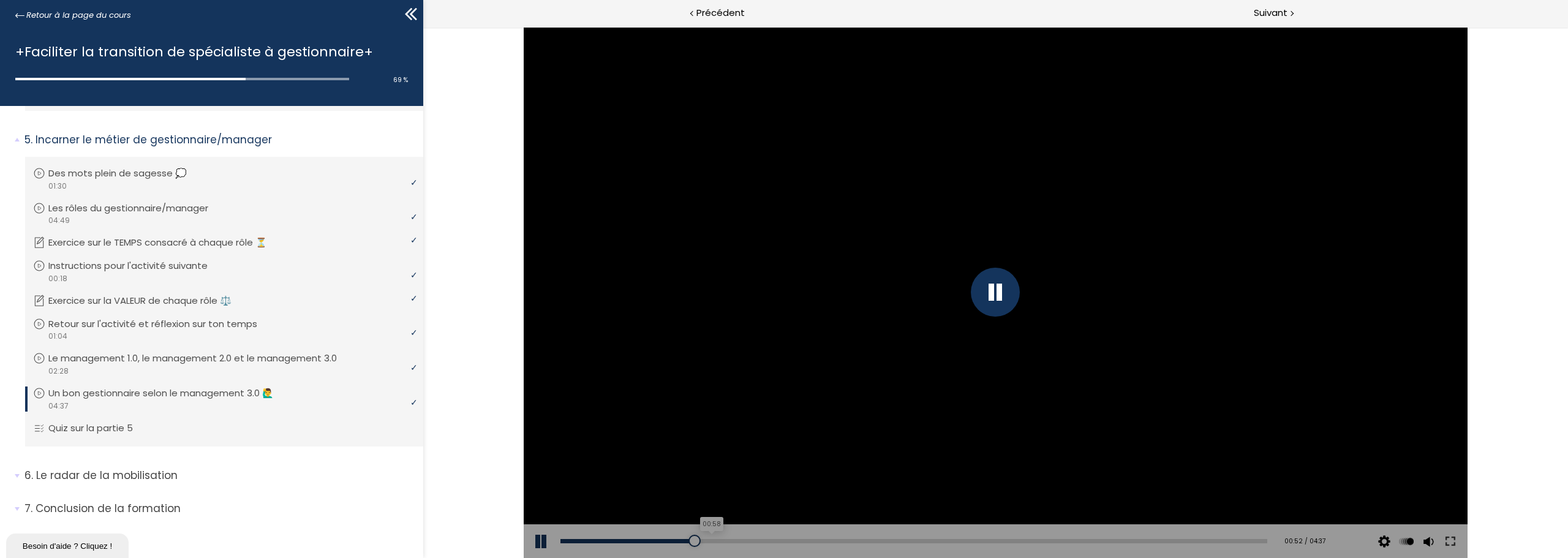
click at [707, 539] on div "00:58" at bounding box center [913, 542] width 706 height 4
click at [730, 540] on div "01:07" at bounding box center [913, 542] width 706 height 4
click at [1015, 290] on div at bounding box center [995, 292] width 49 height 49
click at [908, 302] on div at bounding box center [995, 293] width 944 height 531
click at [997, 290] on div at bounding box center [995, 292] width 49 height 49
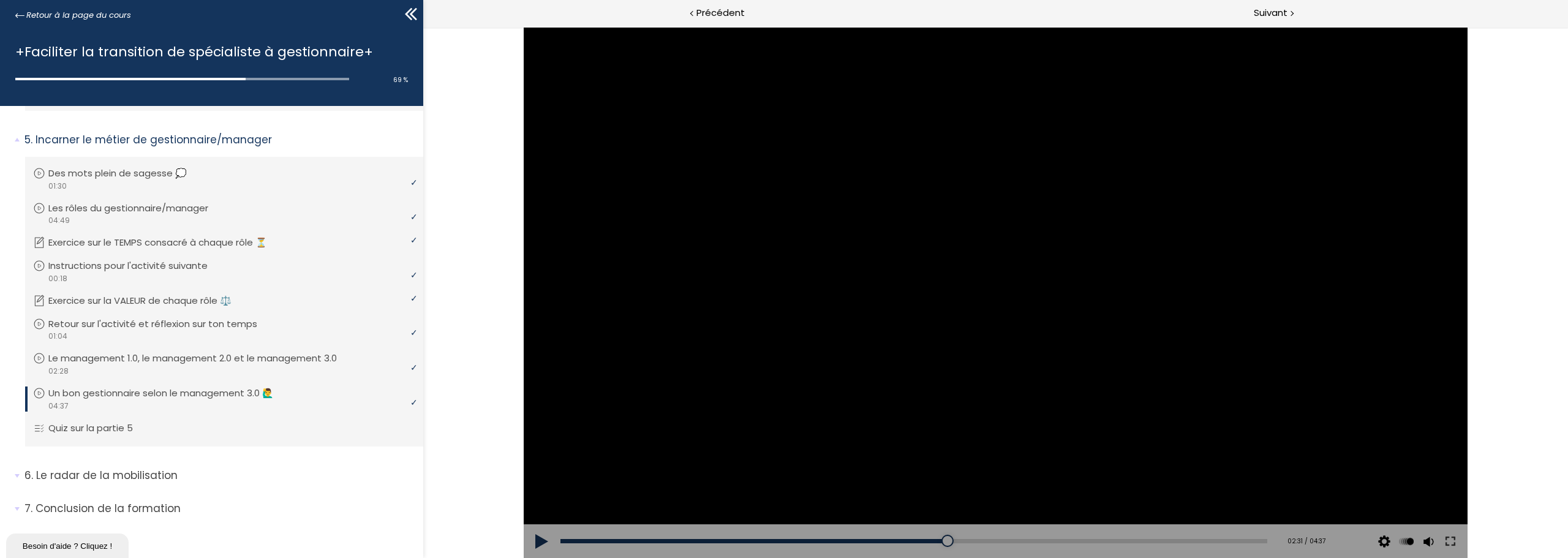
click at [1027, 418] on div at bounding box center [995, 293] width 944 height 531
click at [1133, 268] on div at bounding box center [995, 293] width 944 height 531
click at [1069, 539] on div "03:22" at bounding box center [913, 542] width 706 height 4
click at [1082, 539] on div "03:27" at bounding box center [913, 542] width 706 height 4
click at [1090, 540] on div "03:30" at bounding box center [913, 542] width 706 height 4
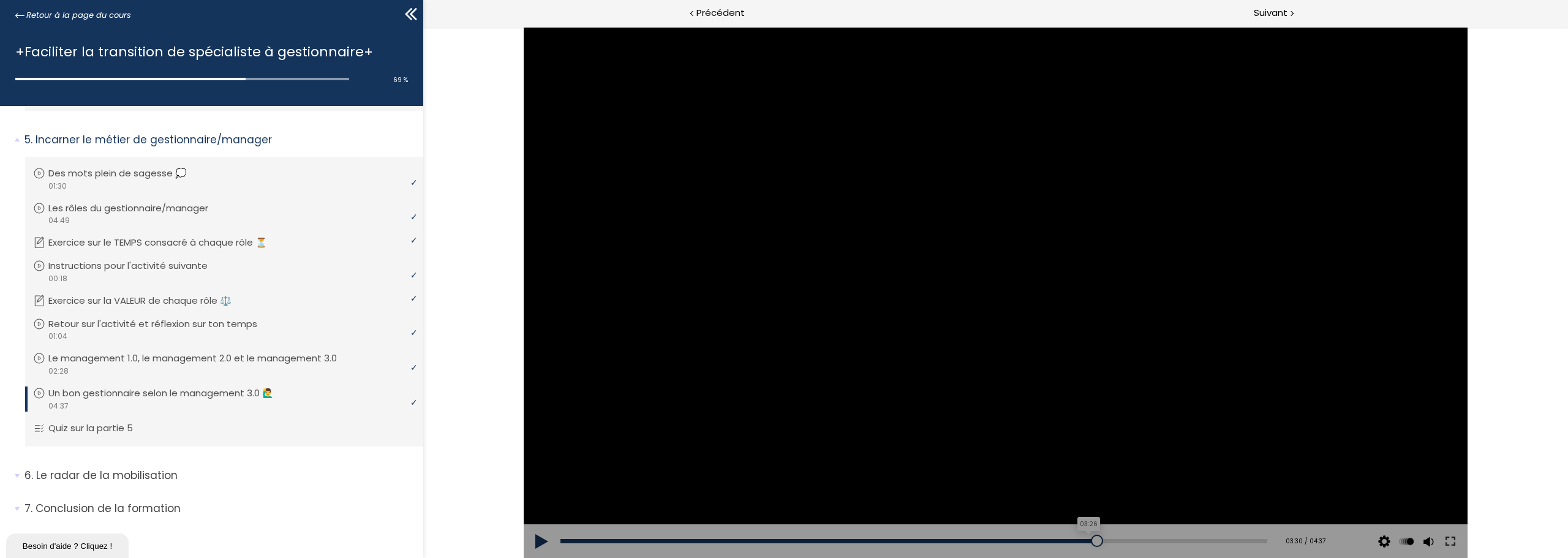
click at [1081, 539] on div "03:26" at bounding box center [913, 542] width 706 height 4
click at [987, 302] on div at bounding box center [995, 293] width 944 height 531
click at [1082, 538] on div "Add chapter 00:05" at bounding box center [913, 542] width 706 height 34
click at [1071, 546] on div "Add chapter 03:26" at bounding box center [913, 542] width 706 height 34
click at [1059, 540] on div "03:18" at bounding box center [913, 542] width 706 height 4
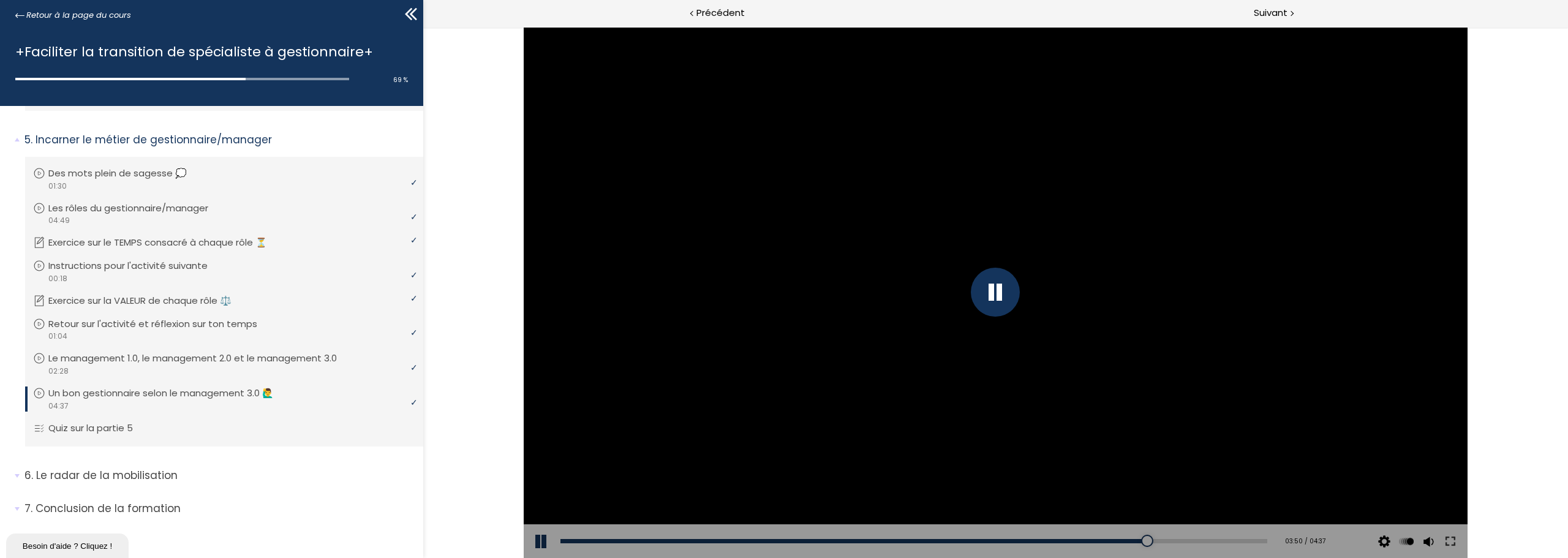
click at [1000, 298] on div at bounding box center [995, 292] width 49 height 49
click at [961, 252] on div at bounding box center [995, 293] width 944 height 531
click at [993, 291] on div at bounding box center [995, 292] width 49 height 49
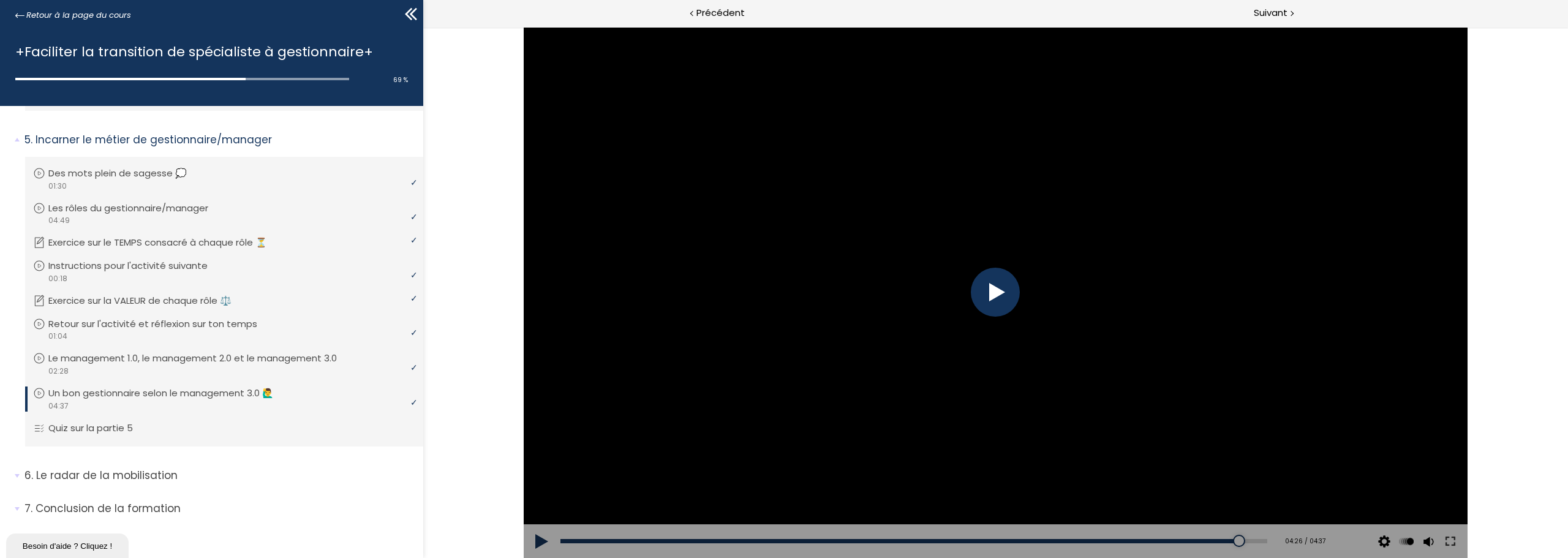
click at [993, 291] on div at bounding box center [995, 292] width 49 height 49
click at [986, 265] on div at bounding box center [995, 293] width 944 height 531
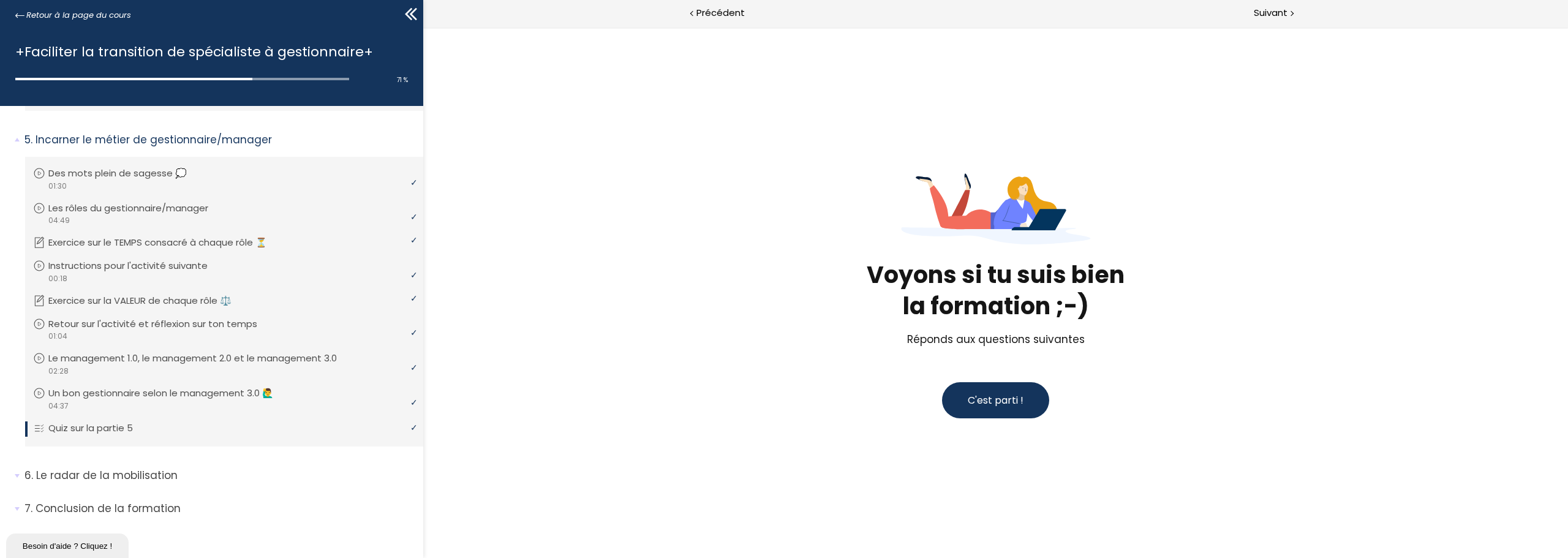
click at [977, 401] on span "C'est parti !" at bounding box center [995, 401] width 55 height 14
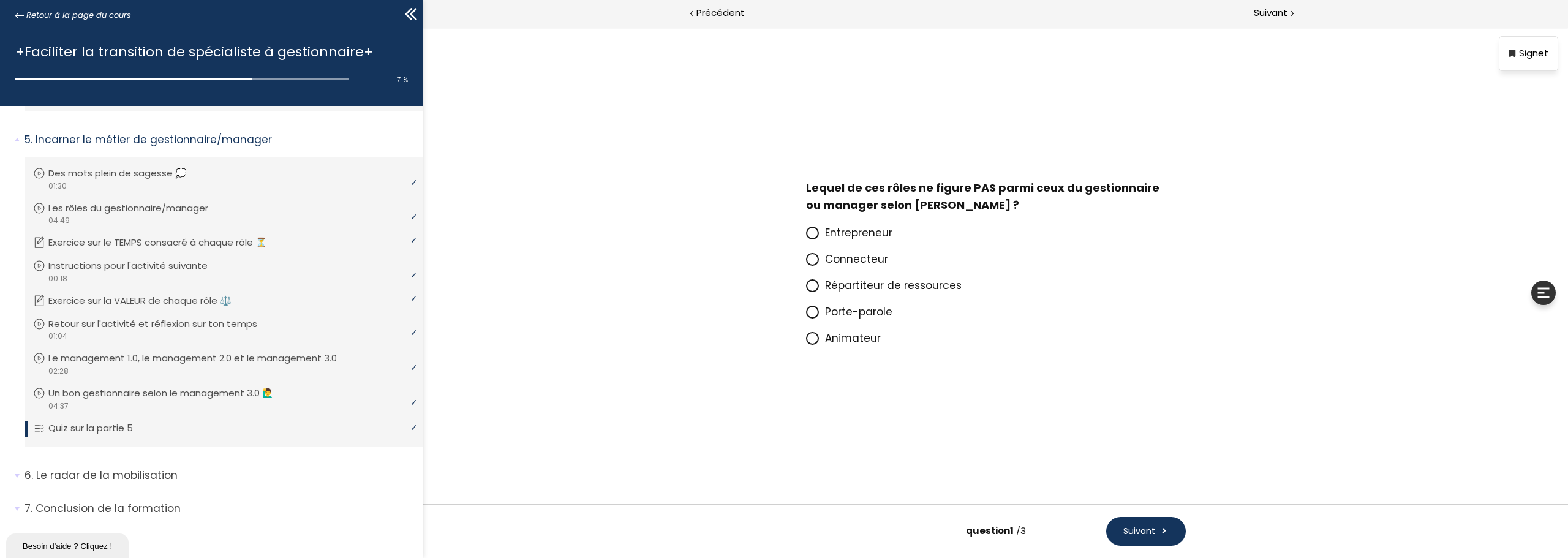
click at [810, 339] on icon at bounding box center [812, 338] width 7 height 7
click at [806, 342] on input "Animateur" at bounding box center [806, 342] width 0 height 0
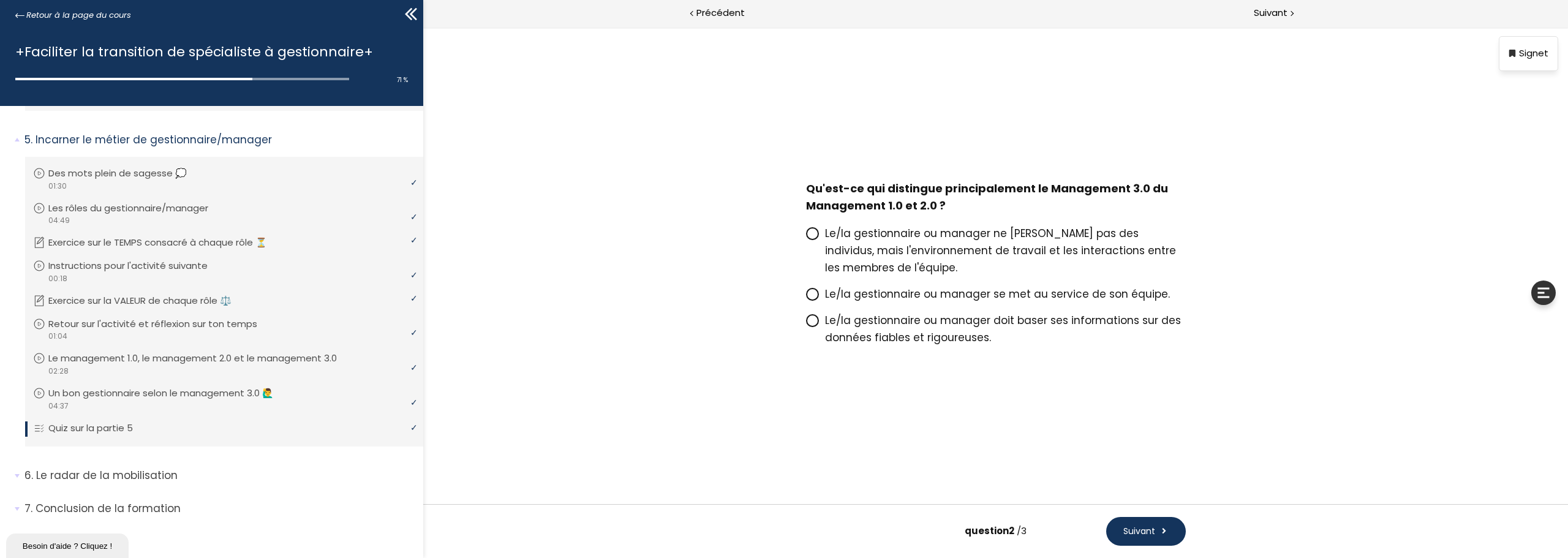
click at [808, 231] on icon at bounding box center [812, 233] width 7 height 7
click at [806, 237] on input "Le/la gestionnaire ou manager ne gère pas des individus, mais l'environnement d…" at bounding box center [806, 237] width 0 height 0
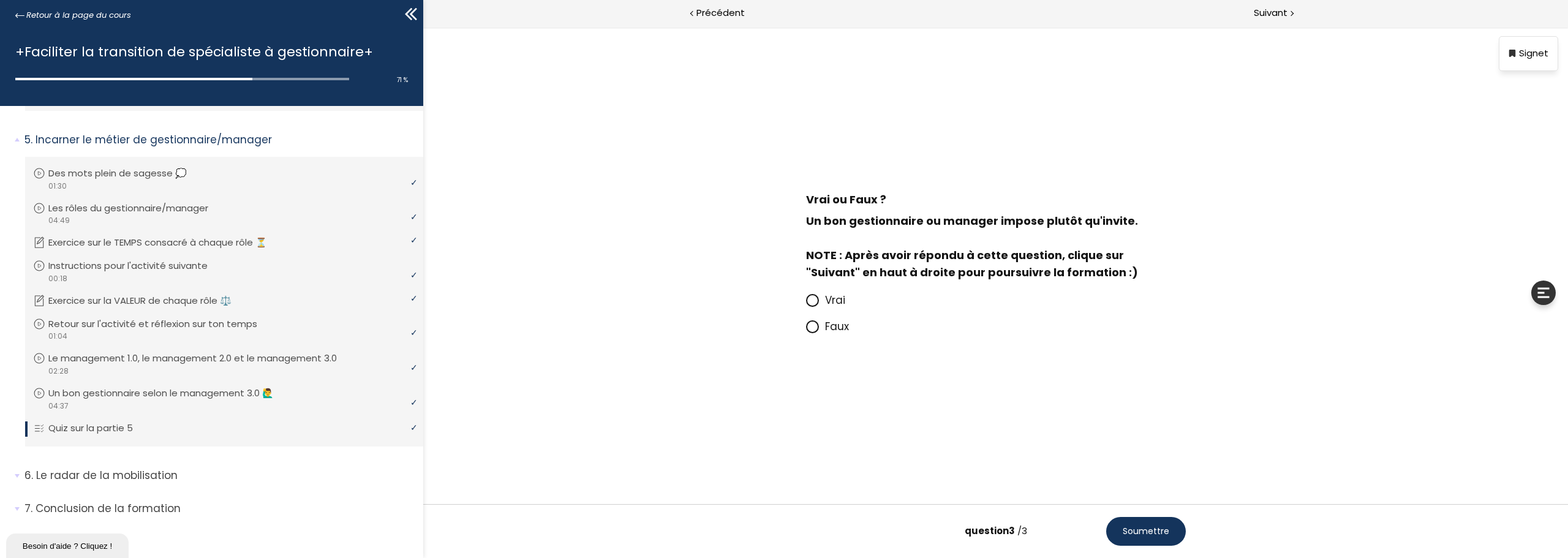
click at [812, 326] on icon at bounding box center [812, 327] width 7 height 7
click at [806, 330] on input "Faux" at bounding box center [806, 330] width 0 height 0
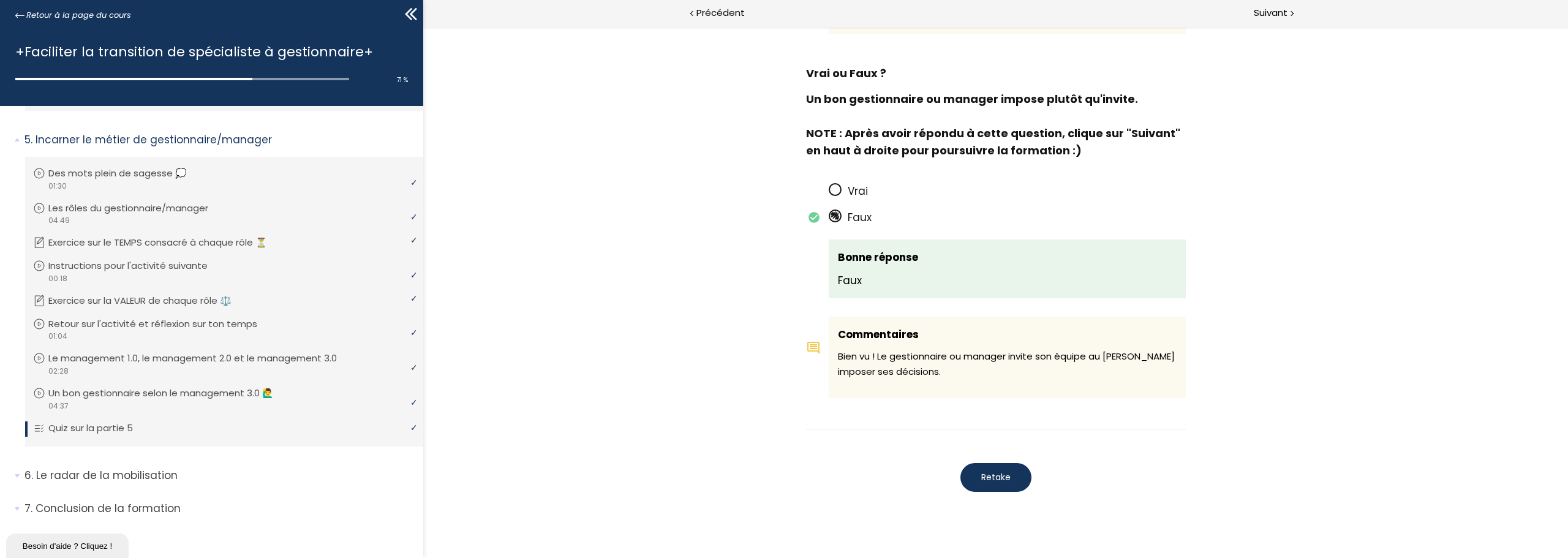
scroll to position [1033, 0]
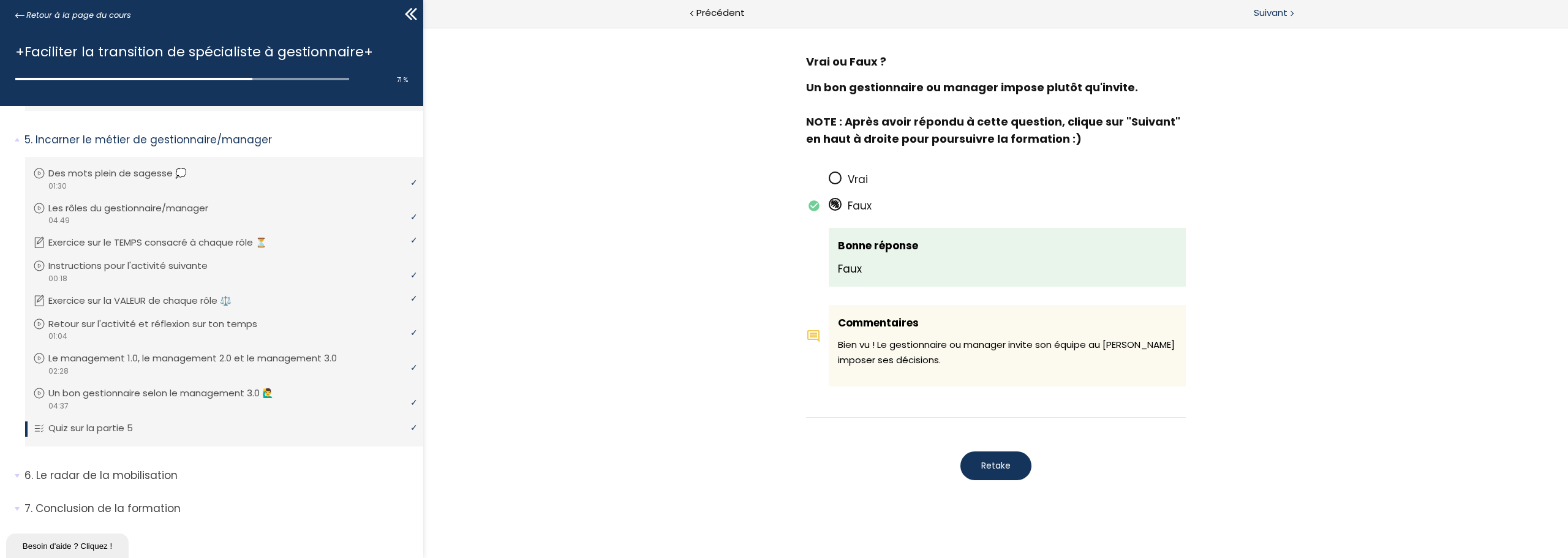
click at [1267, 9] on span "Suivant" at bounding box center [1270, 14] width 33 height 16
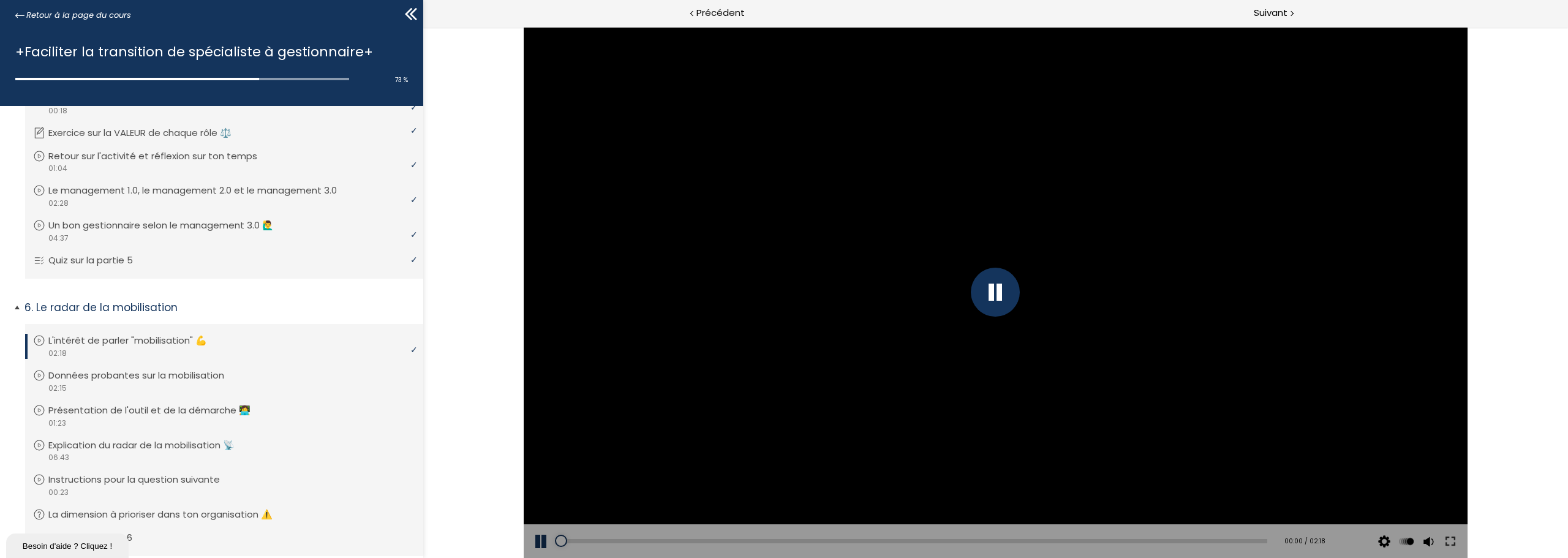
scroll to position [1287, 0]
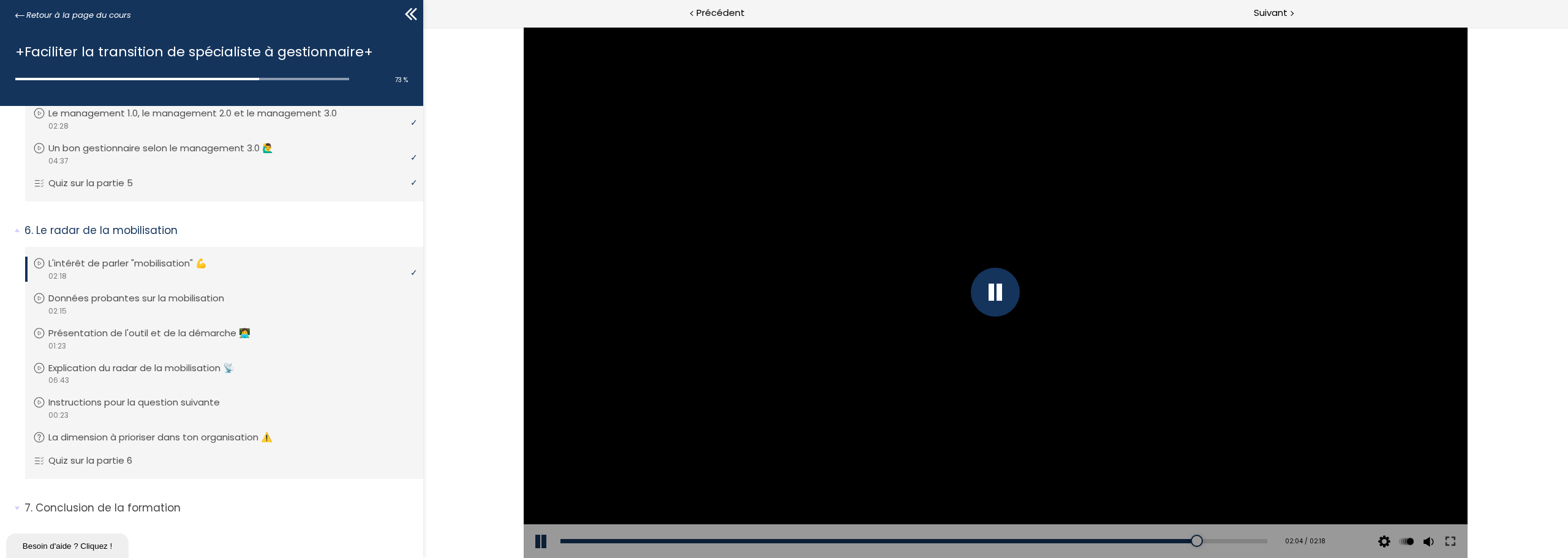
click at [991, 309] on div at bounding box center [995, 292] width 49 height 49
click at [1082, 305] on div at bounding box center [995, 293] width 944 height 531
click at [993, 293] on div at bounding box center [995, 292] width 49 height 49
drag, startPoint x: 1027, startPoint y: 263, endPoint x: 1547, endPoint y: 492, distance: 568.2
click at [1027, 263] on div at bounding box center [995, 293] width 944 height 531
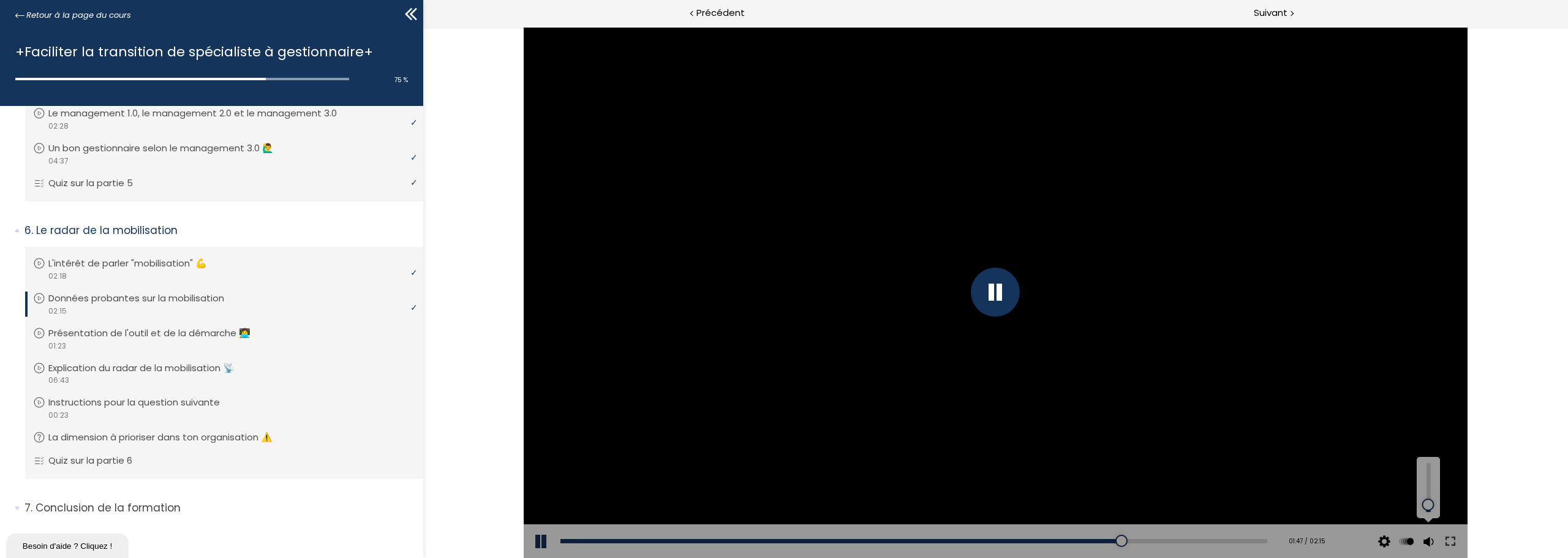
click at [1429, 505] on div at bounding box center [1429, 505] width 0 height 0
click at [1429, 505] on div at bounding box center [1429, 505] width 0 height 0
click at [995, 289] on div at bounding box center [995, 292] width 49 height 49
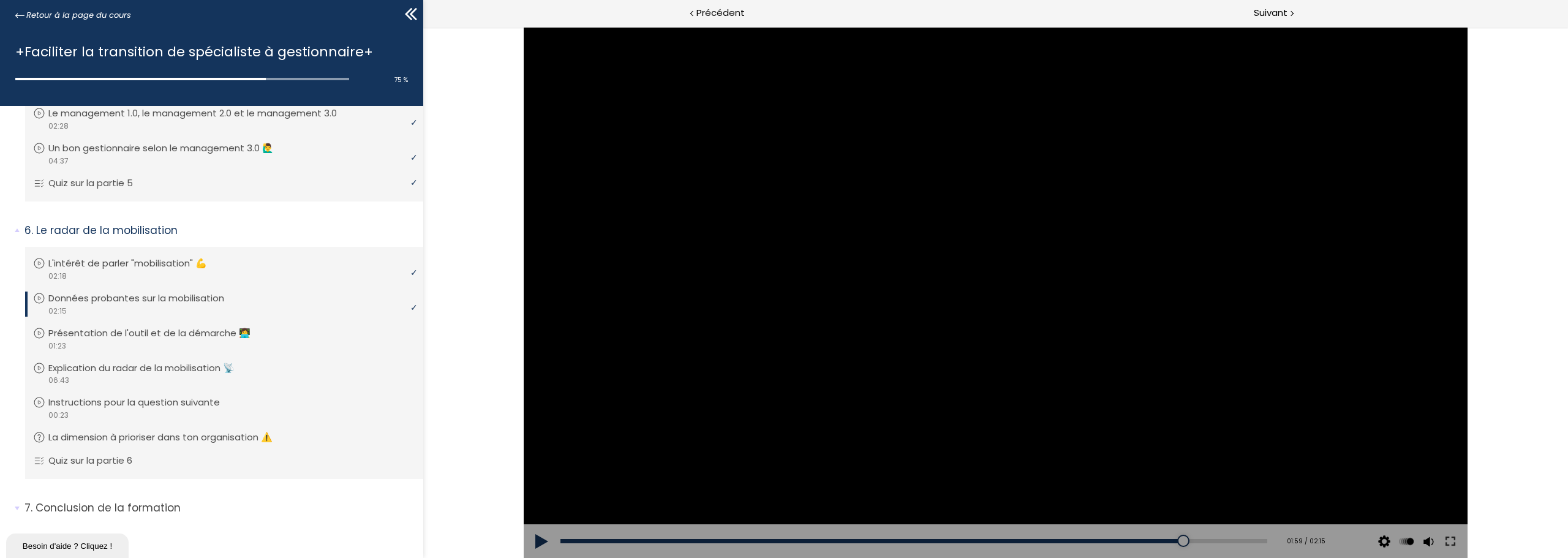
click at [995, 354] on div at bounding box center [995, 293] width 944 height 531
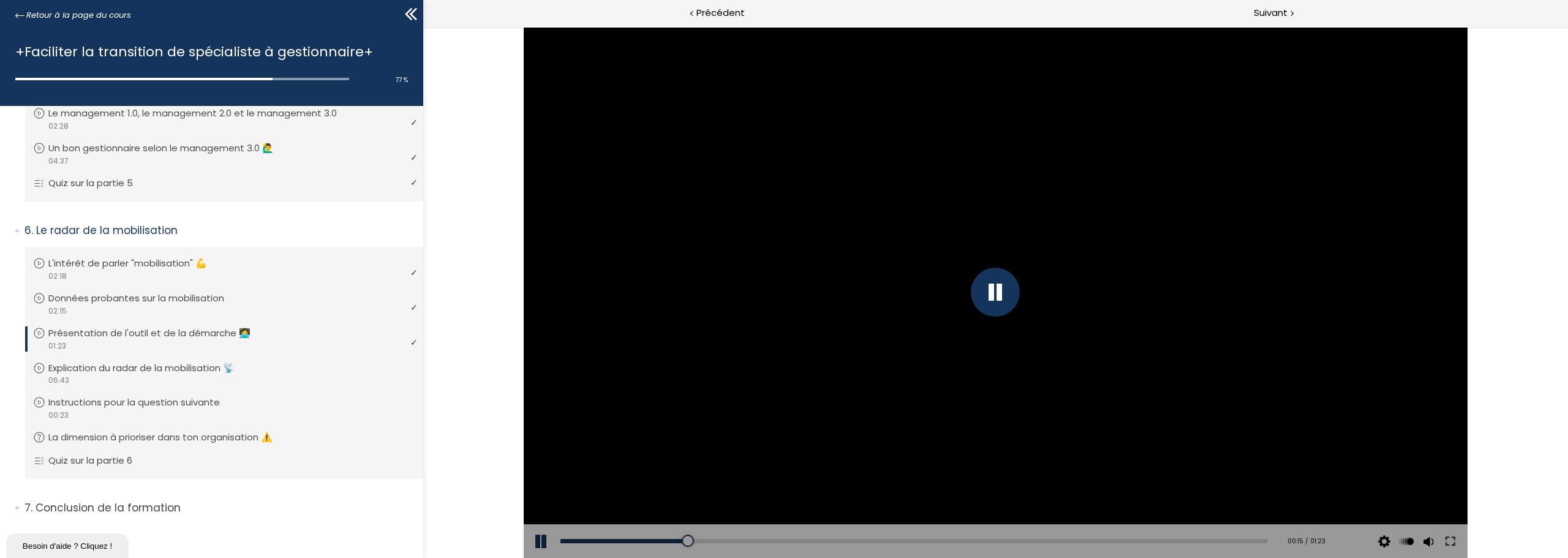
click at [1002, 292] on div at bounding box center [995, 292] width 49 height 49
drag, startPoint x: 1113, startPoint y: 288, endPoint x: 1242, endPoint y: 335, distance: 137.3
click at [1113, 288] on div at bounding box center [995, 293] width 944 height 531
click at [1077, 291] on div at bounding box center [995, 293] width 944 height 531
click at [789, 163] on div at bounding box center [995, 293] width 944 height 531
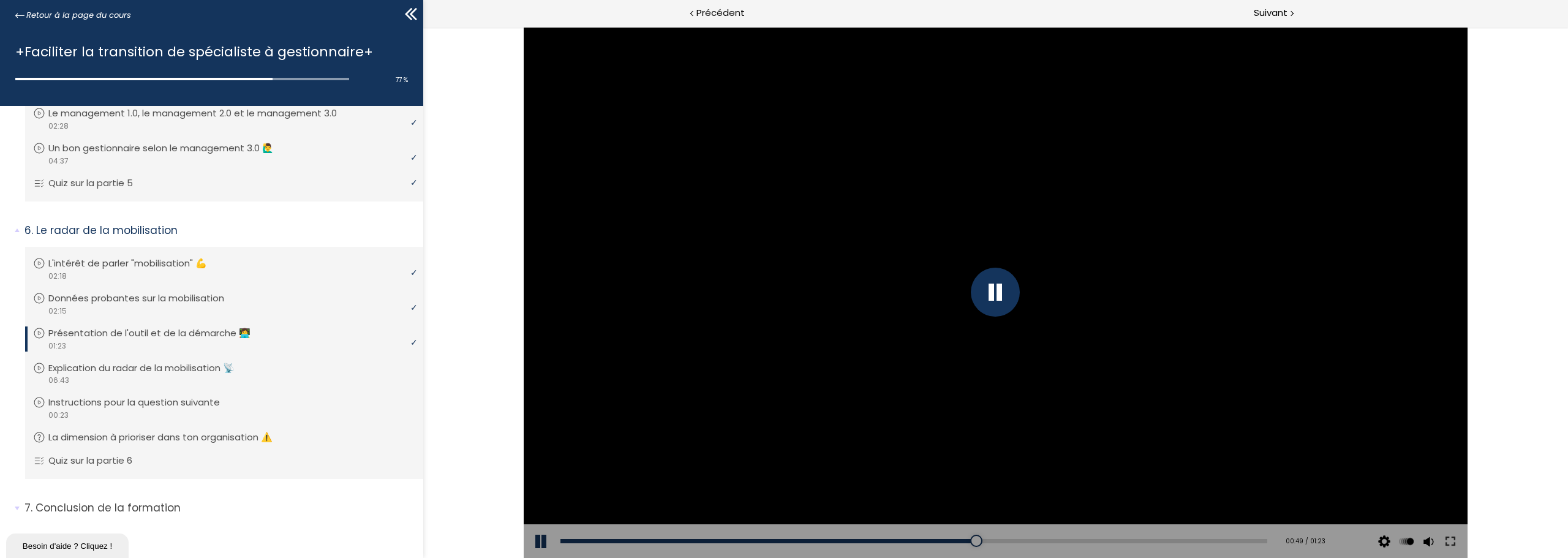
click at [992, 295] on div at bounding box center [995, 292] width 49 height 49
click at [1066, 342] on div at bounding box center [995, 293] width 944 height 531
click at [993, 297] on div at bounding box center [995, 292] width 49 height 49
click at [997, 240] on div at bounding box center [995, 293] width 944 height 531
click at [1294, 314] on div at bounding box center [995, 293] width 944 height 531
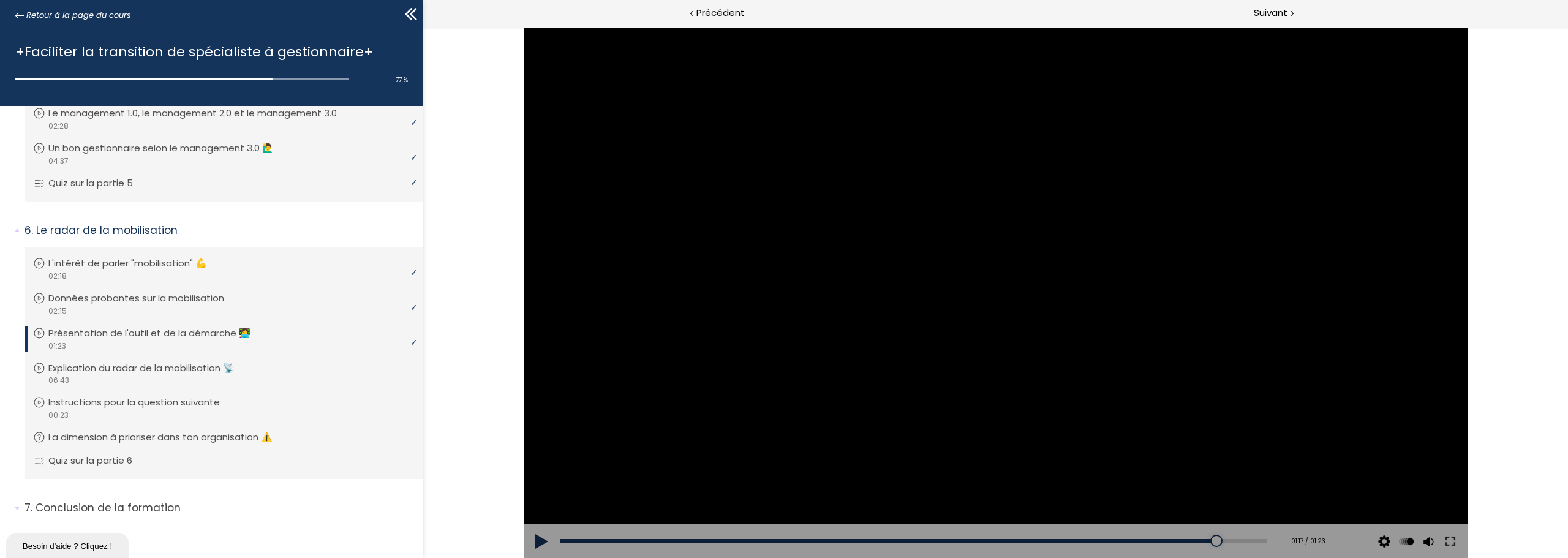
click at [1034, 347] on div at bounding box center [995, 293] width 944 height 531
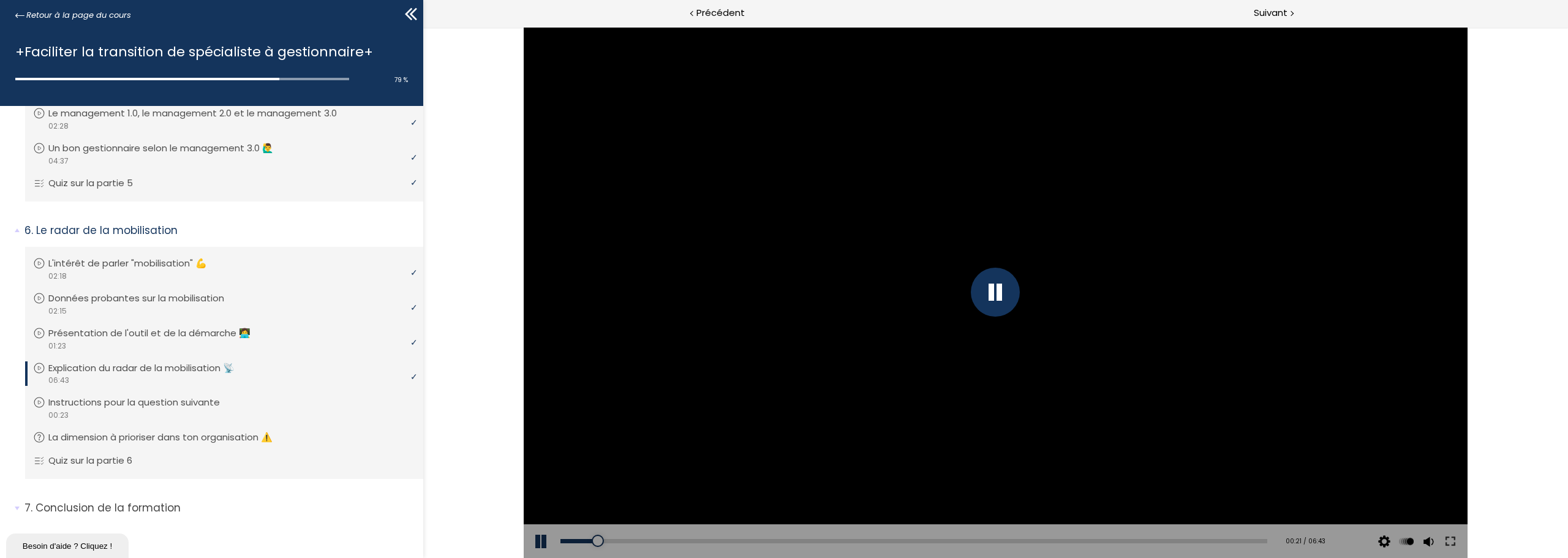
click at [1002, 300] on div at bounding box center [995, 292] width 49 height 49
click at [916, 229] on div at bounding box center [995, 293] width 944 height 531
click at [995, 280] on div at bounding box center [995, 292] width 49 height 49
click at [603, 539] on div "00:24" at bounding box center [913, 542] width 706 height 4
click at [601, 539] on div at bounding box center [602, 541] width 12 height 12
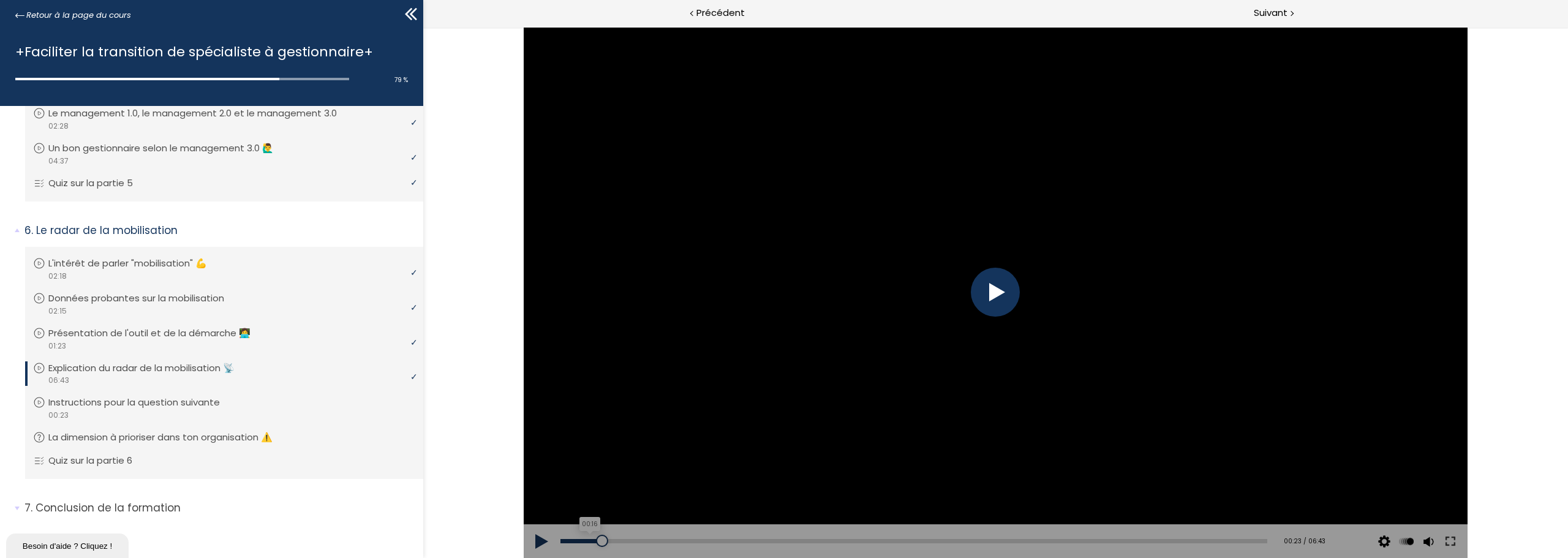
click at [590, 542] on div "00:16" at bounding box center [913, 542] width 706 height 4
click at [593, 542] on div at bounding box center [590, 541] width 12 height 12
click at [596, 542] on div at bounding box center [597, 541] width 12 height 12
click at [599, 541] on div at bounding box center [597, 541] width 12 height 12
click at [601, 541] on div at bounding box center [599, 541] width 12 height 12
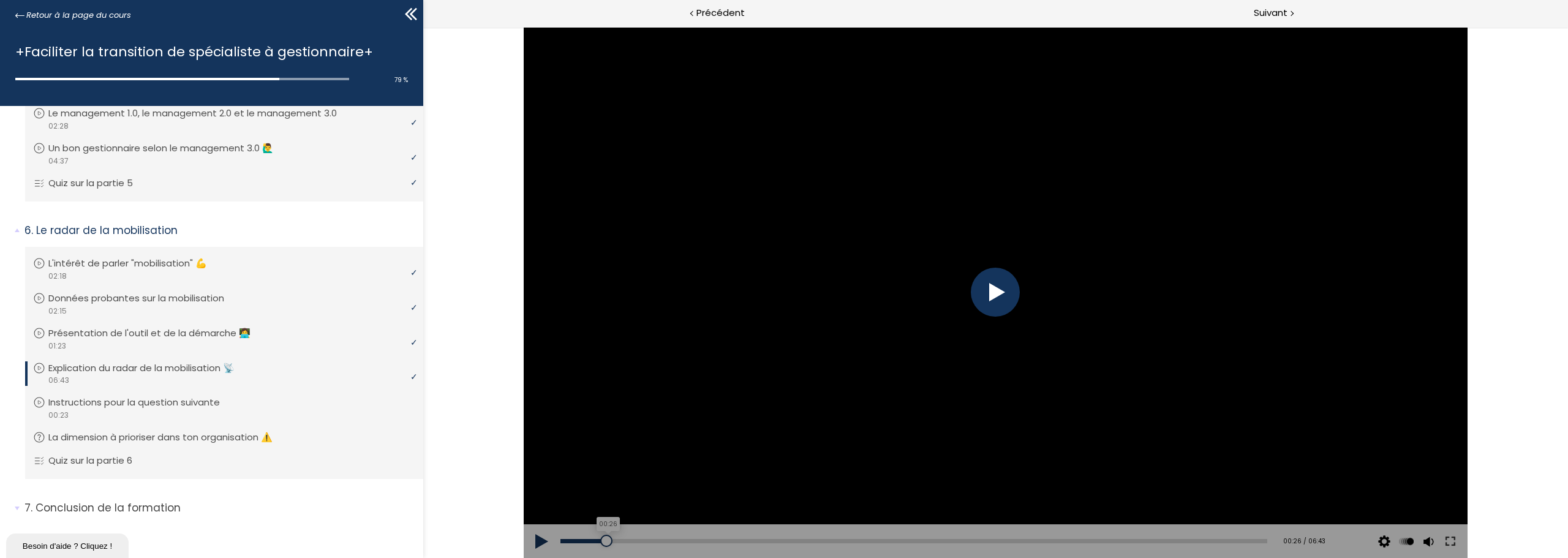
click at [605, 541] on div at bounding box center [606, 541] width 12 height 12
click at [1550, 335] on div "The video is loading... Click for sound @keyframes VOLUME_SMALL_WAVE_FLASH { 0%…" at bounding box center [995, 293] width 1145 height 531
click at [997, 306] on div at bounding box center [995, 293] width 944 height 531
click at [1000, 289] on div at bounding box center [995, 292] width 49 height 49
click at [994, 288] on div at bounding box center [995, 292] width 49 height 49
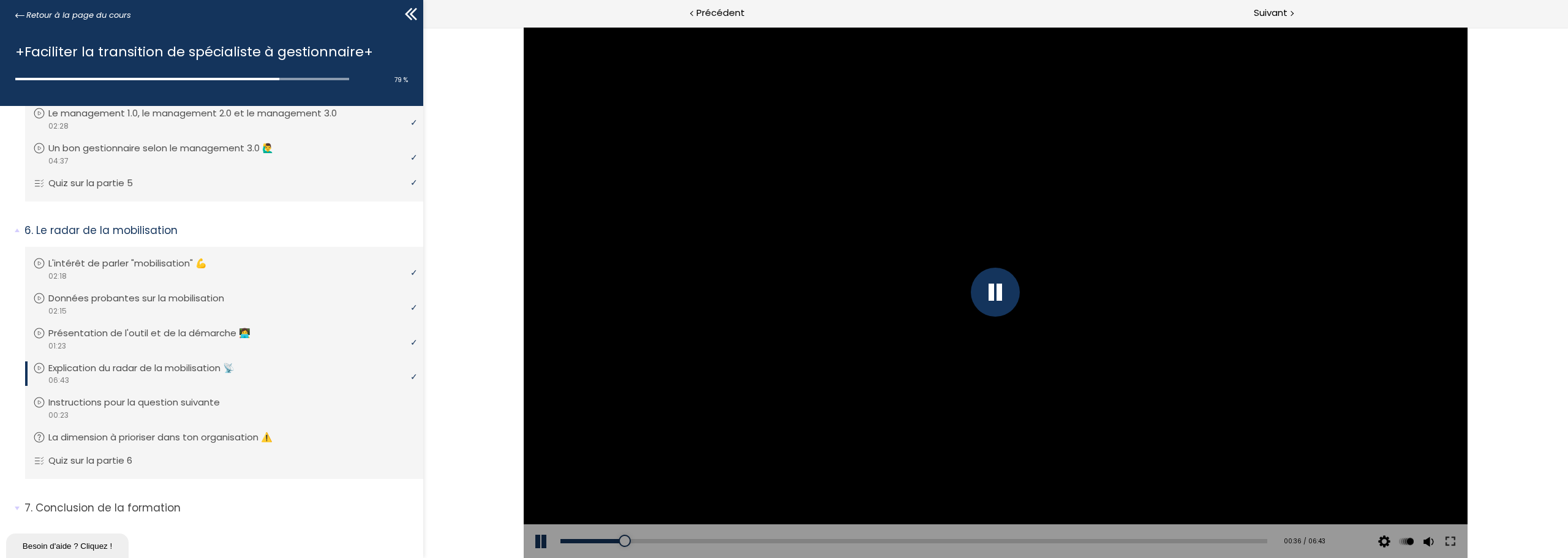
click at [994, 288] on div at bounding box center [995, 292] width 49 height 49
click at [610, 542] on div "00:29" at bounding box center [913, 542] width 706 height 4
click at [615, 541] on div at bounding box center [611, 541] width 12 height 12
click at [625, 540] on div "00:36" at bounding box center [913, 542] width 706 height 4
click at [619, 539] on div at bounding box center [620, 541] width 12 height 12
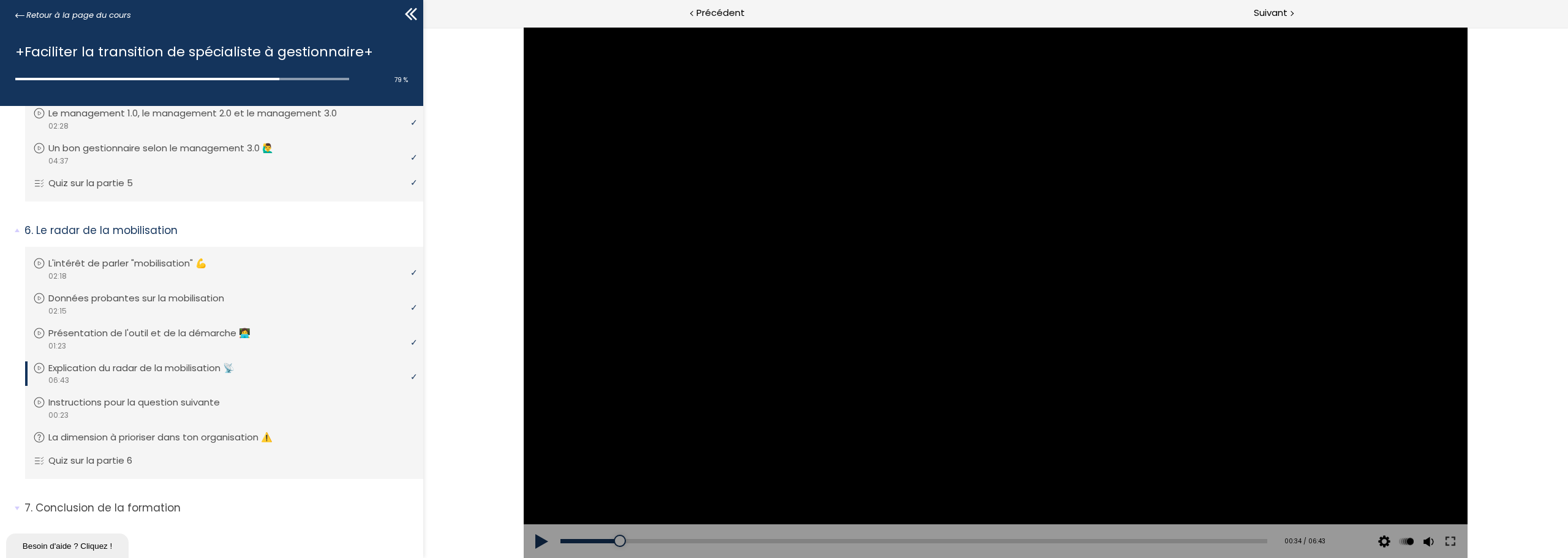
click at [985, 368] on div at bounding box center [995, 293] width 944 height 531
click at [995, 291] on div at bounding box center [995, 292] width 49 height 49
click at [634, 540] on div "00:42" at bounding box center [913, 542] width 706 height 4
click at [778, 213] on div at bounding box center [995, 293] width 944 height 531
click at [997, 290] on div at bounding box center [995, 292] width 49 height 49
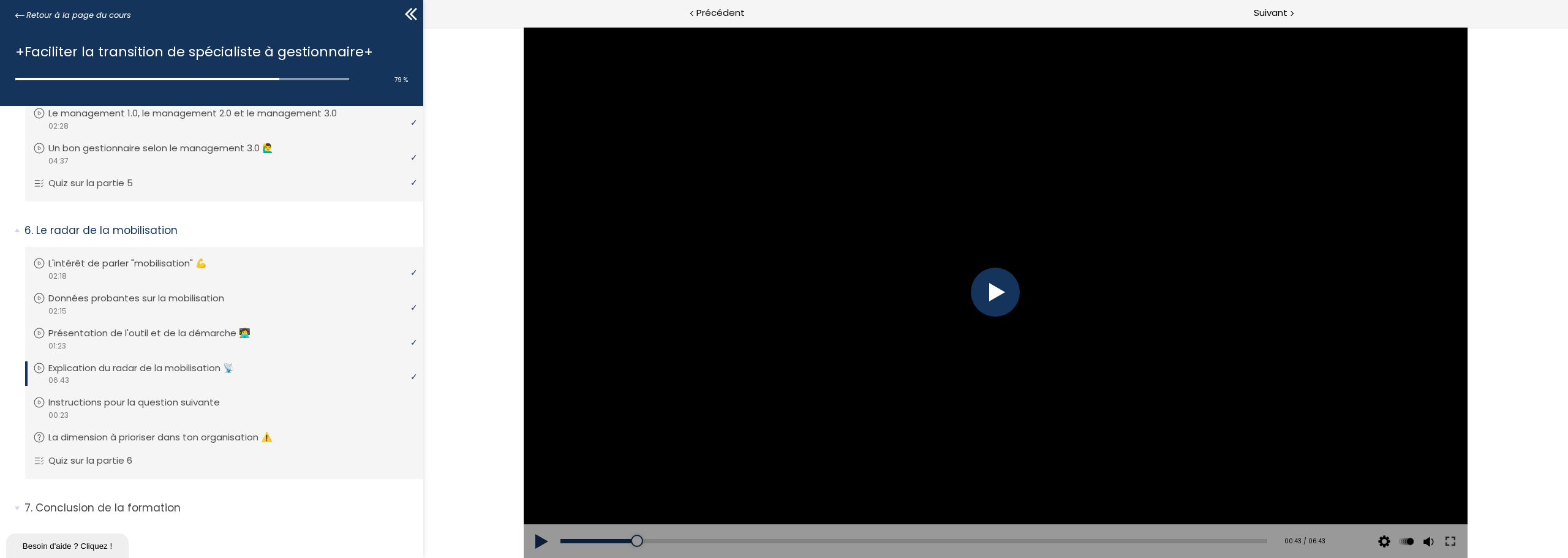
click at [1002, 290] on div at bounding box center [995, 292] width 49 height 49
click at [1000, 288] on div at bounding box center [995, 292] width 49 height 49
click at [1093, 393] on div at bounding box center [995, 293] width 944 height 531
click at [995, 300] on div at bounding box center [995, 292] width 49 height 49
click at [1091, 377] on div at bounding box center [995, 293] width 944 height 531
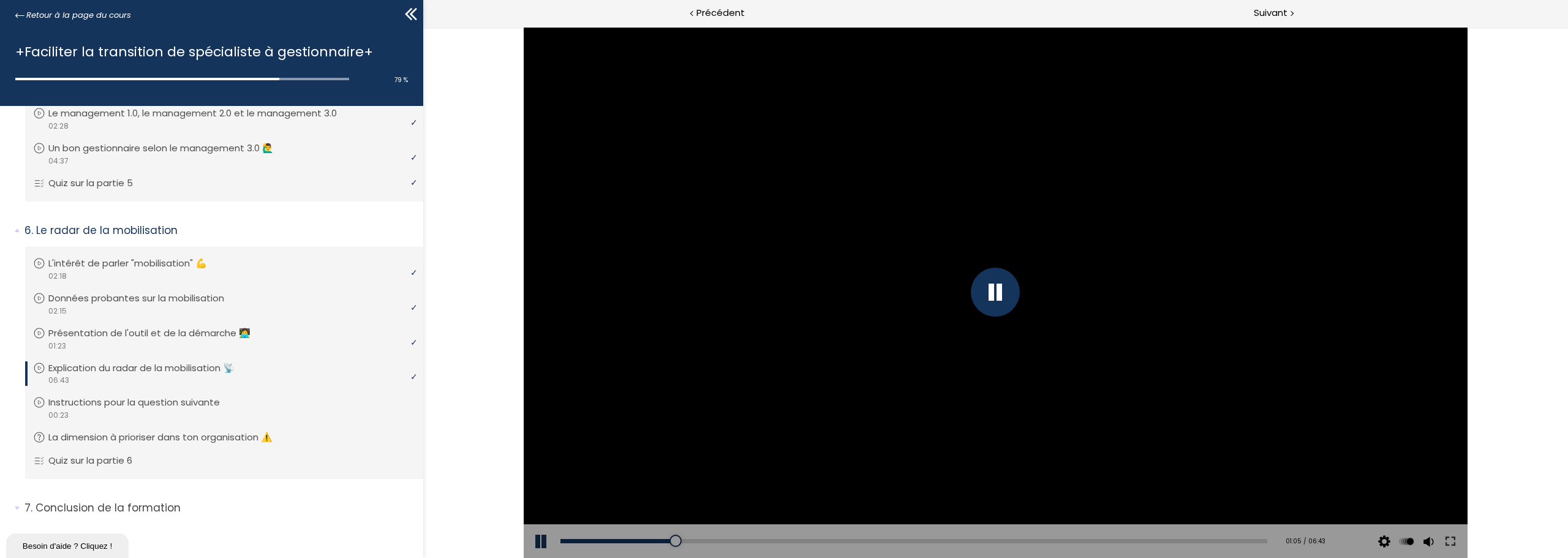
click at [988, 291] on div at bounding box center [995, 292] width 49 height 49
click at [1016, 379] on div at bounding box center [995, 293] width 944 height 531
click at [995, 288] on div at bounding box center [995, 292] width 49 height 49
click at [894, 289] on div at bounding box center [995, 293] width 944 height 531
click at [975, 285] on div at bounding box center [995, 292] width 49 height 49
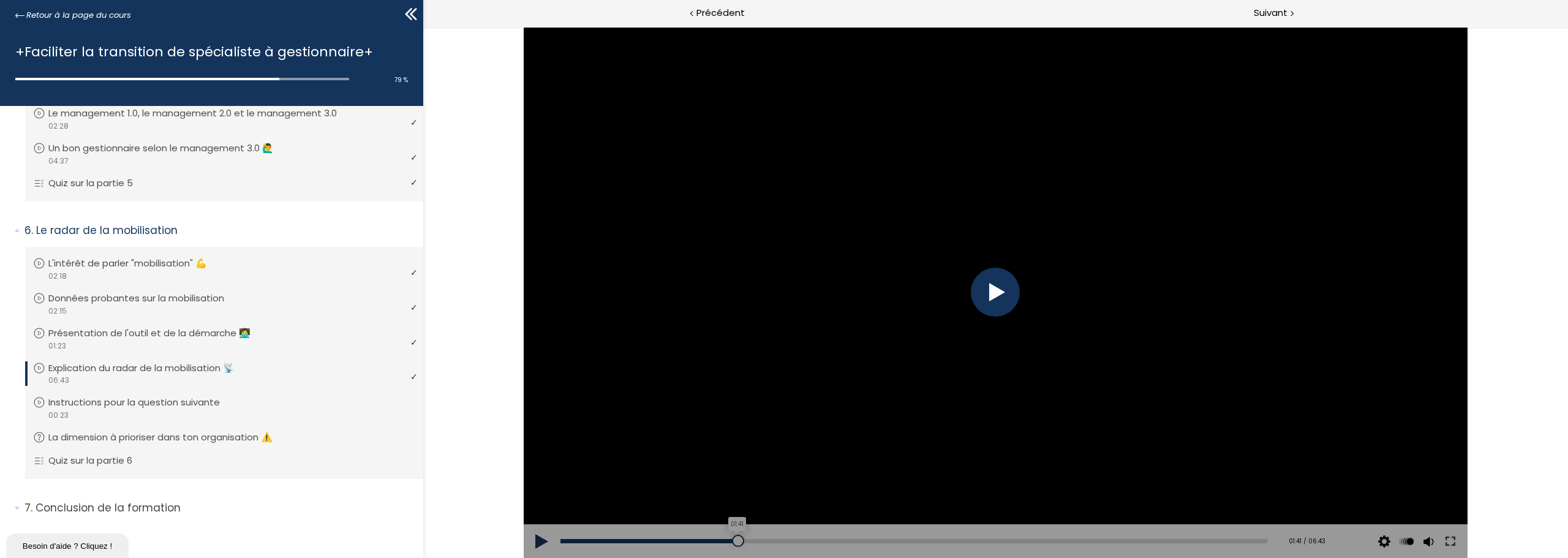
click at [736, 542] on div "01:41" at bounding box center [913, 542] width 706 height 4
click at [1121, 351] on div at bounding box center [995, 293] width 944 height 531
click at [996, 293] on div at bounding box center [995, 292] width 49 height 49
click at [1005, 288] on div at bounding box center [995, 293] width 944 height 531
click at [993, 293] on div at bounding box center [995, 293] width 944 height 531
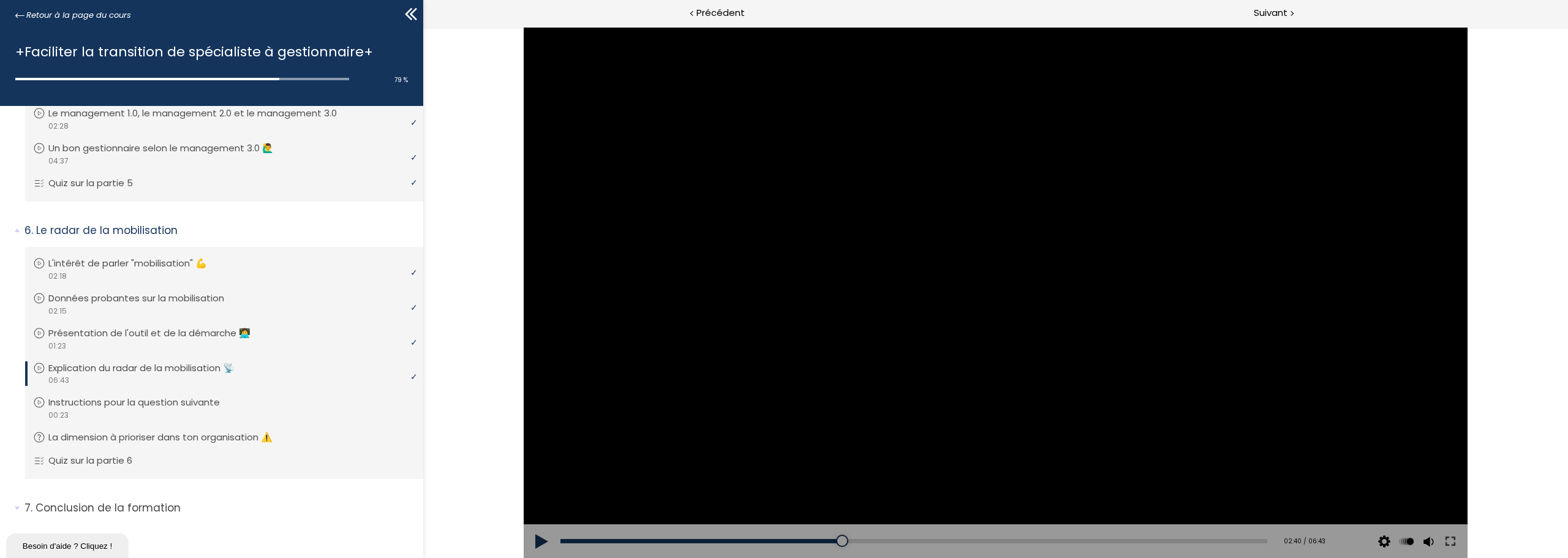
click at [1051, 325] on div at bounding box center [995, 293] width 944 height 531
click at [994, 290] on div at bounding box center [995, 292] width 49 height 49
click at [1079, 218] on div at bounding box center [995, 293] width 944 height 531
click at [997, 297] on div at bounding box center [995, 293] width 944 height 531
click at [976, 214] on div at bounding box center [995, 293] width 944 height 531
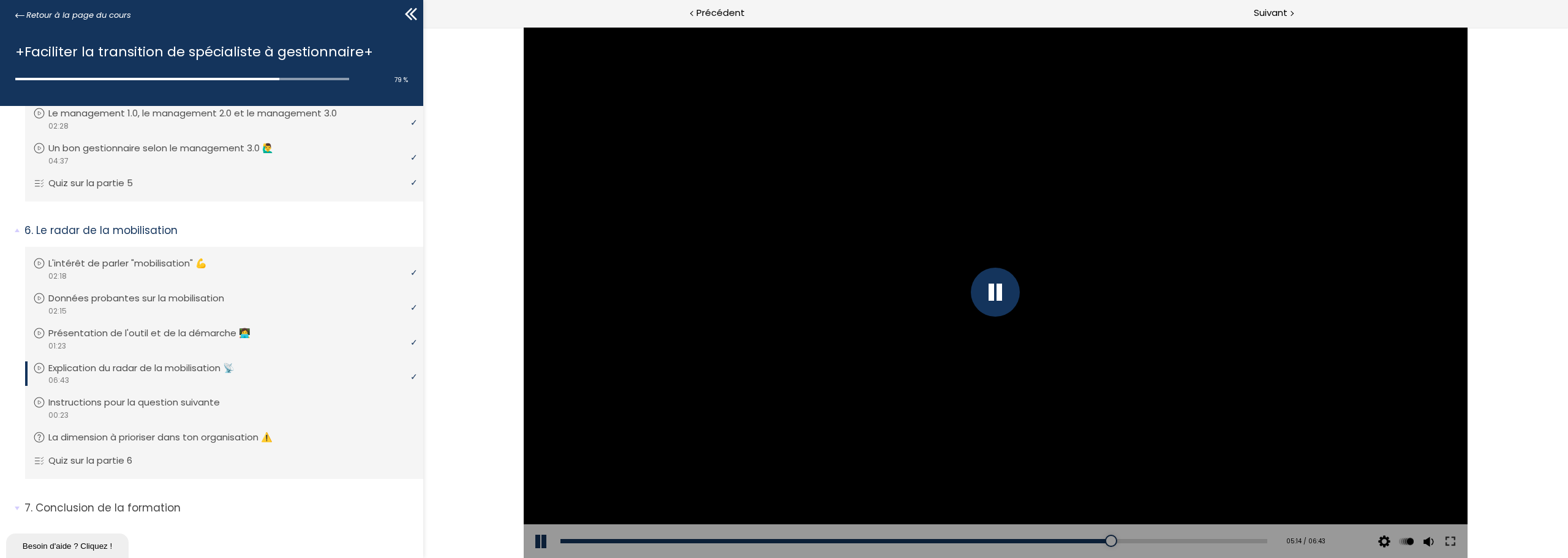
click at [997, 291] on div at bounding box center [995, 292] width 49 height 49
click at [1165, 355] on div at bounding box center [995, 293] width 944 height 531
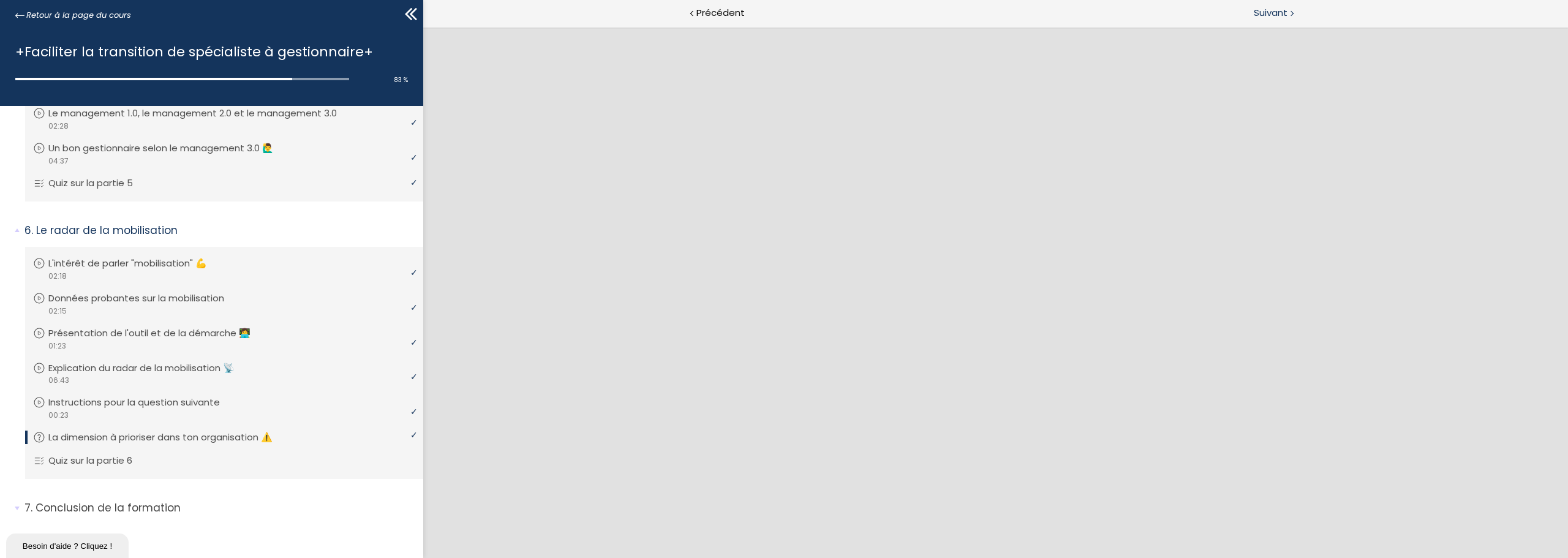
click at [1279, 11] on span "Suivant" at bounding box center [1270, 14] width 33 height 16
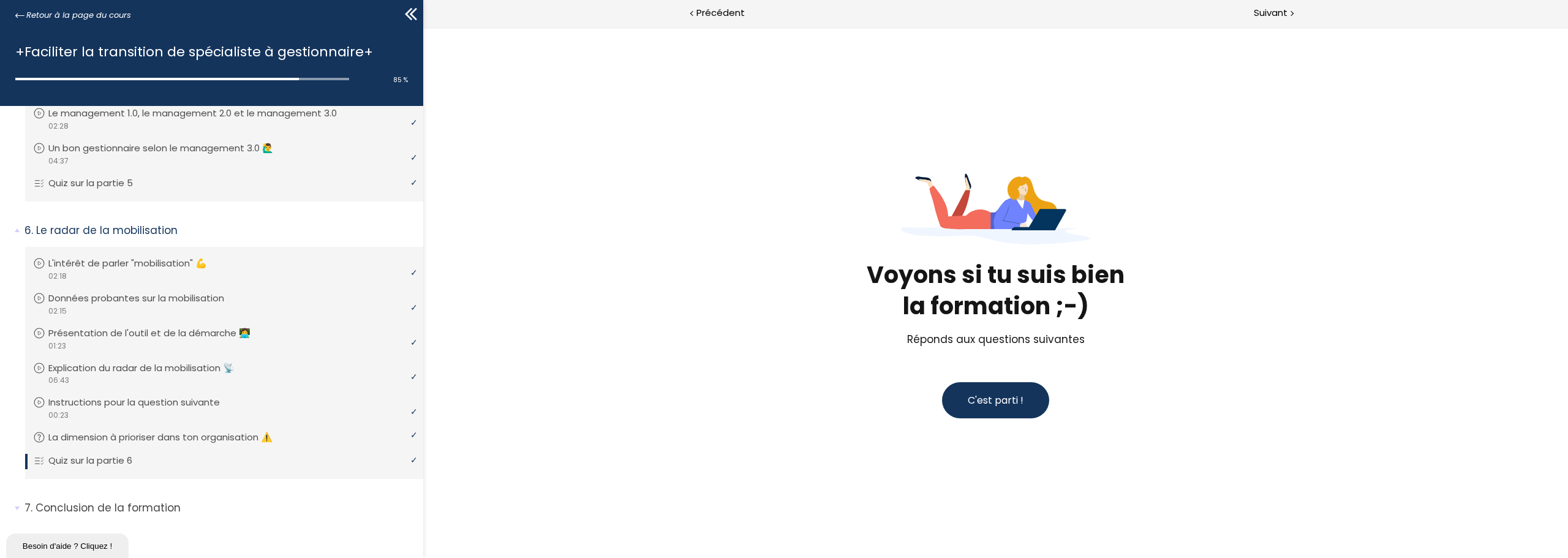
click at [966, 412] on button "C'est parti !" at bounding box center [995, 400] width 107 height 36
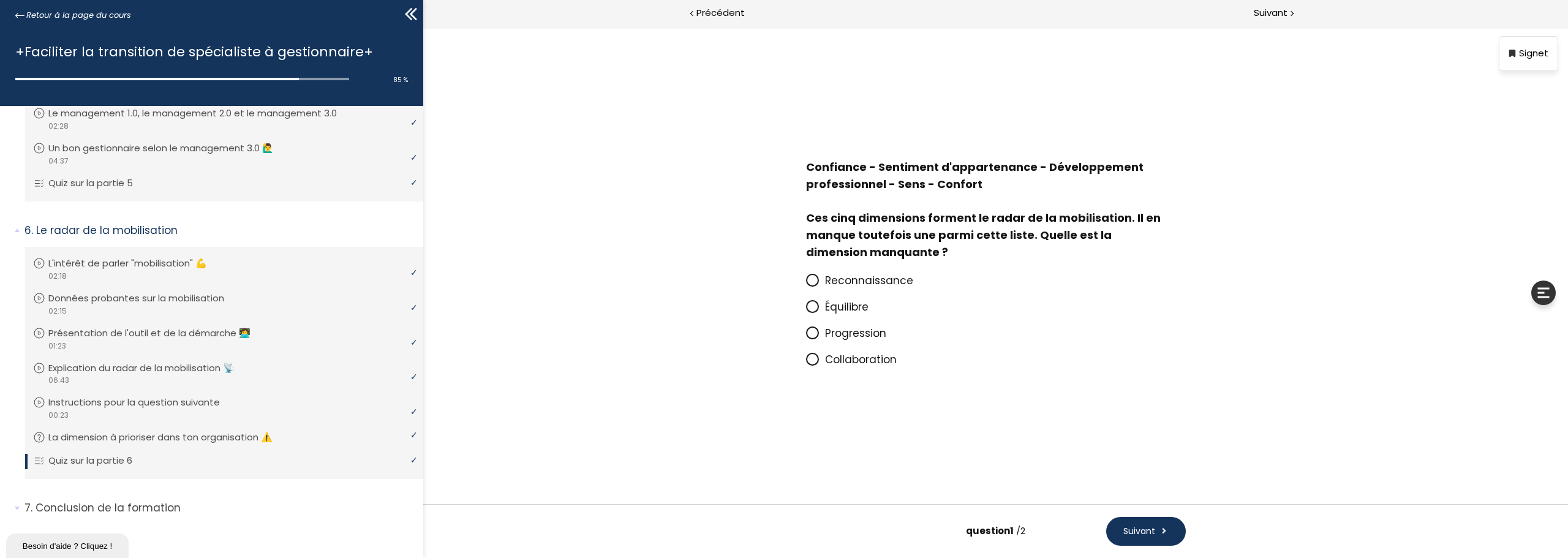
click at [812, 283] on icon at bounding box center [812, 280] width 7 height 7
click at [806, 284] on input "Reconnaissance" at bounding box center [806, 284] width 0 height 0
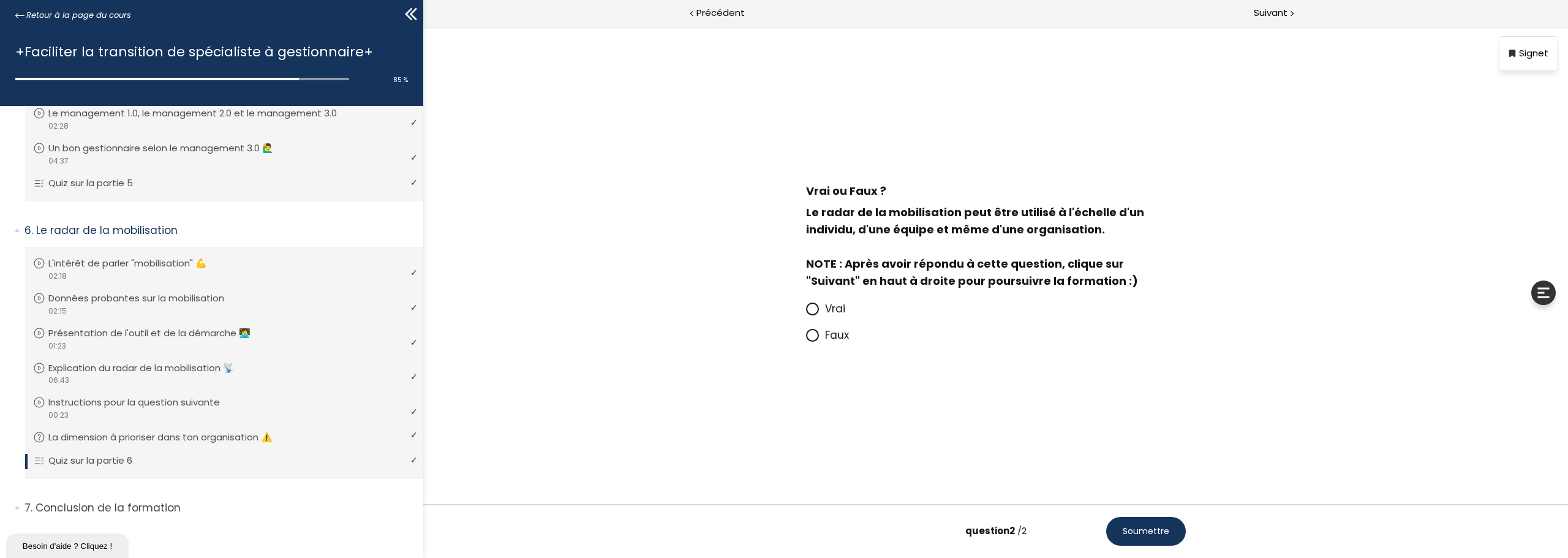
click at [812, 307] on icon at bounding box center [812, 309] width 7 height 7
click at [806, 312] on input "Vrai" at bounding box center [806, 312] width 0 height 0
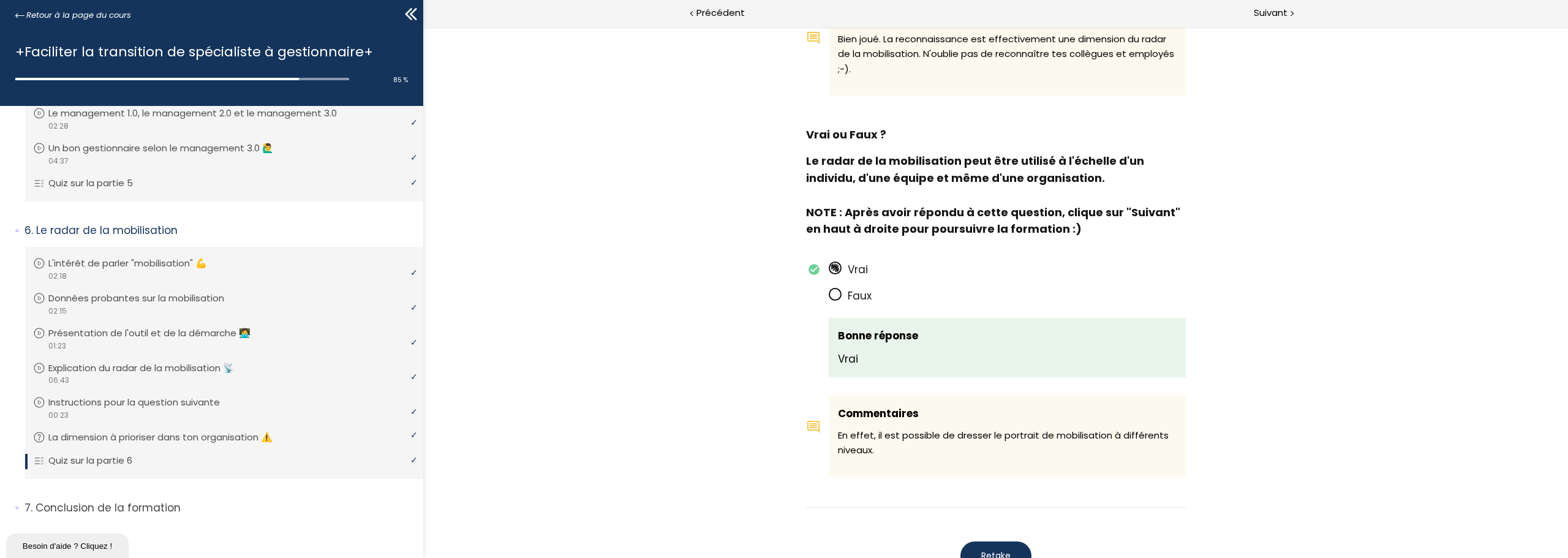
scroll to position [613, 0]
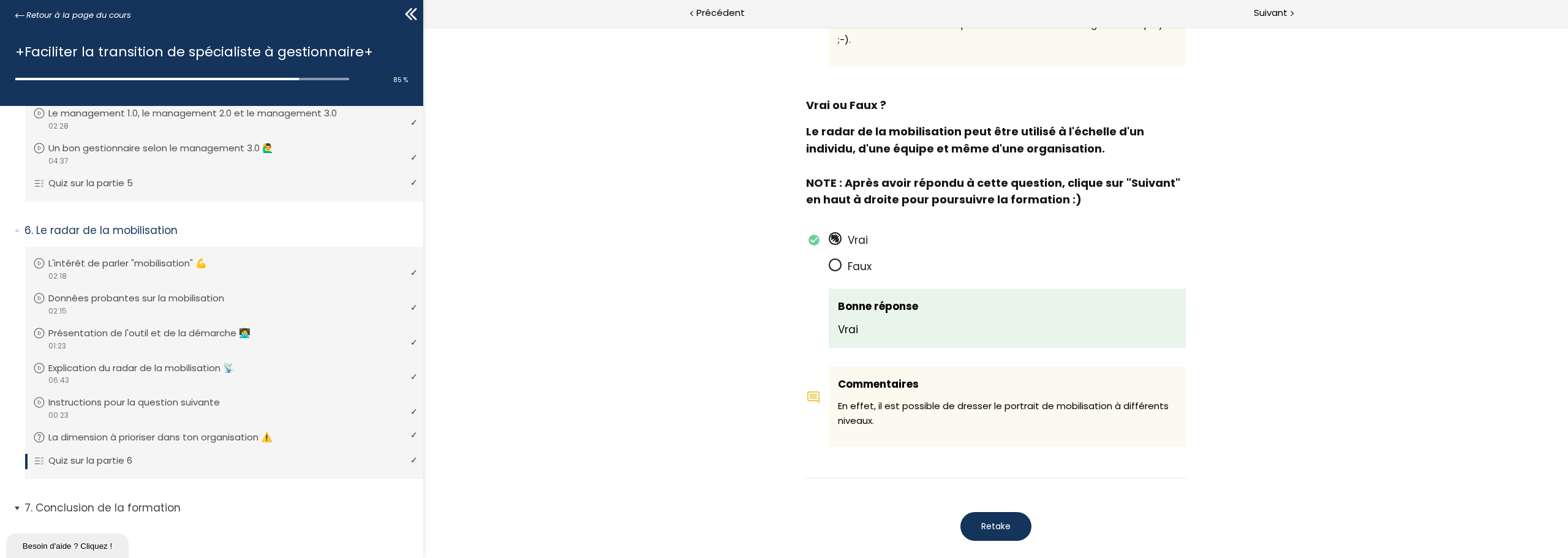
click at [18, 509] on span "7. Conclusion de la formation" at bounding box center [219, 512] width 408 height 24
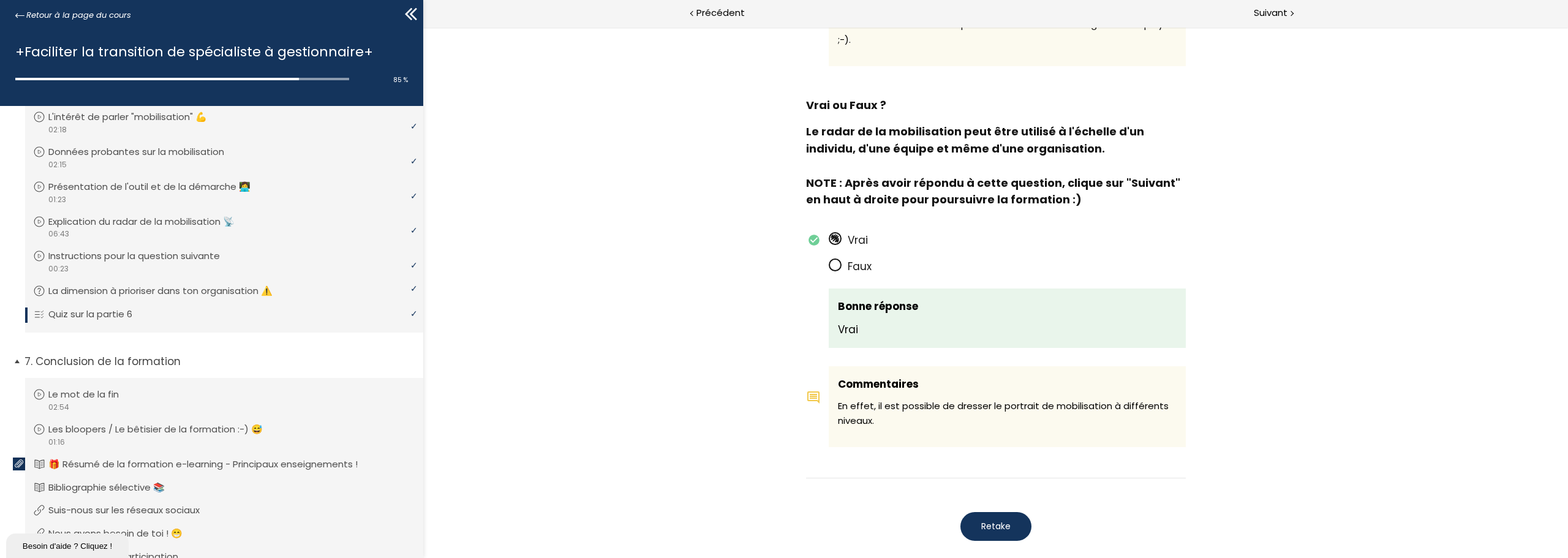
scroll to position [1498, 0]
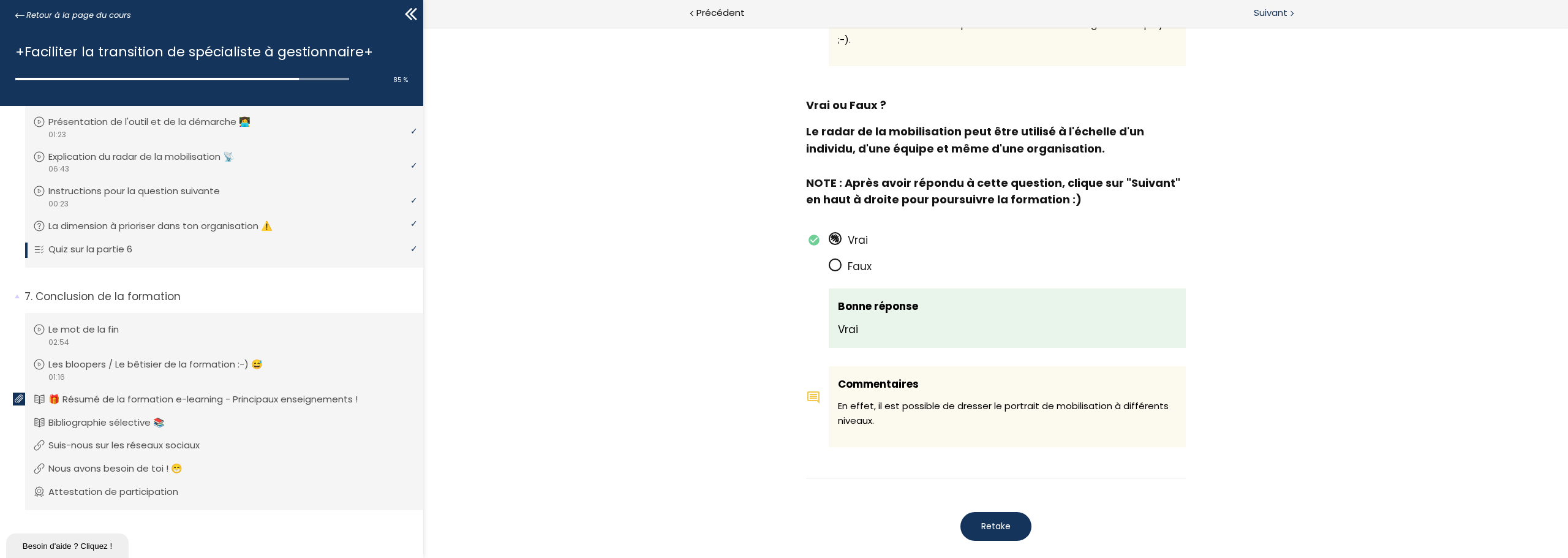
click at [1267, 16] on span "Suivant" at bounding box center [1270, 14] width 33 height 16
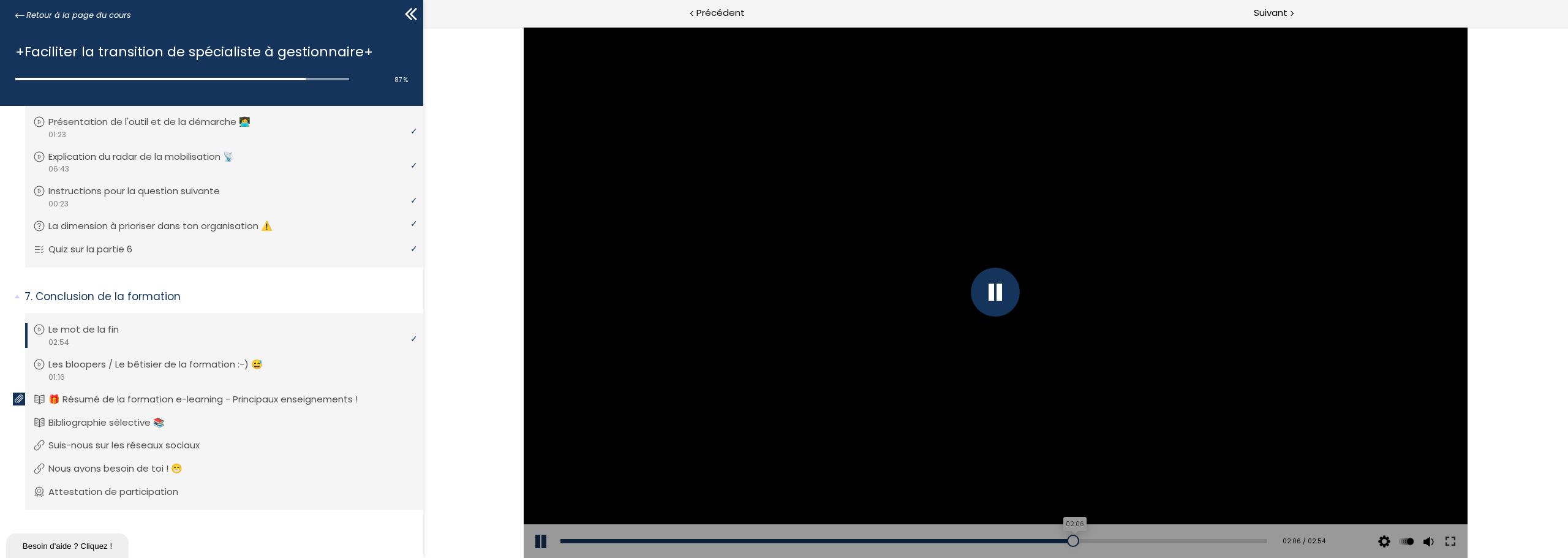
click at [1066, 542] on div "02:06" at bounding box center [913, 542] width 706 height 4
click at [1133, 539] on div "02:23" at bounding box center [913, 542] width 706 height 4
click at [1156, 539] on div "02:29" at bounding box center [913, 542] width 706 height 4
click at [1176, 539] on div "02:34" at bounding box center [913, 542] width 706 height 4
click at [1213, 539] on div "02:43" at bounding box center [913, 542] width 706 height 4
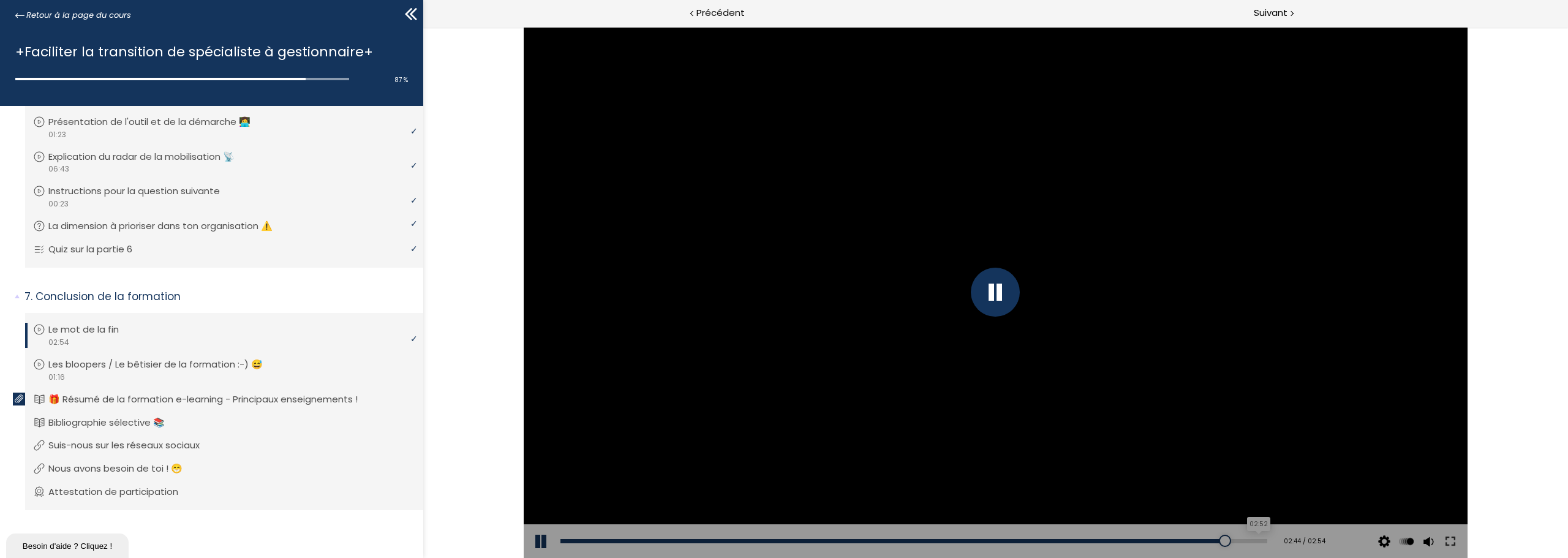
click at [1248, 539] on div "02:52" at bounding box center [913, 542] width 706 height 4
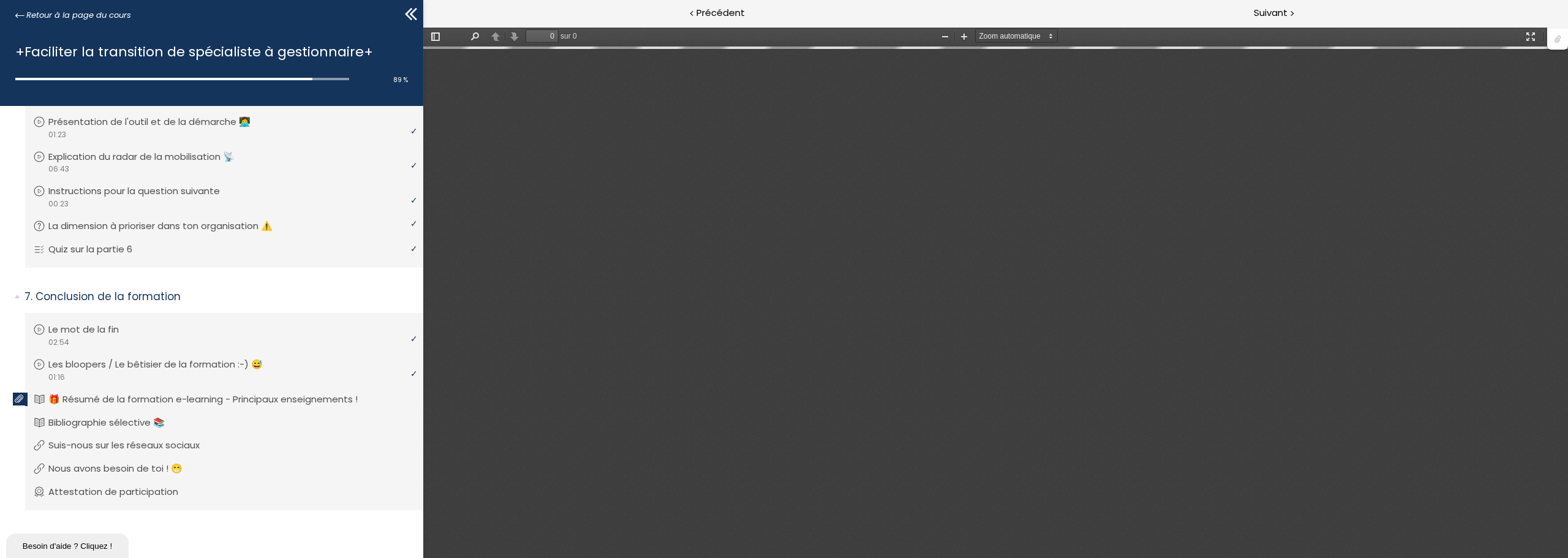
type input "1"
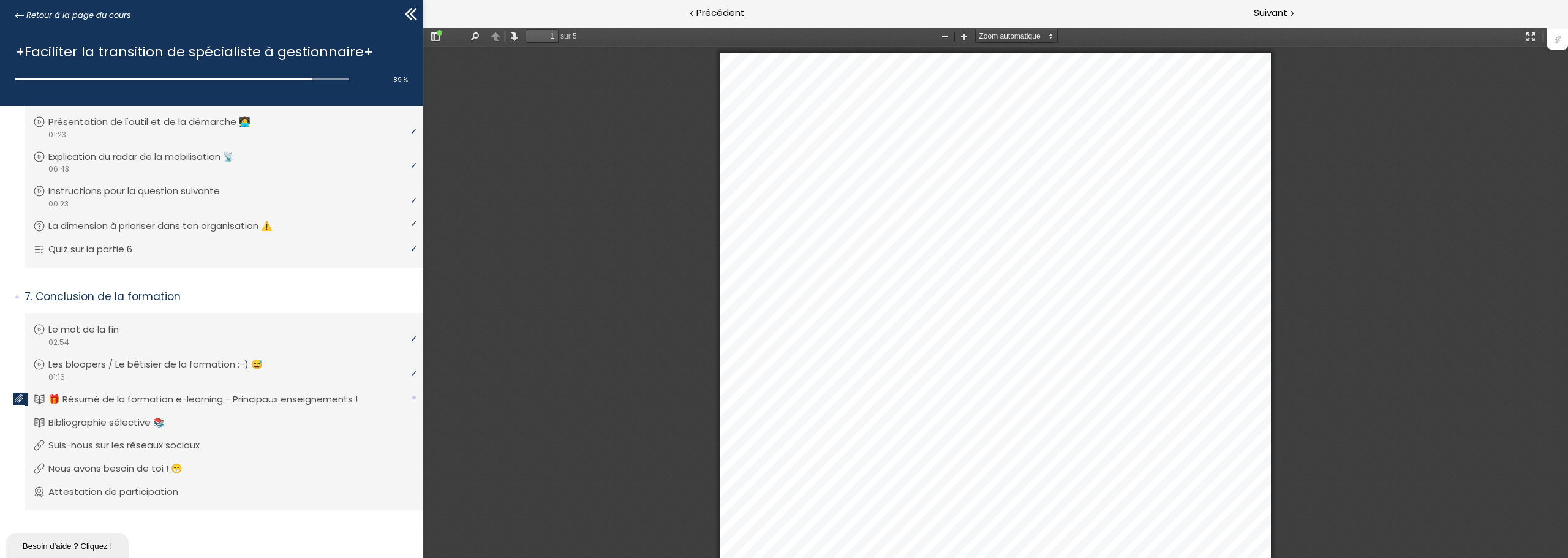
scroll to position [6, 0]
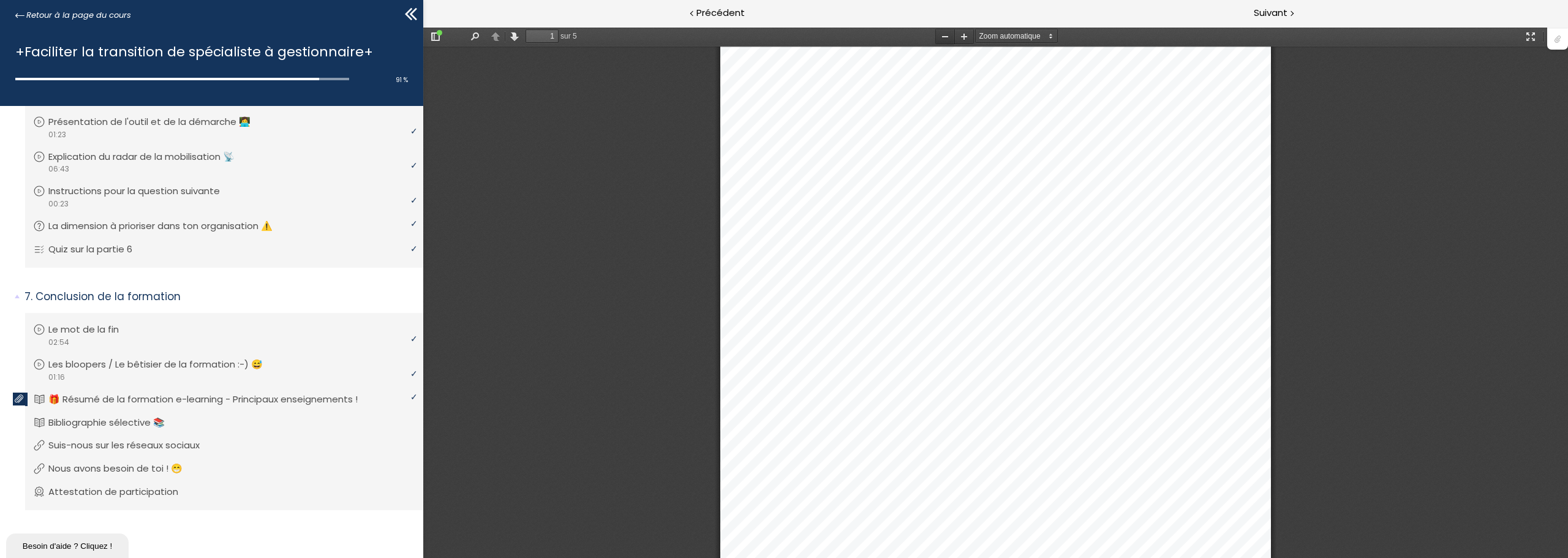
click at [944, 36] on button "Zoom arrière" at bounding box center [945, 36] width 20 height 16
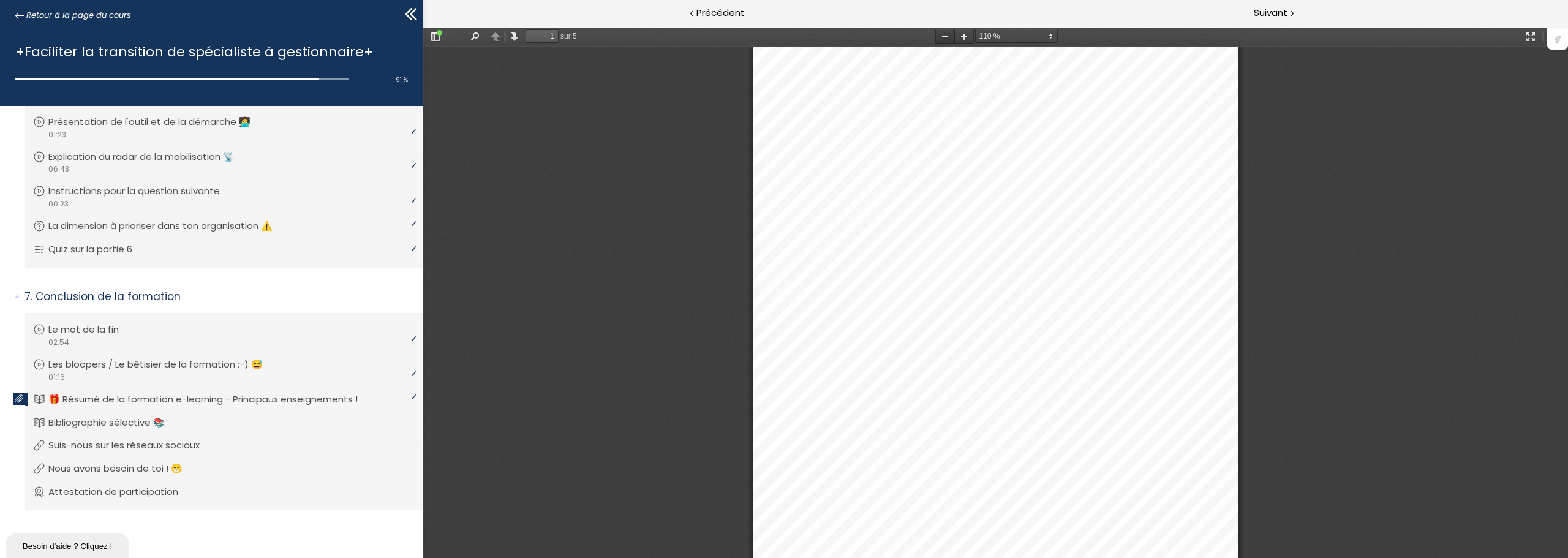
click at [944, 36] on button "Zoom arrière" at bounding box center [945, 36] width 20 height 16
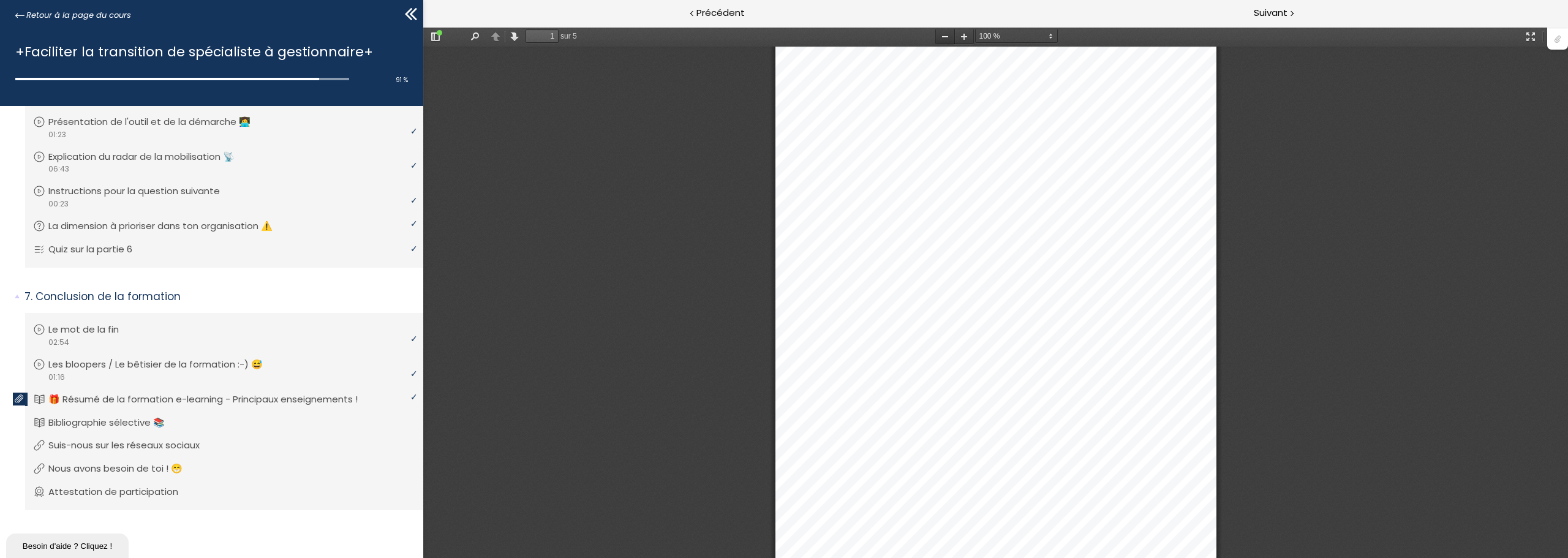
click at [942, 38] on button "Zoom arrière" at bounding box center [945, 36] width 20 height 16
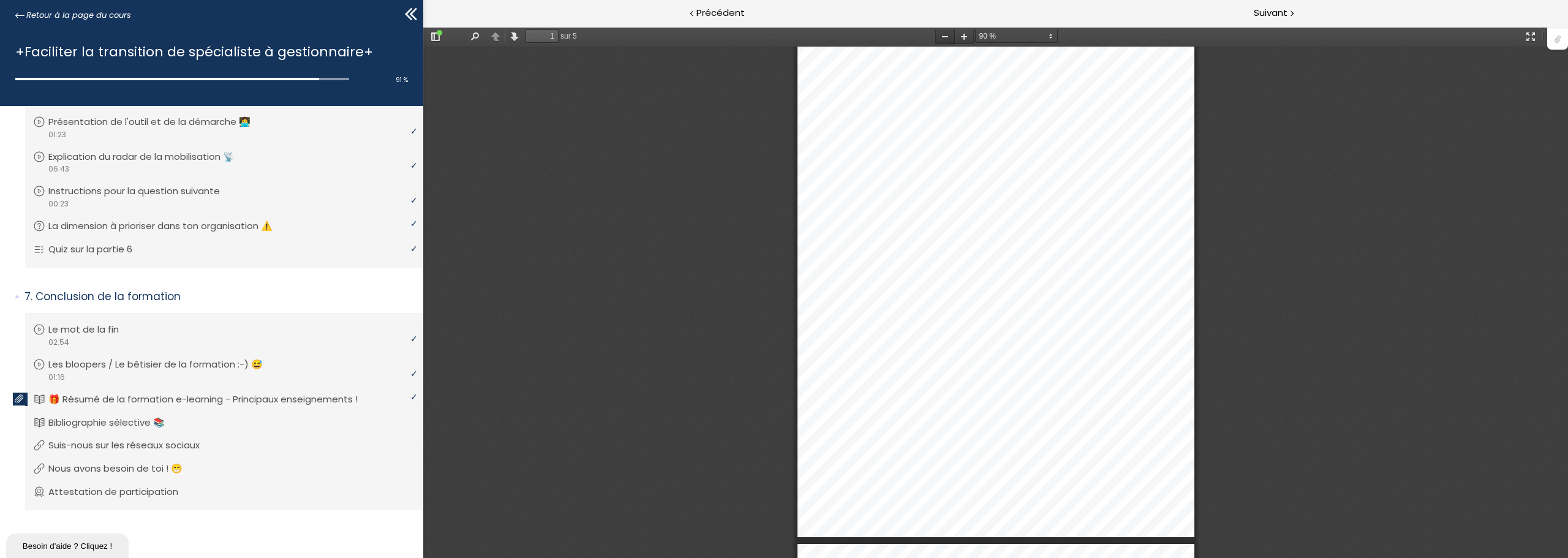
scroll to position [68, 0]
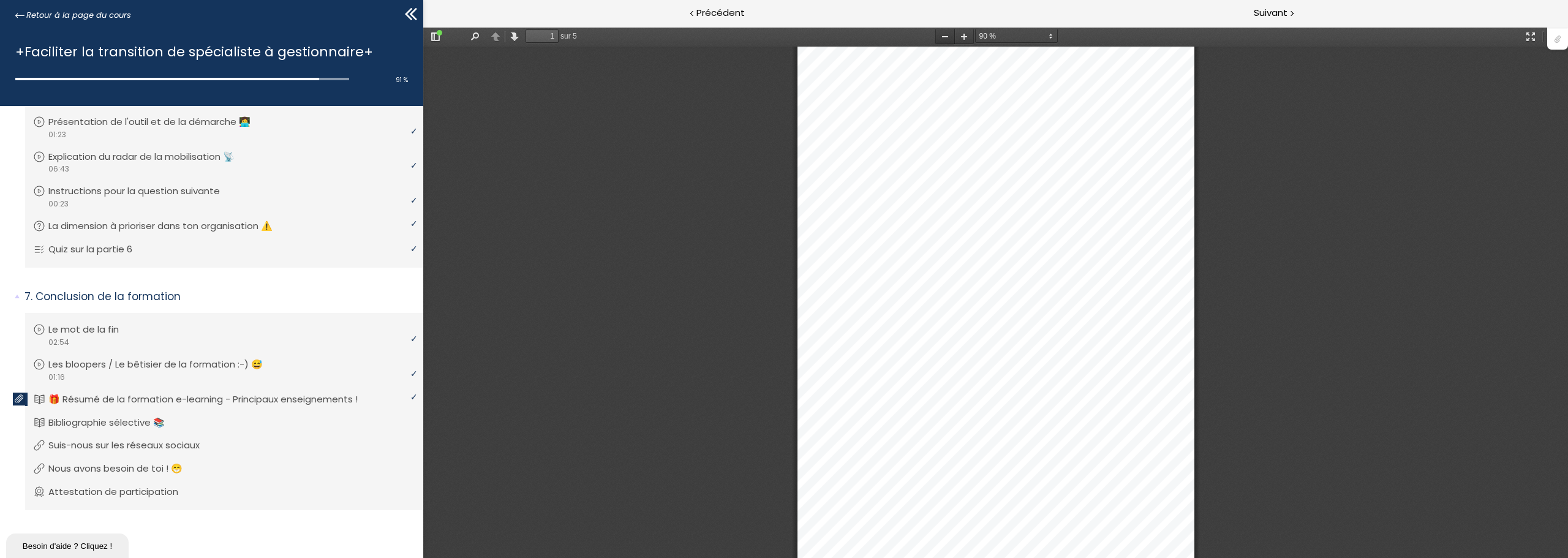
click at [944, 40] on button "Zoom arrière" at bounding box center [945, 36] width 20 height 16
select select "custom"
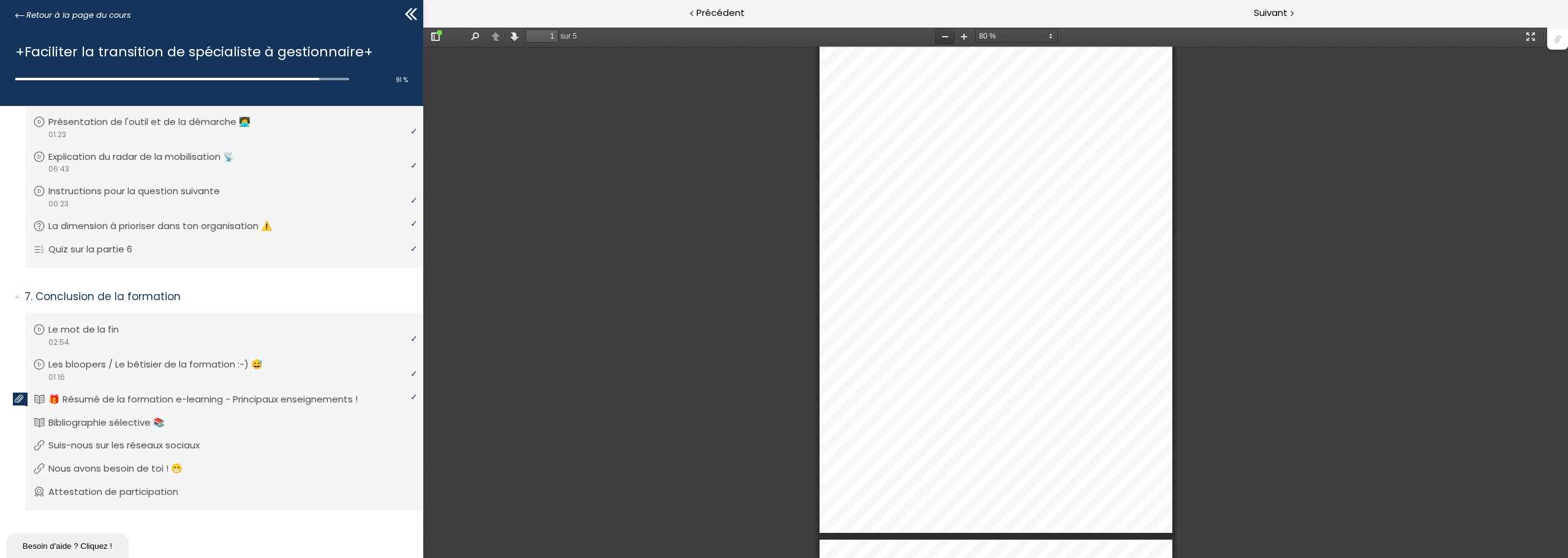
scroll to position [0, 0]
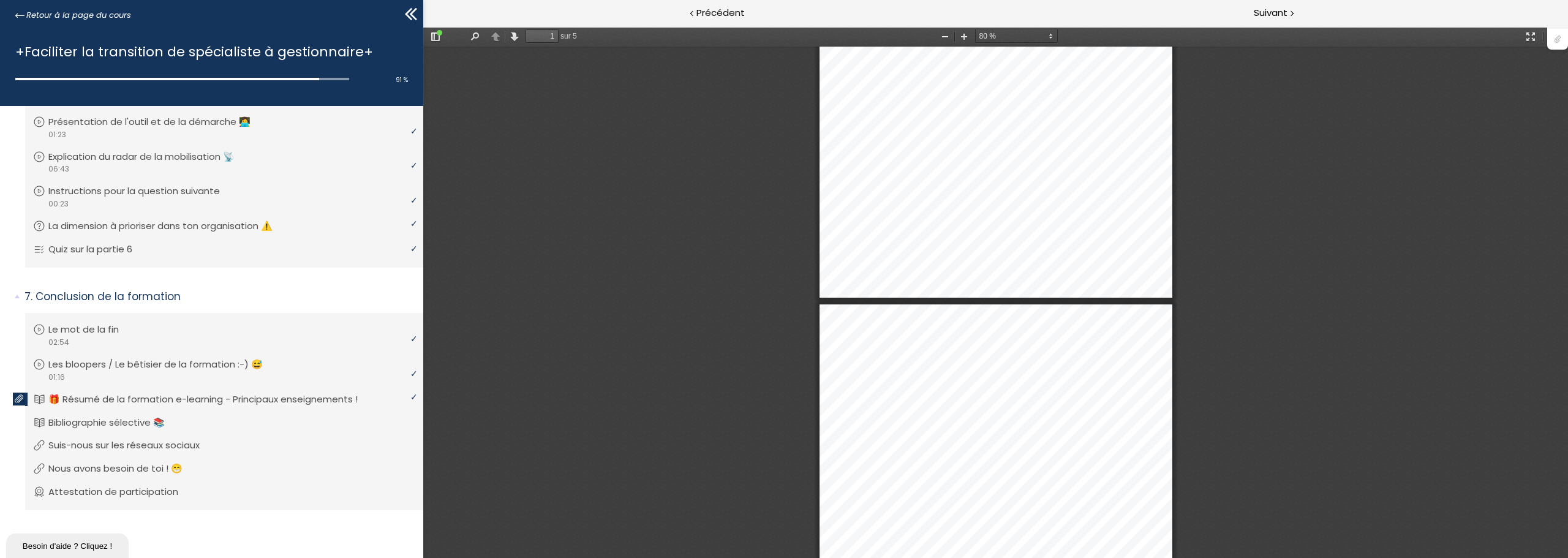
type input "2"
select select "custom"
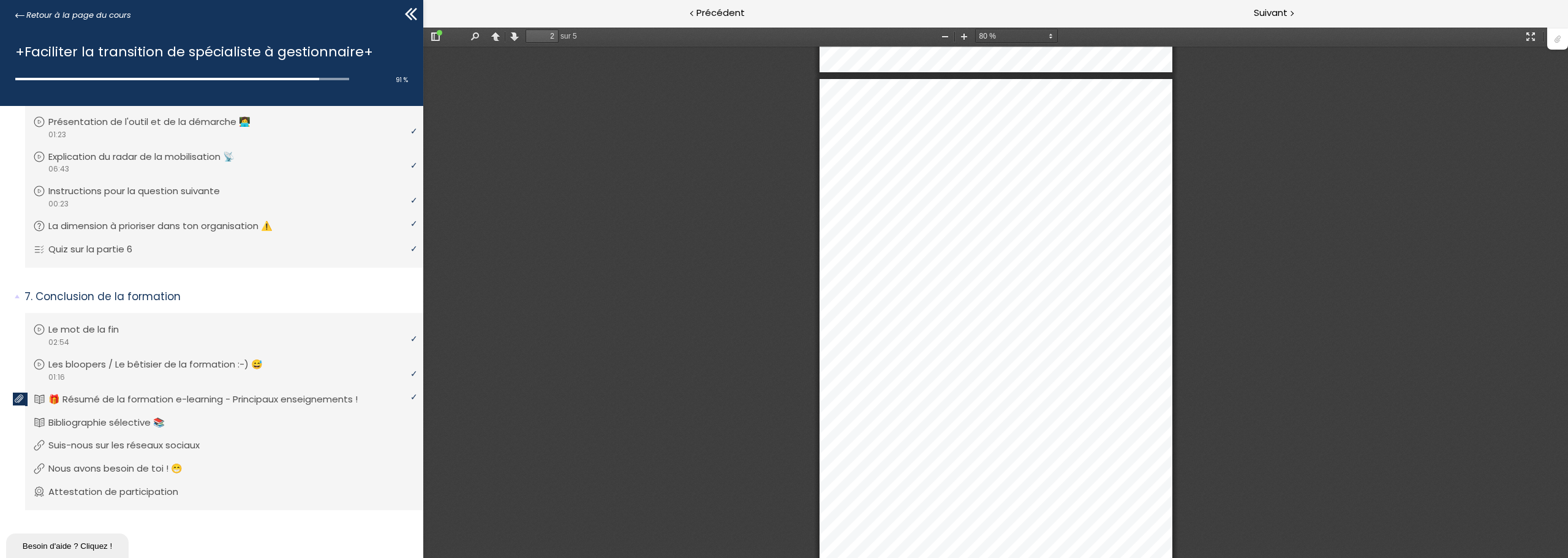
scroll to position [515, 0]
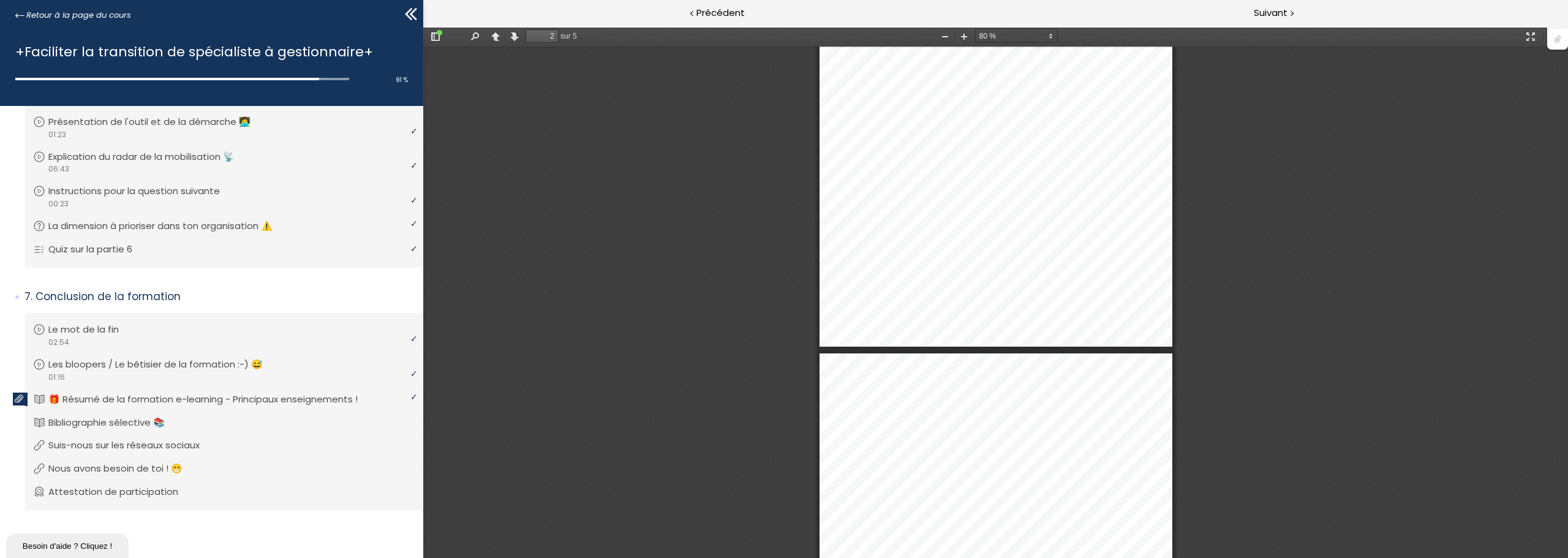
type input "3"
select select "custom"
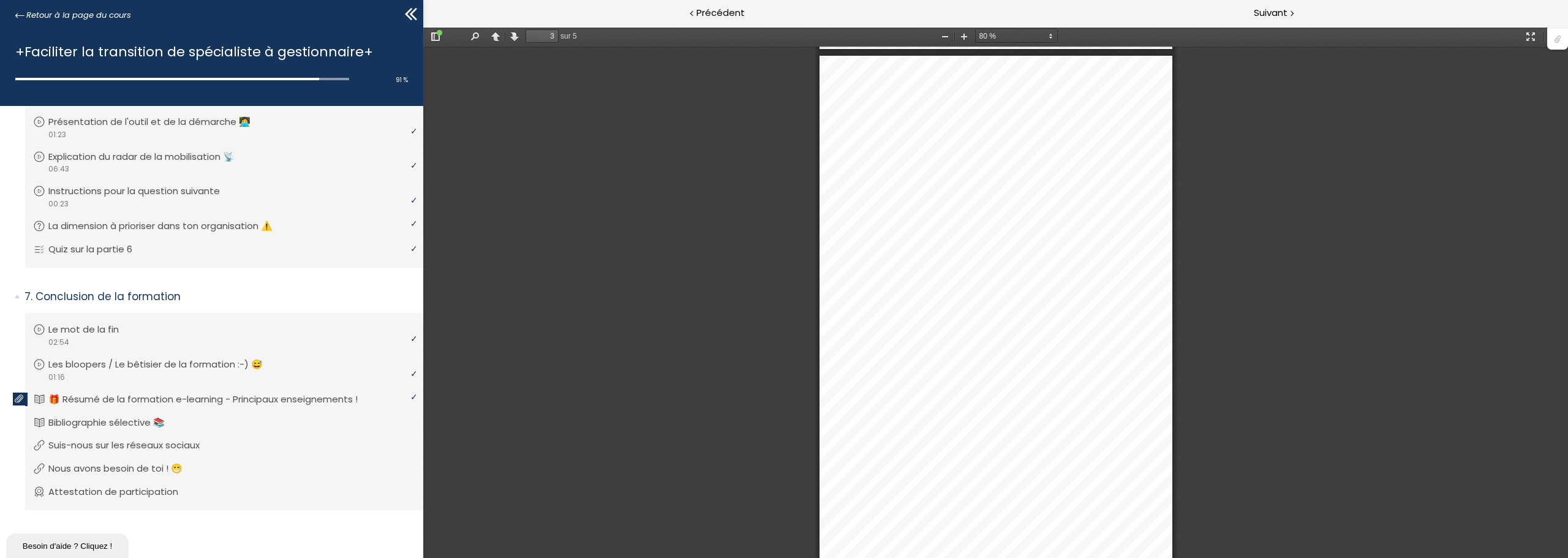
scroll to position [1041, 0]
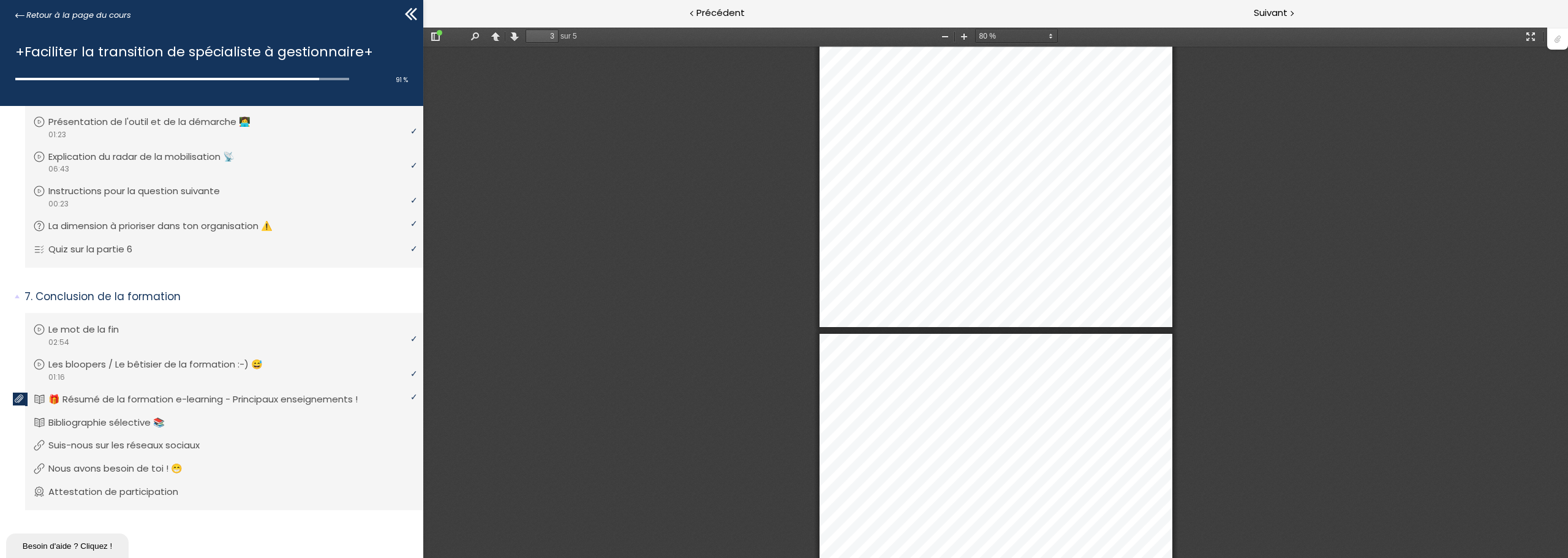
type input "4"
select select "custom"
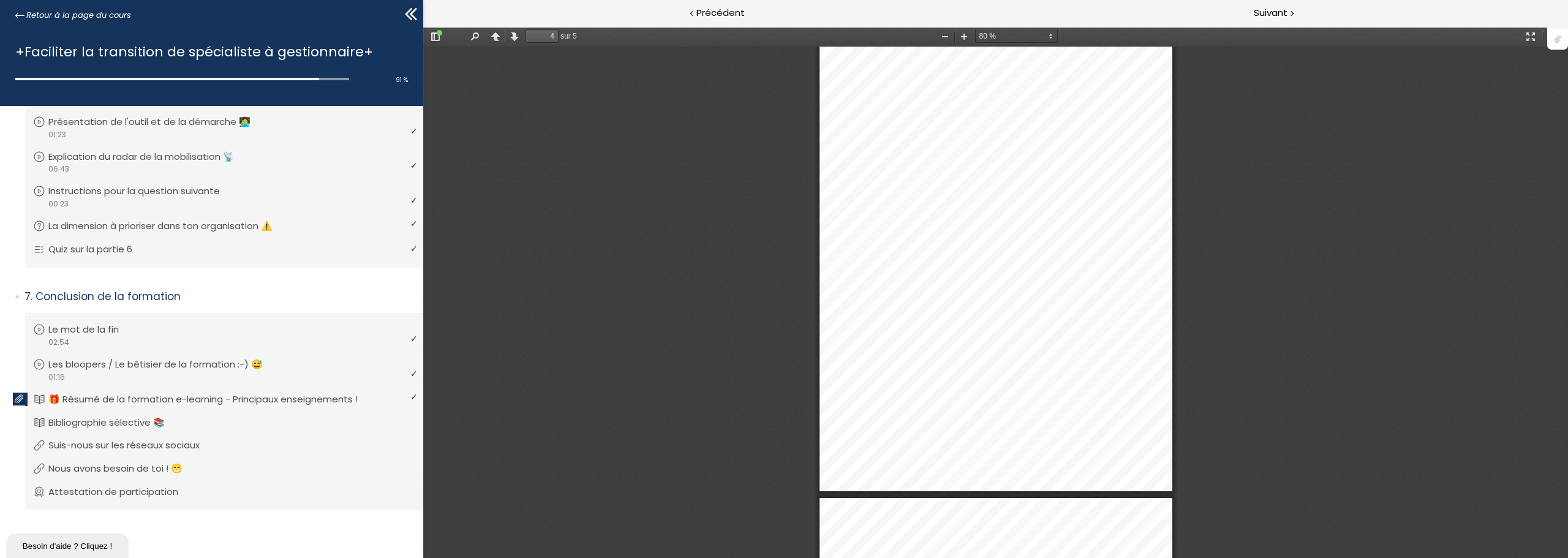
scroll to position [1851, 0]
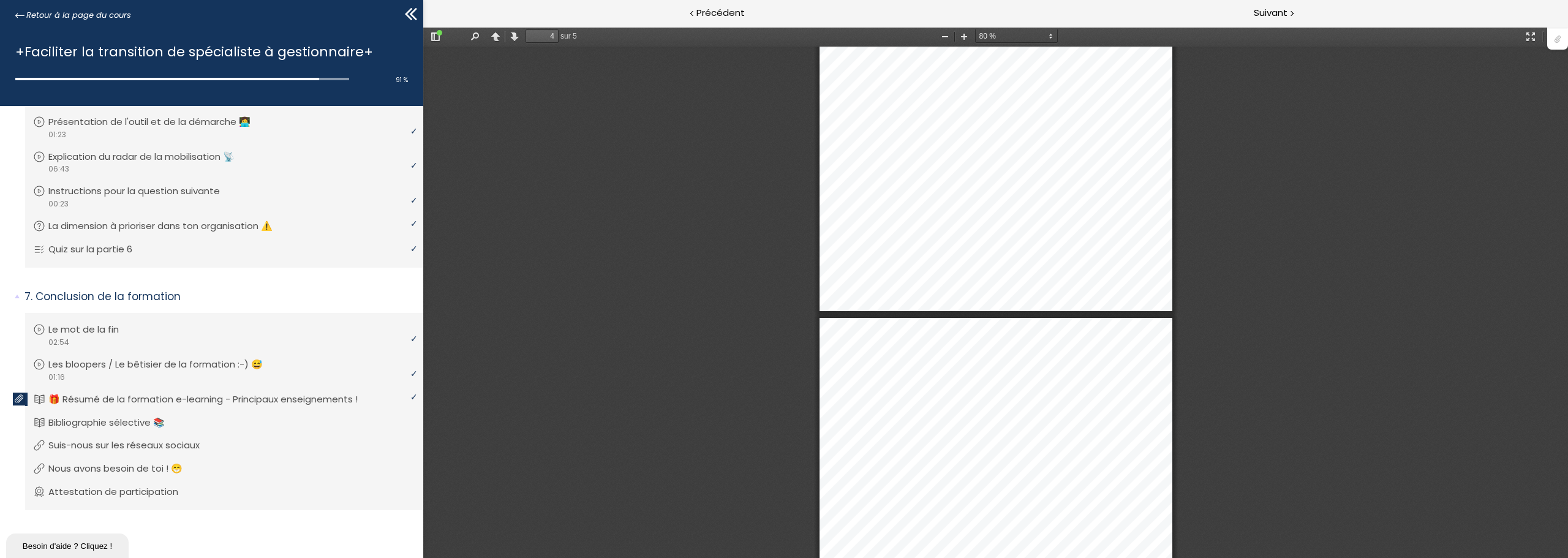
type input "5"
select select "custom"
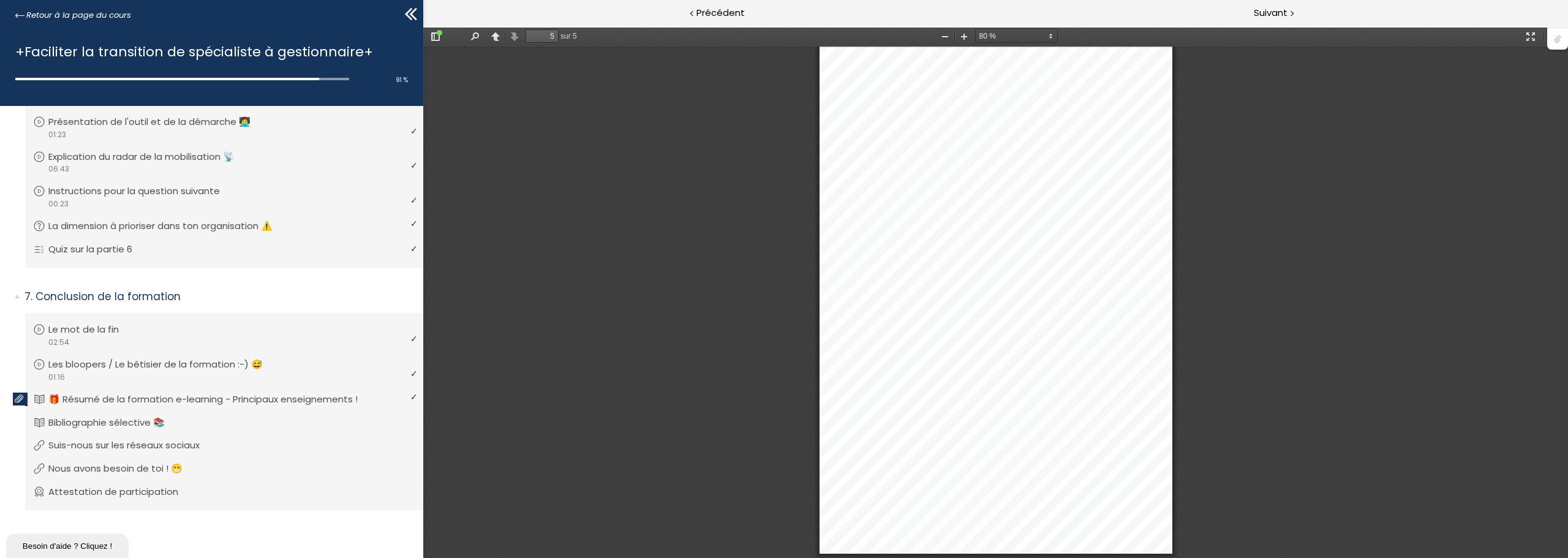
scroll to position [2076, 0]
click at [60, 429] on li "Vous devez avoir terminé l'unité (Suis-nous sur les réseaux sociaux) pour pouvo…" at bounding box center [224, 446] width 398 height 33
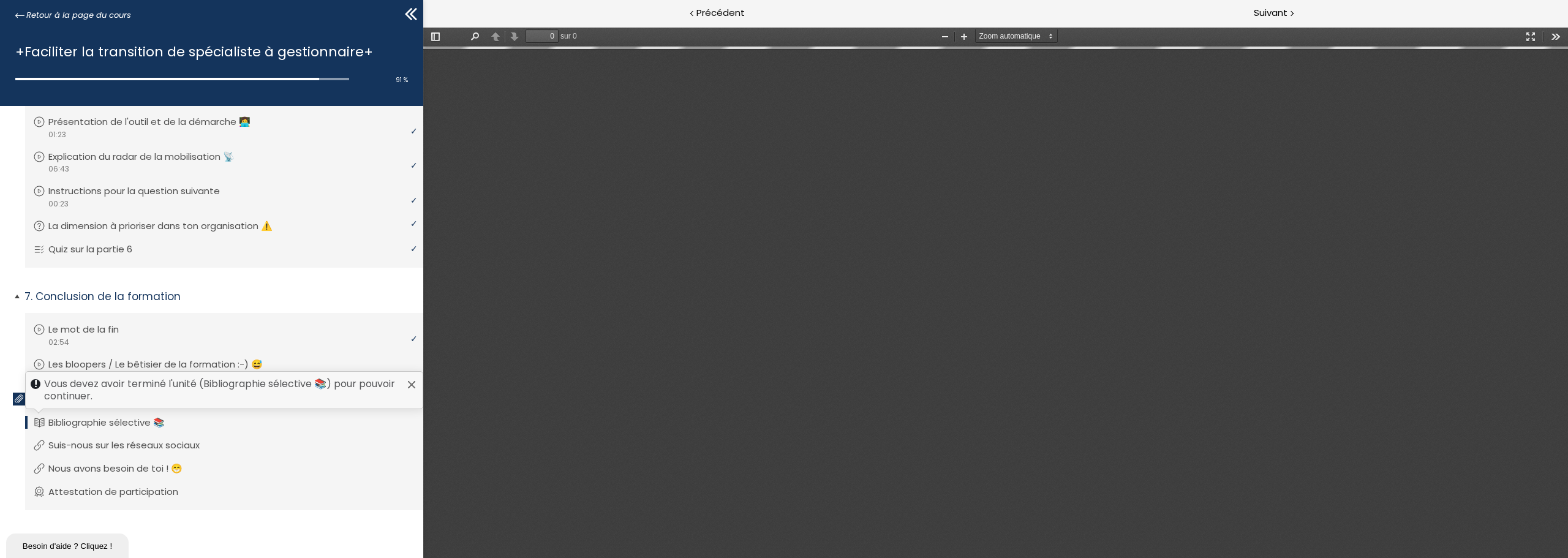
type input "1"
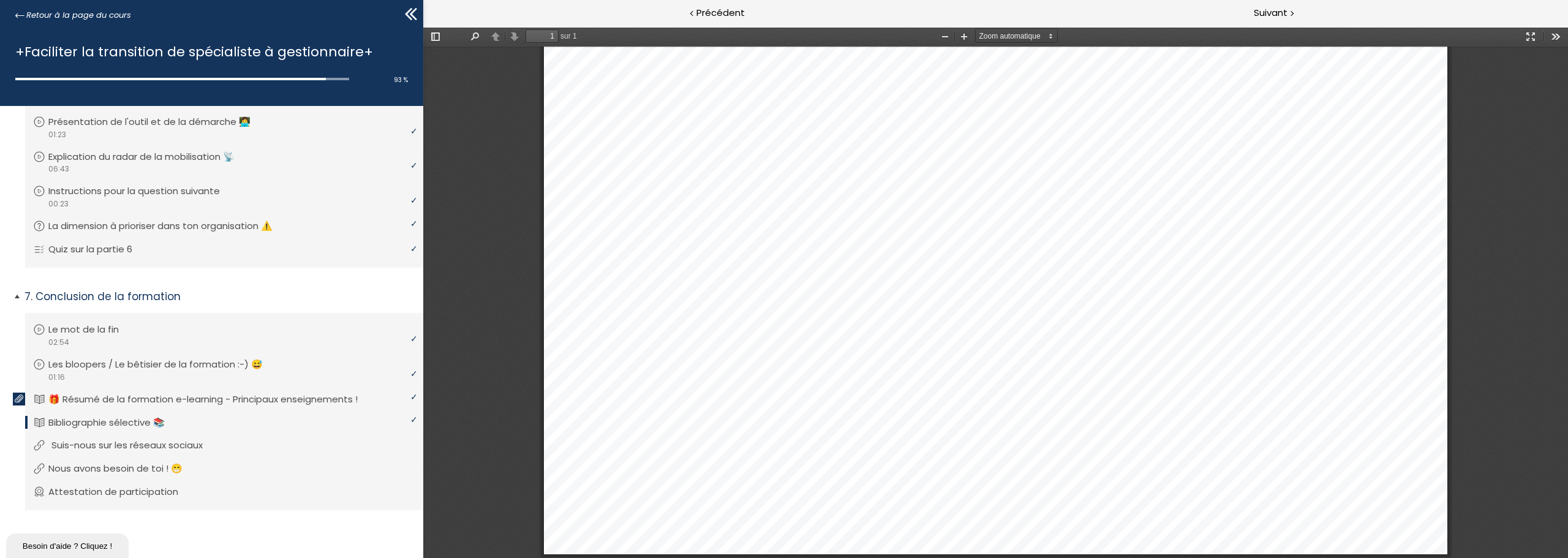
click at [112, 446] on p "Suis-nous sur les réseaux sociaux" at bounding box center [136, 445] width 169 height 14
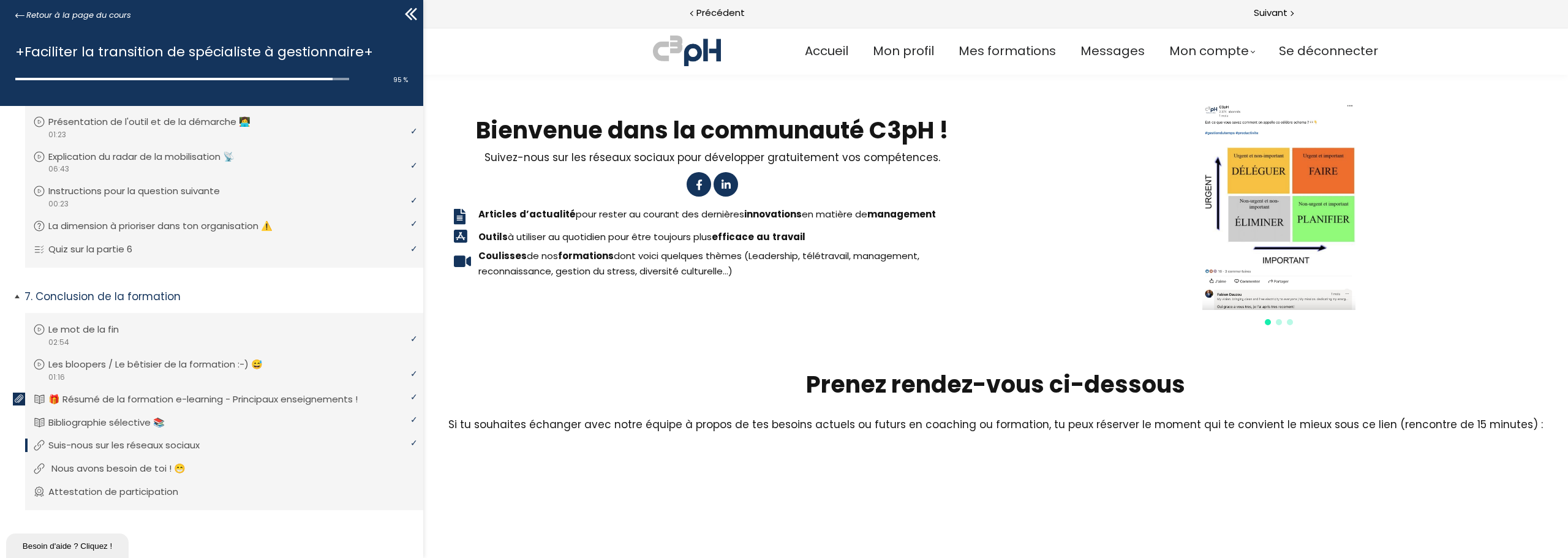
click at [95, 470] on p "Nous avons besoin de toi ! 😁" at bounding box center [127, 468] width 152 height 14
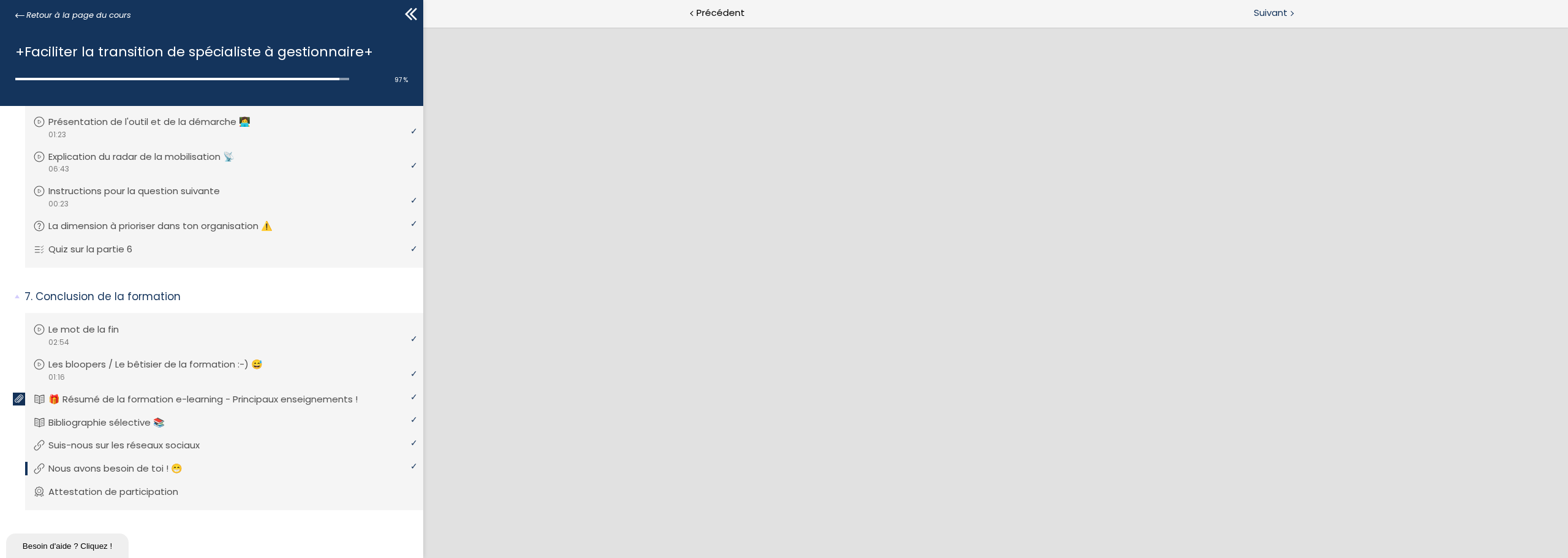
click at [1278, 11] on span "Suivant" at bounding box center [1270, 14] width 33 height 16
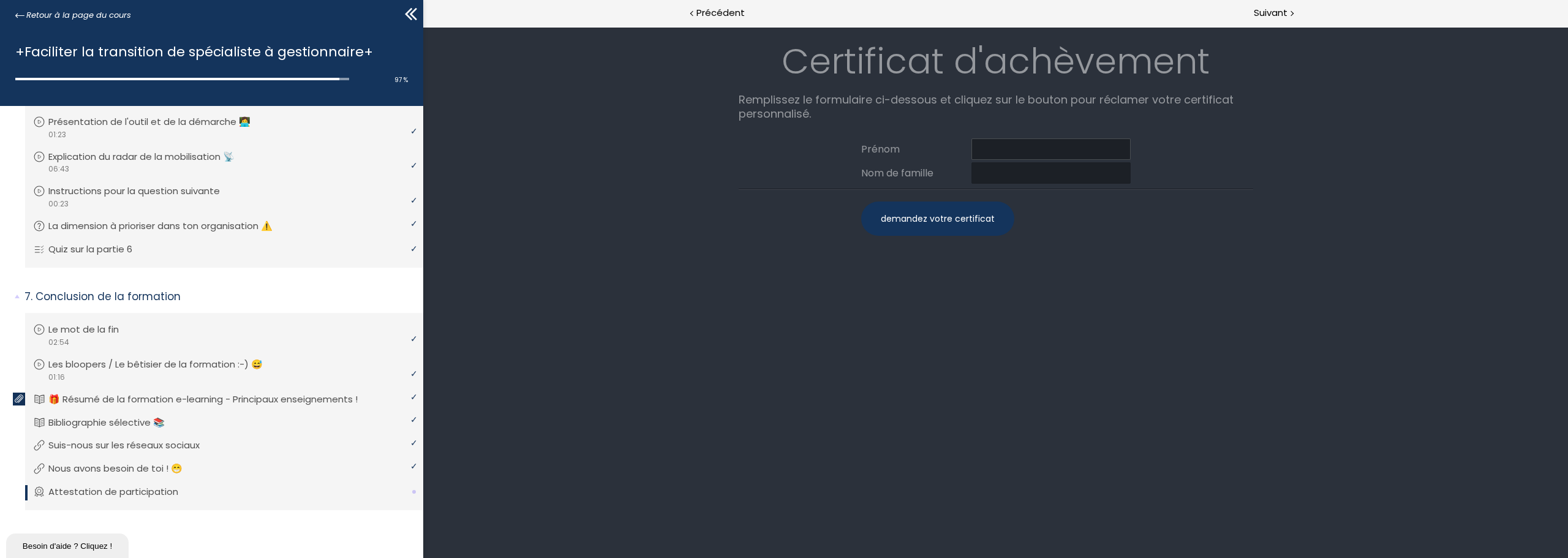
click at [1025, 152] on input at bounding box center [1051, 149] width 159 height 21
click at [988, 152] on input "KAryne" at bounding box center [1051, 149] width 159 height 21
type input "Karyne"
click at [1002, 169] on input at bounding box center [1051, 173] width 159 height 21
type input "Plante"
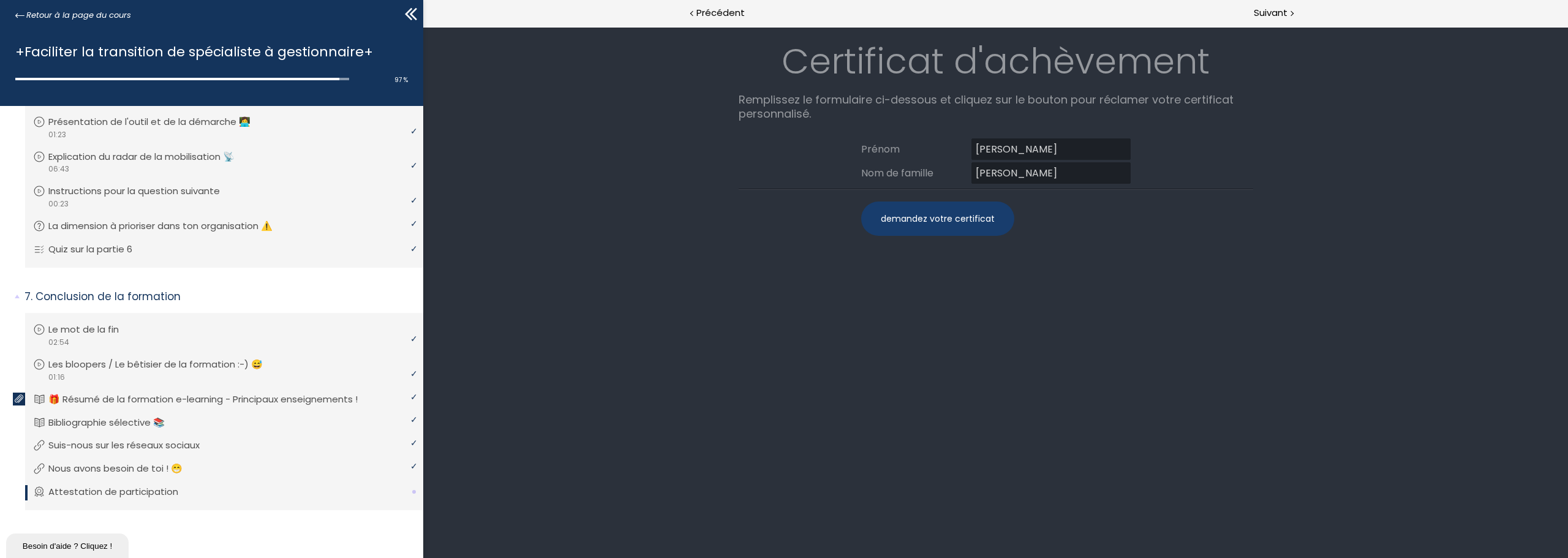
click at [933, 217] on div "demandez votre certificat" at bounding box center [937, 219] width 153 height 34
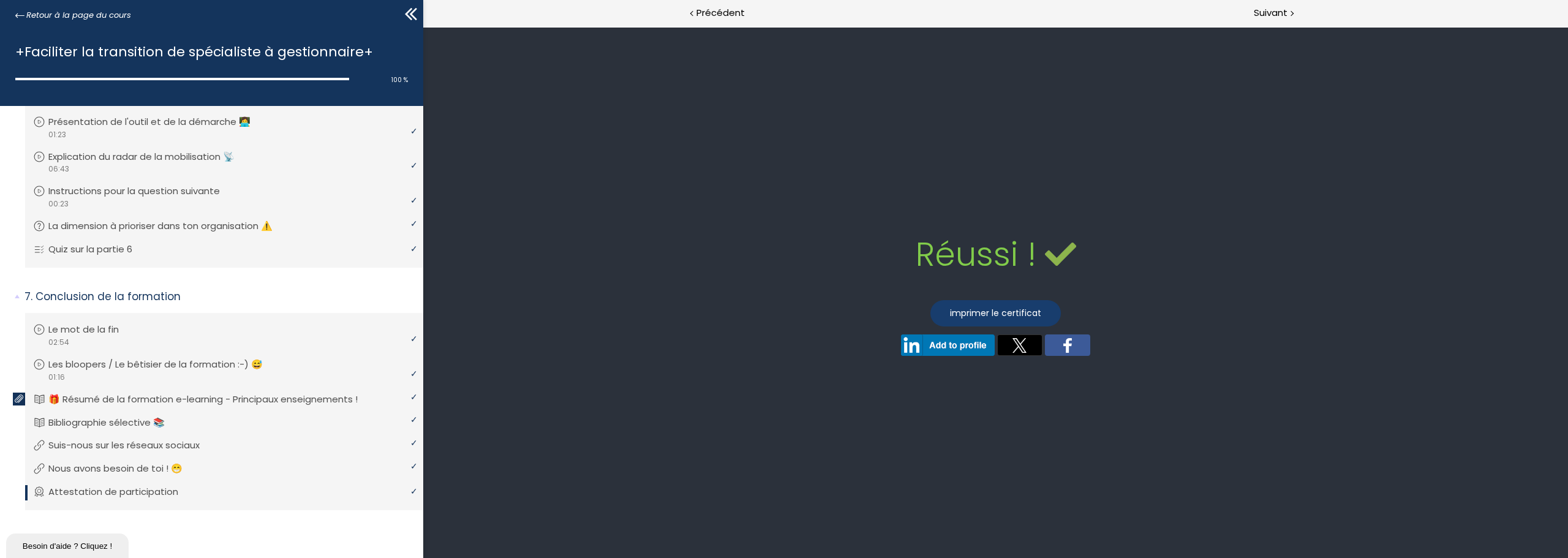
click at [982, 312] on link "imprimer le certificat" at bounding box center [995, 313] width 130 height 26
drag, startPoint x: 410, startPoint y: 15, endPoint x: 377, endPoint y: 26, distance: 34.8
click at [410, 15] on icon at bounding box center [413, 14] width 7 height 12
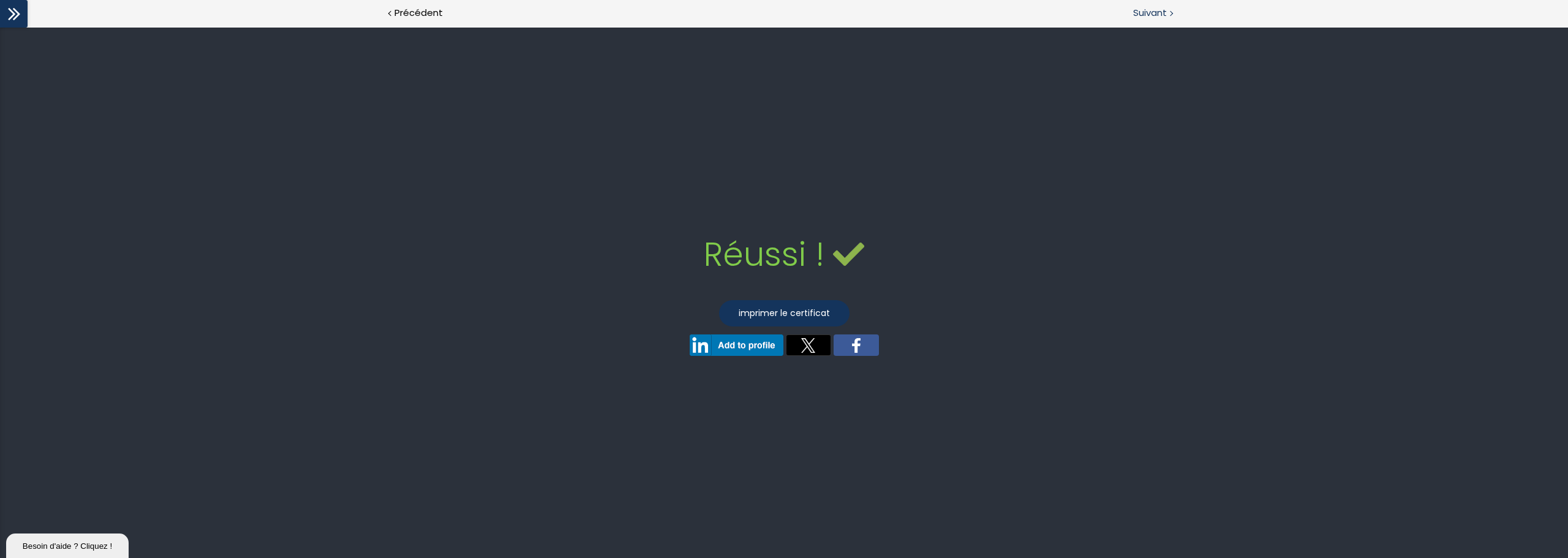
click at [1151, 13] on span "Suivant" at bounding box center [1150, 14] width 33 height 16
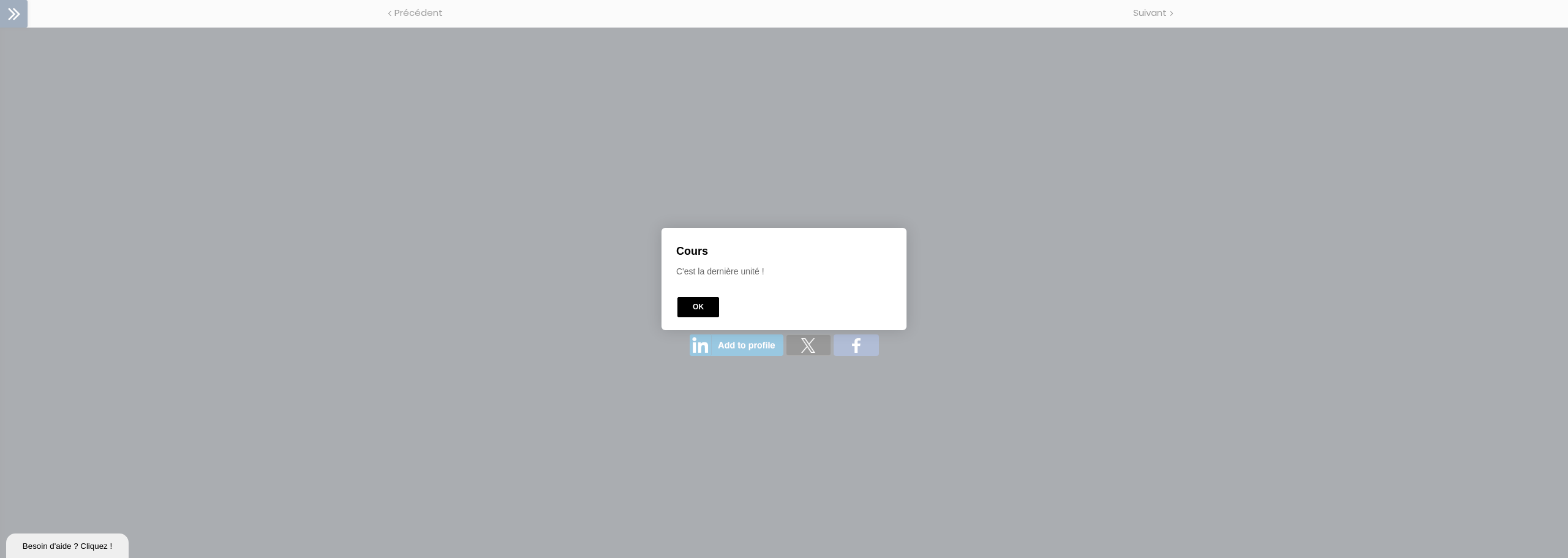
click at [698, 310] on button "OK" at bounding box center [698, 307] width 42 height 20
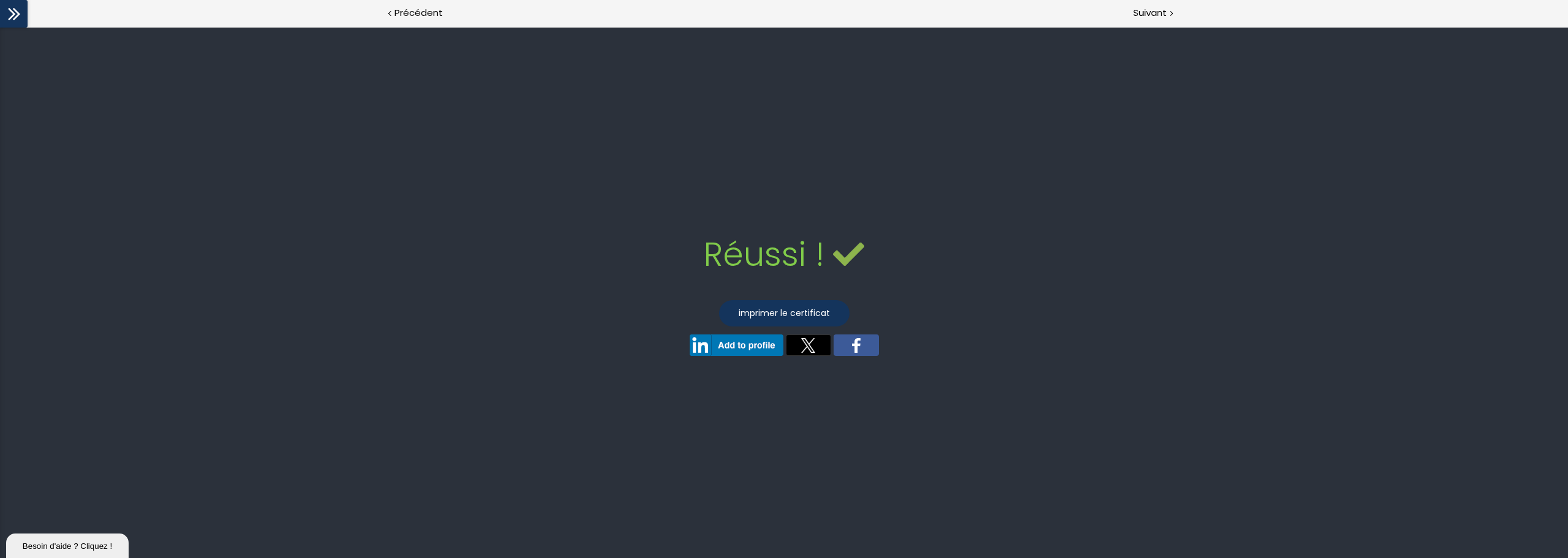
click at [19, 16] on icon at bounding box center [14, 14] width 18 height 19
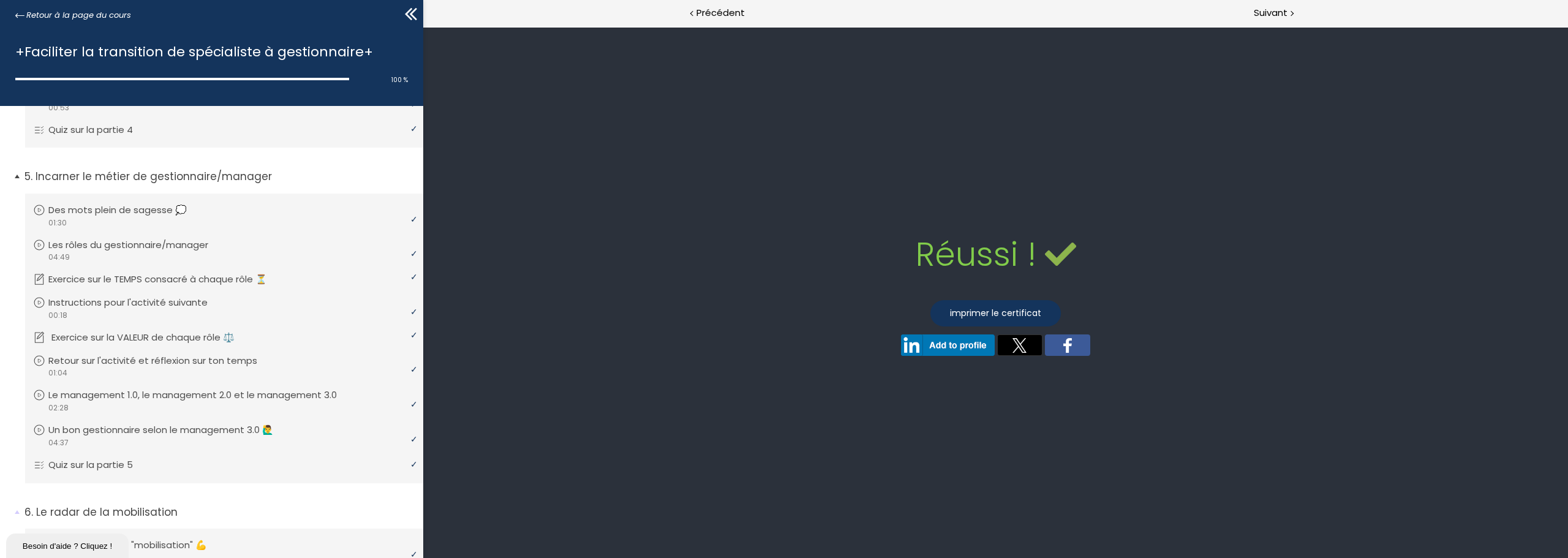
scroll to position [825, 0]
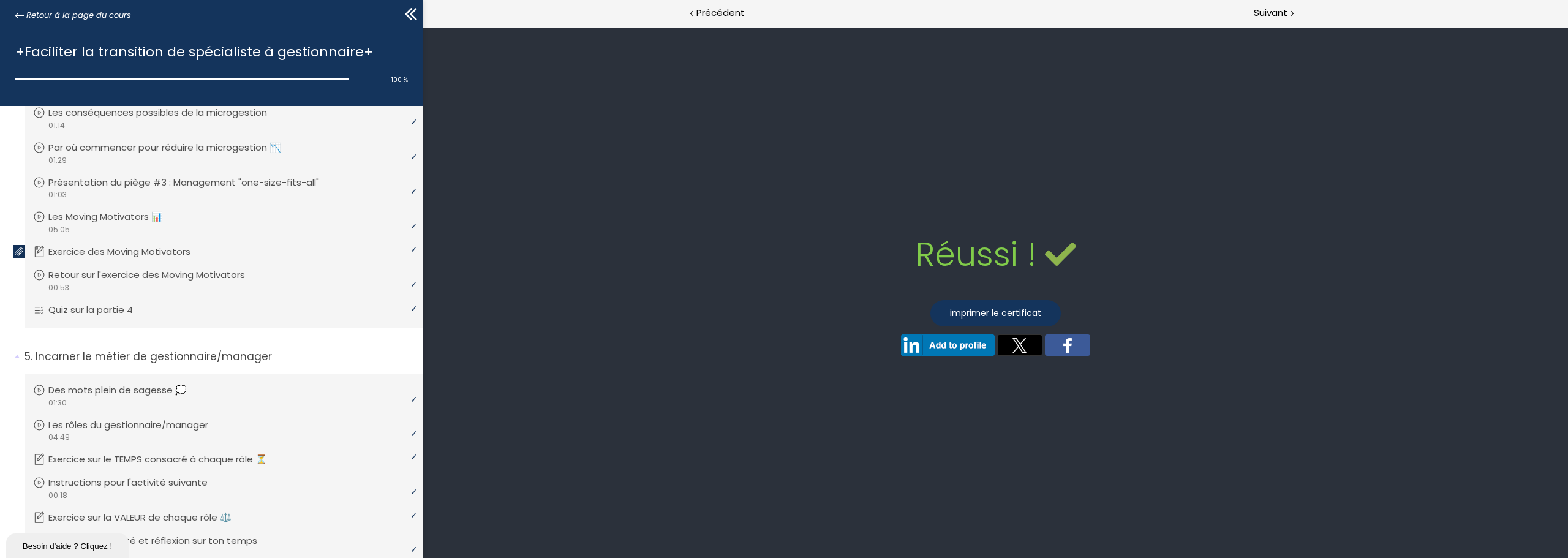
drag, startPoint x: 105, startPoint y: 14, endPoint x: 154, endPoint y: 86, distance: 87.1
click at [105, 14] on span "Retour à la page du cours" at bounding box center [78, 15] width 105 height 14
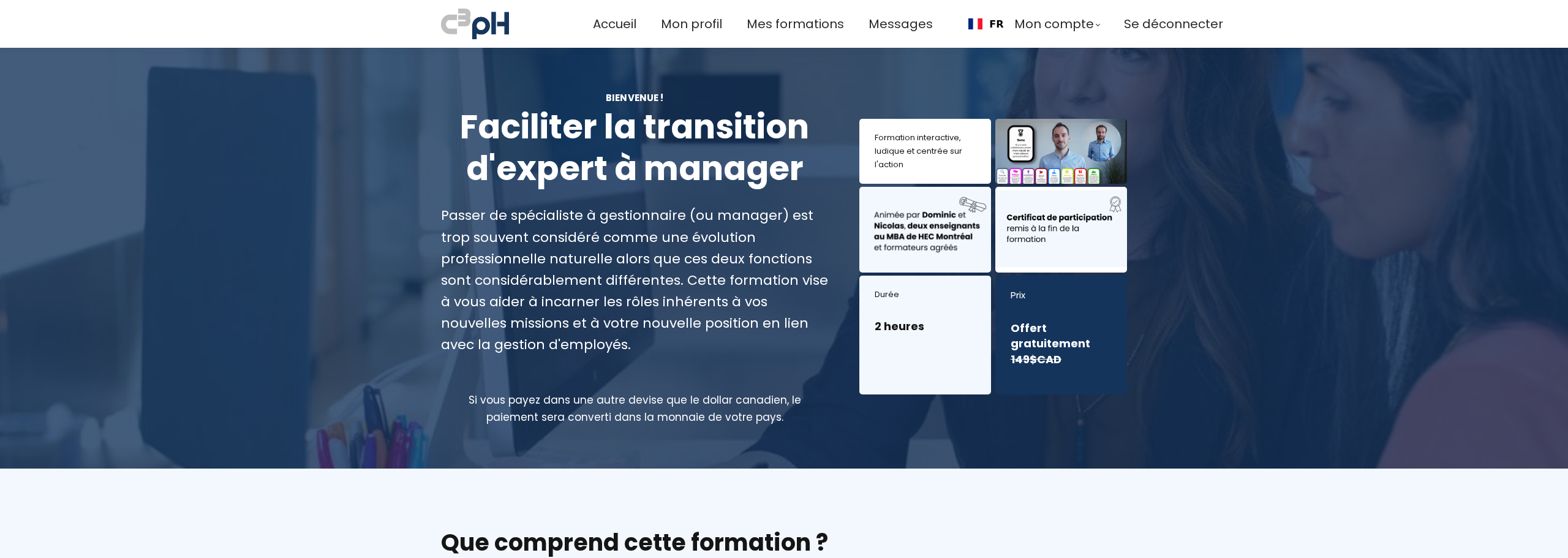
click at [698, 23] on span "Mon profil" at bounding box center [692, 24] width 61 height 20
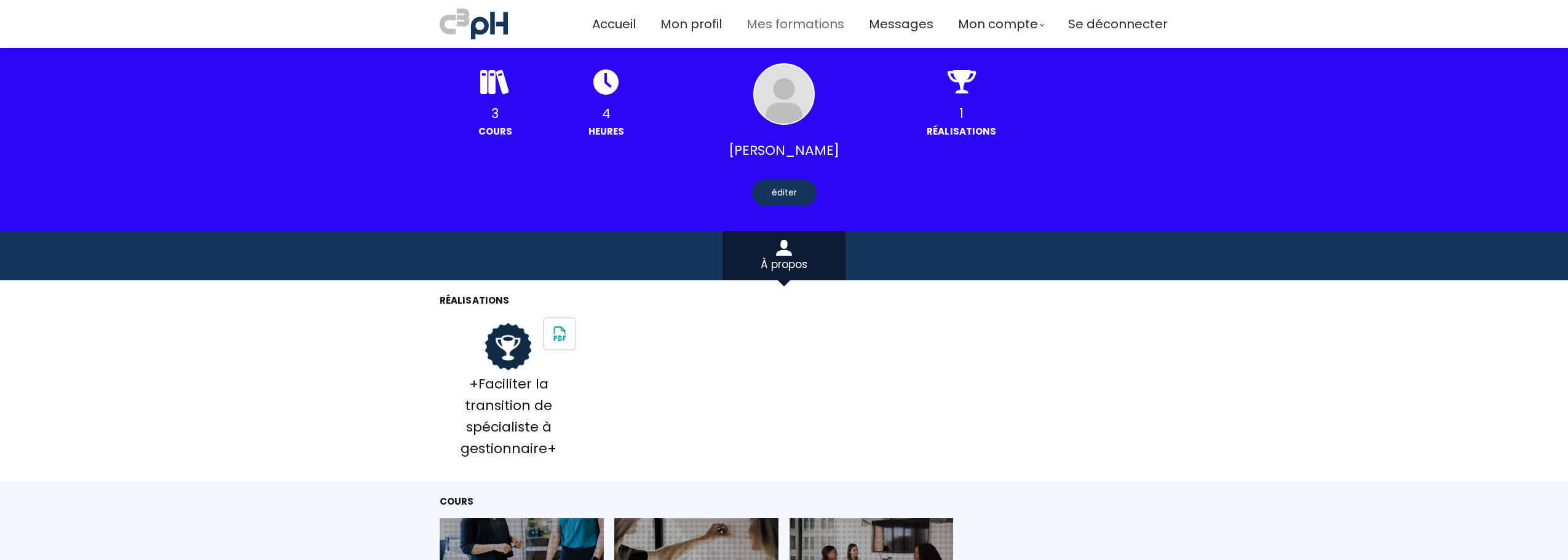
click at [785, 25] on span "Mes formations" at bounding box center [795, 24] width 98 height 20
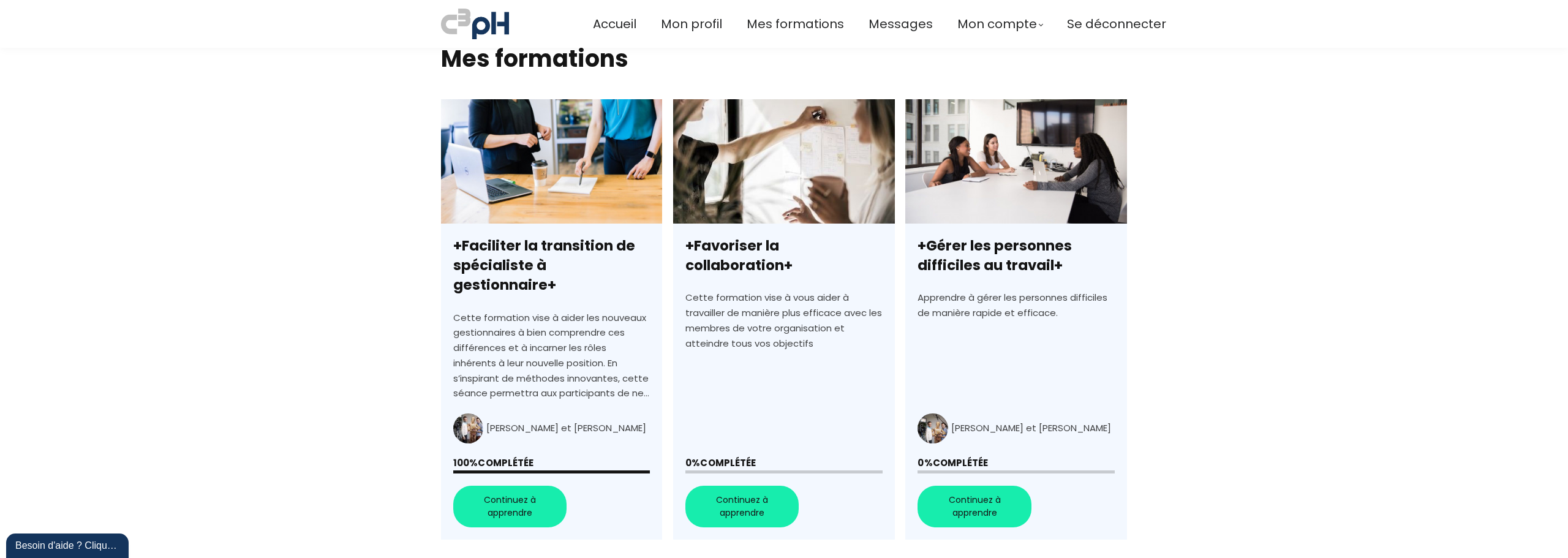
scroll to position [306, 0]
click at [758, 482] on link "+Favoriser la collaboration+" at bounding box center [783, 319] width 221 height 441
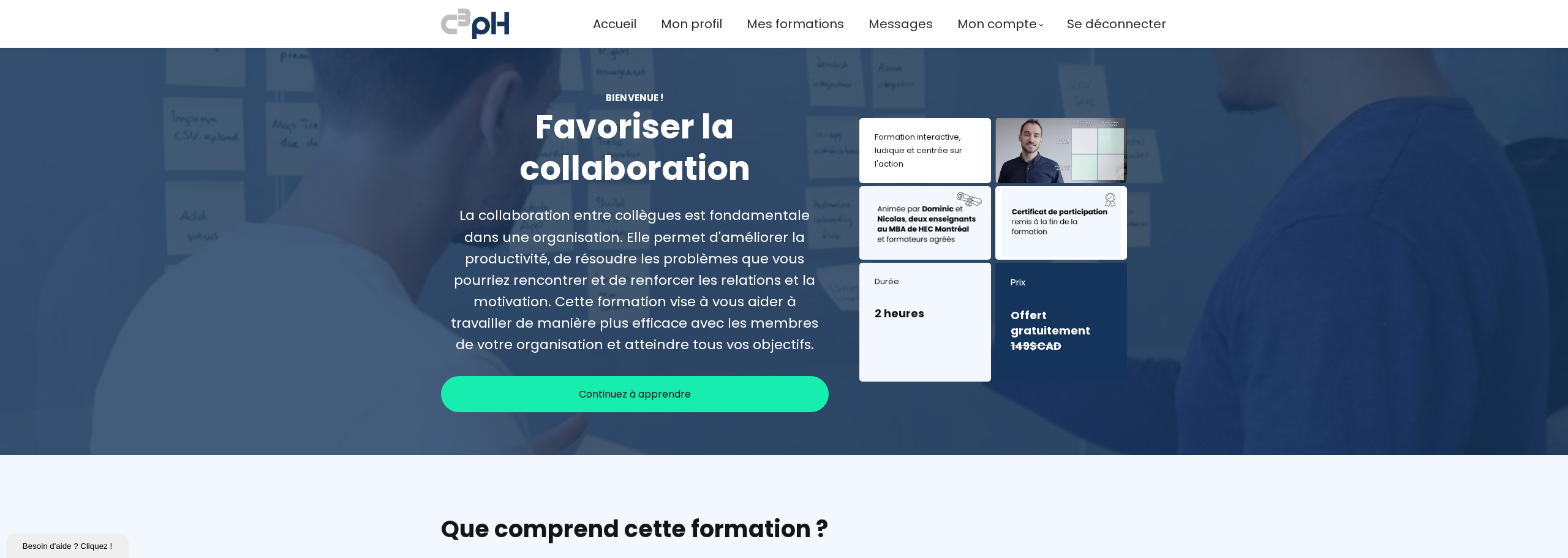
click at [605, 391] on span "Continuez à apprendre" at bounding box center [635, 394] width 112 height 16
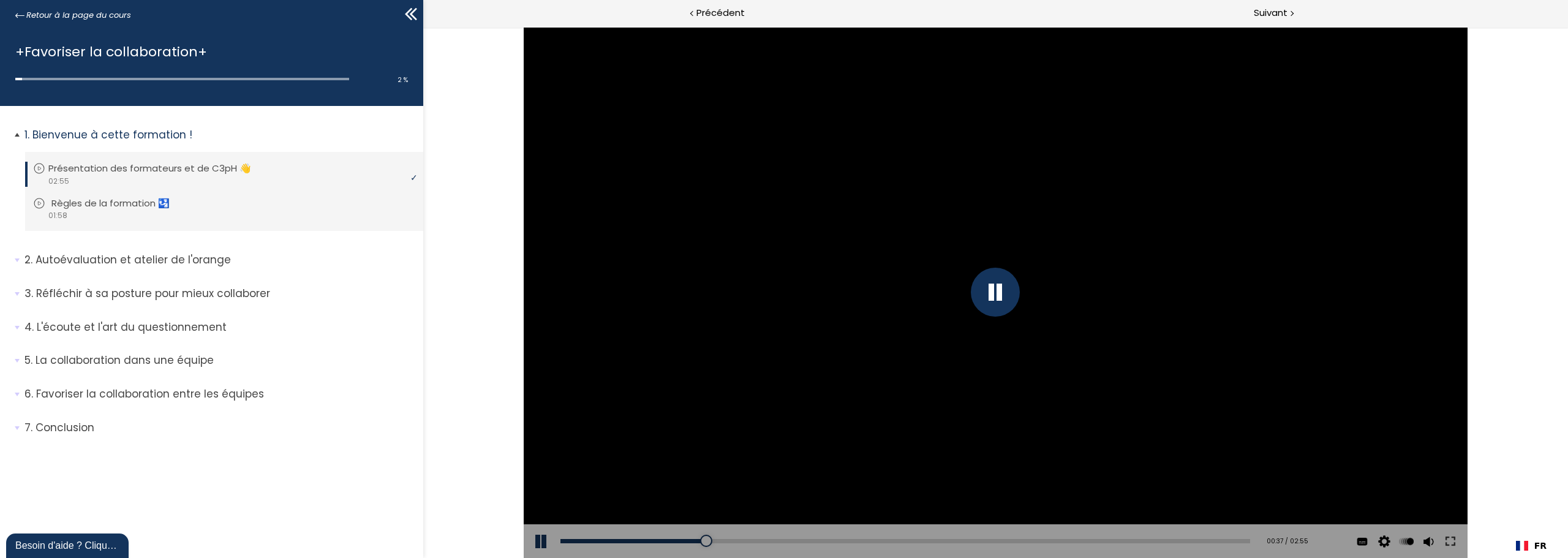
click at [103, 204] on p "Règles de la formation 🛂" at bounding box center [120, 203] width 137 height 14
click at [1278, 8] on span "Suivant" at bounding box center [1270, 14] width 33 height 16
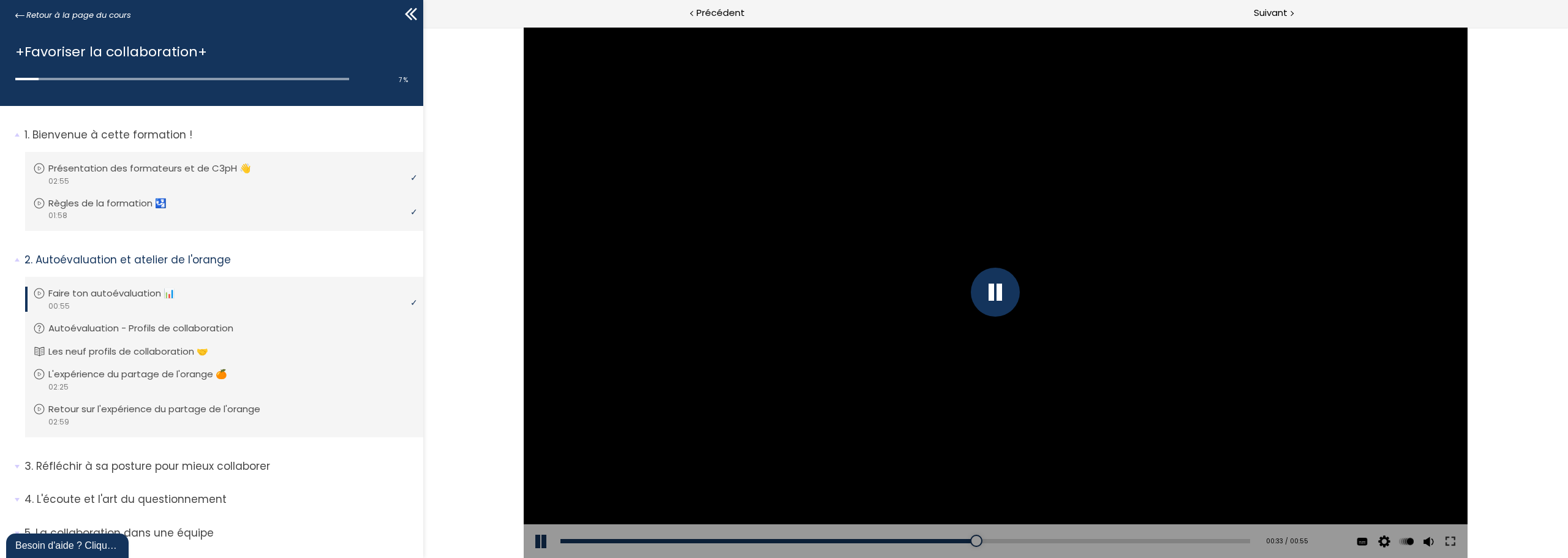
click at [997, 288] on div at bounding box center [995, 292] width 49 height 49
click at [1182, 401] on div at bounding box center [995, 293] width 944 height 531
click at [1336, 342] on div at bounding box center [995, 293] width 944 height 531
click at [1344, 327] on div at bounding box center [995, 293] width 944 height 531
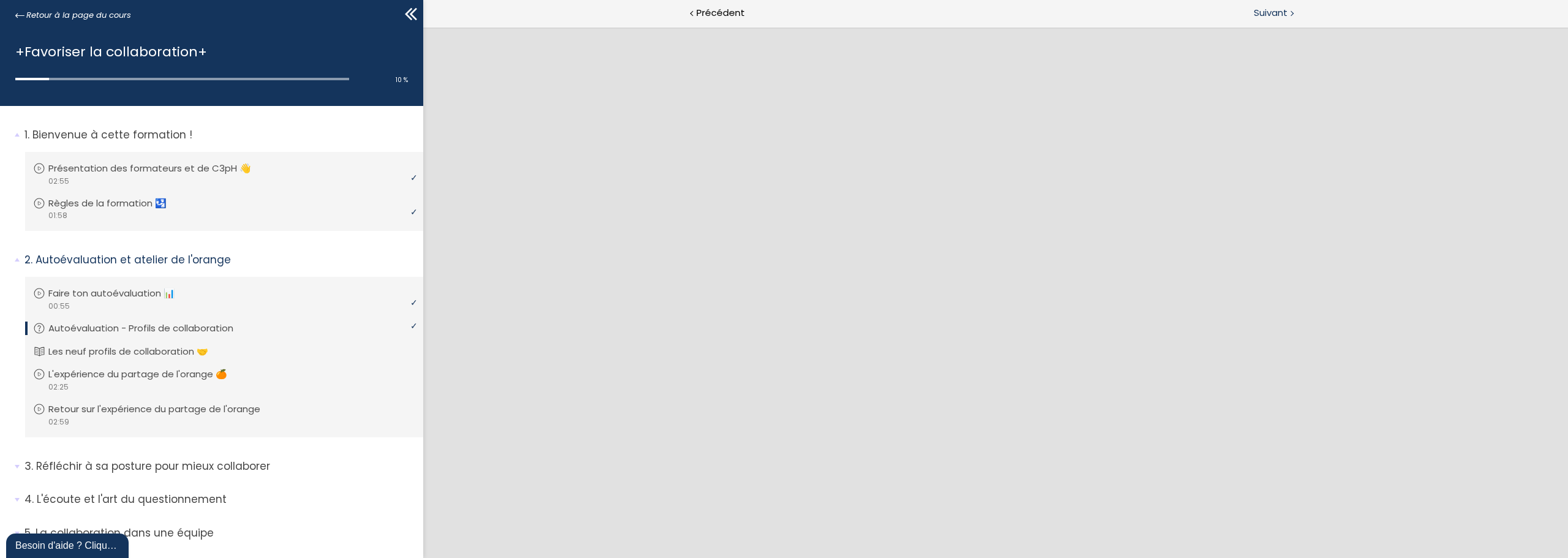
drag, startPoint x: 1277, startPoint y: 18, endPoint x: 859, endPoint y: 2, distance: 418.3
click at [1277, 18] on span "Suivant" at bounding box center [1270, 14] width 33 height 16
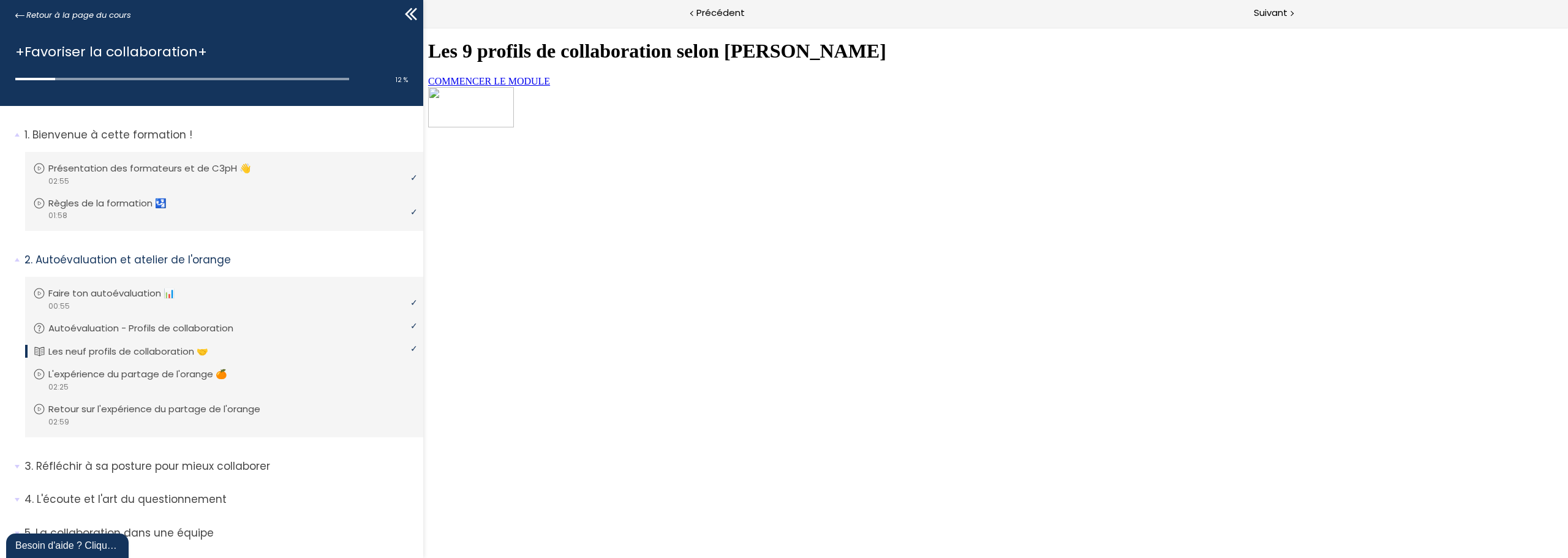
click at [550, 86] on span "COMMENCER LE MODULE" at bounding box center [489, 81] width 122 height 11
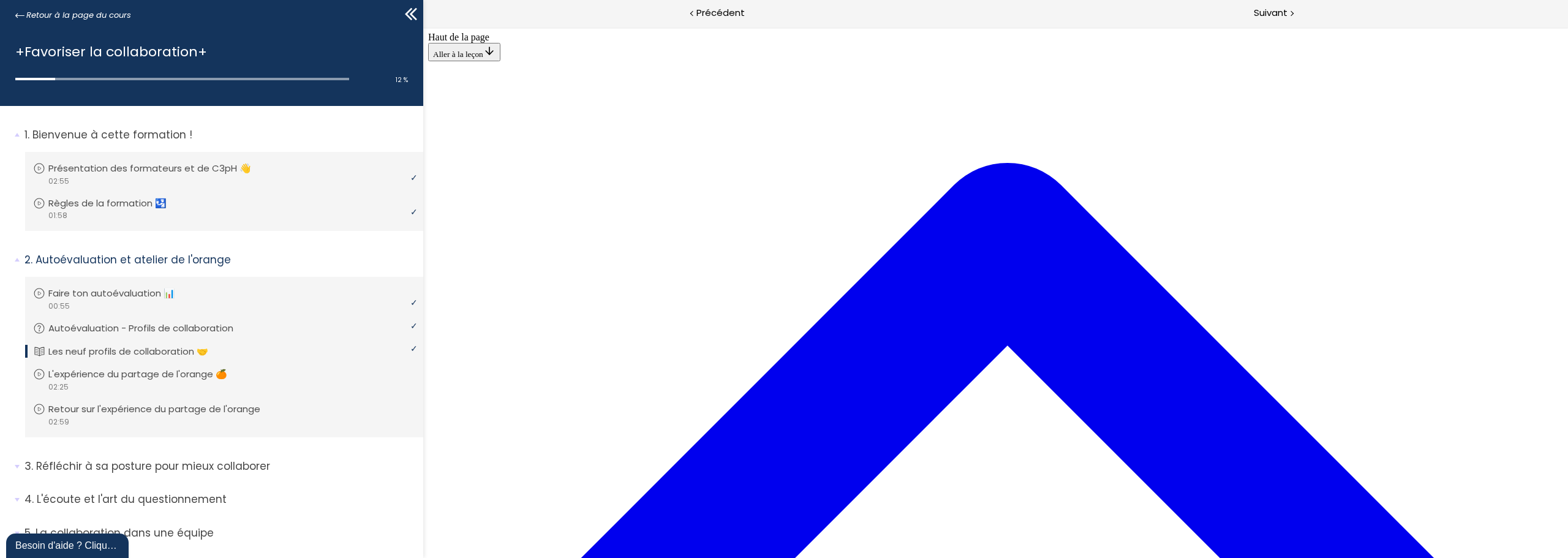
scroll to position [38, 0]
drag, startPoint x: 1138, startPoint y: 406, endPoint x: 1273, endPoint y: 11, distance: 417.4
click at [1273, 11] on span "Suivant" at bounding box center [1270, 14] width 33 height 16
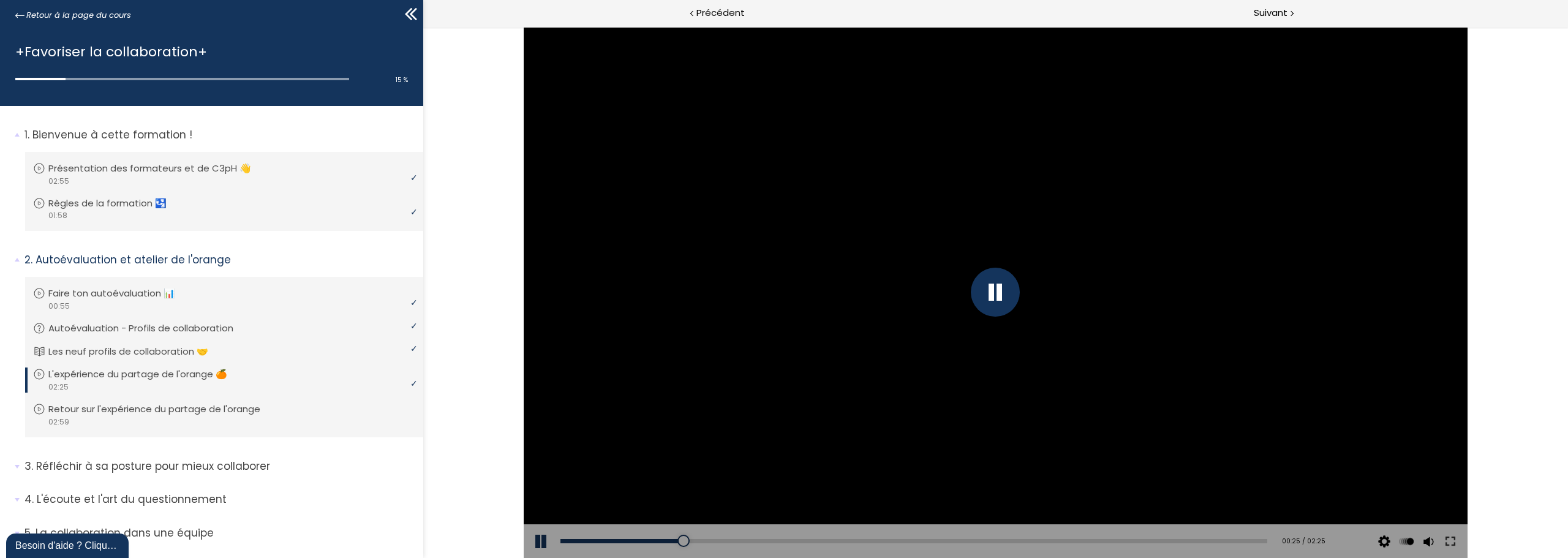
click at [1000, 293] on div at bounding box center [995, 292] width 49 height 49
drag, startPoint x: 966, startPoint y: 302, endPoint x: 1160, endPoint y: 377, distance: 208.0
click at [966, 302] on div at bounding box center [995, 293] width 944 height 531
click at [1005, 292] on div at bounding box center [995, 292] width 49 height 49
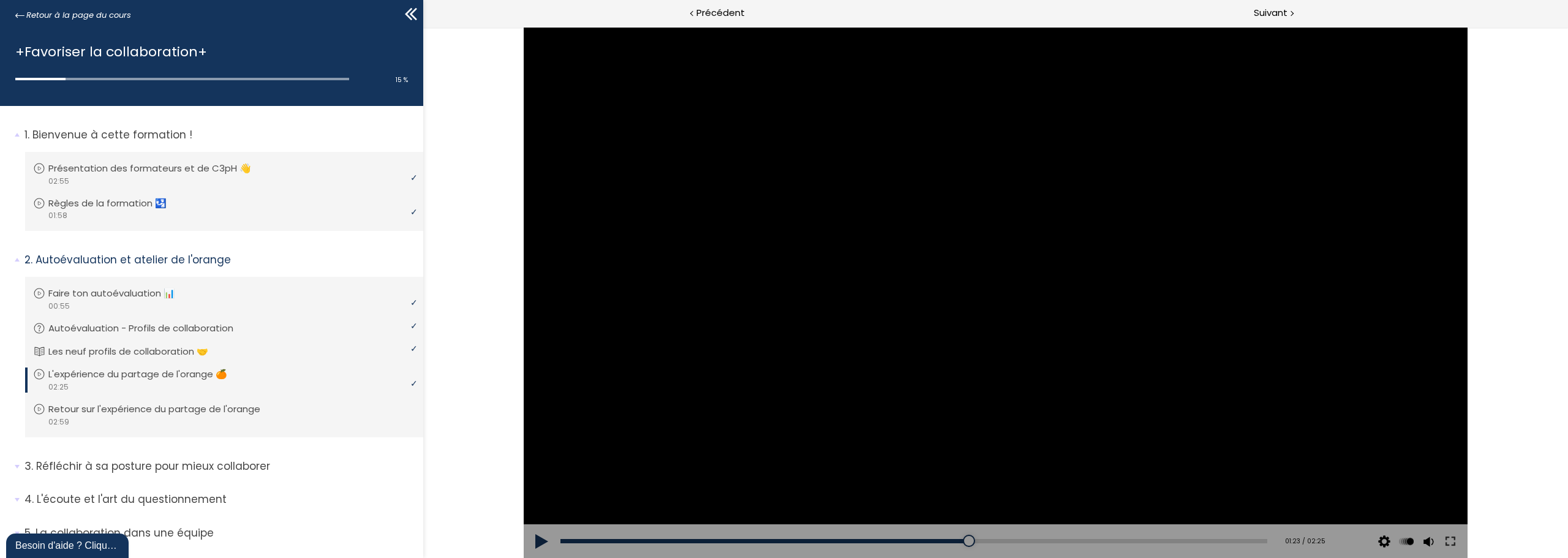
click at [1016, 302] on div at bounding box center [995, 293] width 944 height 531
click at [1010, 542] on div "01:33" at bounding box center [913, 542] width 706 height 4
click at [1024, 540] on div "01:36" at bounding box center [913, 542] width 706 height 4
click at [1047, 540] on div "01:41" at bounding box center [913, 542] width 706 height 4
click at [1086, 539] on div "01:49" at bounding box center [913, 542] width 706 height 4
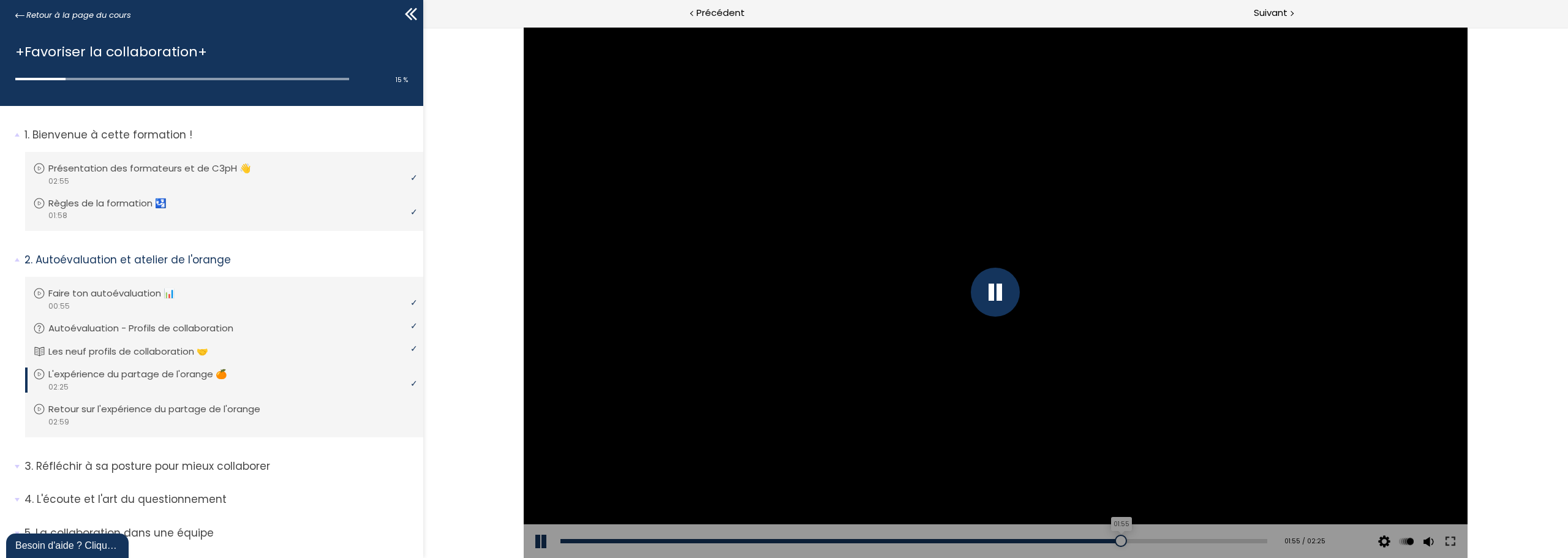
click at [1113, 539] on div "01:55" at bounding box center [913, 542] width 706 height 4
click at [1140, 542] on div "01:57" at bounding box center [913, 542] width 706 height 4
click at [1173, 539] on div "02:07" at bounding box center [913, 542] width 706 height 4
click at [1197, 539] on div "02:12" at bounding box center [913, 542] width 706 height 4
click at [1222, 539] on div "02:17" at bounding box center [913, 542] width 706 height 4
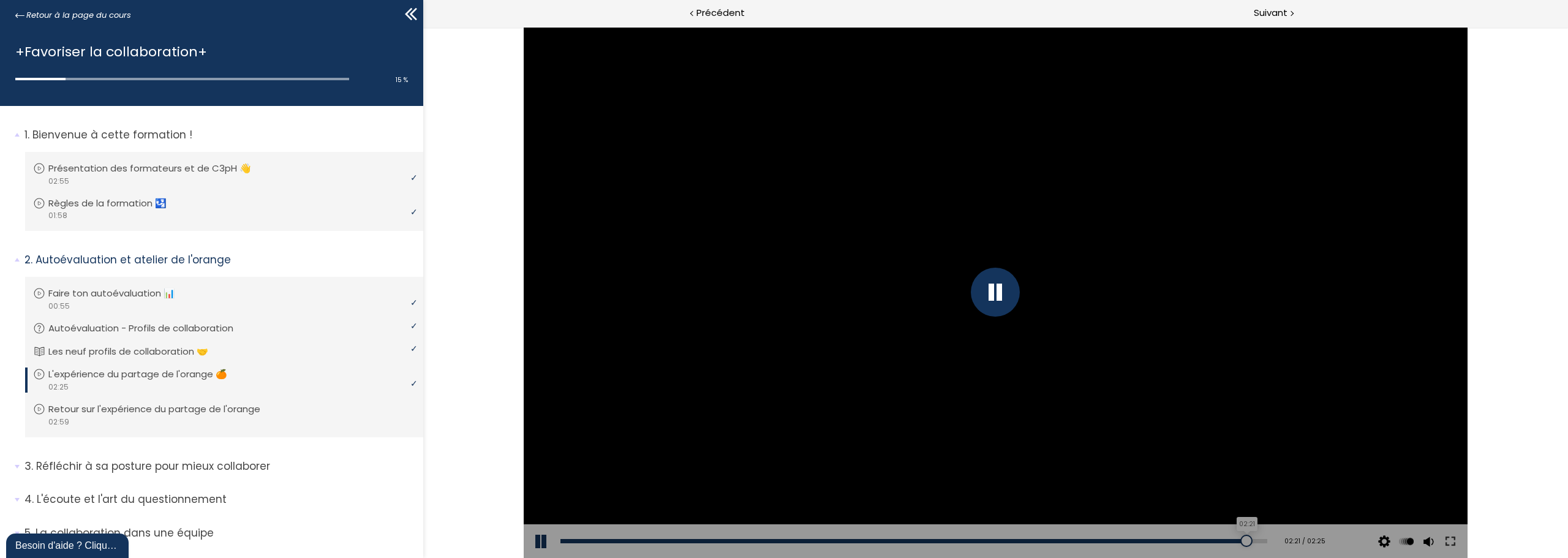
click at [1238, 539] on div "02:21" at bounding box center [913, 542] width 706 height 4
click at [1257, 539] on div "02:25" at bounding box center [913, 542] width 706 height 4
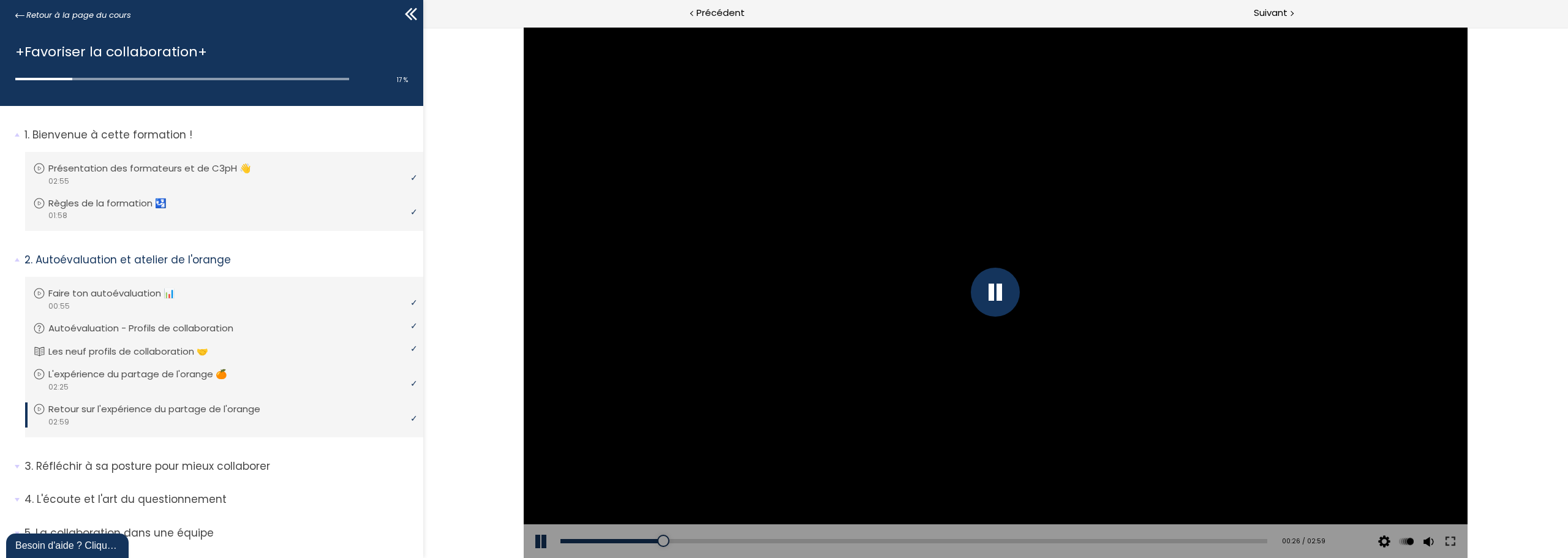
click at [990, 290] on div at bounding box center [995, 292] width 49 height 49
click at [632, 540] on div "00:18" at bounding box center [913, 542] width 706 height 4
click at [637, 539] on div at bounding box center [638, 541] width 12 height 12
click at [642, 539] on div at bounding box center [638, 541] width 12 height 12
click at [647, 539] on div at bounding box center [648, 541] width 12 height 12
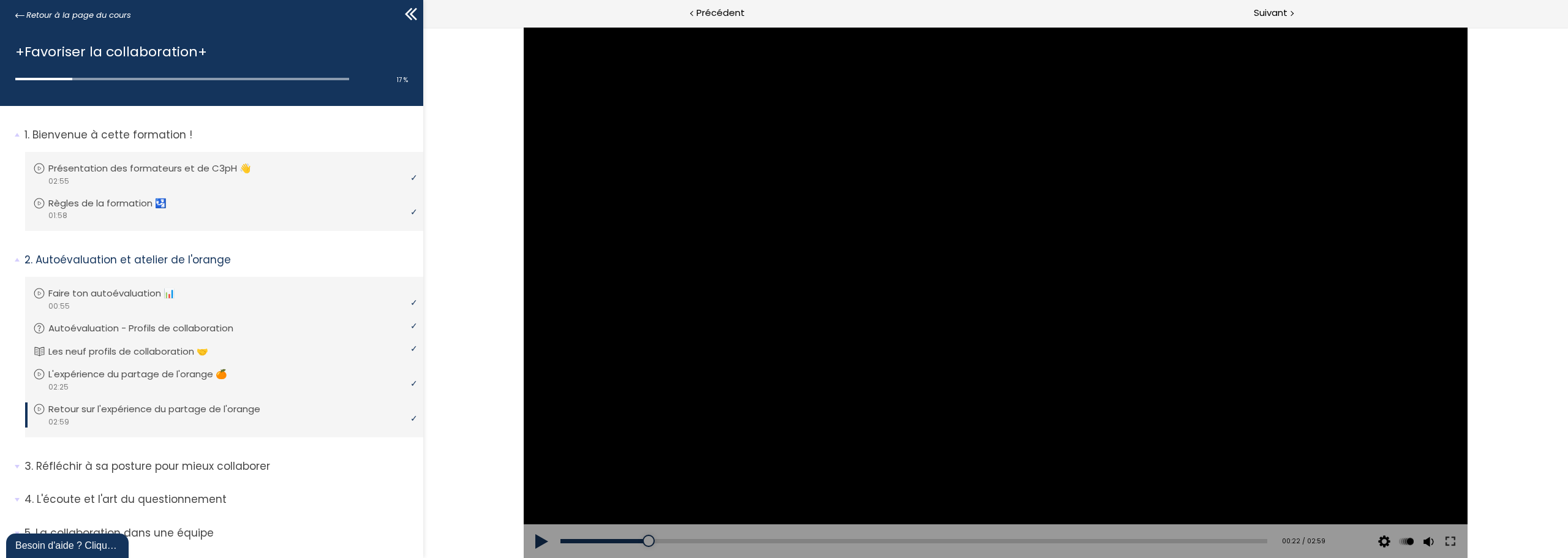
click at [926, 356] on div at bounding box center [995, 293] width 944 height 531
click at [991, 291] on div at bounding box center [995, 292] width 49 height 49
click at [652, 539] on div "00:23" at bounding box center [913, 542] width 706 height 4
click at [1084, 319] on div at bounding box center [995, 293] width 944 height 531
click at [993, 293] on div at bounding box center [995, 292] width 49 height 49
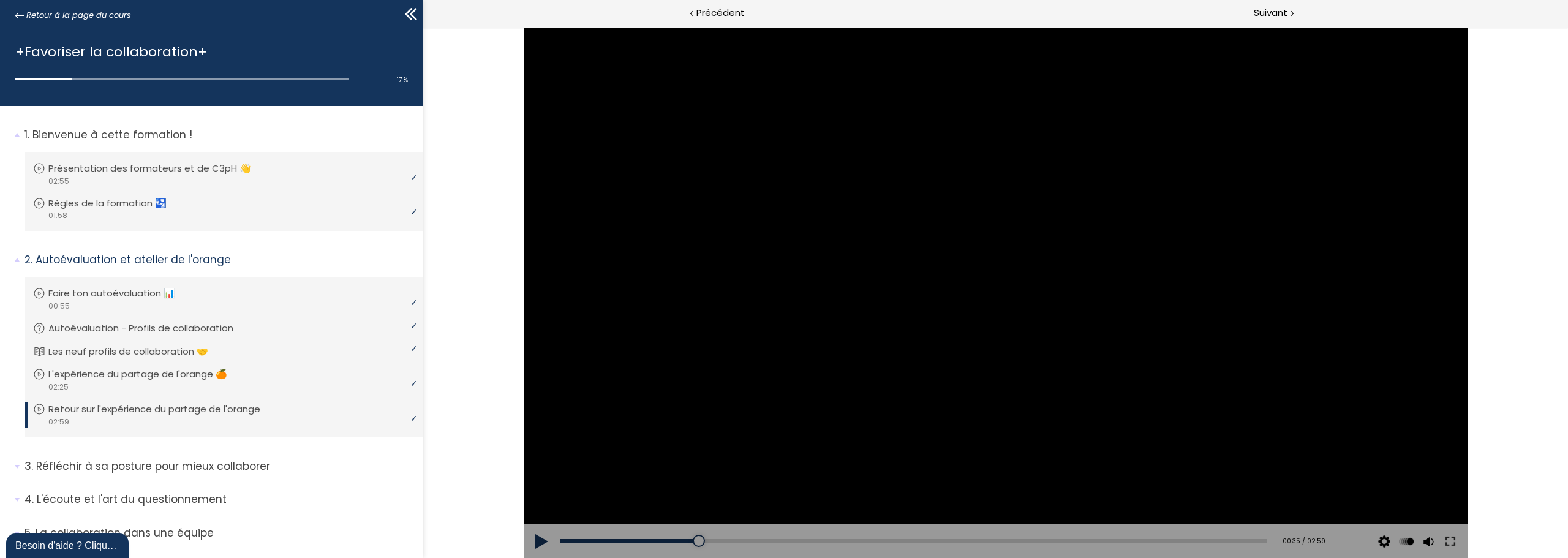
click at [1013, 288] on div at bounding box center [995, 293] width 944 height 531
drag, startPoint x: 997, startPoint y: 293, endPoint x: 1135, endPoint y: 332, distance: 143.4
click at [997, 293] on div at bounding box center [995, 292] width 49 height 49
click at [1054, 346] on div at bounding box center [995, 293] width 944 height 531
click at [988, 290] on div at bounding box center [995, 292] width 49 height 49
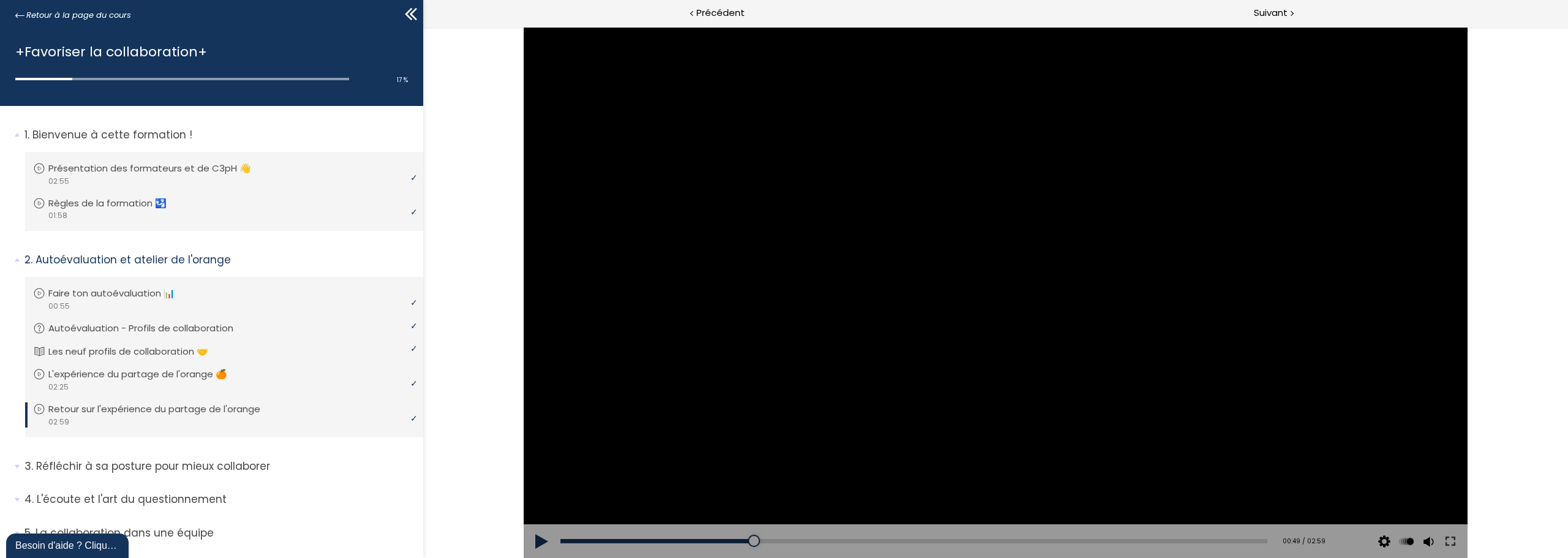
click at [780, 234] on div at bounding box center [995, 293] width 944 height 531
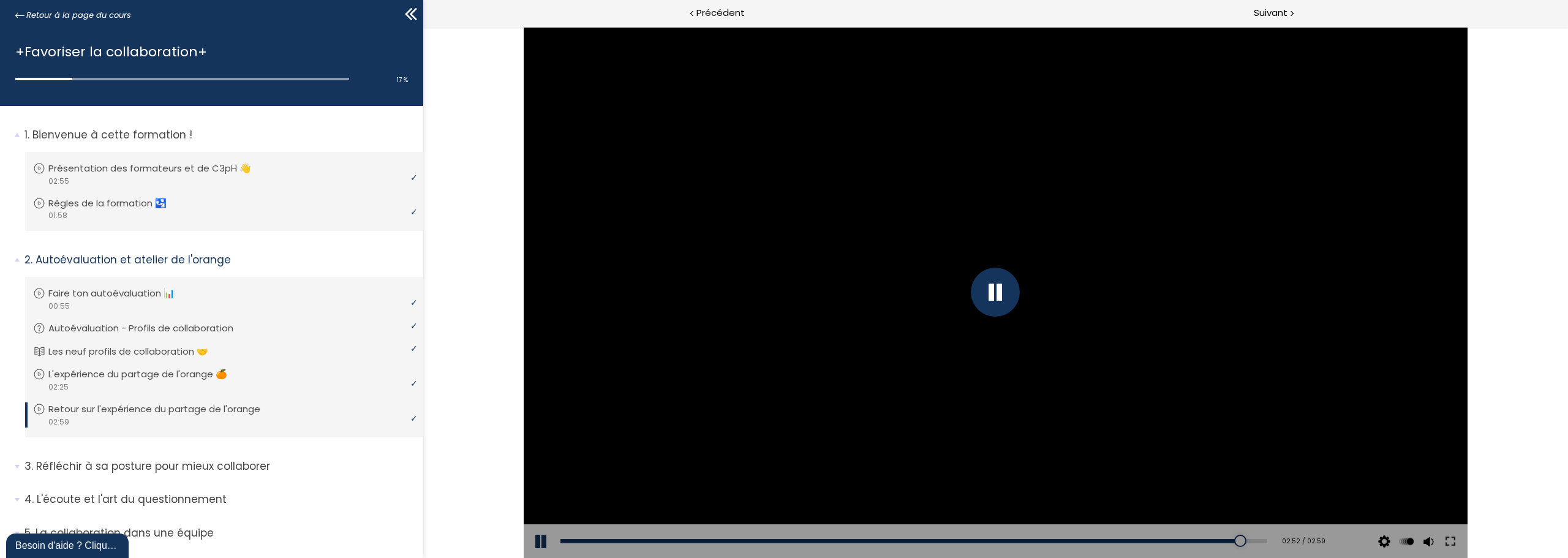
click at [994, 288] on div at bounding box center [995, 292] width 49 height 49
drag, startPoint x: 1102, startPoint y: 349, endPoint x: 1112, endPoint y: 350, distance: 10.0
click at [1102, 349] on div at bounding box center [995, 293] width 944 height 531
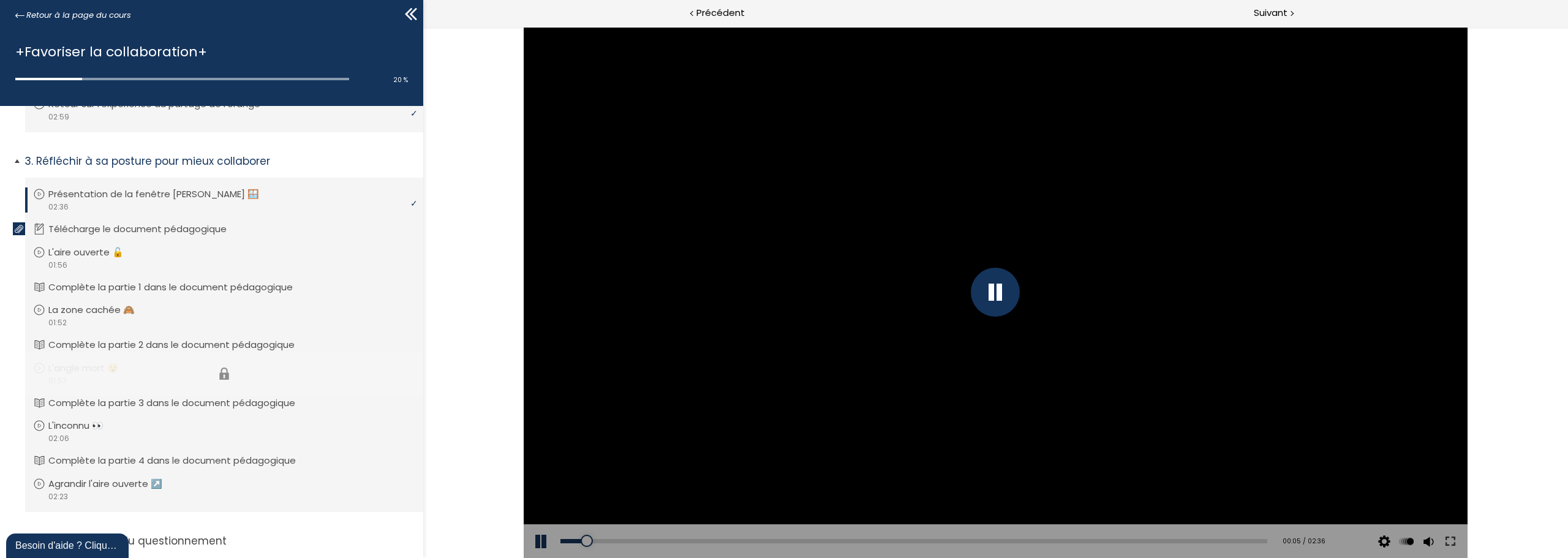
scroll to position [306, 0]
click at [992, 288] on div at bounding box center [995, 292] width 49 height 49
click at [781, 540] on div "00:51" at bounding box center [913, 542] width 706 height 4
click at [947, 249] on div at bounding box center [995, 293] width 944 height 531
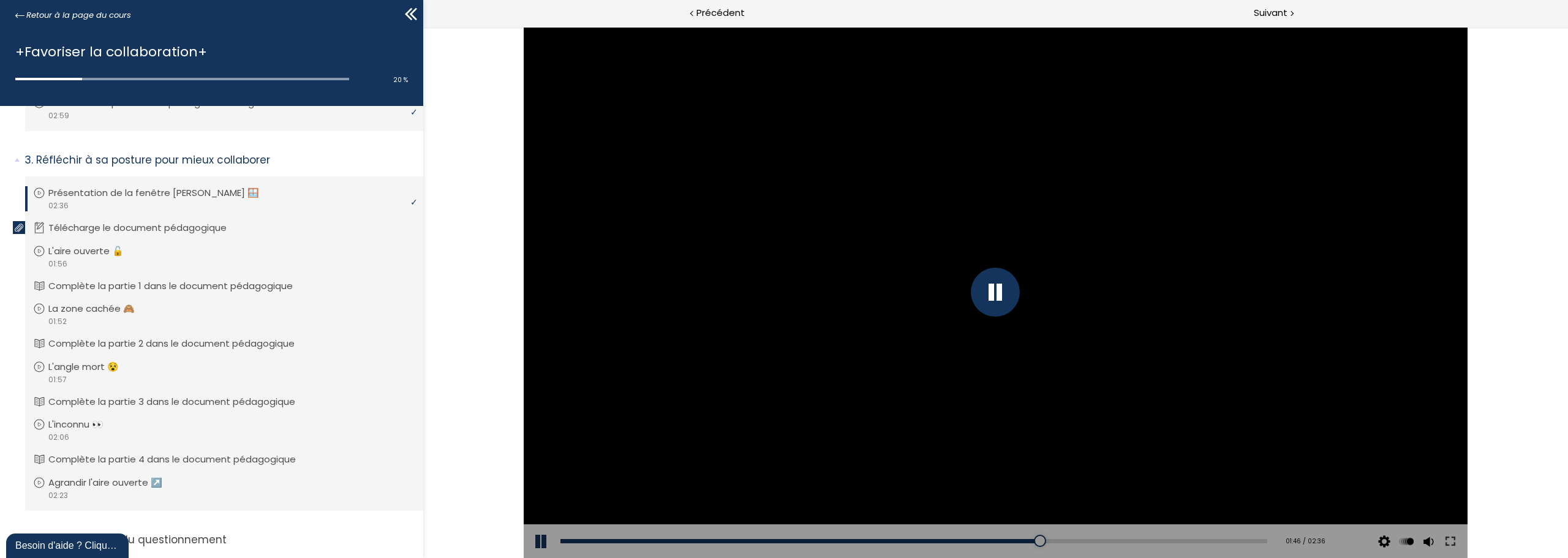
click at [883, 546] on div "Add chapter 01:00" at bounding box center [913, 542] width 706 height 34
click at [879, 543] on div "01:11" at bounding box center [913, 542] width 706 height 4
click at [859, 541] on div "01:07" at bounding box center [913, 542] width 706 height 4
click at [846, 541] on div "01:04" at bounding box center [913, 542] width 706 height 4
click at [832, 539] on div "01:01" at bounding box center [913, 542] width 706 height 4
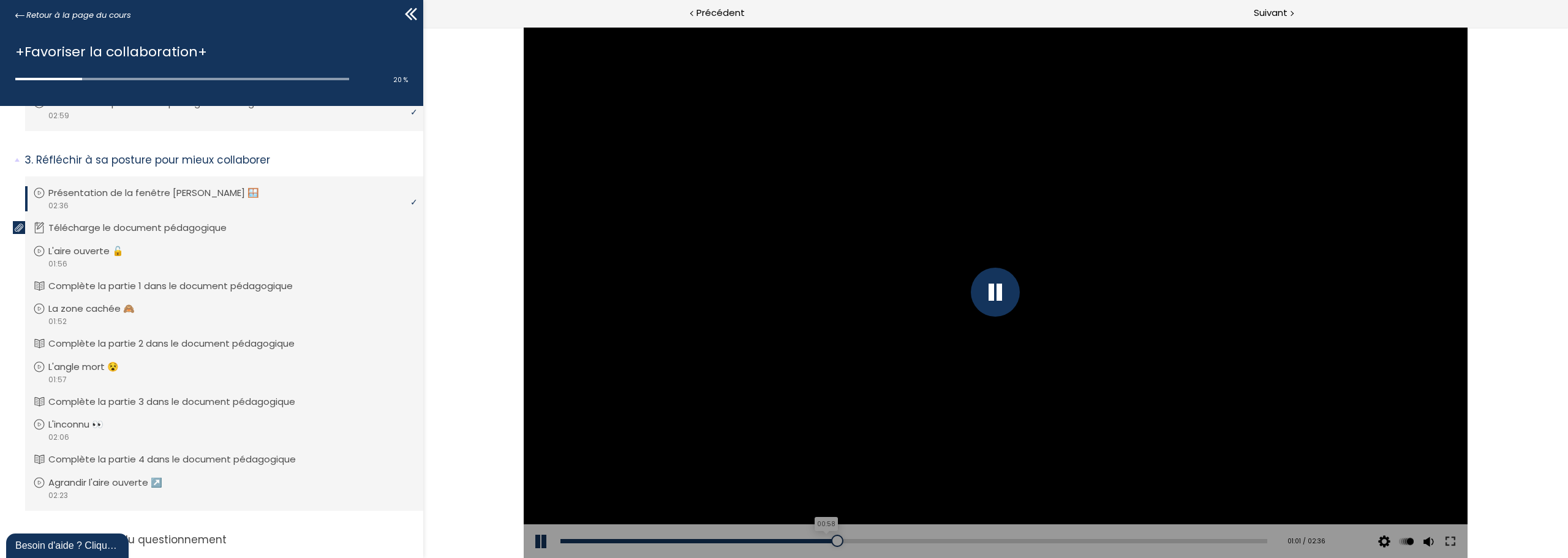
click at [821, 539] on div "00:58" at bounding box center [913, 542] width 706 height 4
click at [798, 540] on div "00:53" at bounding box center [913, 542] width 706 height 4
click at [780, 540] on div "00:49" at bounding box center [913, 542] width 706 height 4
click at [543, 543] on button at bounding box center [542, 542] width 37 height 34
click at [532, 542] on button at bounding box center [542, 542] width 37 height 34
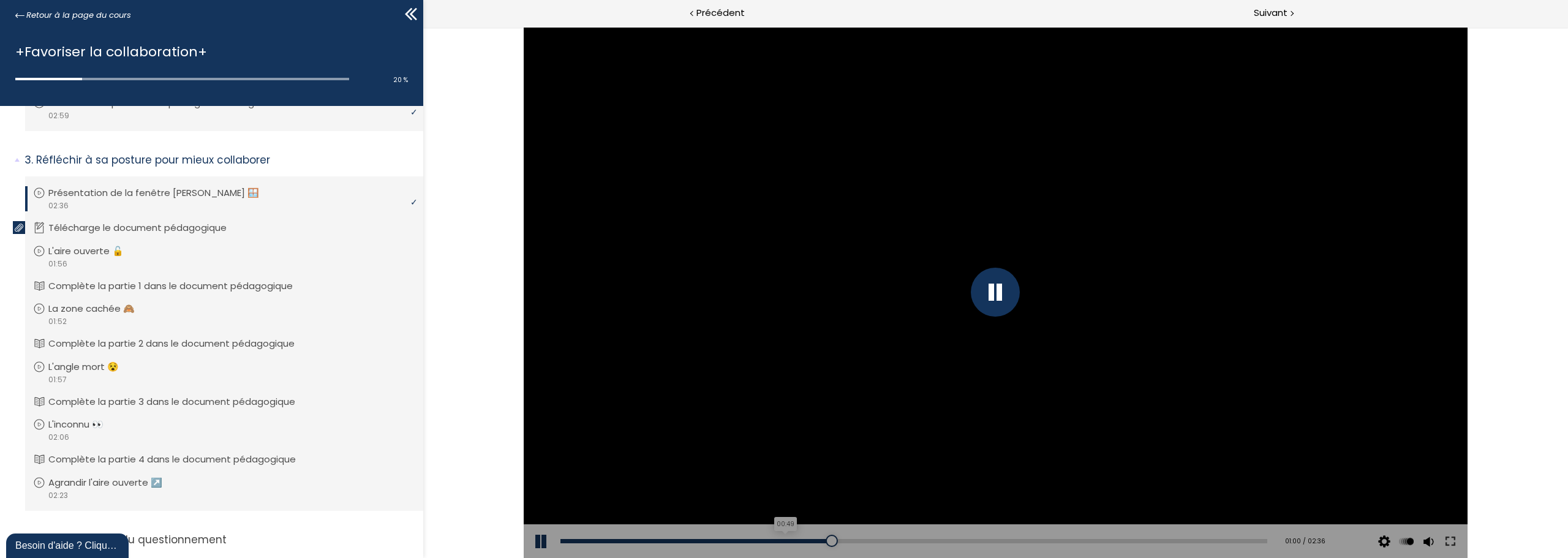
click at [780, 541] on div at bounding box center [696, 542] width 271 height 4
click at [766, 542] on div "00:46" at bounding box center [913, 542] width 706 height 4
click at [984, 360] on div at bounding box center [995, 293] width 944 height 531
click at [872, 547] on div "Add chapter 01:10" at bounding box center [913, 542] width 706 height 34
click at [835, 542] on div "01:01" at bounding box center [913, 542] width 706 height 4
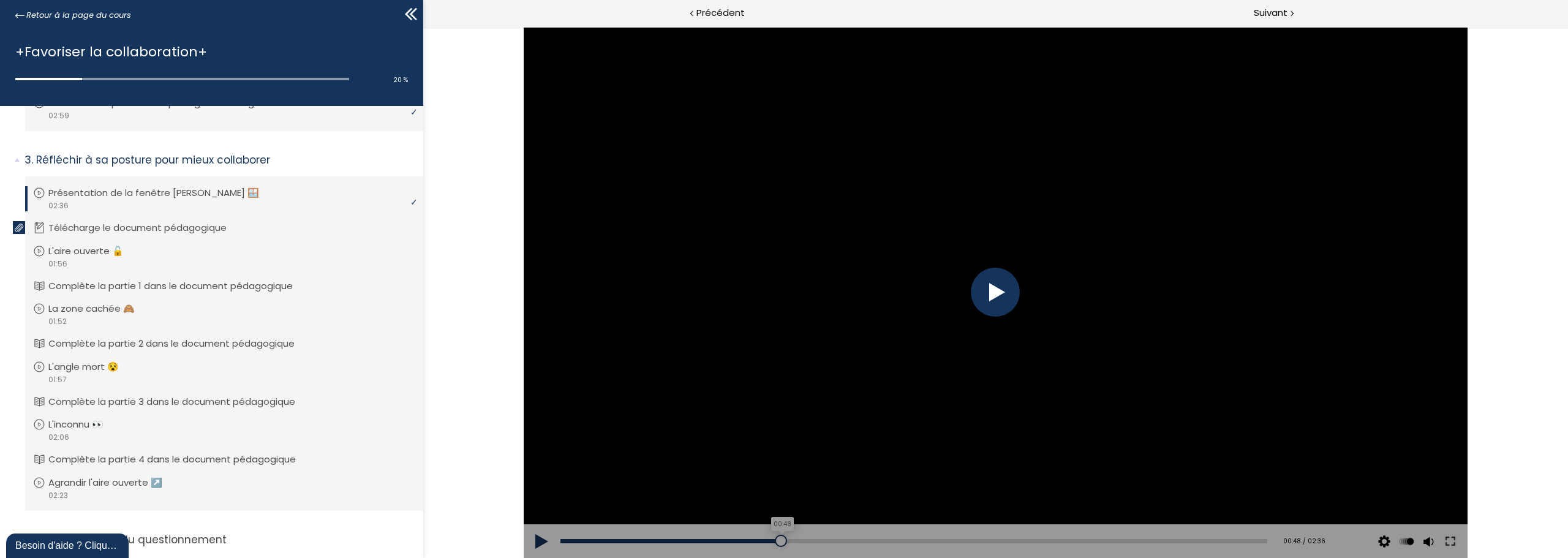
click at [778, 540] on div "00:48" at bounding box center [913, 542] width 706 height 4
click at [782, 542] on div at bounding box center [785, 541] width 12 height 12
click at [1007, 266] on div at bounding box center [995, 293] width 944 height 531
click at [989, 293] on div at bounding box center [995, 292] width 49 height 49
click at [753, 544] on div "Add chapter 00:44" at bounding box center [913, 542] width 706 height 34
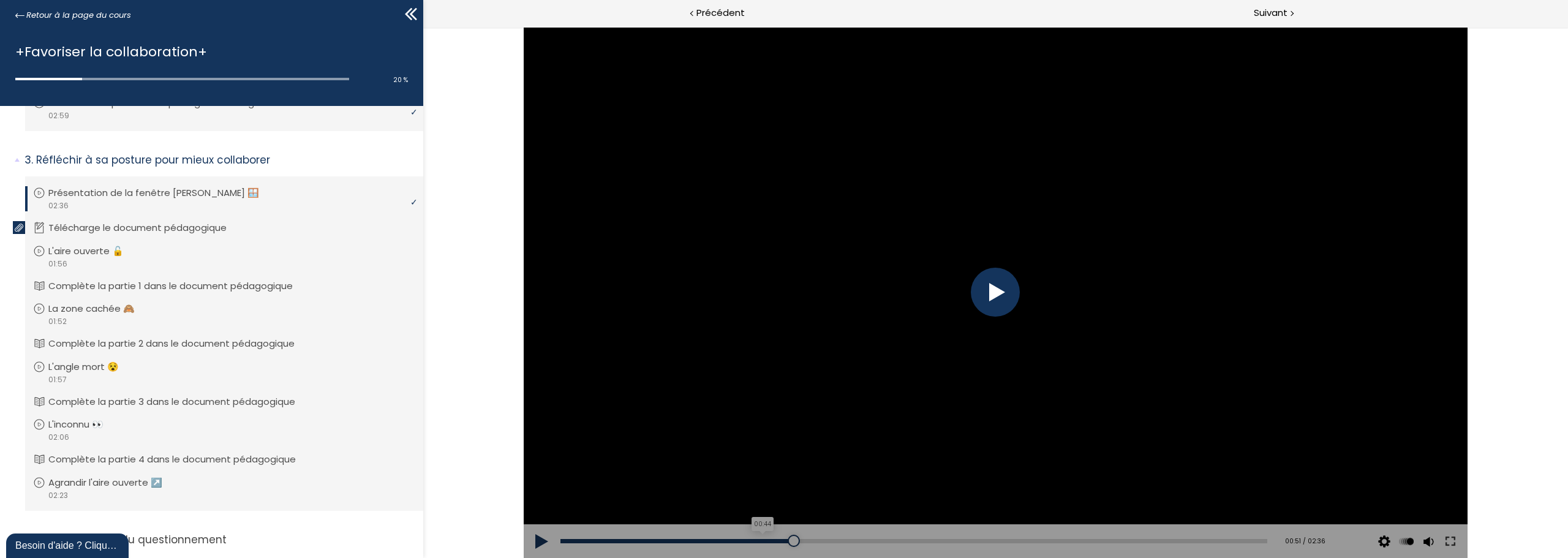
click at [750, 542] on div "00:44" at bounding box center [913, 542] width 706 height 4
click at [993, 292] on div at bounding box center [995, 292] width 49 height 49
click at [724, 541] on div "00:36" at bounding box center [913, 542] width 706 height 4
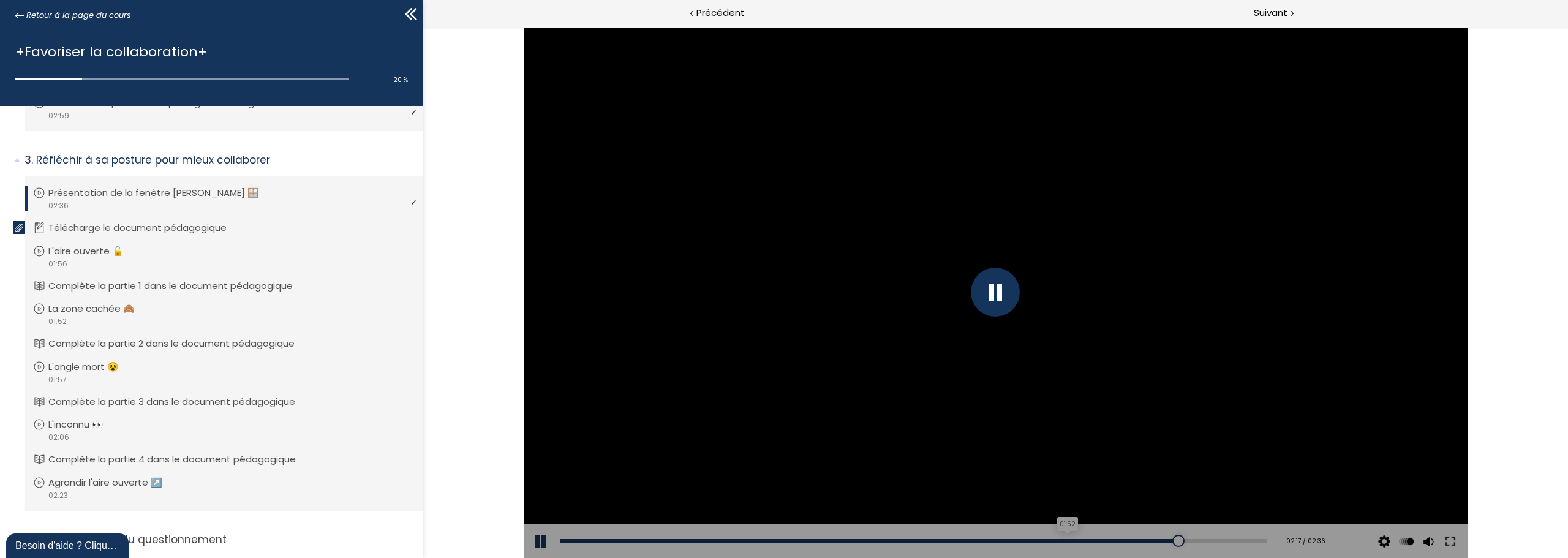
click at [1060, 541] on div "01:52" at bounding box center [913, 542] width 706 height 4
click at [1051, 541] on div "01:50" at bounding box center [913, 542] width 706 height 4
click at [1008, 541] on div "01:40" at bounding box center [913, 542] width 706 height 4
click at [979, 538] on div "Add chapter 01:33" at bounding box center [913, 542] width 706 height 34
click at [987, 539] on div "01:35" at bounding box center [913, 542] width 706 height 4
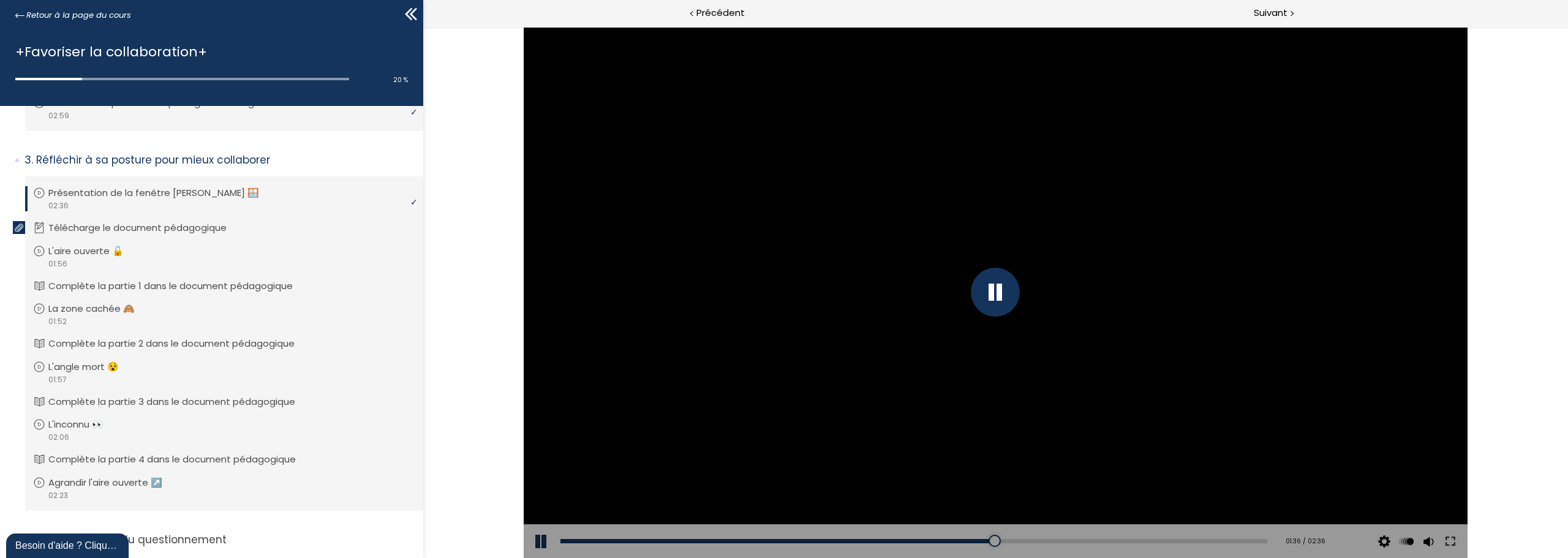
click at [985, 280] on div at bounding box center [995, 292] width 49 height 49
click at [963, 541] on div "01:30" at bounding box center [913, 542] width 706 height 4
click at [984, 291] on div at bounding box center [995, 292] width 49 height 49
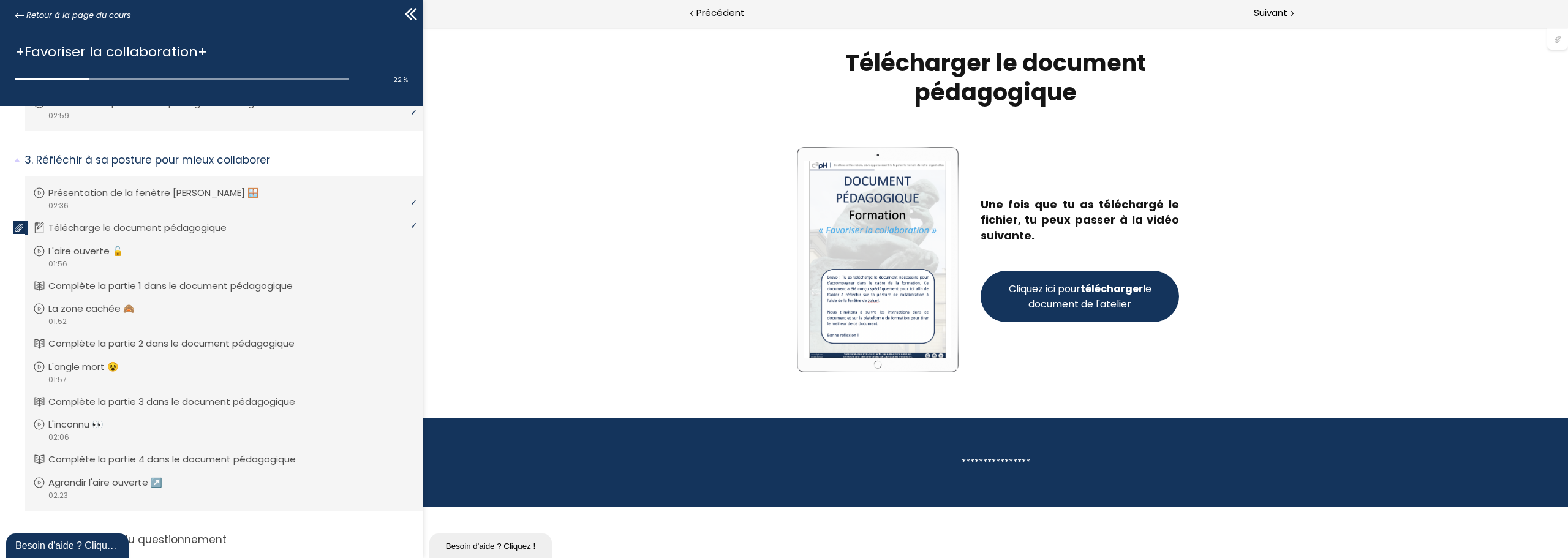
click at [1071, 300] on span "Cliquez ici pour télécharger le document de l'atelier" at bounding box center [1079, 296] width 147 height 31
click at [1276, 12] on span "Suivant" at bounding box center [1270, 14] width 33 height 16
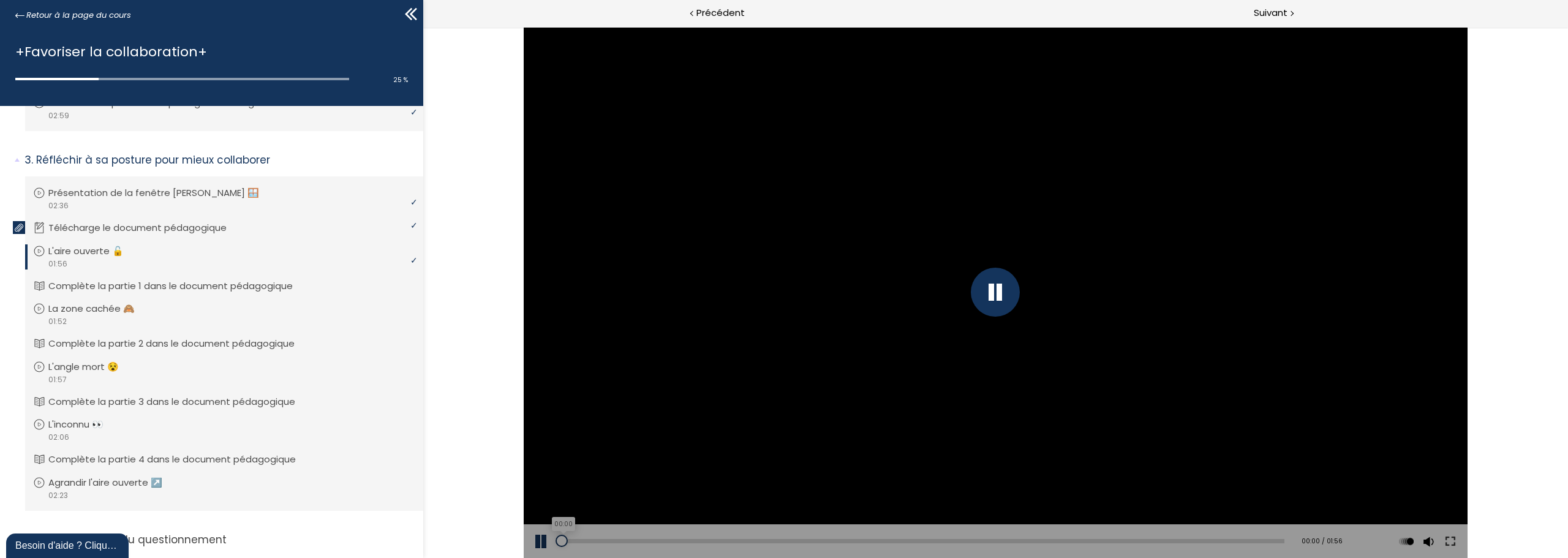
click at [561, 541] on div "00:00" at bounding box center [923, 542] width 724 height 4
click at [544, 541] on button at bounding box center [542, 542] width 37 height 34
drag, startPoint x: 566, startPoint y: 540, endPoint x: 557, endPoint y: 539, distance: 9.1
click at [557, 539] on div at bounding box center [560, 541] width 12 height 12
click at [535, 539] on button at bounding box center [542, 542] width 37 height 34
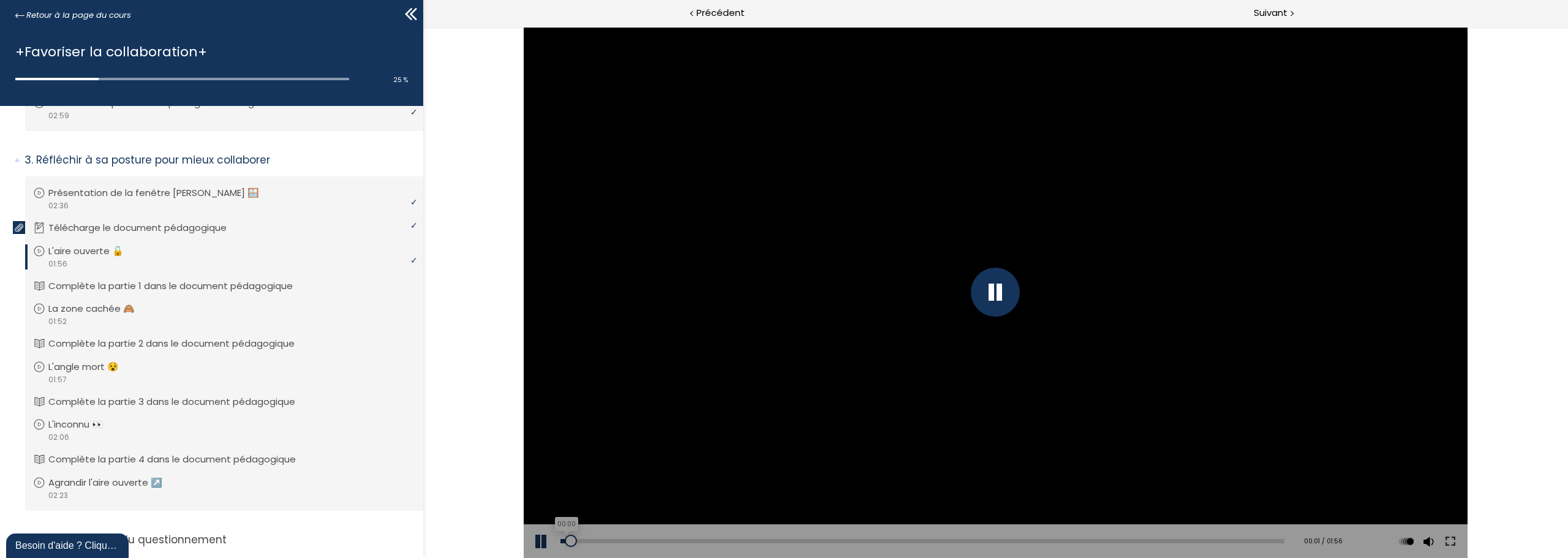
drag, startPoint x: 660, startPoint y: 543, endPoint x: 565, endPoint y: 543, distance: 95.0
click at [565, 543] on div at bounding box center [571, 541] width 12 height 12
drag, startPoint x: 662, startPoint y: 542, endPoint x: 560, endPoint y: 545, distance: 102.0
click at [560, 545] on div at bounding box center [560, 541] width 12 height 12
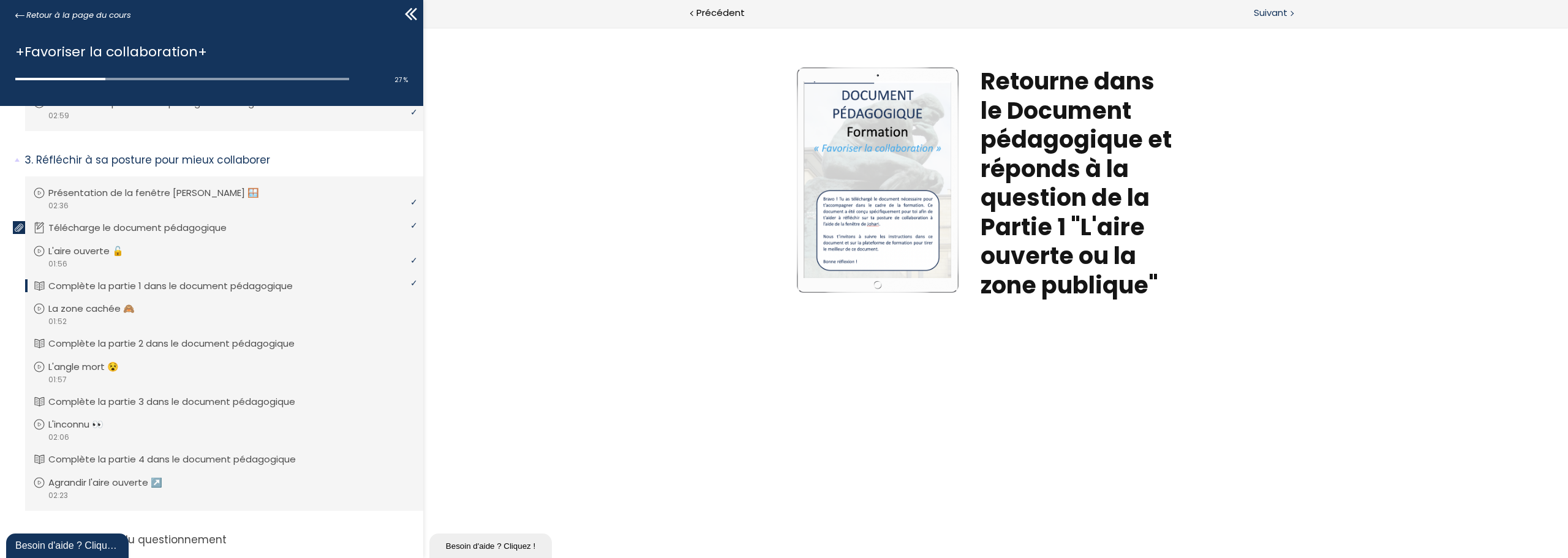
click at [1276, 15] on span "Suivant" at bounding box center [1270, 14] width 33 height 16
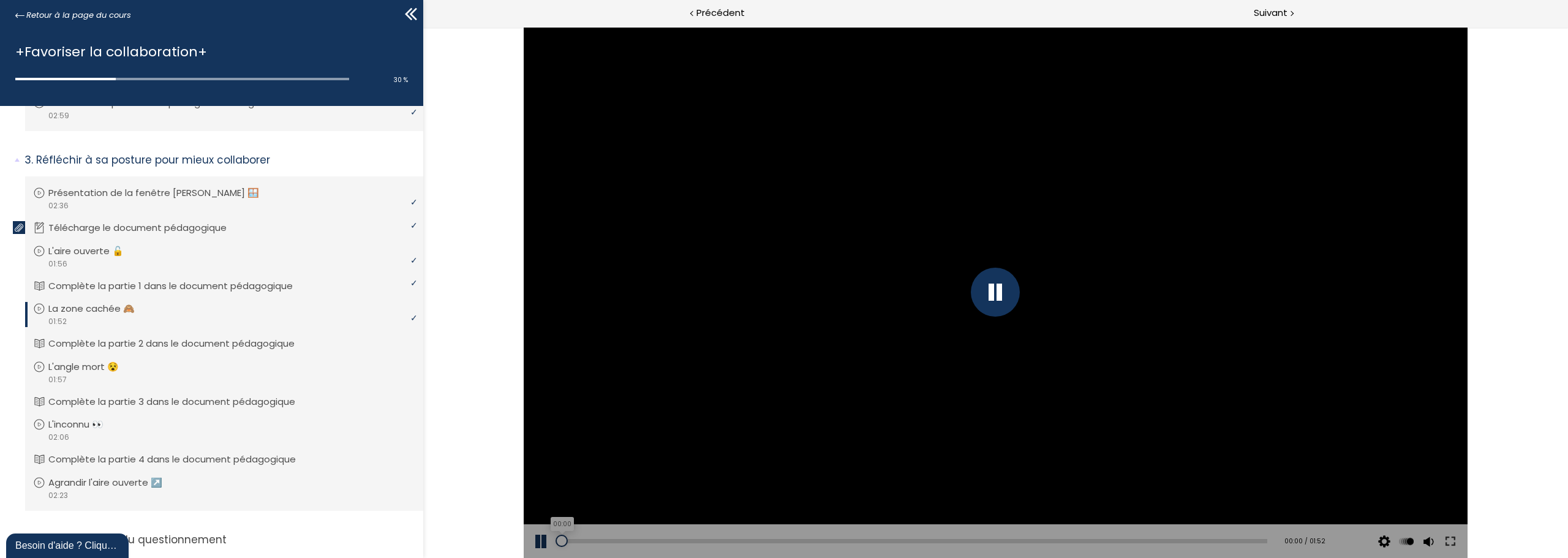
drag, startPoint x: 613, startPoint y: 542, endPoint x: 560, endPoint y: 543, distance: 53.0
click at [560, 543] on div at bounding box center [561, 541] width 12 height 12
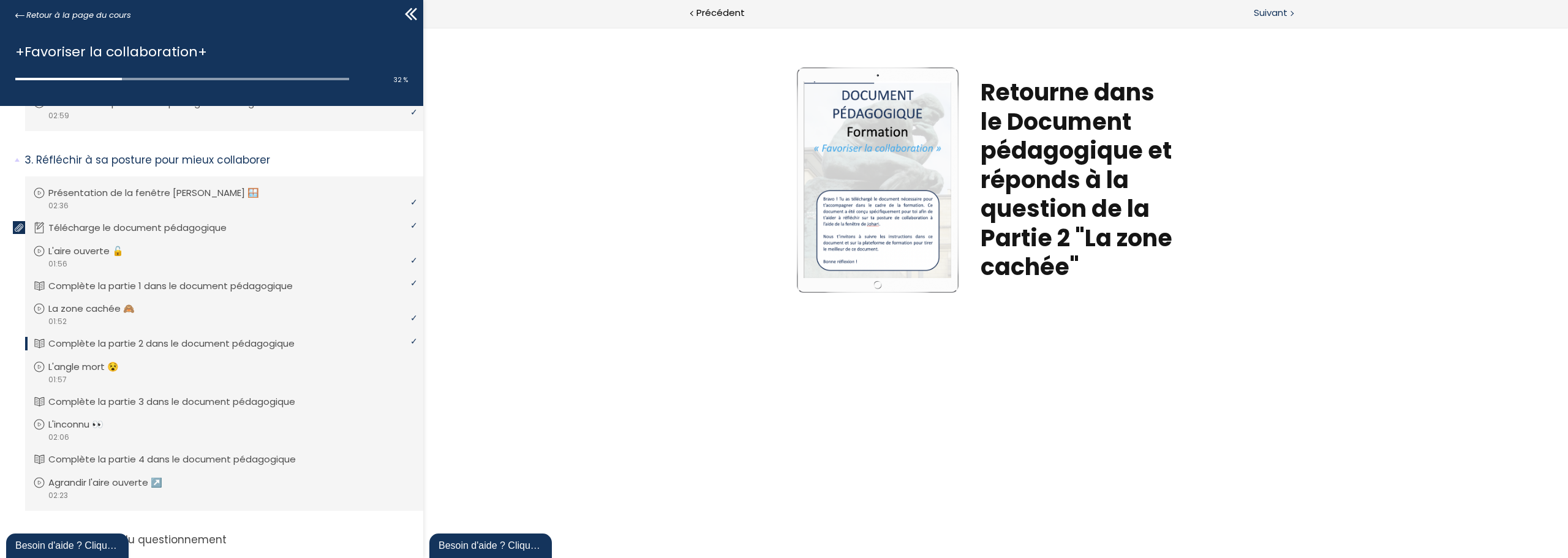
drag, startPoint x: 1258, startPoint y: 10, endPoint x: 867, endPoint y: 57, distance: 393.8
click at [1258, 10] on span "Suivant" at bounding box center [1270, 14] width 33 height 16
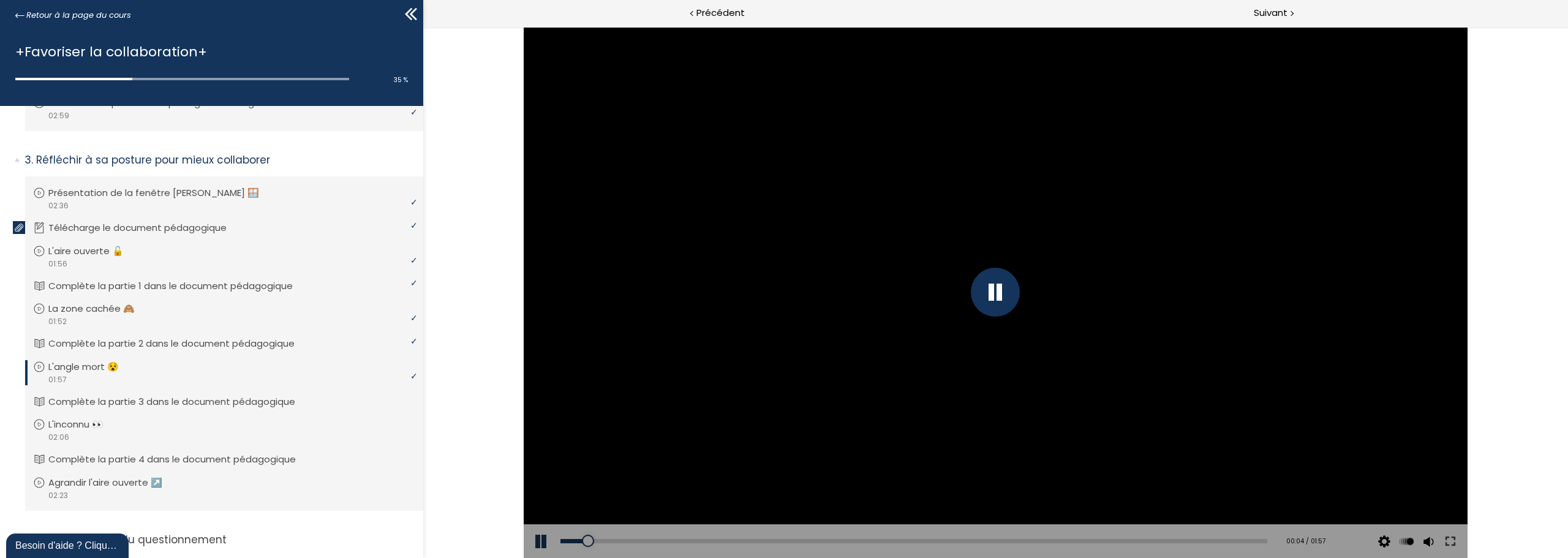
click at [1000, 282] on div at bounding box center [995, 292] width 49 height 49
click at [990, 287] on div at bounding box center [995, 292] width 49 height 49
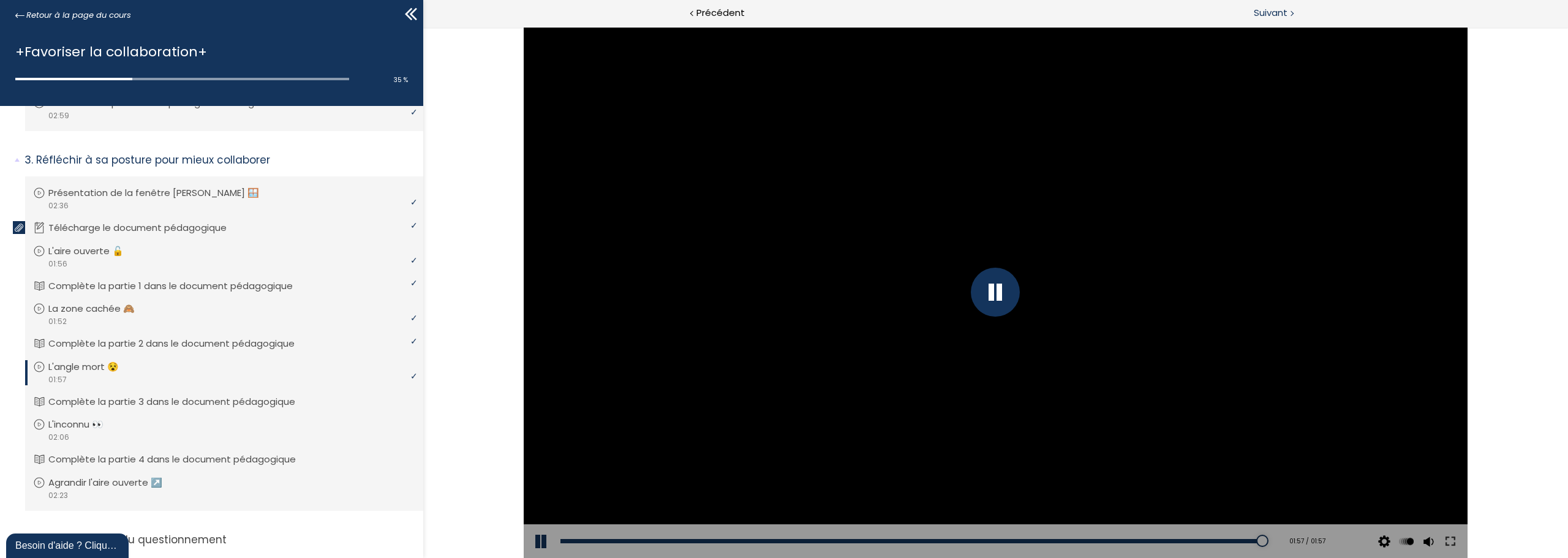
click at [1273, 11] on span "Suivant" at bounding box center [1270, 14] width 33 height 16
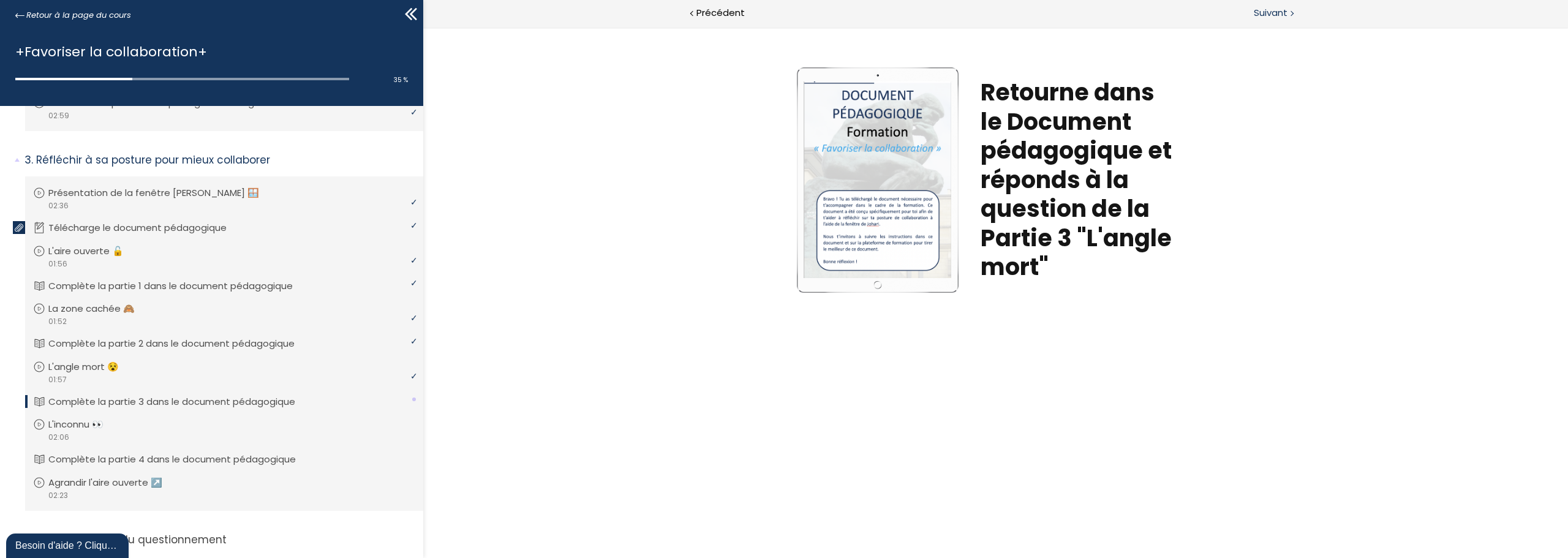
click at [1274, 11] on span "Suivant" at bounding box center [1270, 14] width 33 height 16
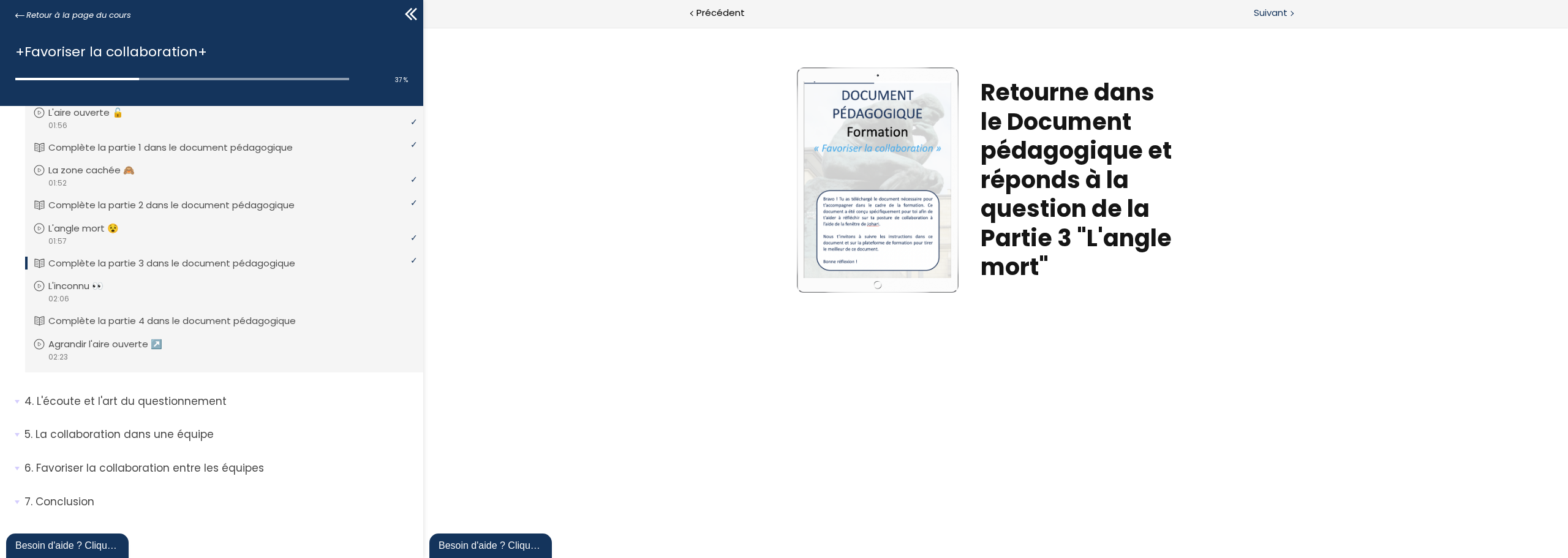
click at [1273, 11] on span "Suivant" at bounding box center [1270, 14] width 33 height 16
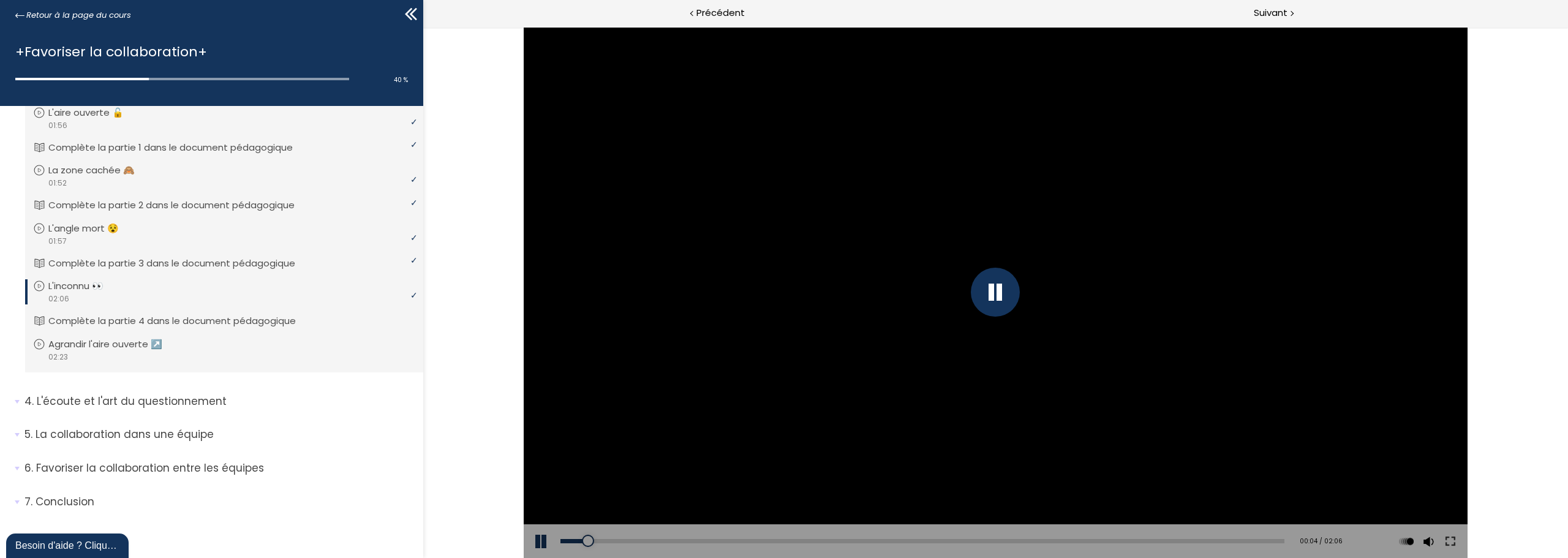
click at [985, 293] on div at bounding box center [995, 292] width 49 height 49
click at [988, 298] on div at bounding box center [995, 292] width 49 height 49
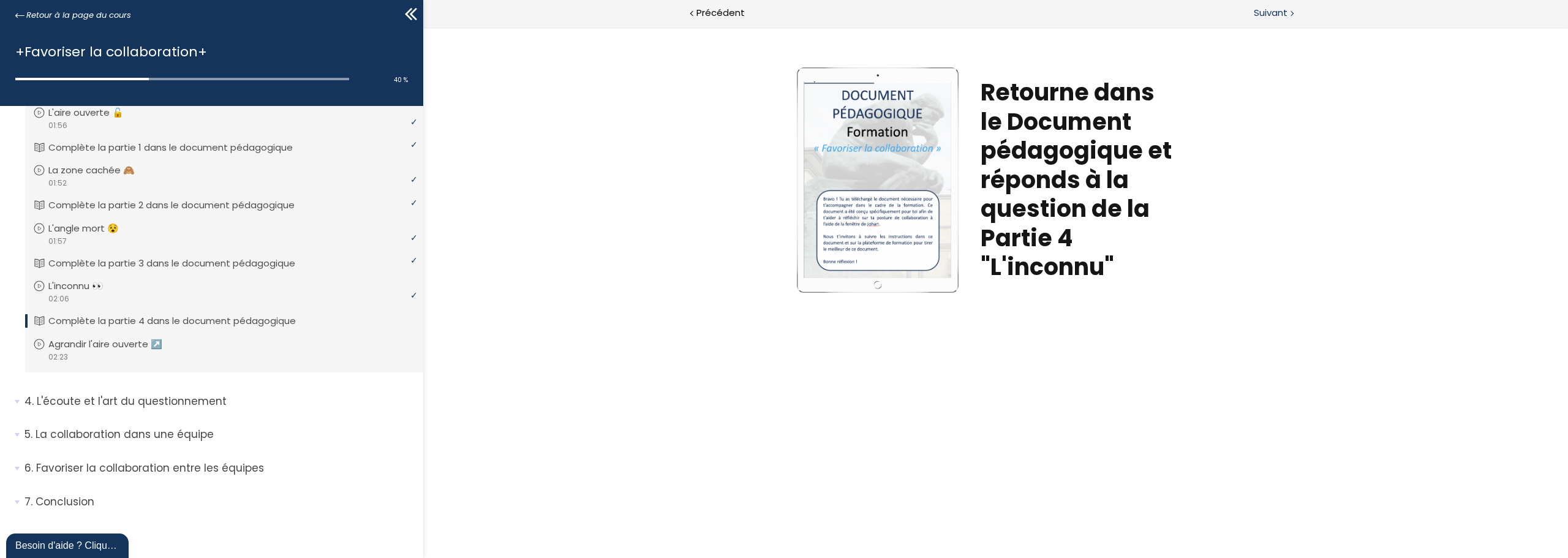
click at [1270, 11] on span "Suivant" at bounding box center [1270, 14] width 33 height 16
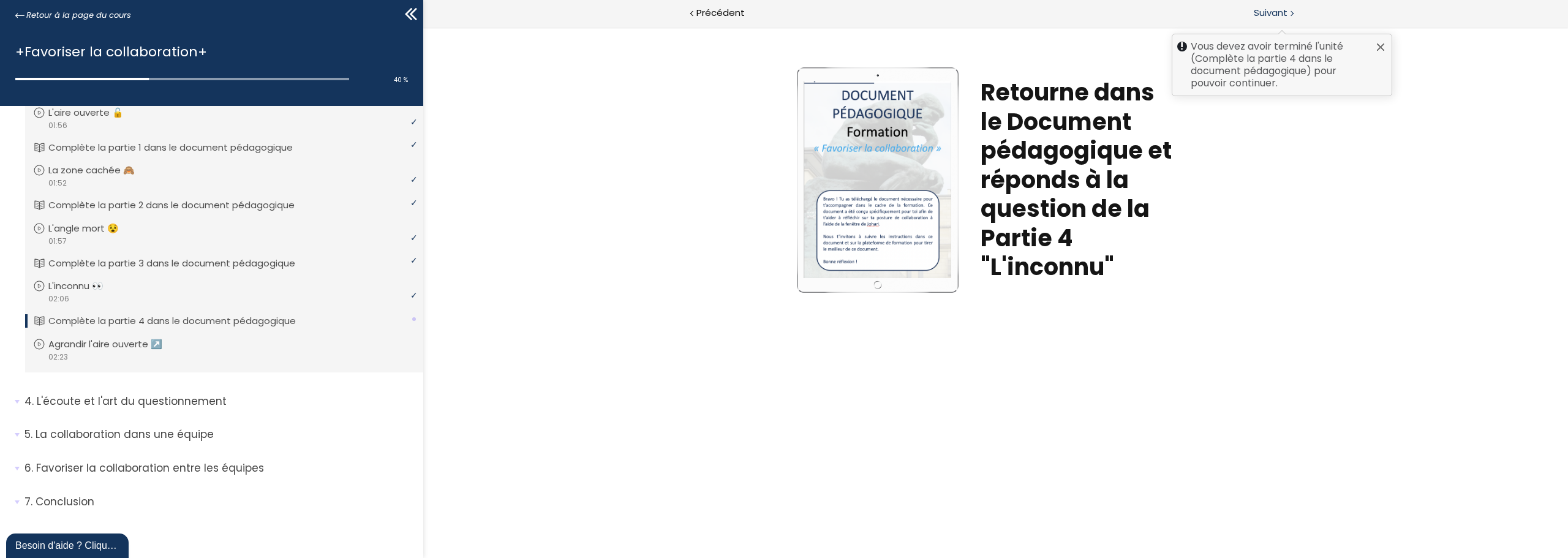
click at [1270, 11] on span "Suivant" at bounding box center [1270, 14] width 33 height 16
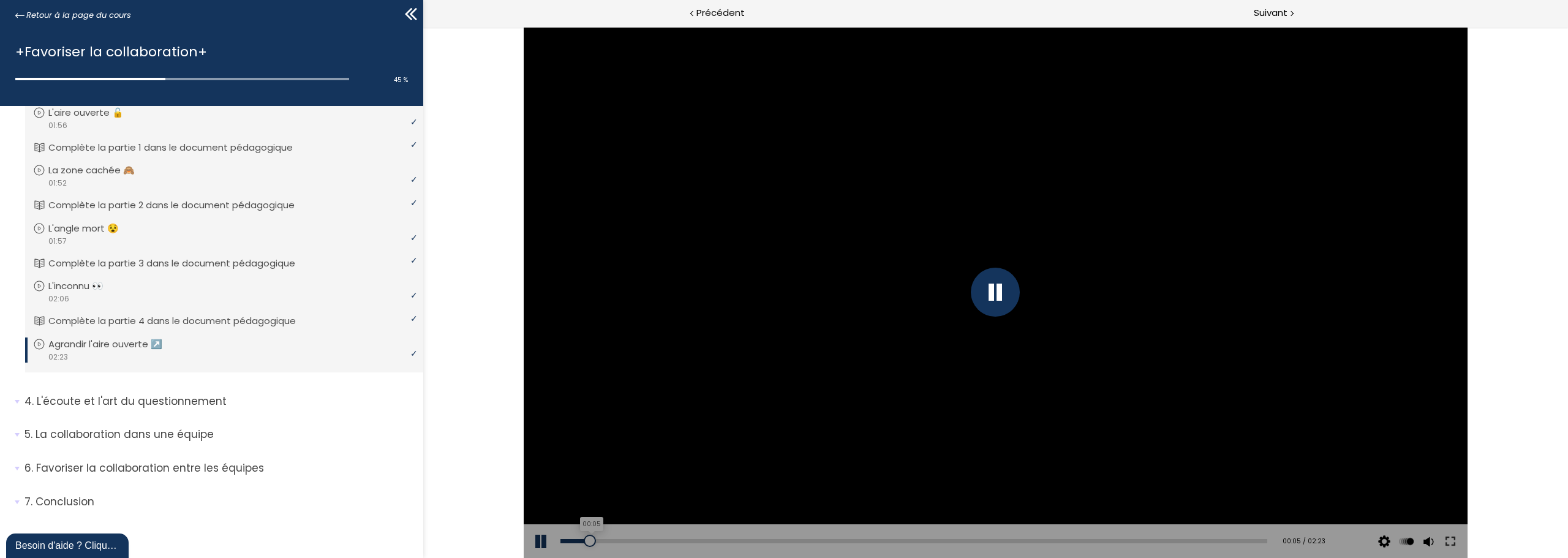
click at [589, 542] on div "00:05" at bounding box center [913, 542] width 706 height 4
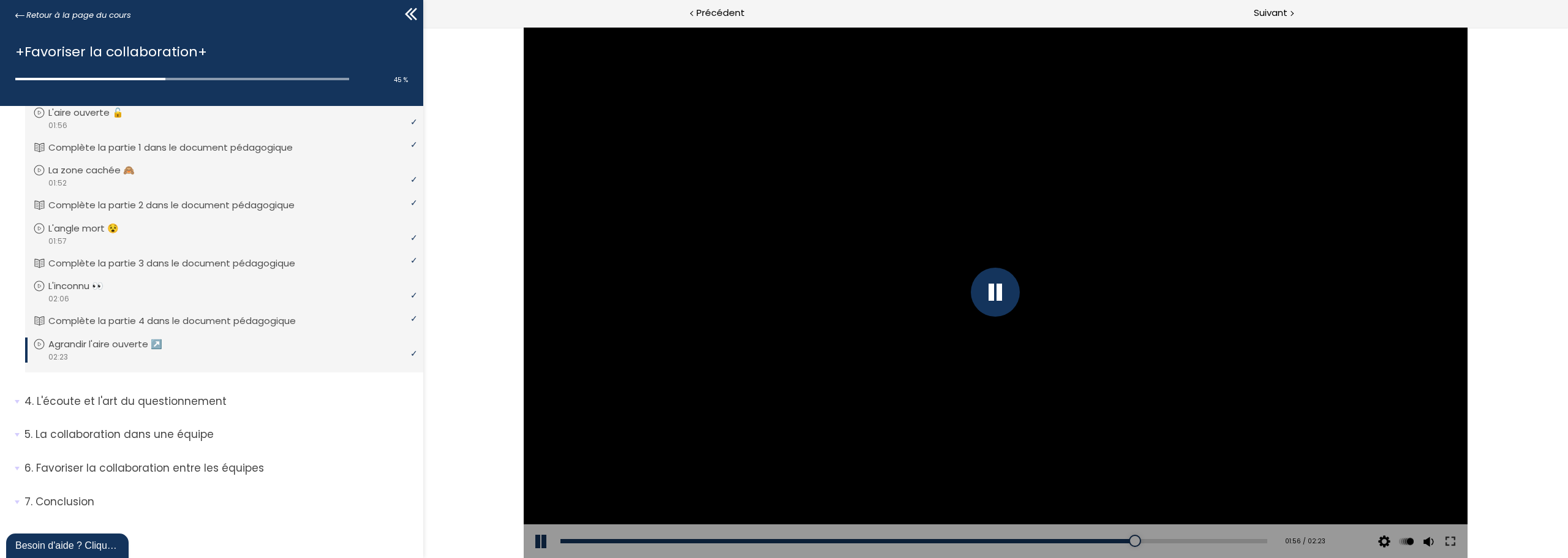
click at [997, 297] on div at bounding box center [995, 292] width 49 height 49
click at [1261, 11] on span "Suivant" at bounding box center [1270, 14] width 33 height 16
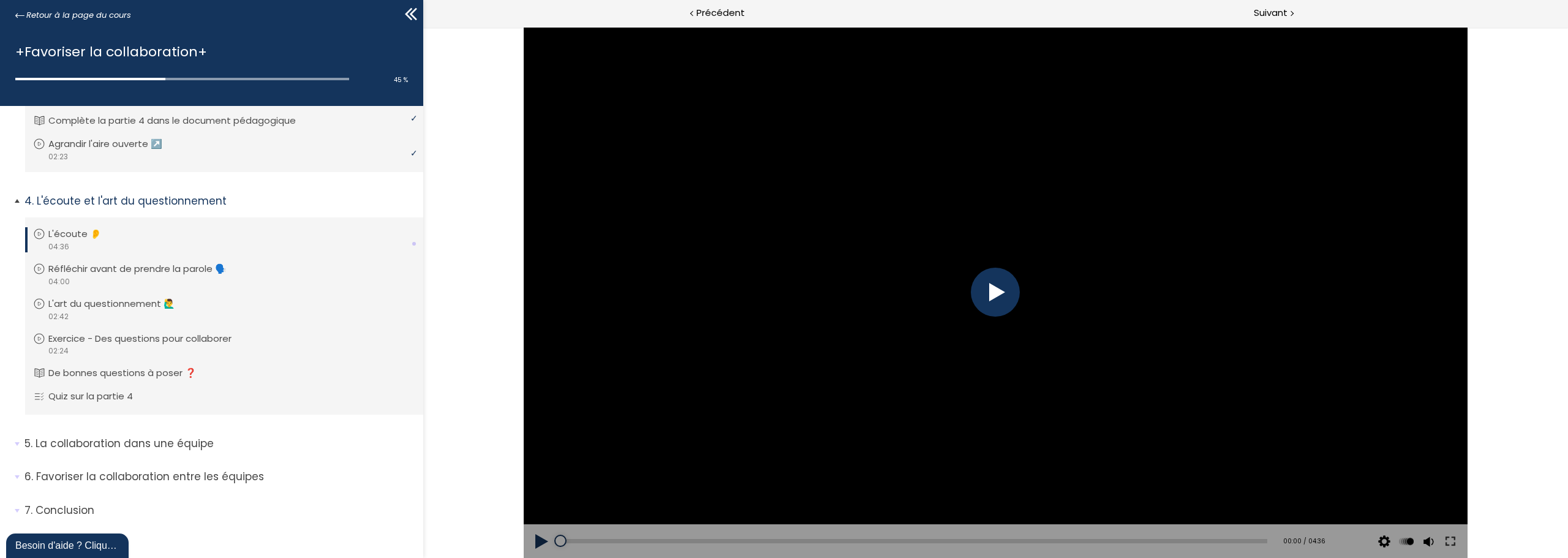
scroll to position [654, 0]
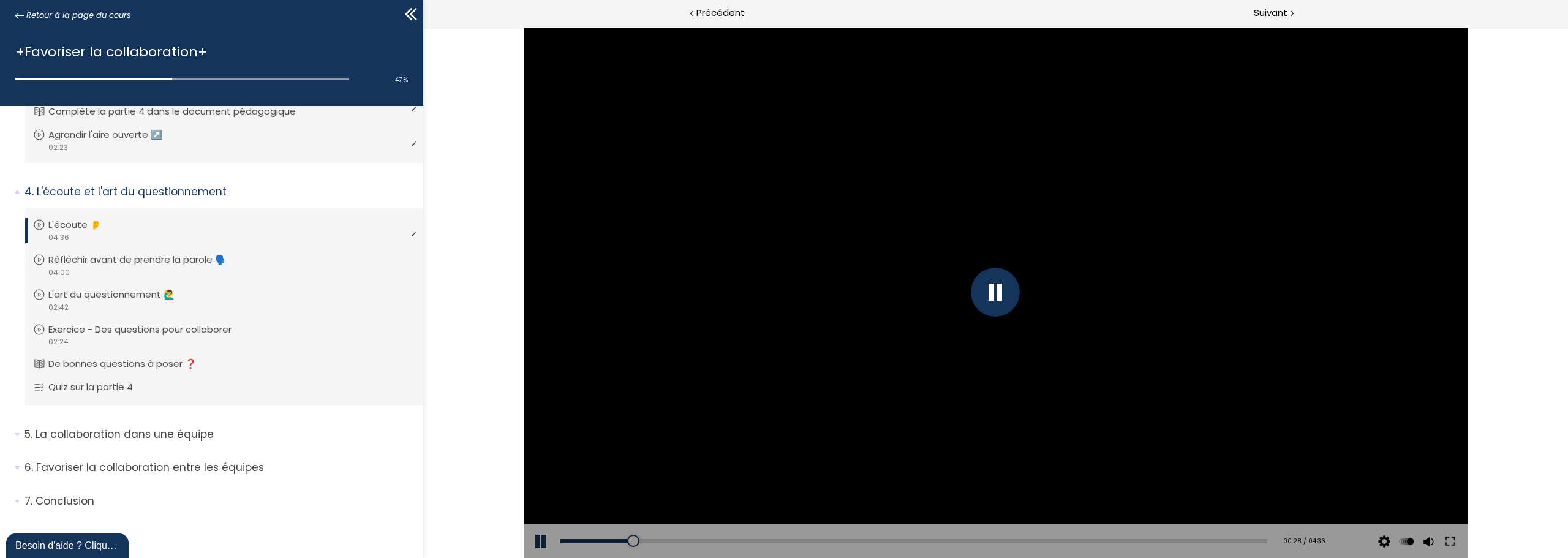
click at [989, 294] on div at bounding box center [995, 292] width 49 height 49
drag, startPoint x: 1324, startPoint y: 255, endPoint x: 1305, endPoint y: 256, distance: 19.0
click at [1324, 255] on div at bounding box center [995, 293] width 944 height 531
click at [997, 291] on div at bounding box center [995, 292] width 49 height 49
drag, startPoint x: 1150, startPoint y: 148, endPoint x: 1144, endPoint y: 154, distance: 8.5
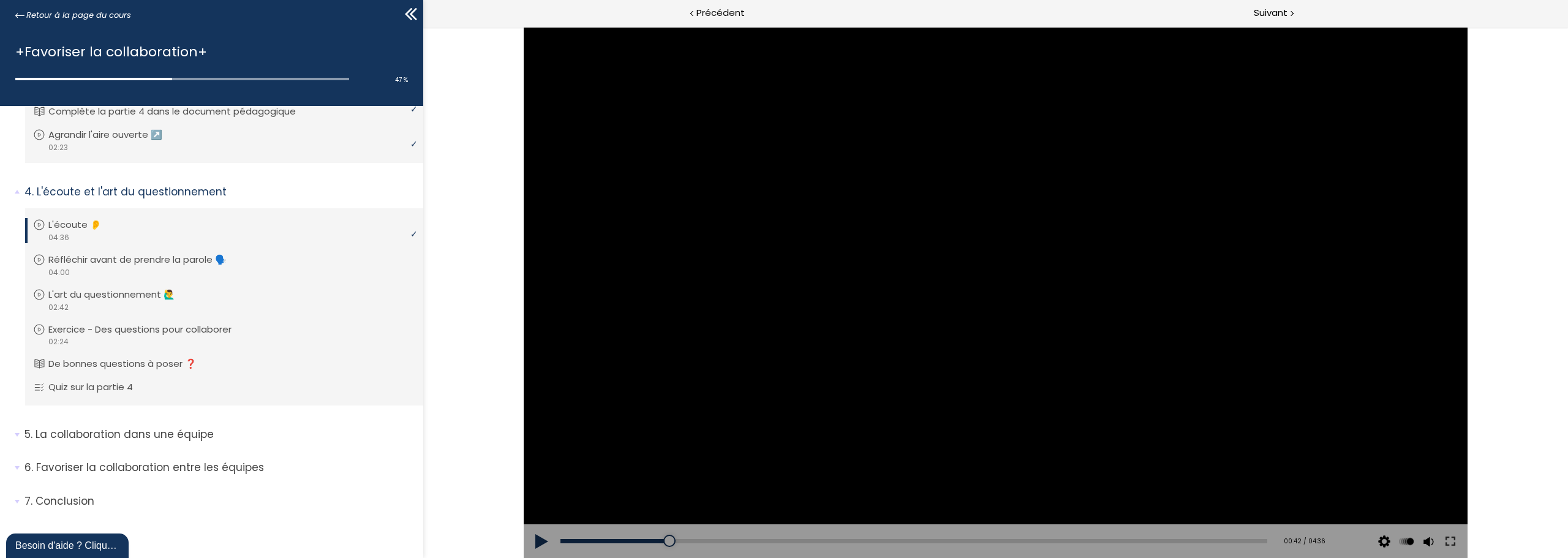
click at [1150, 148] on div at bounding box center [995, 293] width 944 height 531
click at [948, 389] on div at bounding box center [995, 293] width 944 height 531
click at [531, 545] on button at bounding box center [542, 542] width 37 height 34
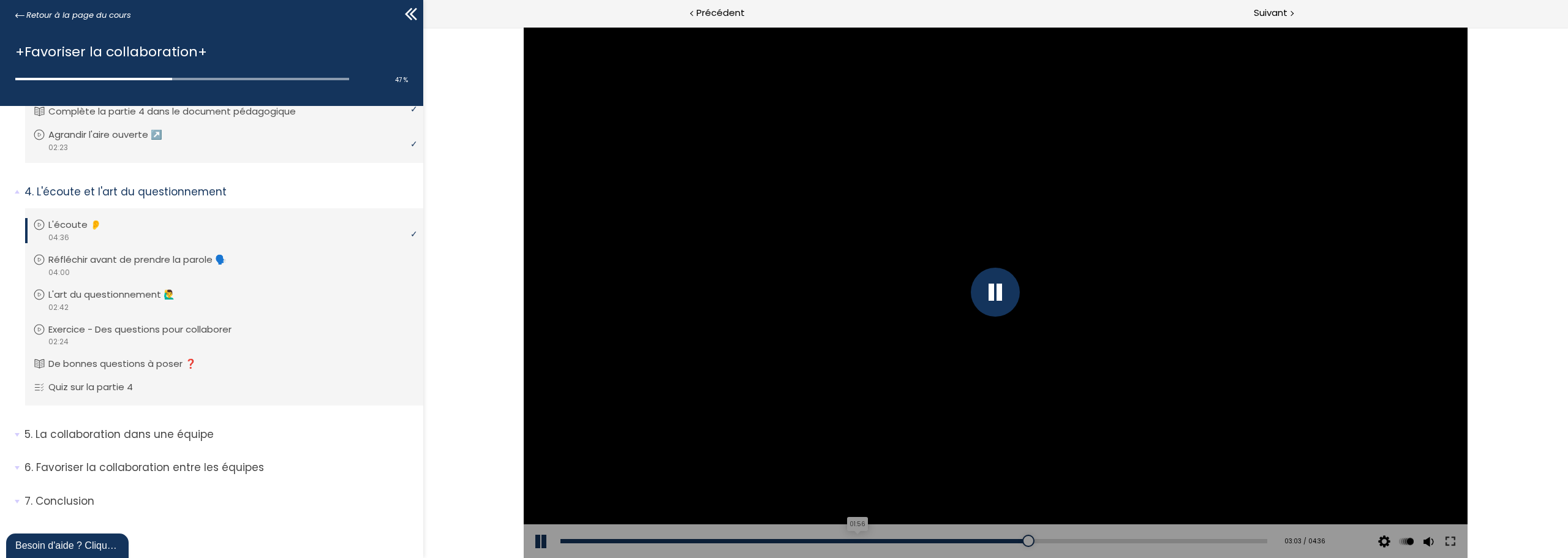
click at [852, 541] on div "01:56" at bounding box center [913, 542] width 706 height 4
click at [869, 544] on div "Add chapter 01:56" at bounding box center [913, 542] width 706 height 34
click at [879, 540] on div "02:06" at bounding box center [913, 542] width 706 height 4
click at [911, 540] on div "02:19" at bounding box center [913, 542] width 706 height 4
click at [930, 540] on div "02:26" at bounding box center [913, 542] width 706 height 4
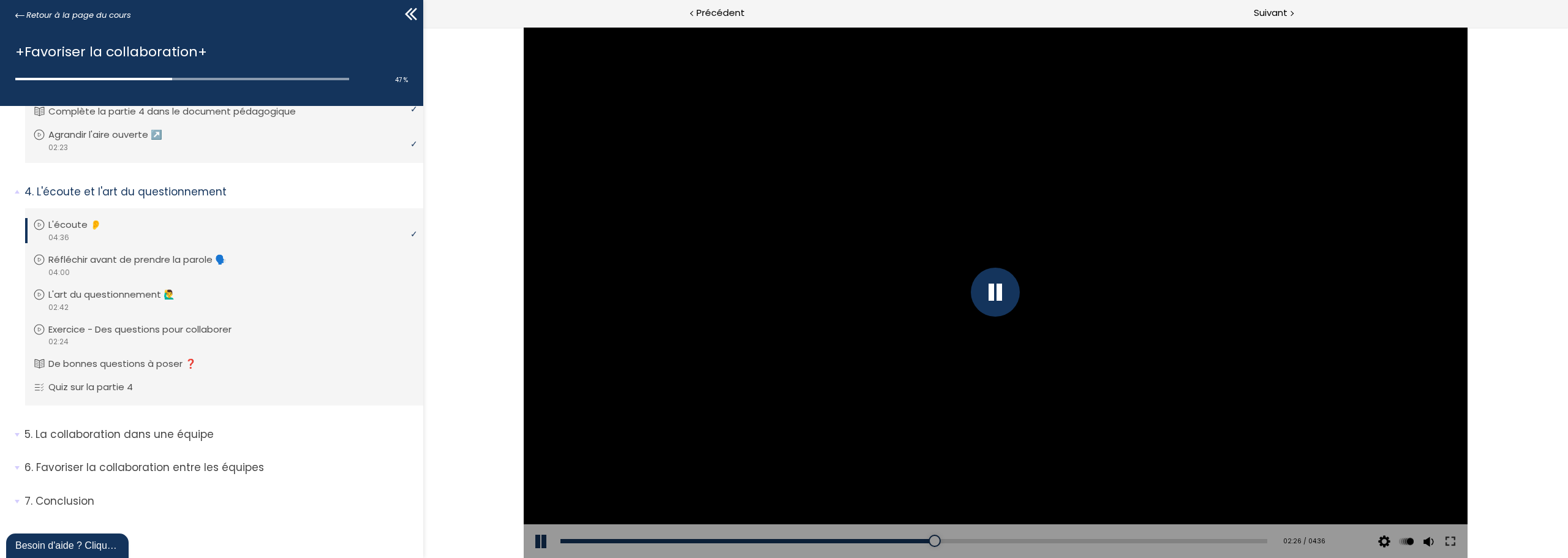
click at [950, 538] on div "Add chapter 02:33" at bounding box center [913, 542] width 706 height 34
click at [963, 537] on div "Add chapter 02:33" at bounding box center [913, 542] width 706 height 34
click at [966, 540] on div "02:40" at bounding box center [913, 542] width 706 height 4
click at [959, 542] on div "02:41" at bounding box center [913, 542] width 706 height 4
click at [941, 544] on div "Add chapter 02:34" at bounding box center [913, 542] width 706 height 34
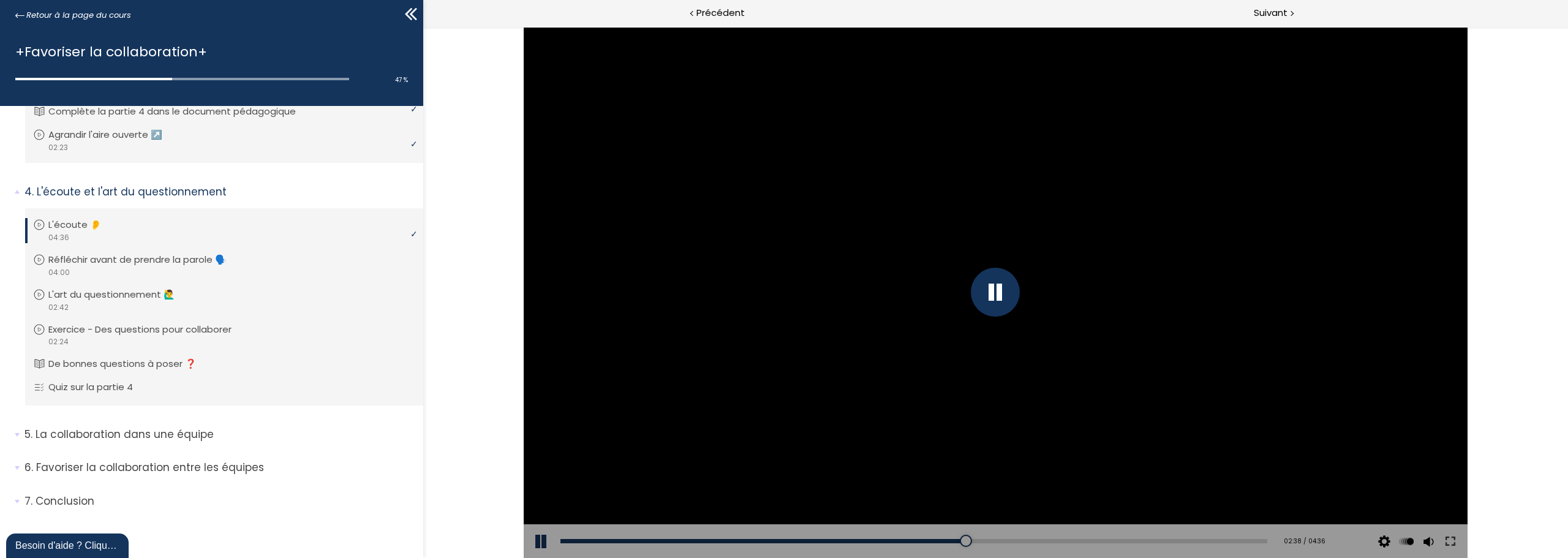
click at [940, 544] on div "Add chapter 02:34" at bounding box center [913, 542] width 706 height 34
click at [940, 539] on div "02:30" at bounding box center [913, 542] width 706 height 4
click at [985, 216] on div at bounding box center [995, 293] width 944 height 531
click at [1010, 295] on div at bounding box center [995, 292] width 49 height 49
click at [1000, 291] on div at bounding box center [995, 292] width 49 height 49
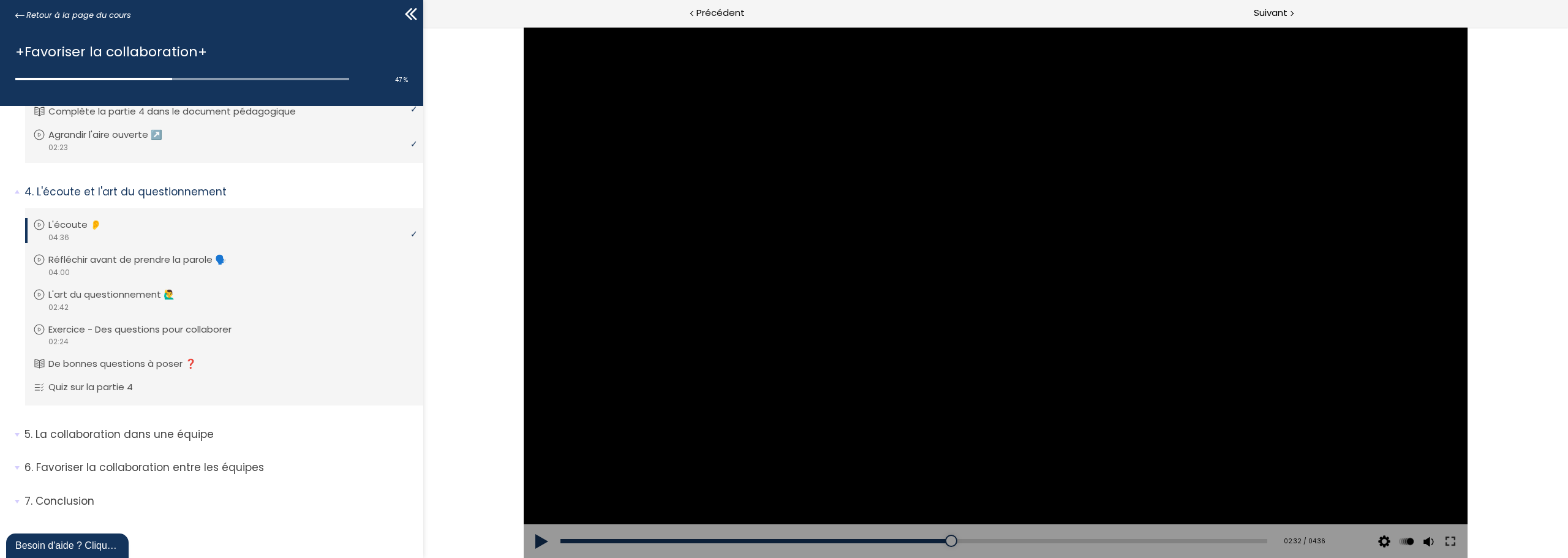
click at [960, 362] on div at bounding box center [995, 293] width 944 height 531
click at [1431, 495] on div at bounding box center [1428, 488] width 16 height 49
click at [995, 298] on div at bounding box center [995, 292] width 49 height 49
click at [1209, 364] on div at bounding box center [995, 293] width 944 height 531
click at [1427, 480] on div at bounding box center [1428, 488] width 16 height 49
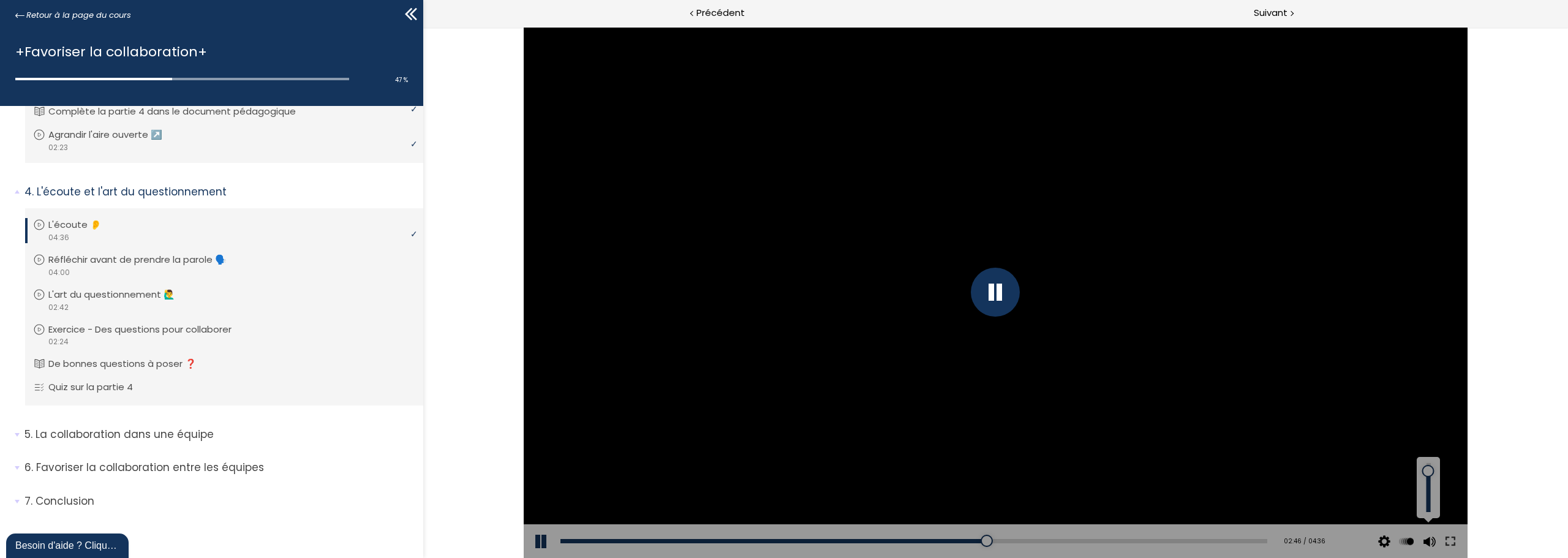
click at [1427, 471] on div at bounding box center [1428, 488] width 16 height 49
click at [966, 544] on div "Add chapter 02:49" at bounding box center [913, 542] width 706 height 34
click at [961, 541] on div "02:38" at bounding box center [913, 542] width 706 height 4
click at [1001, 293] on div at bounding box center [995, 292] width 49 height 49
click at [972, 539] on div at bounding box center [977, 541] width 12 height 12
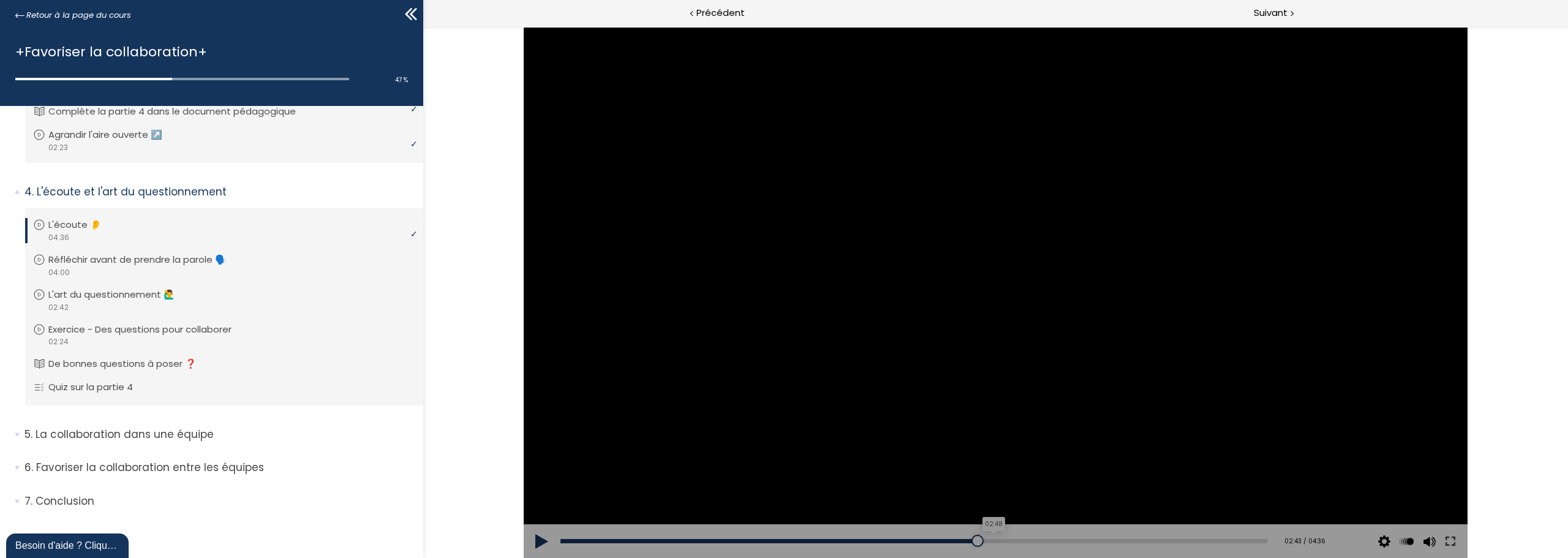
click at [986, 542] on div "02:48" at bounding box center [913, 542] width 706 height 4
click at [989, 273] on div at bounding box center [995, 293] width 944 height 531
click at [975, 537] on div "Add chapter 01:25" at bounding box center [913, 542] width 706 height 34
click at [1031, 542] on div "01:38" at bounding box center [913, 542] width 706 height 4
click at [1065, 539] on div "01:44" at bounding box center [913, 542] width 706 height 4
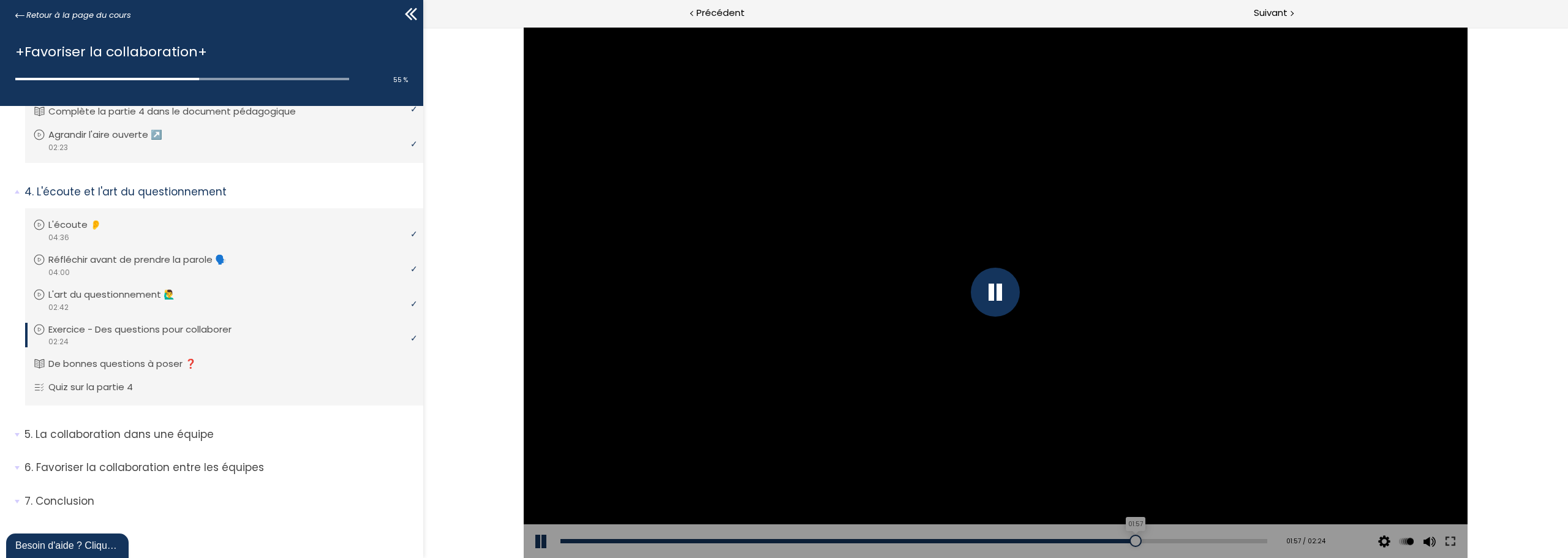
click at [1128, 539] on div "01:57" at bounding box center [913, 542] width 706 height 4
click at [1098, 544] on div "Add chapter 01:55" at bounding box center [913, 542] width 706 height 34
click at [1096, 542] on div "01:51" at bounding box center [913, 542] width 706 height 4
click at [1056, 541] on div "01:43" at bounding box center [913, 542] width 706 height 4
click at [1067, 544] on div "Add chapter 01:43" at bounding box center [913, 542] width 706 height 34
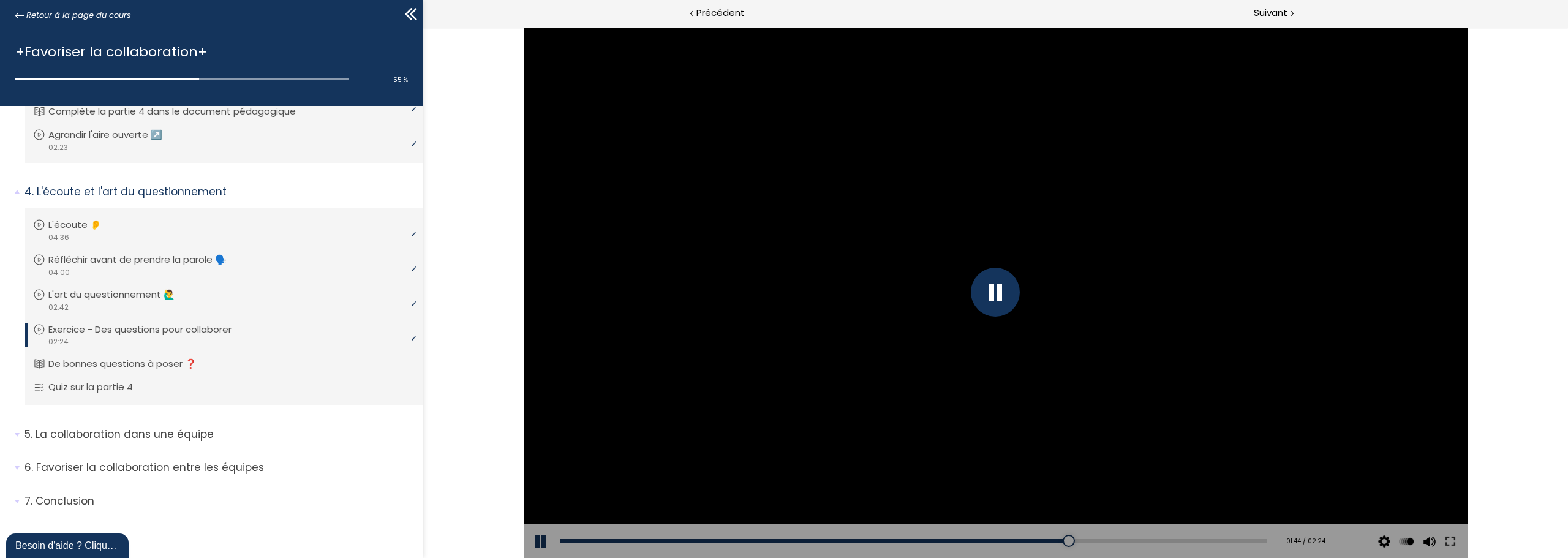
click at [1067, 544] on div "Add chapter 01:43" at bounding box center [913, 542] width 706 height 34
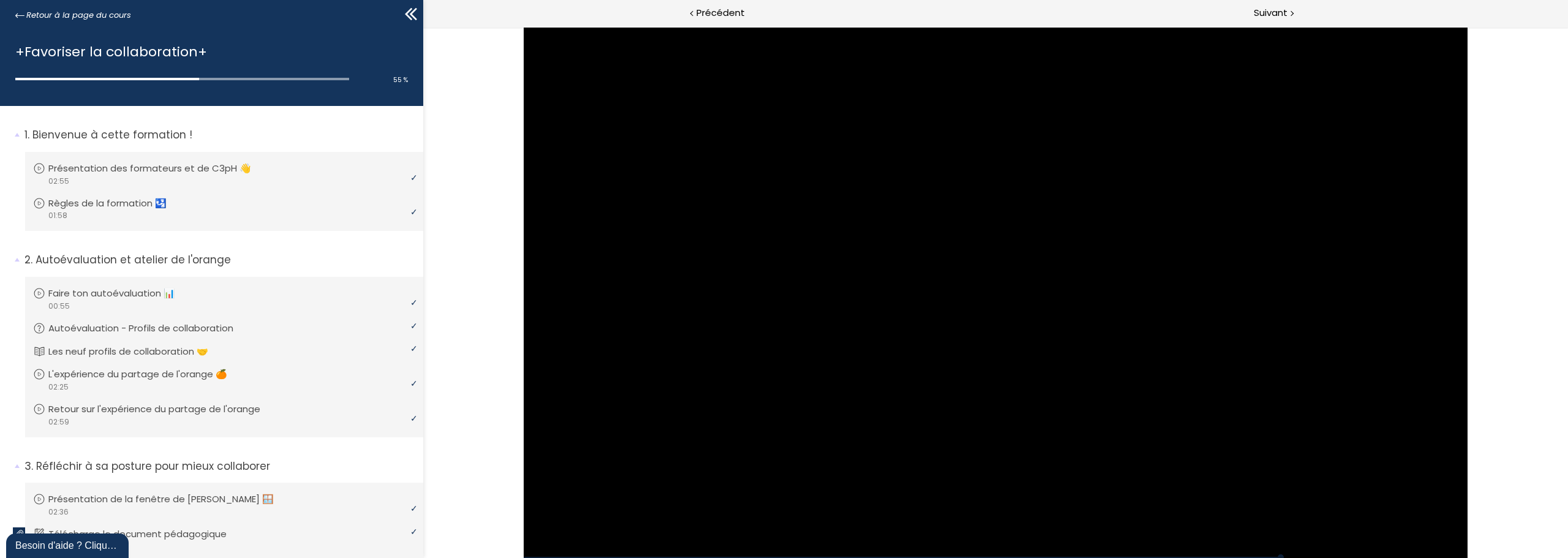
scroll to position [654, 0]
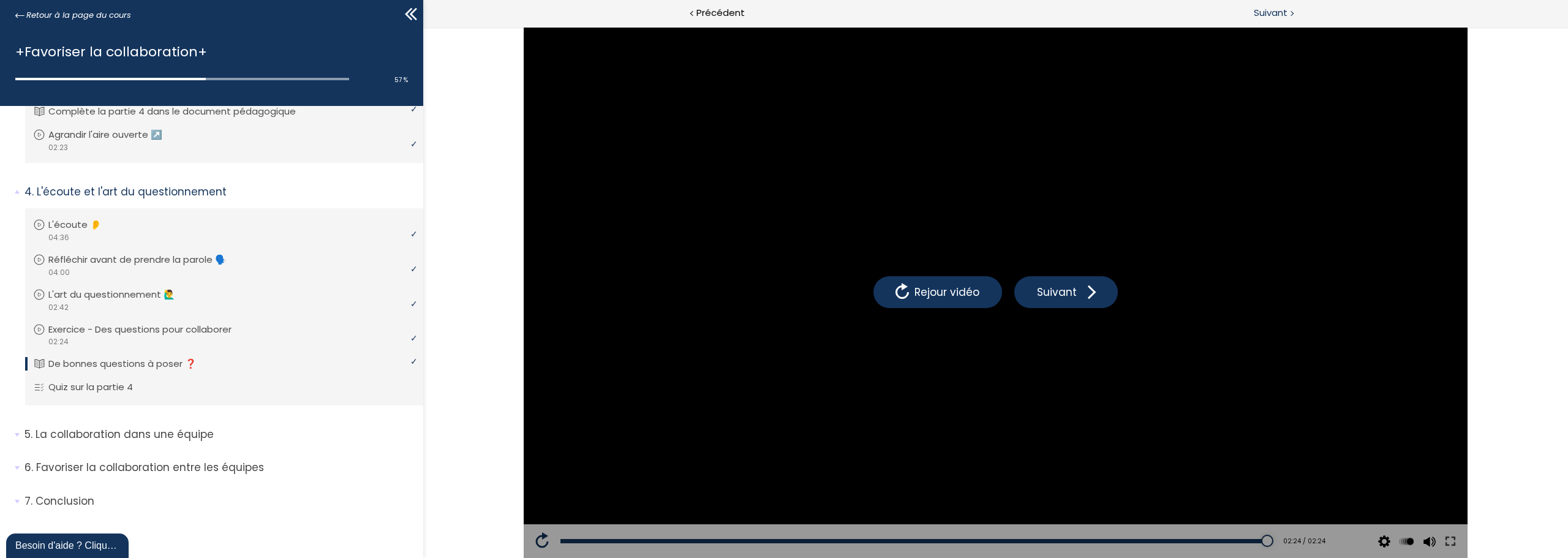
click at [1273, 16] on span "Suivant" at bounding box center [1270, 14] width 33 height 16
click at [1258, 14] on span "Suivant" at bounding box center [1270, 14] width 33 height 16
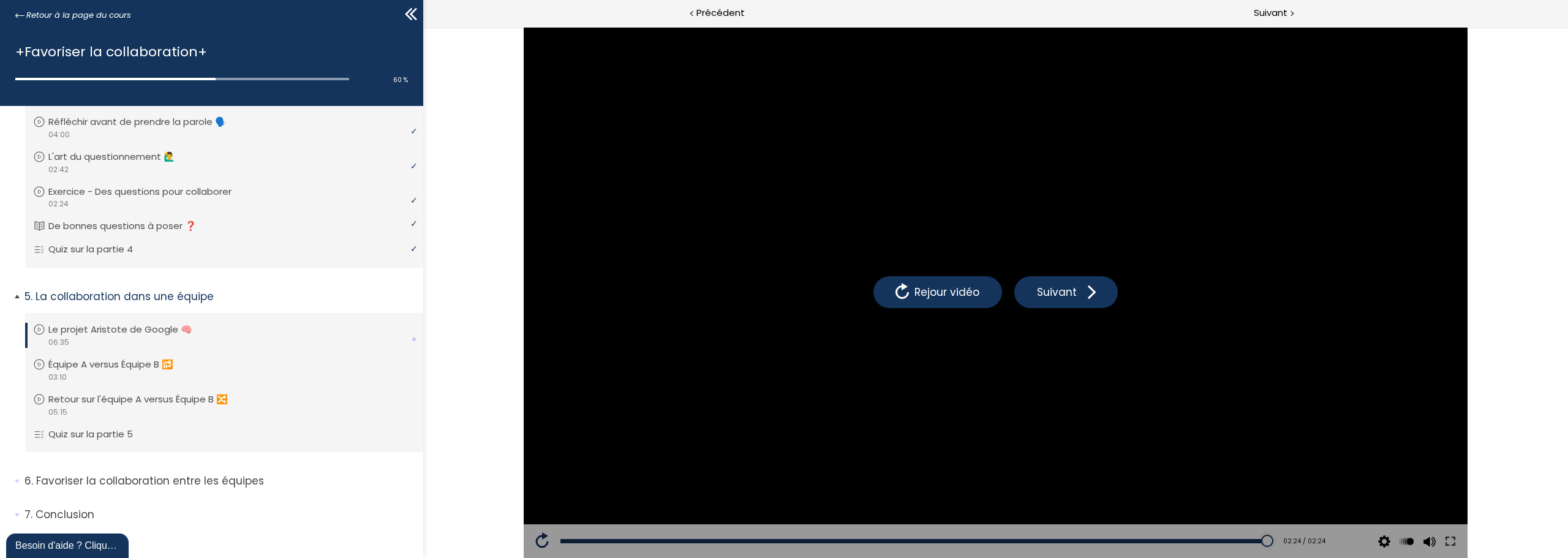
scroll to position [806, 0]
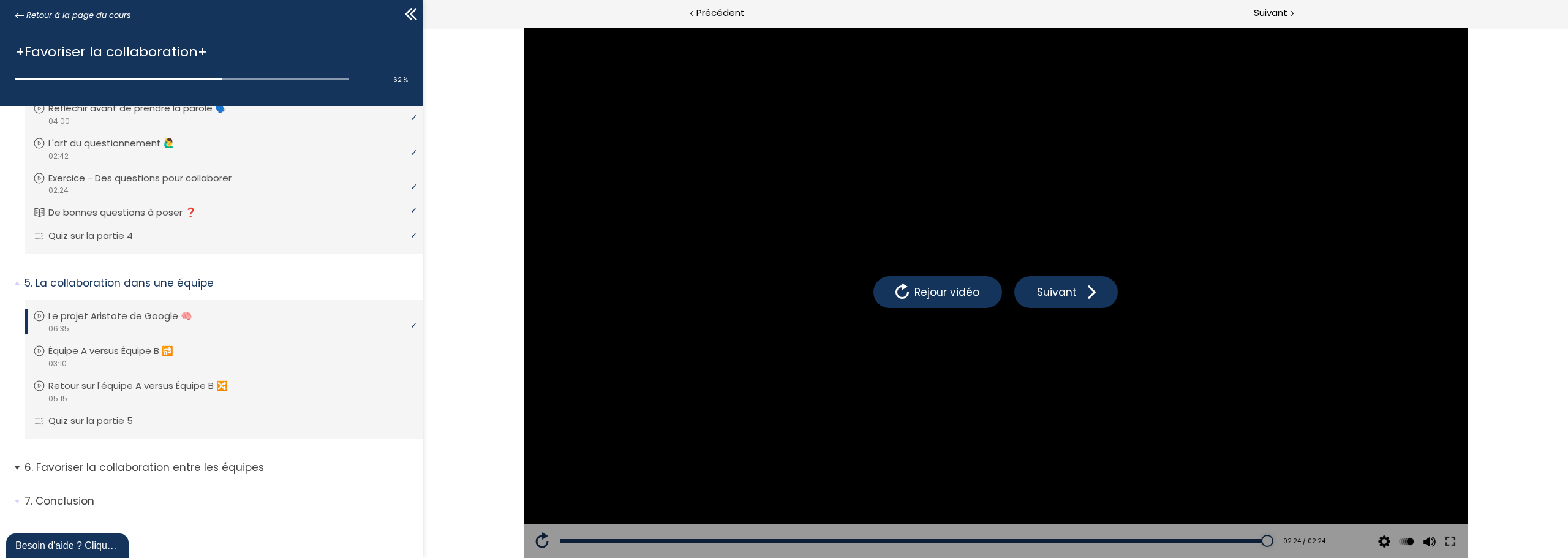
click at [18, 469] on span "6. Favoriser la collaboration entre les équipes" at bounding box center [219, 473] width 408 height 24
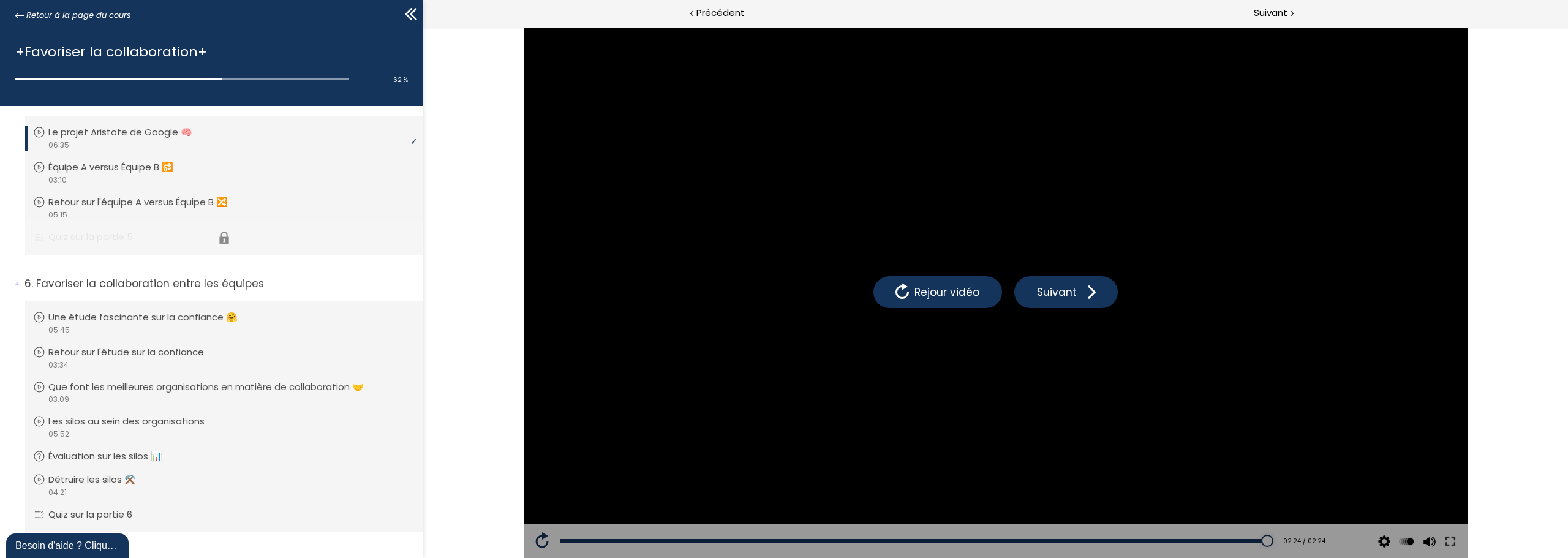
scroll to position [1050, 0]
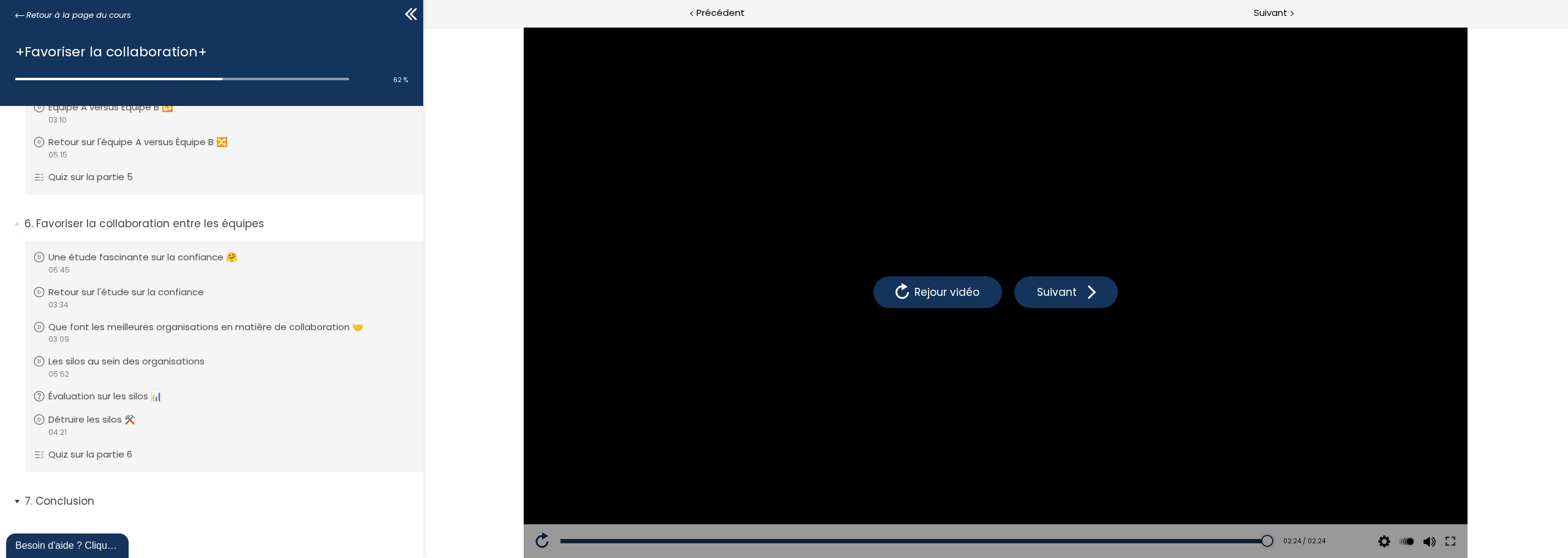
click at [18, 500] on span "7. Conclusion" at bounding box center [219, 506] width 408 height 24
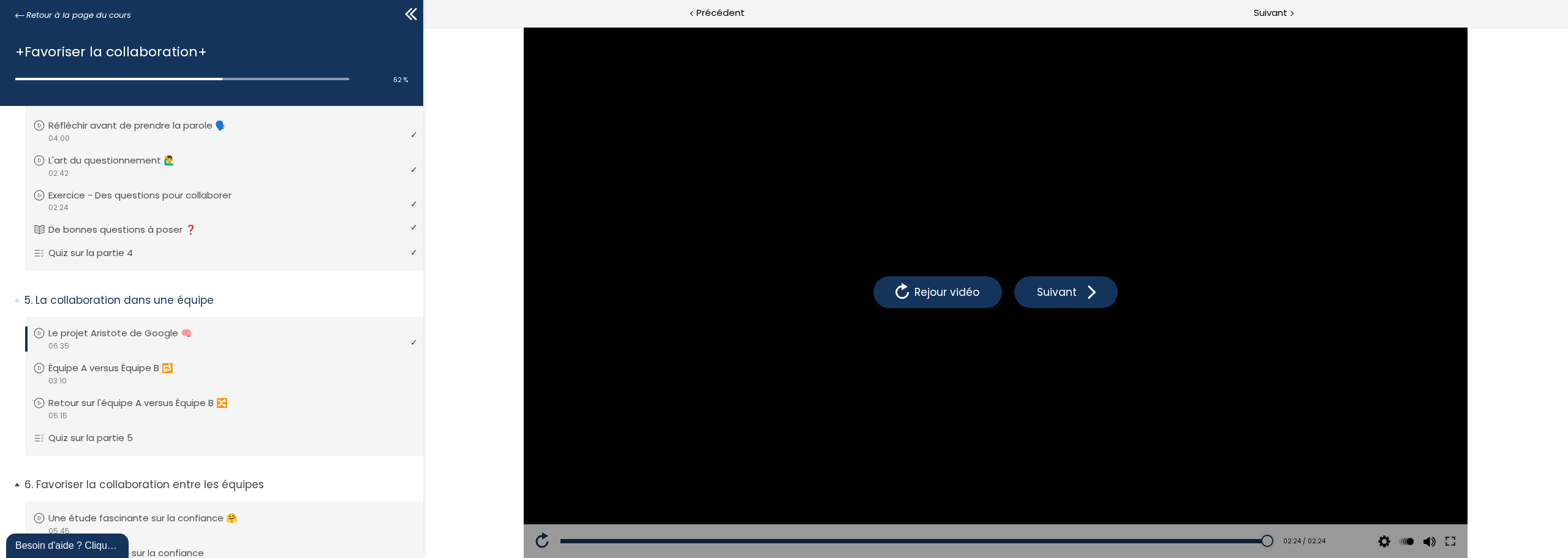
scroll to position [845, 0]
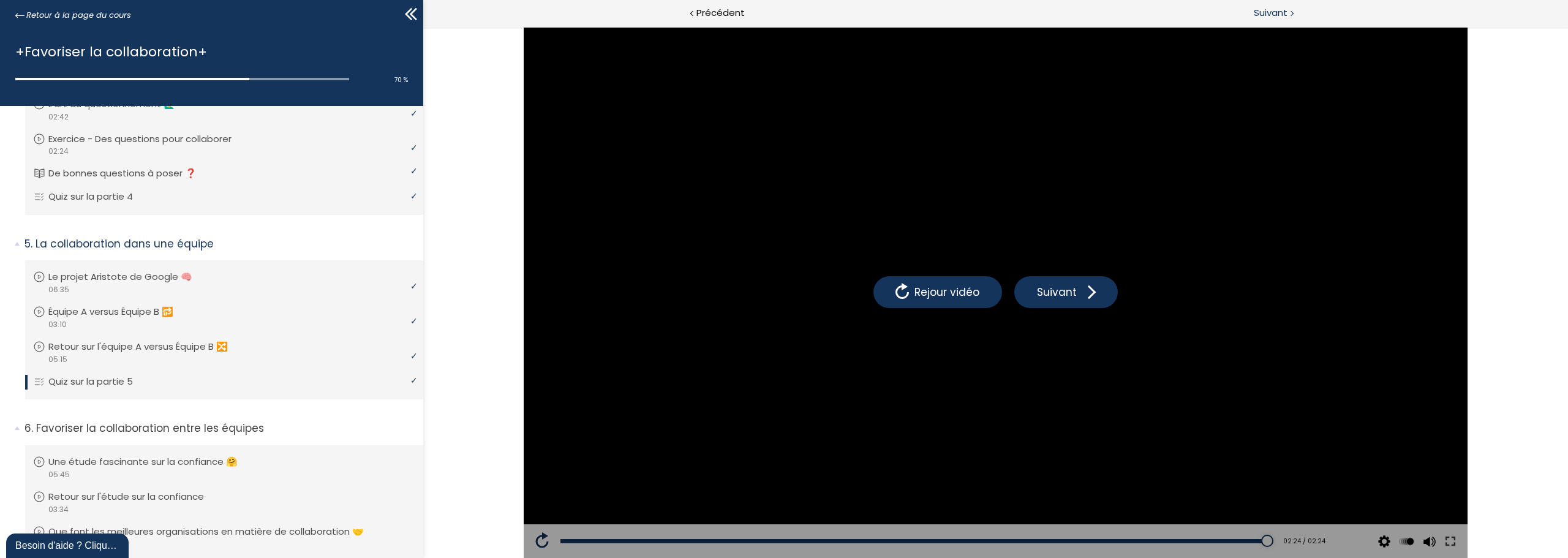
click at [1267, 10] on span "Suivant" at bounding box center [1270, 14] width 33 height 16
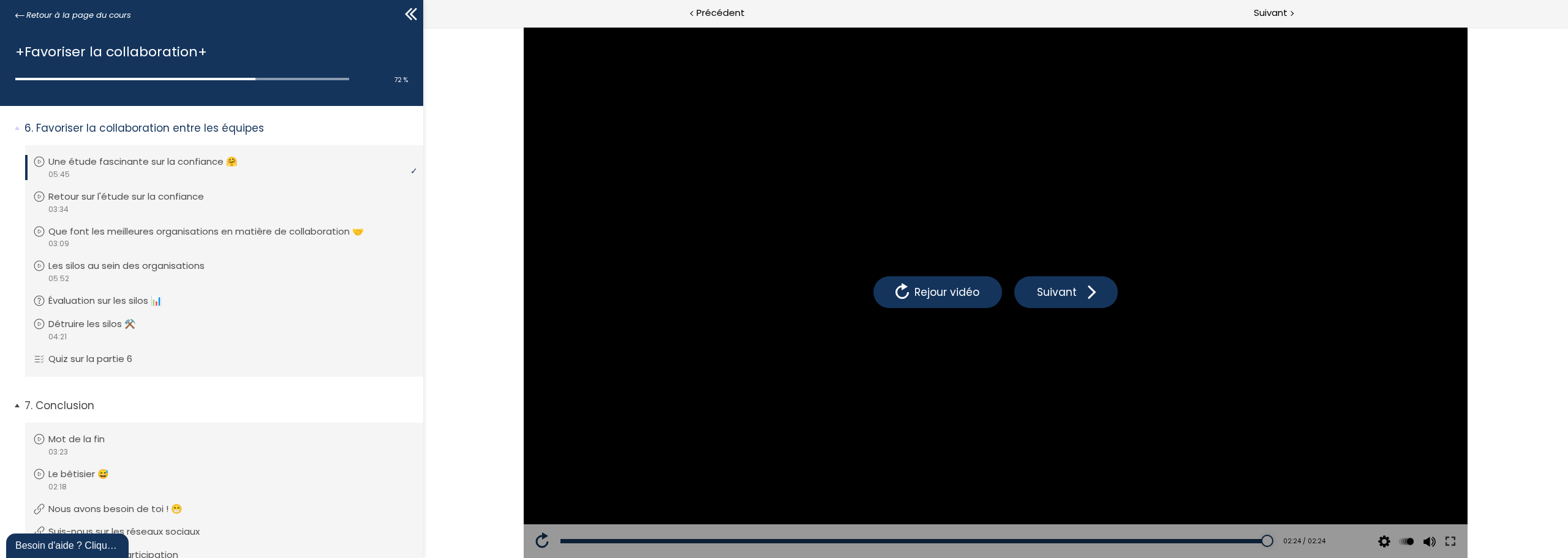
scroll to position [1090, 0]
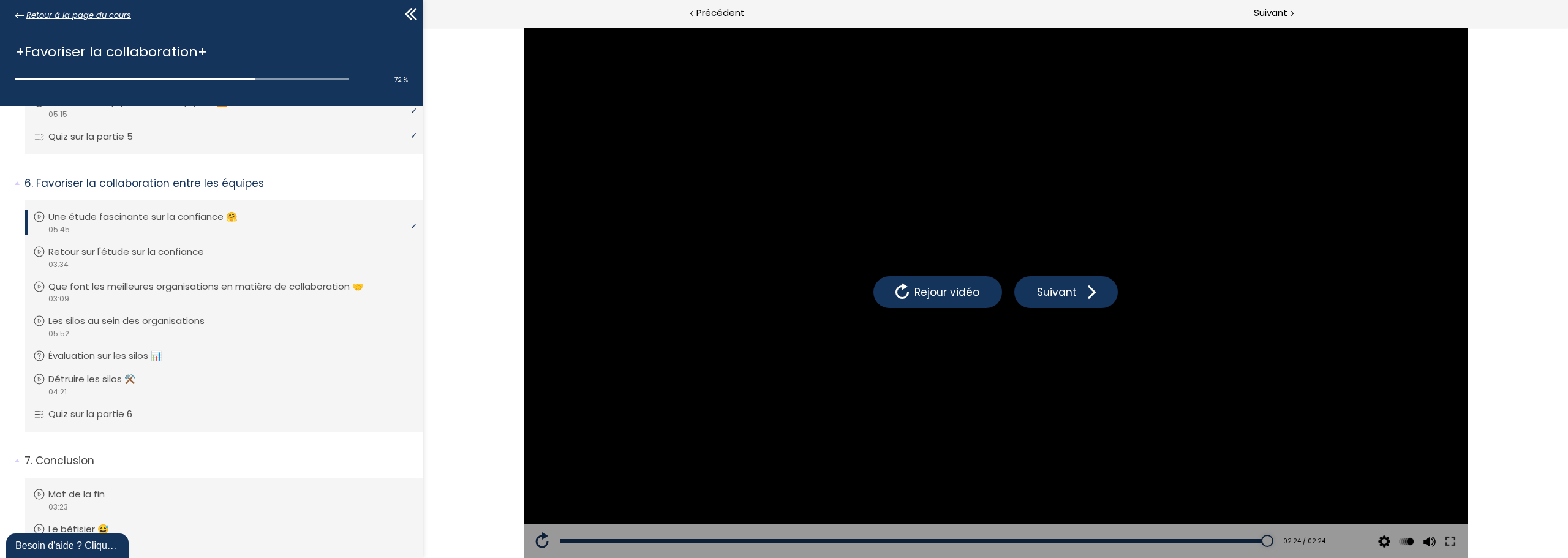
click at [77, 13] on span "Retour à la page du cours" at bounding box center [78, 15] width 105 height 14
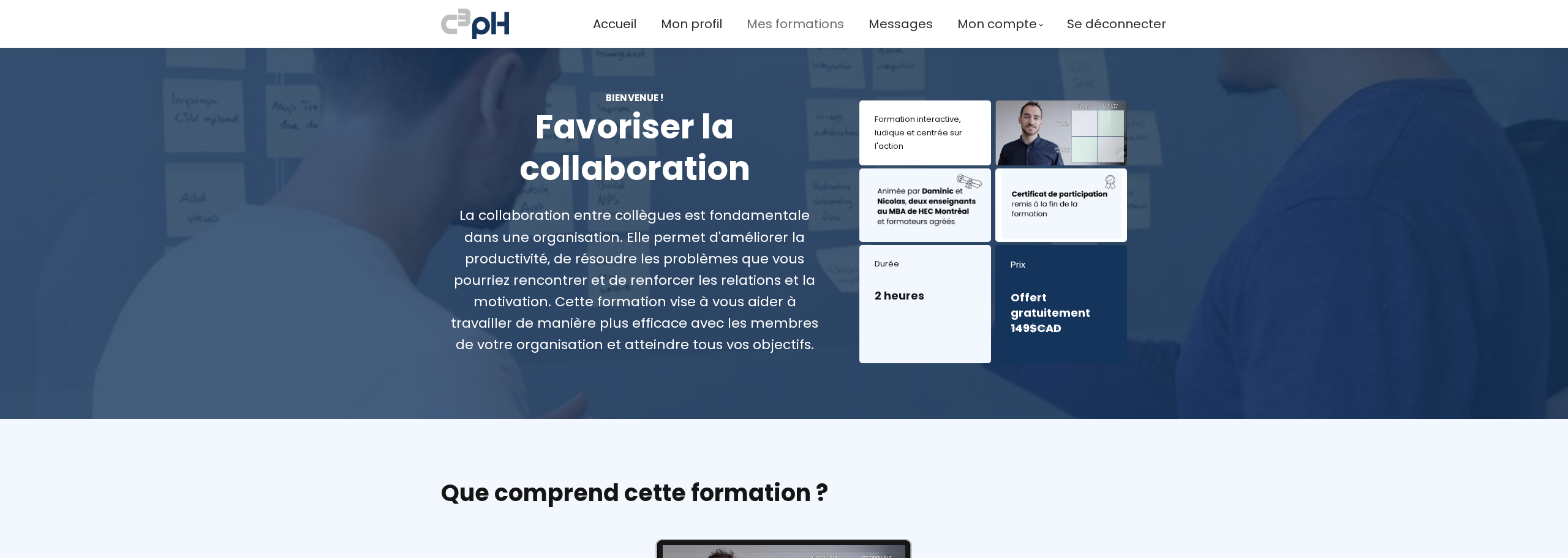
click at [808, 25] on span "Mes formations" at bounding box center [795, 24] width 97 height 20
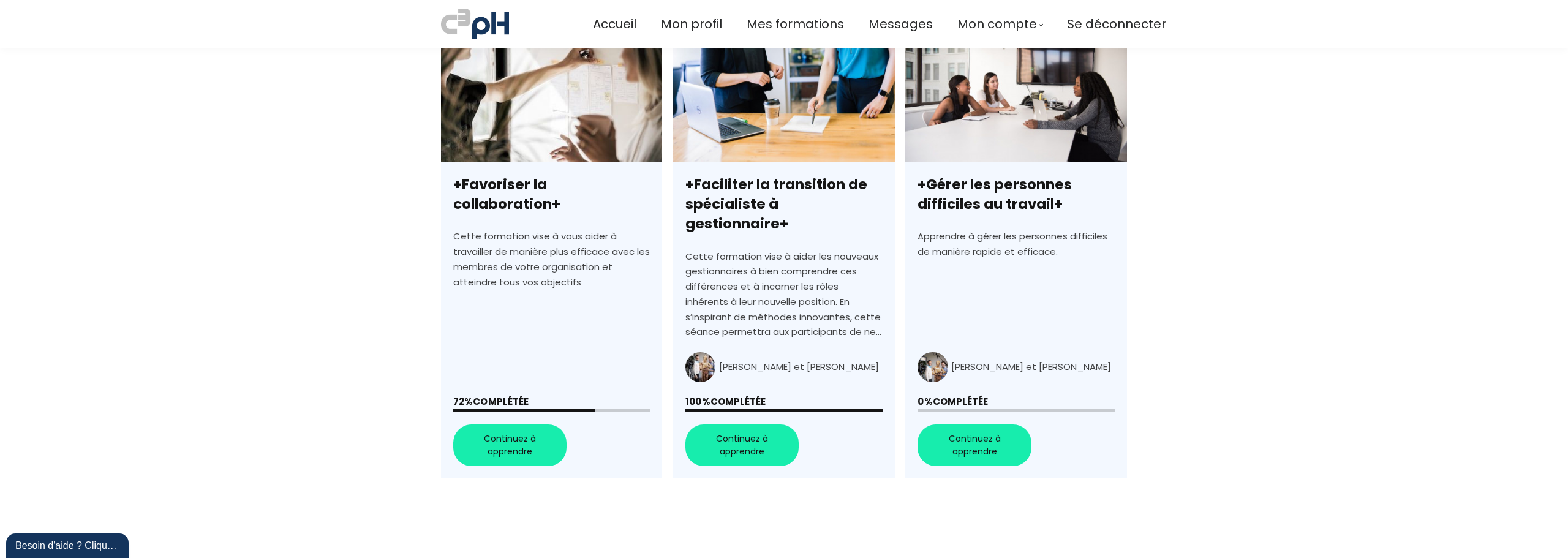
scroll to position [368, 0]
